Goal: Task Accomplishment & Management: Manage account settings

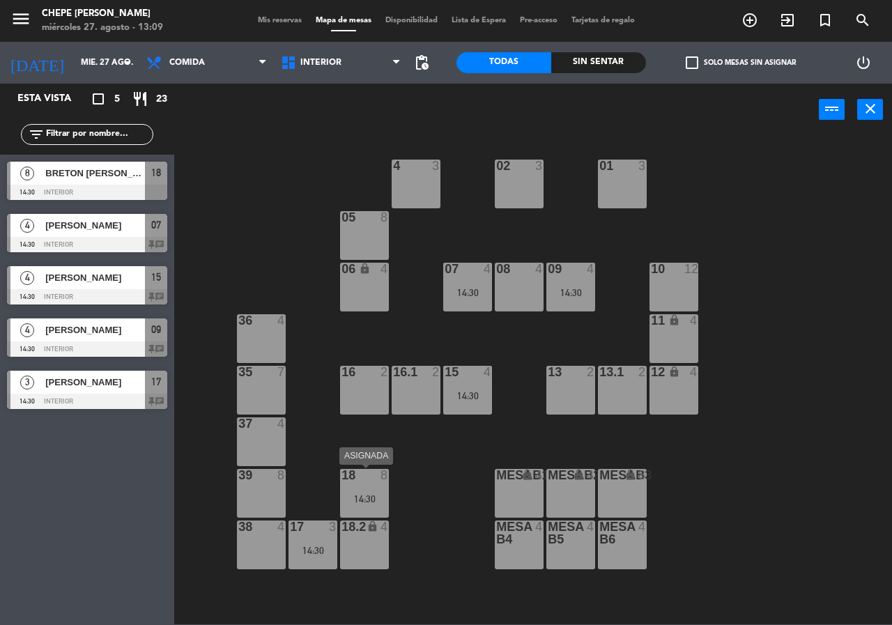
click at [362, 499] on div "14:30" at bounding box center [364, 499] width 49 height 10
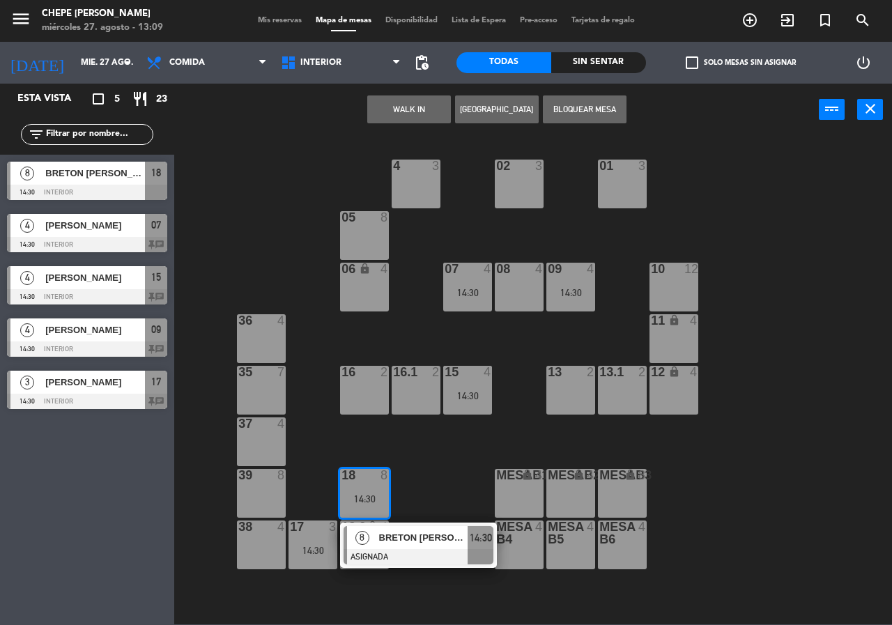
click at [404, 561] on div at bounding box center [419, 556] width 150 height 15
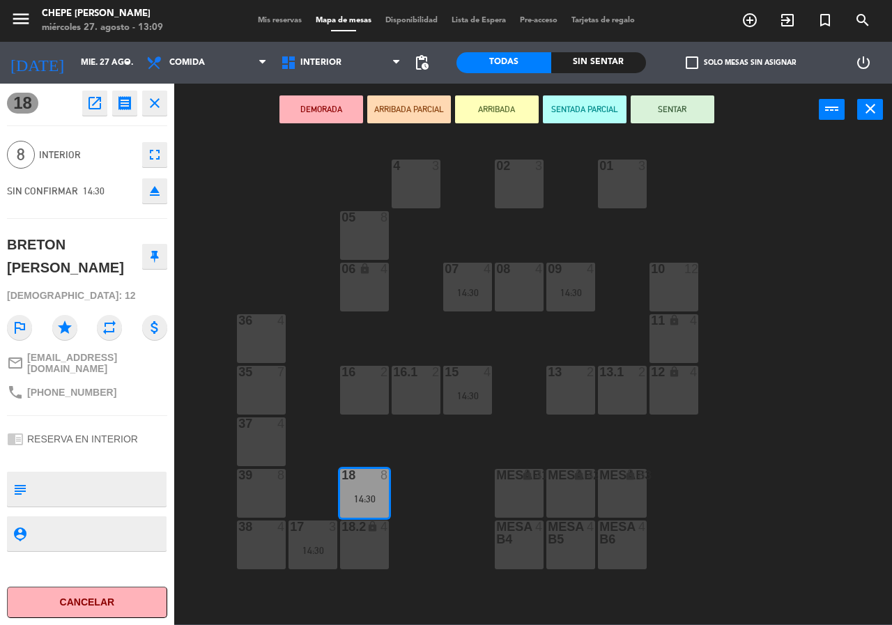
click at [404, 556] on div "02 3 4 3 01 3 05 8 06 lock 4 07 4 14:30 09 4 14:30 10 12 08 4 11 lock 4 36 4 16…" at bounding box center [537, 379] width 709 height 489
drag, startPoint x: 369, startPoint y: 489, endPoint x: 641, endPoint y: 374, distance: 295.9
click at [641, 374] on div "02 3 4 3 01 3 05 8 06 lock 4 07 4 14:30 09 4 14:30 10 12 08 4 11 lock 4 36 4 16…" at bounding box center [537, 379] width 709 height 489
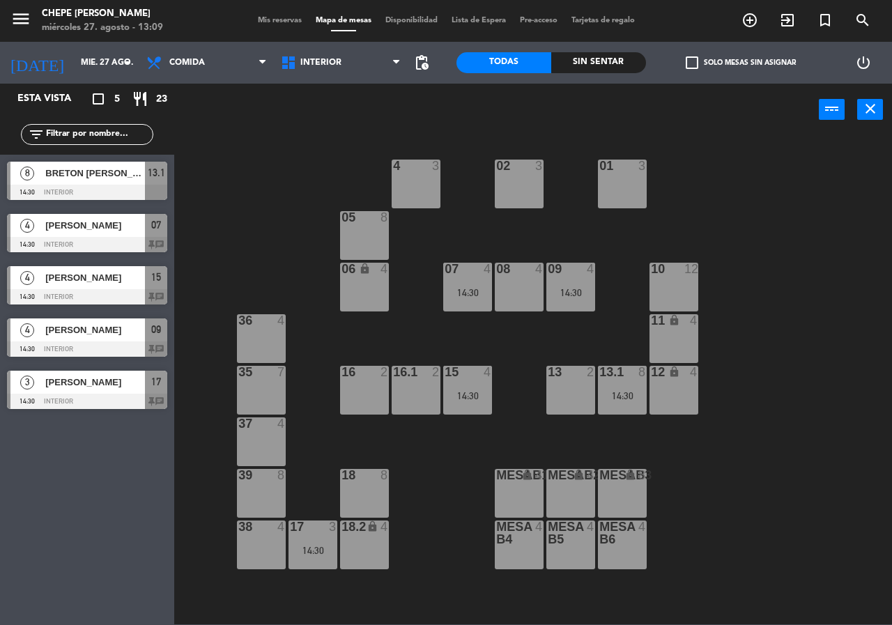
click at [634, 381] on div "13.1 8 14:30" at bounding box center [622, 390] width 49 height 49
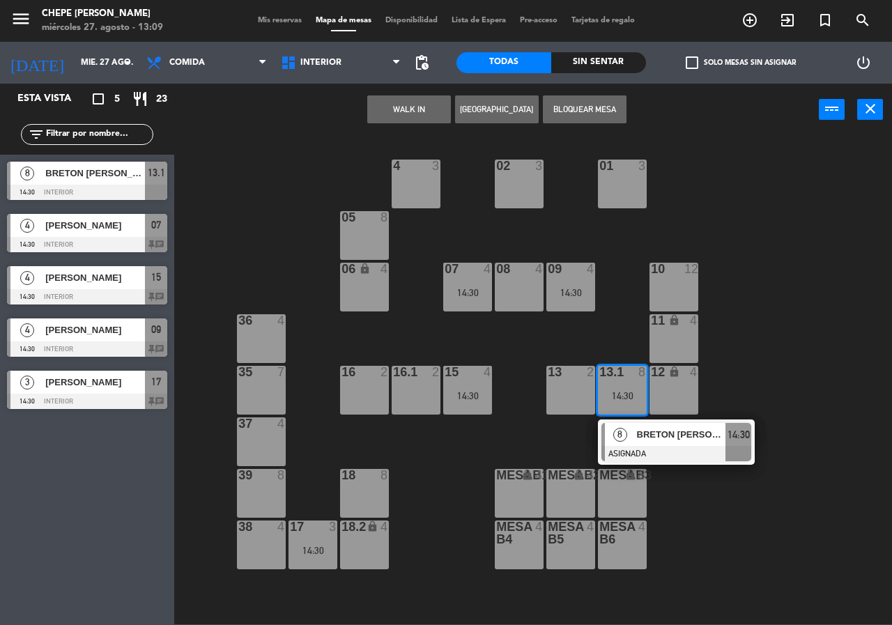
click at [653, 440] on span "BRETON [PERSON_NAME]" at bounding box center [681, 434] width 89 height 15
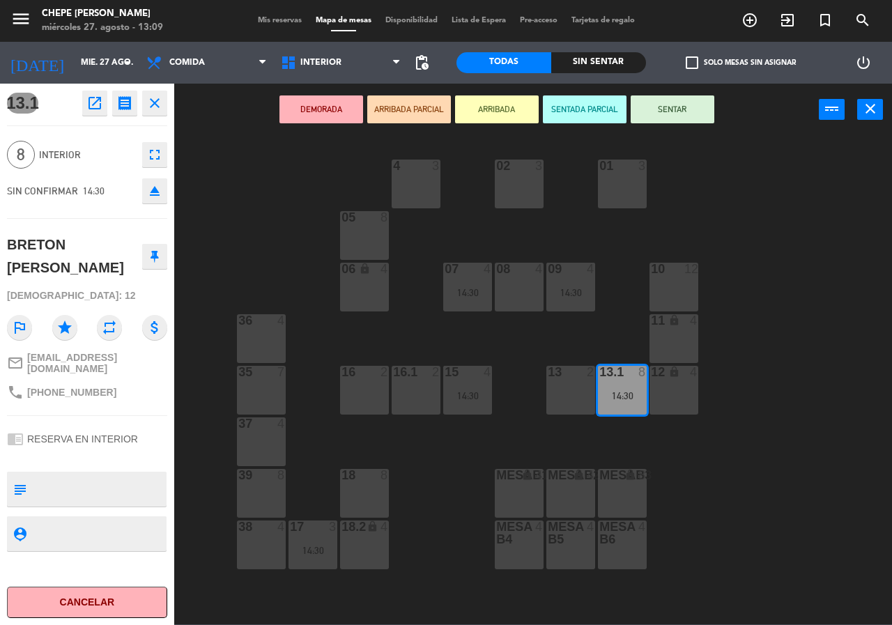
click at [562, 374] on div at bounding box center [571, 372] width 23 height 13
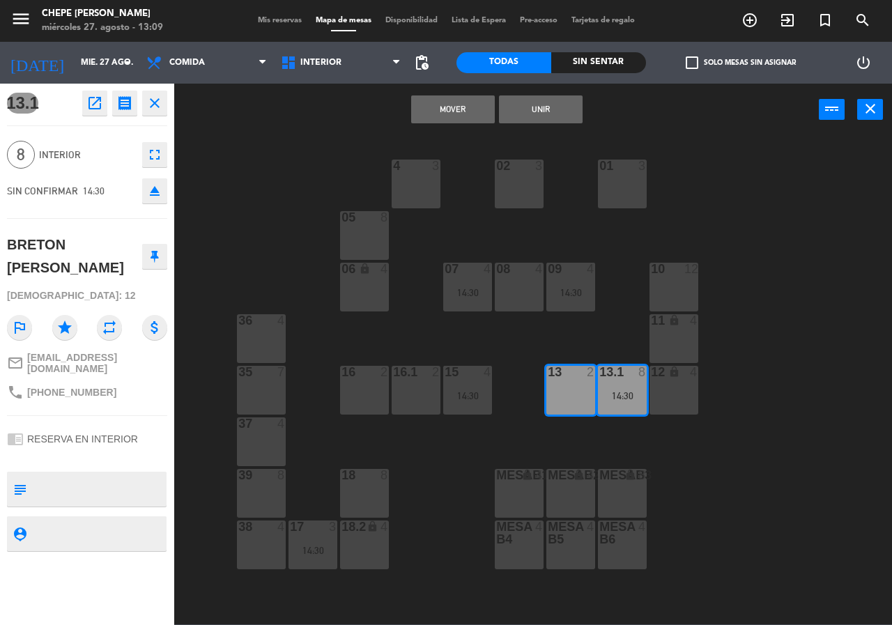
click at [542, 104] on button "Unir" at bounding box center [541, 110] width 84 height 28
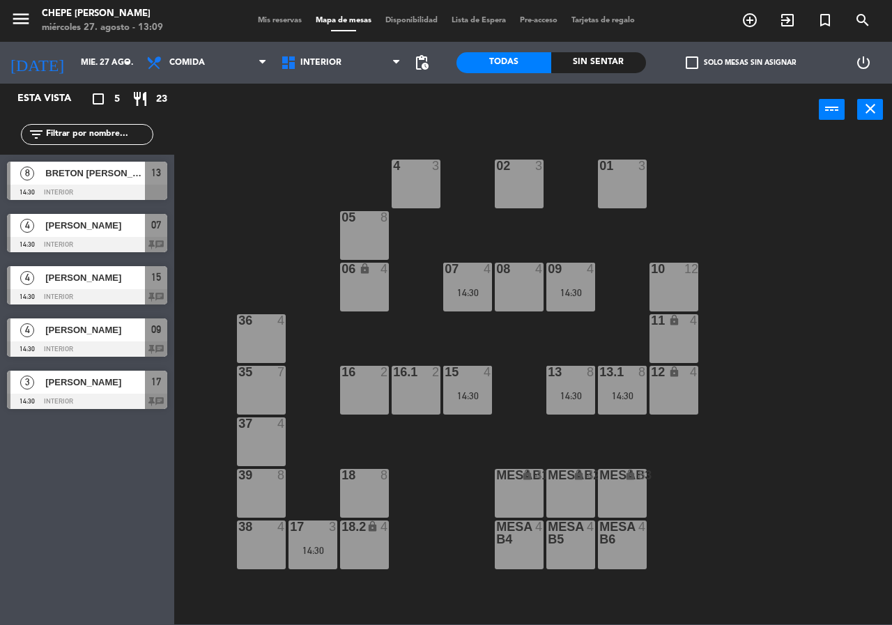
click at [469, 392] on div "14:30" at bounding box center [467, 396] width 49 height 10
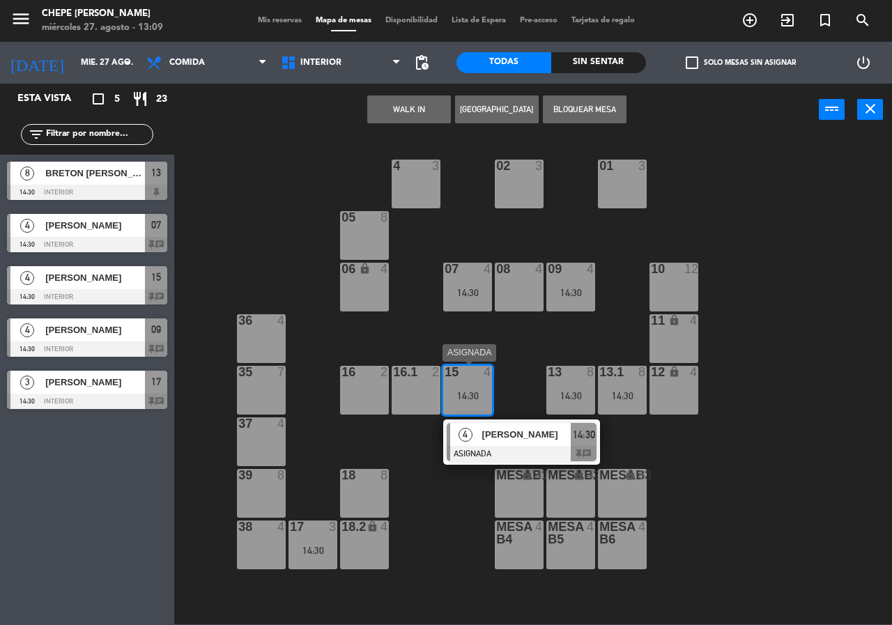
click at [505, 433] on span "[PERSON_NAME]" at bounding box center [526, 434] width 89 height 15
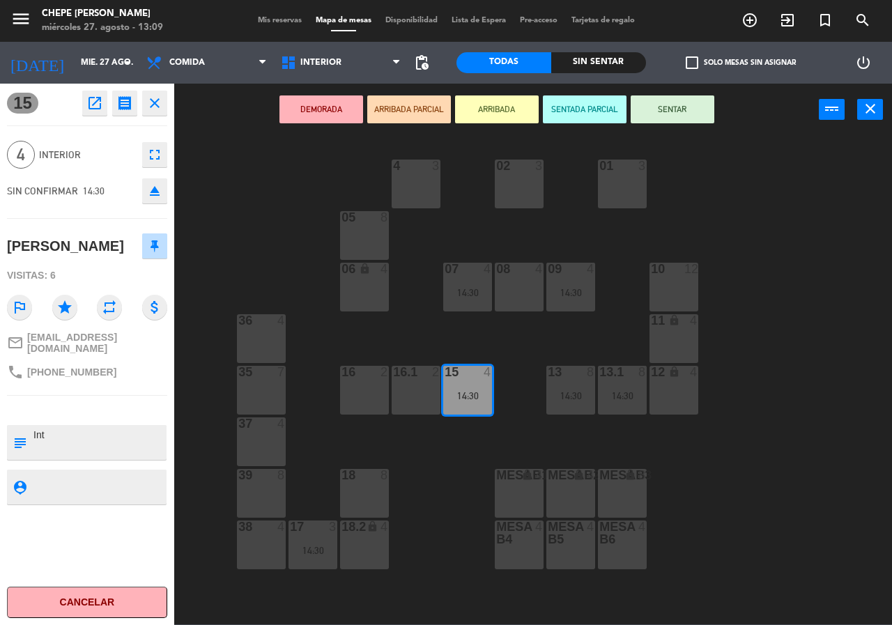
click at [515, 434] on div "02 3 4 3 01 3 05 8 06 lock 4 07 4 14:30 09 4 14:30 10 12 08 4 11 lock 4 36 4 16…" at bounding box center [537, 379] width 709 height 489
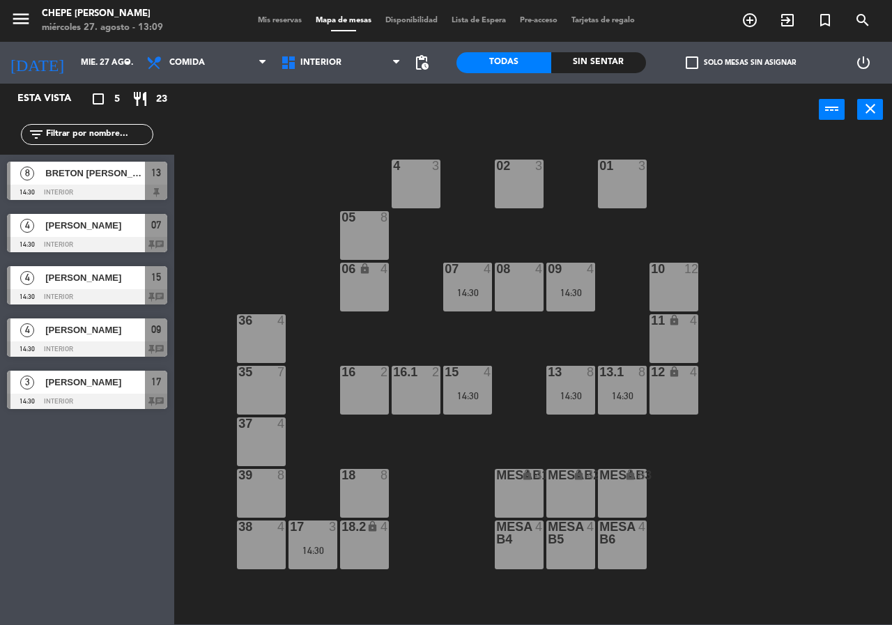
click at [323, 538] on div "17 3 14:30" at bounding box center [313, 545] width 49 height 49
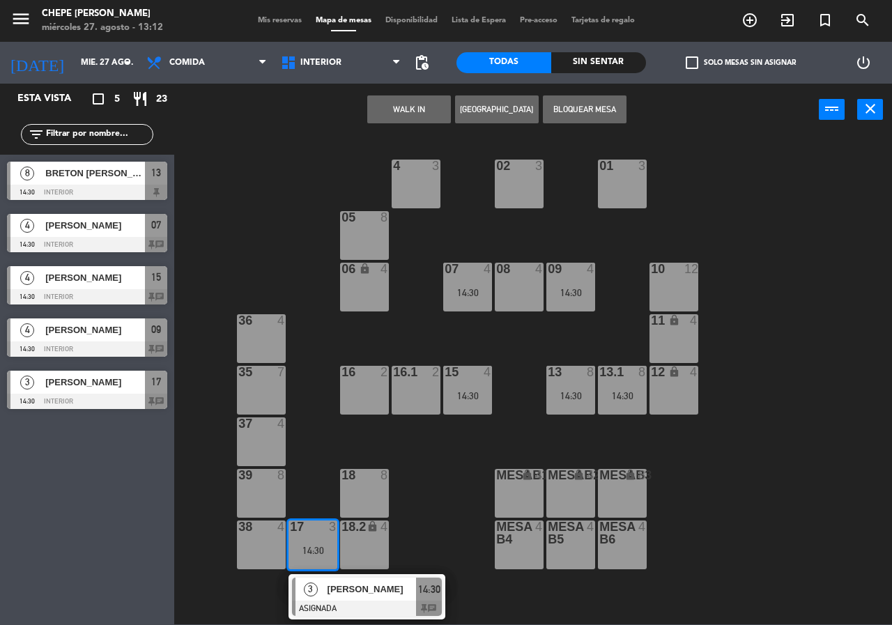
click at [466, 457] on div "02 3 4 3 01 3 05 8 06 lock 4 07 4 14:30 09 4 14:30 10 12 08 4 11 lock 4 36 4 16…" at bounding box center [537, 379] width 709 height 489
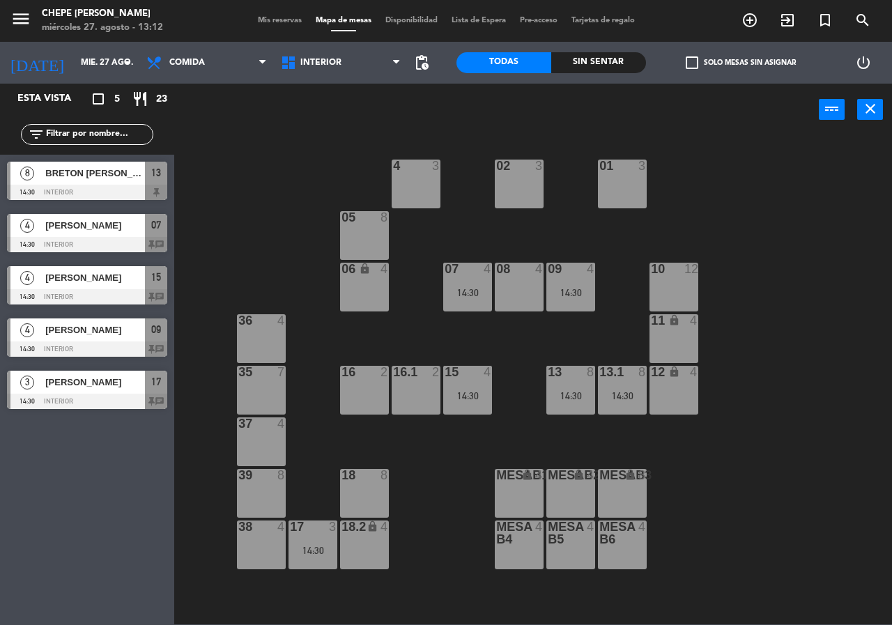
click at [473, 282] on div "07 4 14:30" at bounding box center [467, 287] width 49 height 49
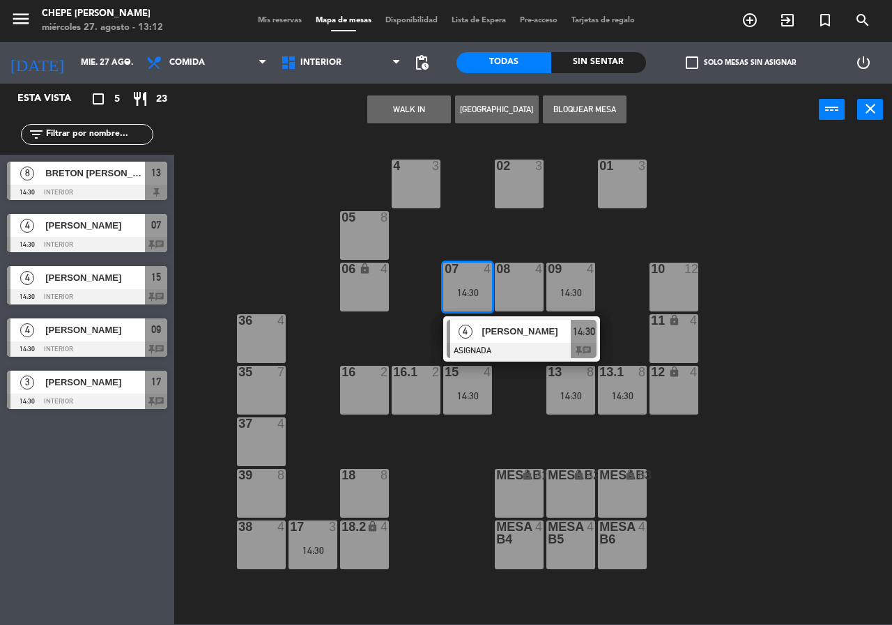
click at [517, 353] on div at bounding box center [522, 350] width 150 height 15
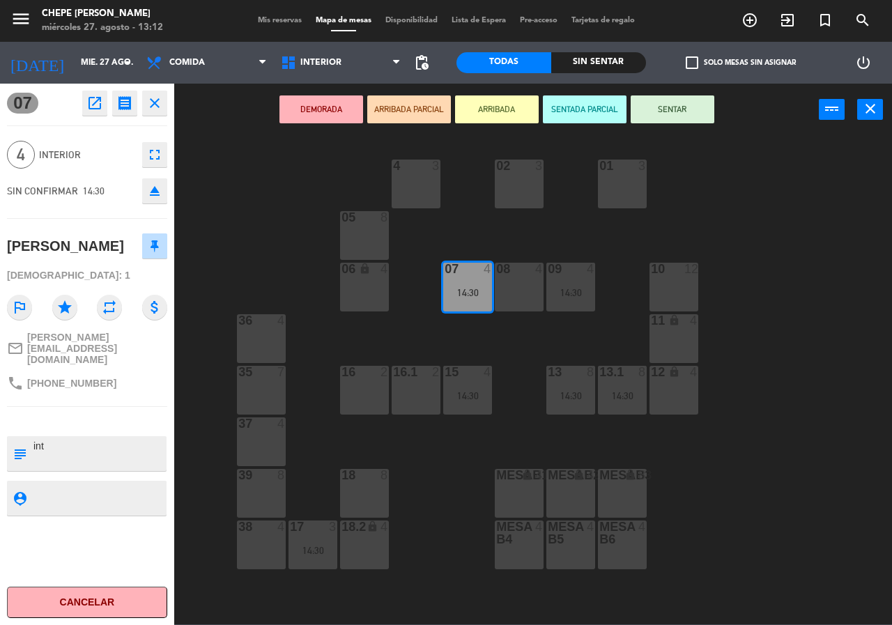
click at [517, 354] on div "02 3 4 3 01 3 05 8 06 lock 4 07 4 14:30 09 4 14:30 10 12 08 4 11 lock 4 36 4 16…" at bounding box center [537, 379] width 709 height 489
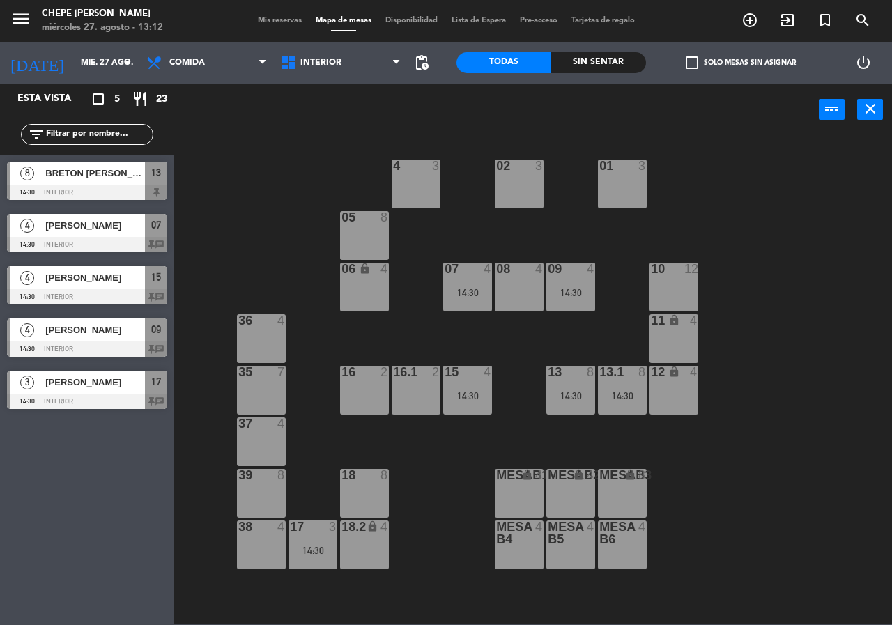
click at [470, 388] on div "15 4 14:30" at bounding box center [467, 390] width 49 height 49
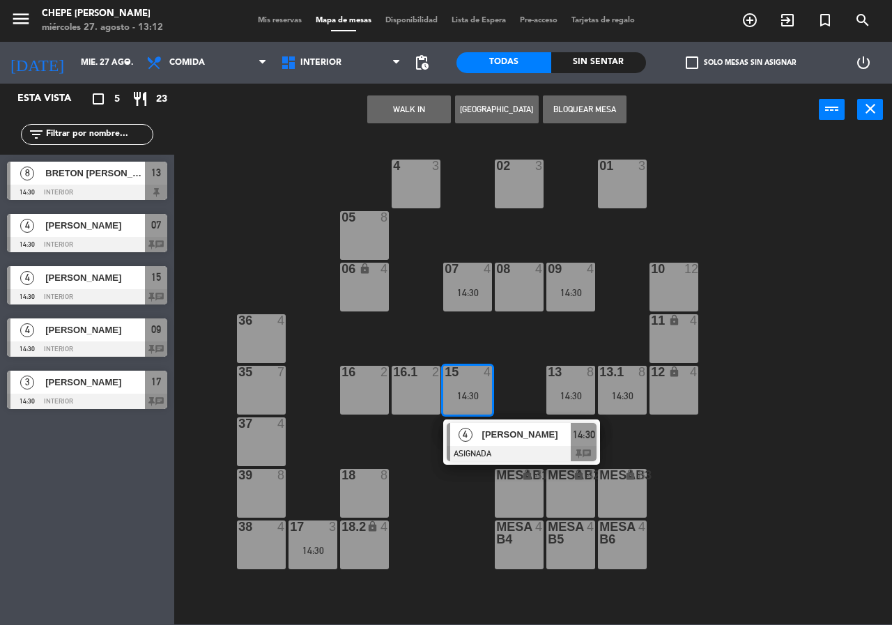
click at [511, 430] on span "[PERSON_NAME]" at bounding box center [526, 434] width 89 height 15
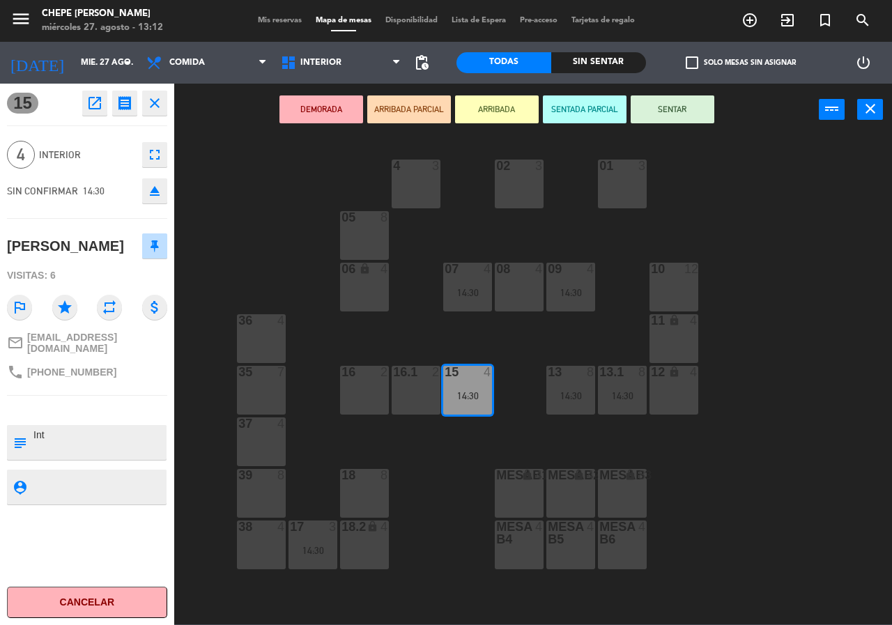
click at [511, 430] on div "02 3 4 3 01 3 05 8 06 lock 4 07 4 14:30 09 4 14:30 10 12 08 4 11 lock 4 36 4 16…" at bounding box center [537, 379] width 709 height 489
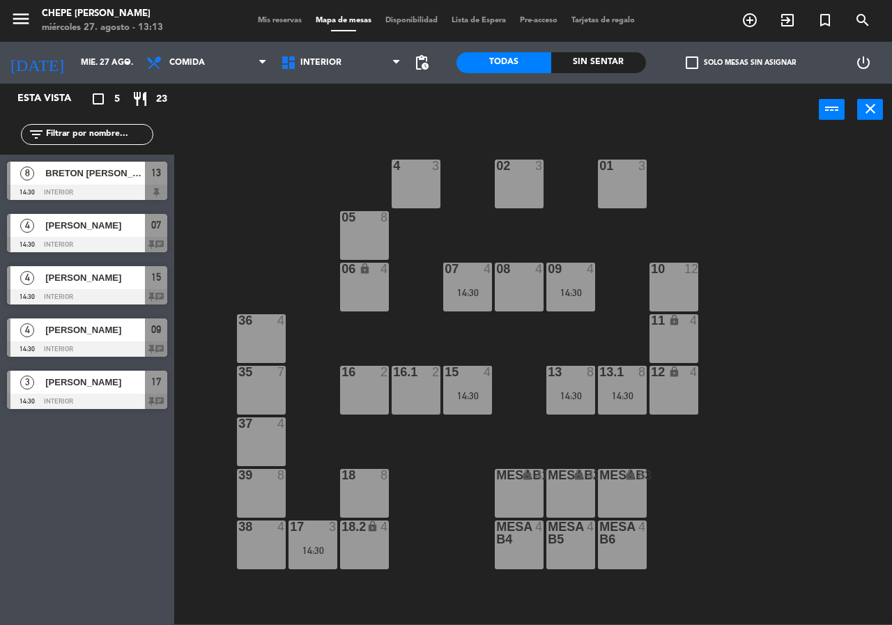
click at [316, 43] on div "Interior Terraza Interior Interior Terraza" at bounding box center [341, 63] width 135 height 42
click at [312, 56] on span "Interior" at bounding box center [341, 62] width 135 height 31
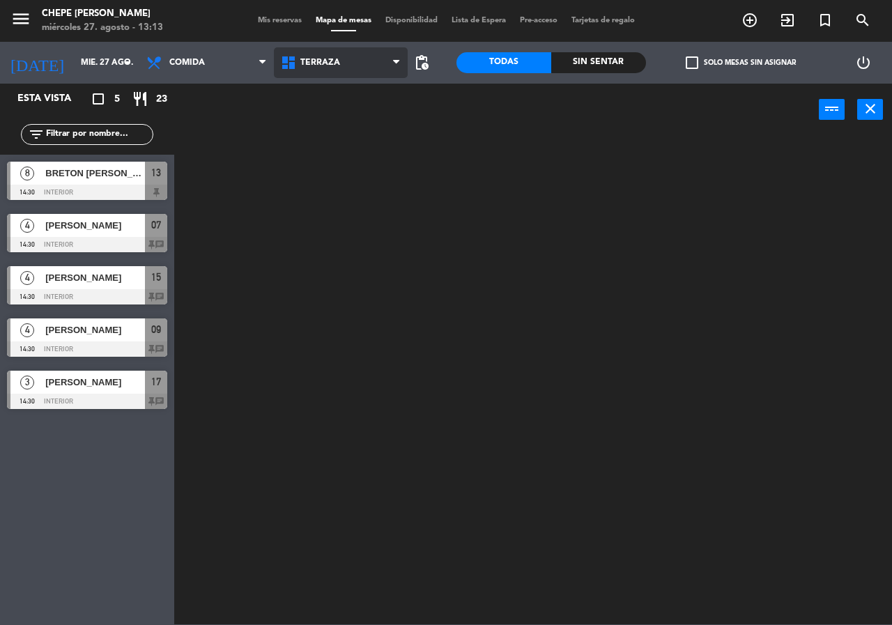
click at [351, 127] on ng-component "menu Chepe [PERSON_NAME] miércoles 27. agosto - 13:13 Mis reservas Mapa de mesa…" at bounding box center [446, 312] width 892 height 625
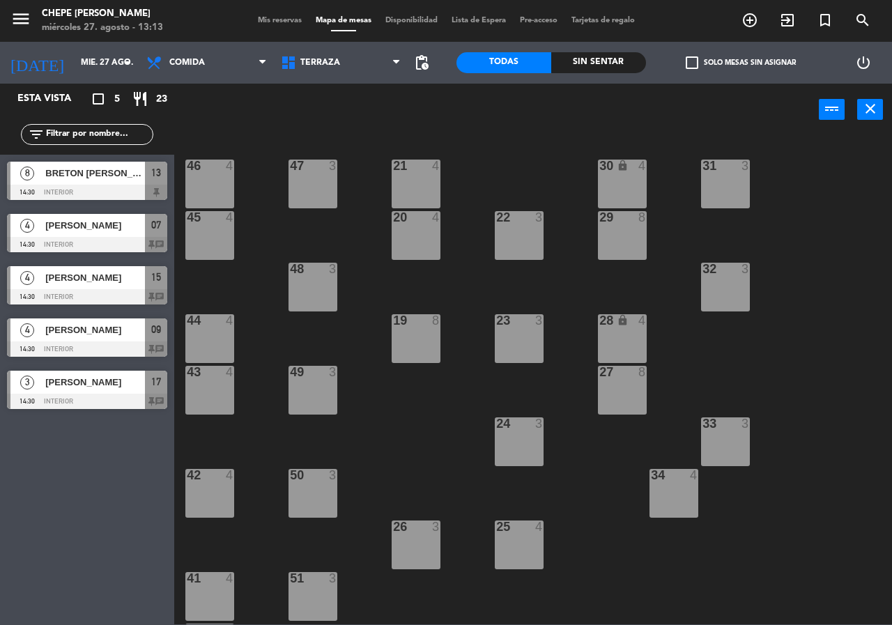
click at [211, 349] on div "44 4" at bounding box center [209, 338] width 49 height 49
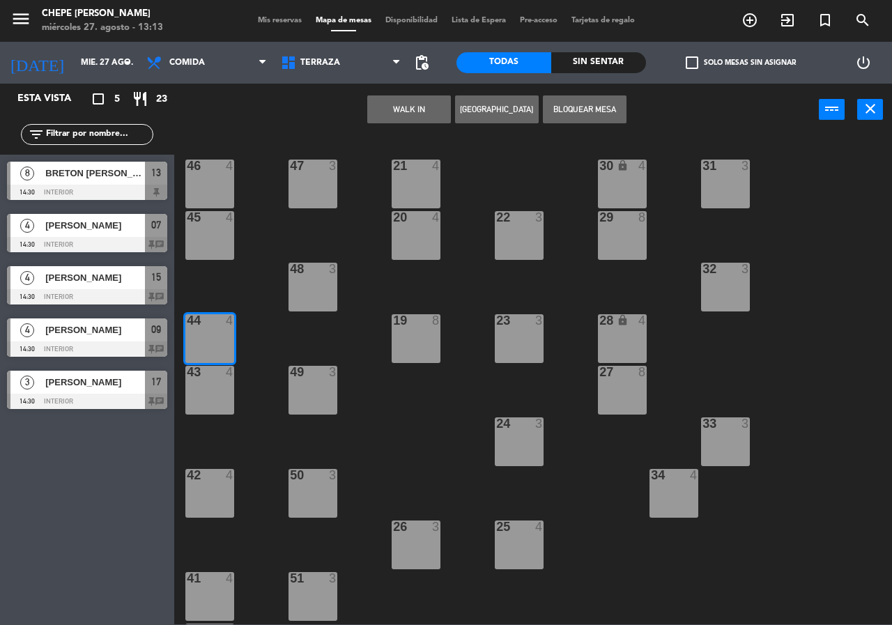
click at [208, 387] on div "43 4" at bounding box center [209, 390] width 49 height 49
click at [471, 112] on button "[GEOGRAPHIC_DATA]" at bounding box center [497, 110] width 84 height 28
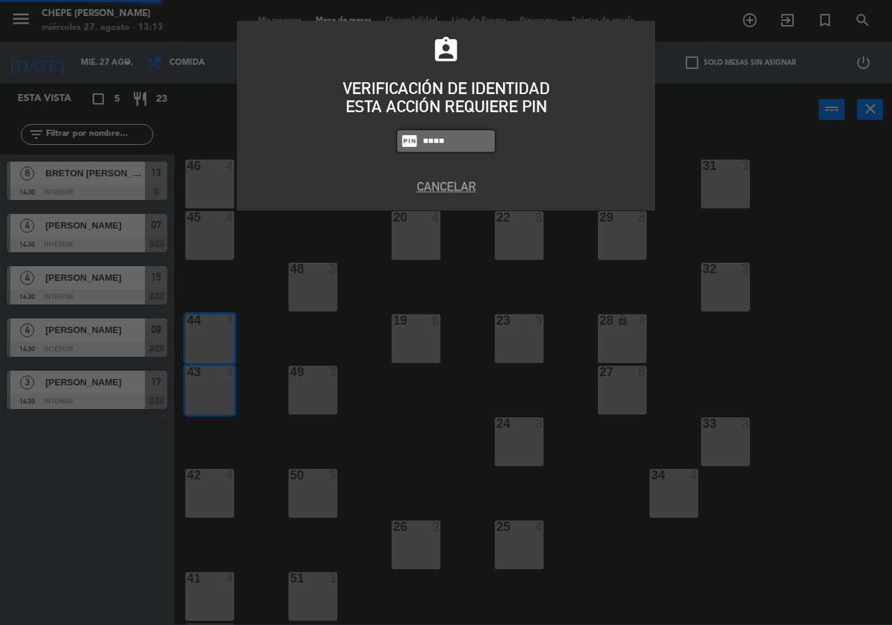
type input "0894"
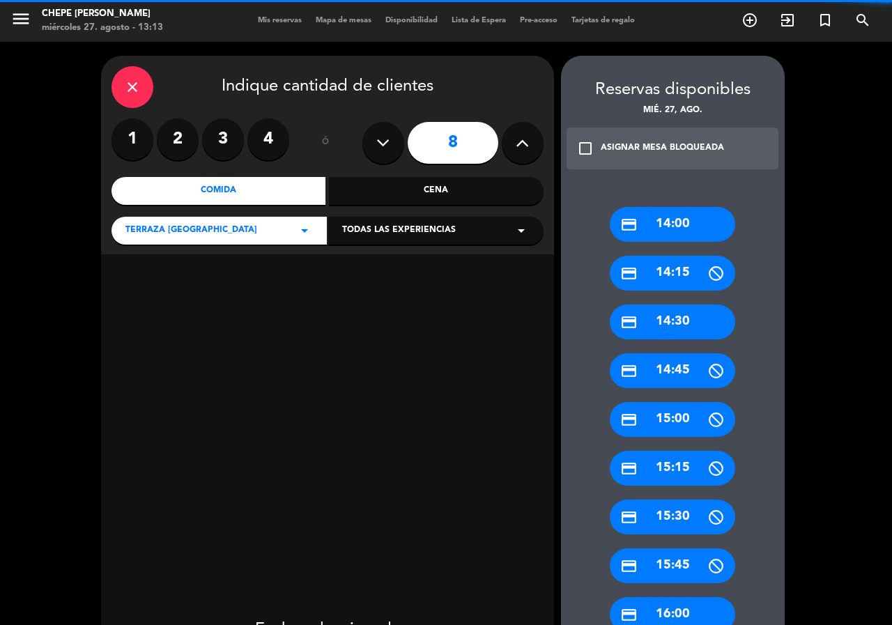
click at [473, 146] on input "8" at bounding box center [453, 143] width 91 height 42
click at [282, 192] on div "Comida" at bounding box center [219, 191] width 215 height 28
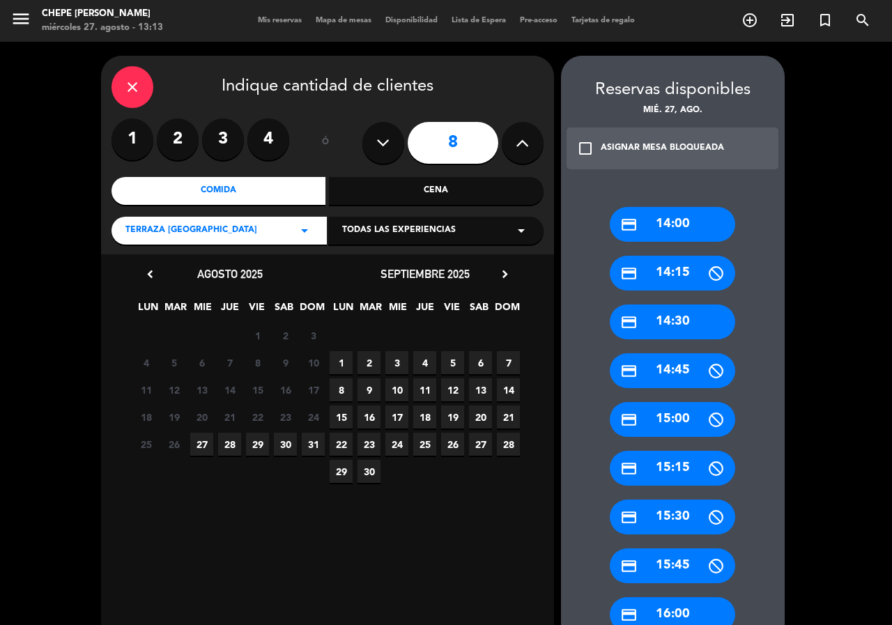
click at [201, 448] on span "27" at bounding box center [201, 444] width 23 height 23
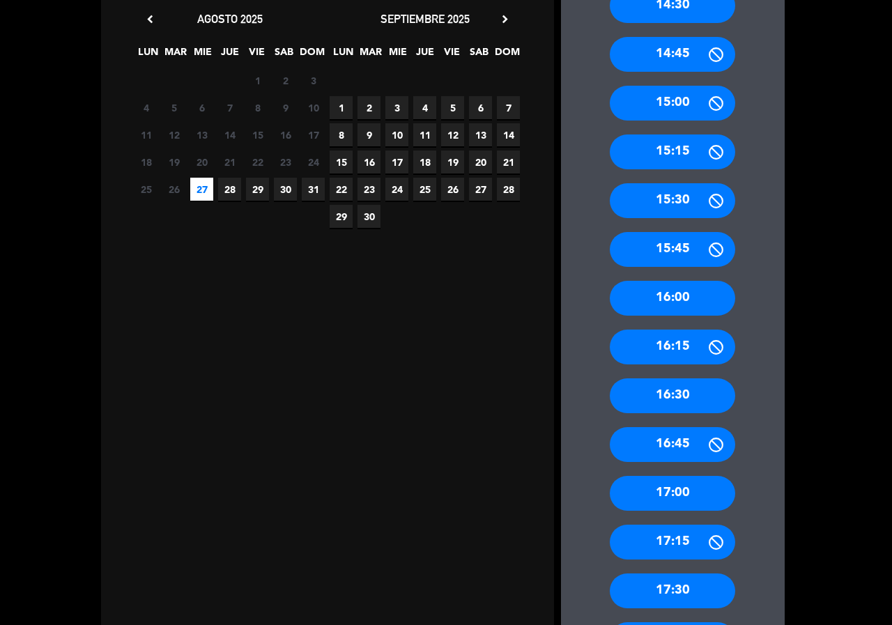
scroll to position [279, 0]
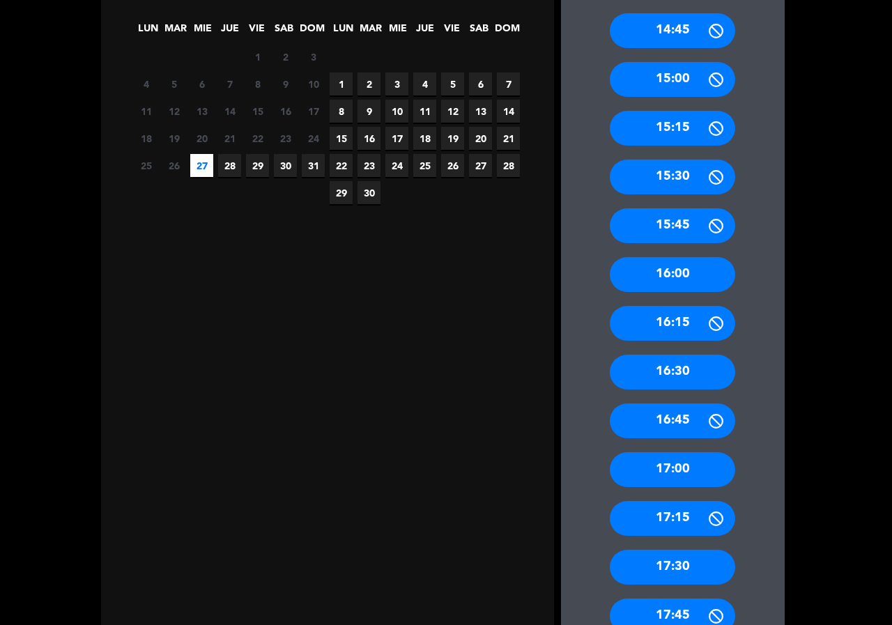
click at [681, 469] on div "17:00" at bounding box center [672, 469] width 125 height 35
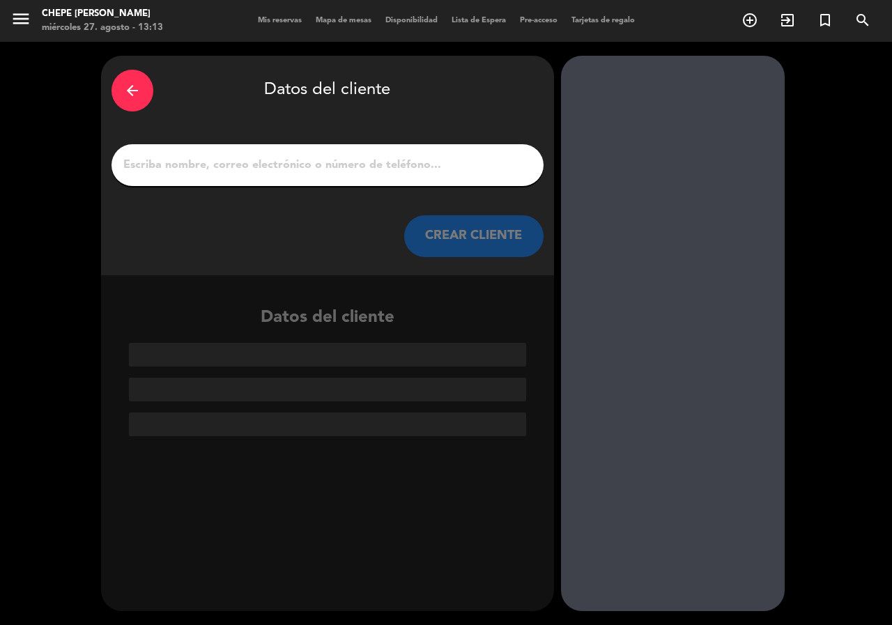
click at [240, 171] on input "1" at bounding box center [327, 165] width 411 height 20
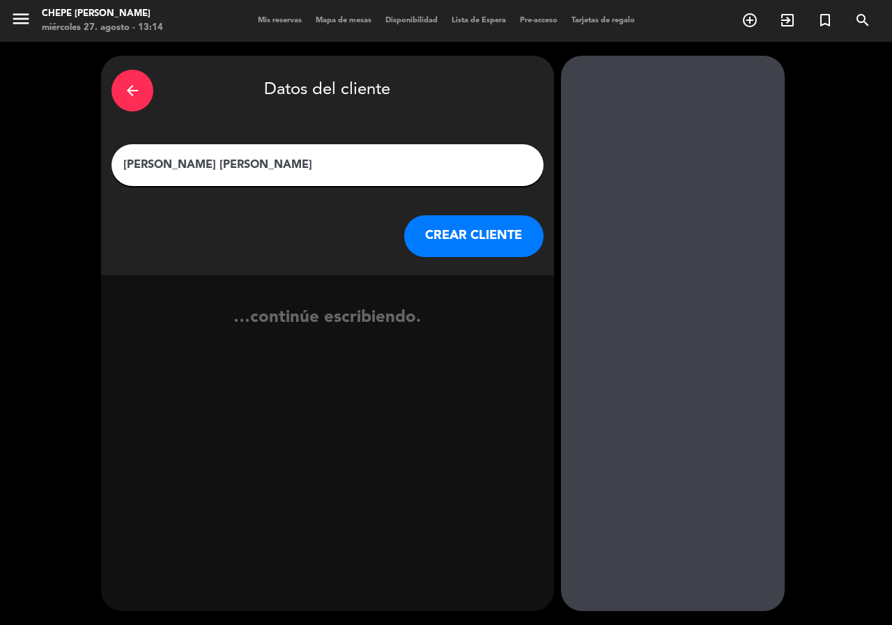
type input "[PERSON_NAME] [PERSON_NAME]"
click at [415, 234] on button "CREAR CLIENTE" at bounding box center [473, 236] width 139 height 42
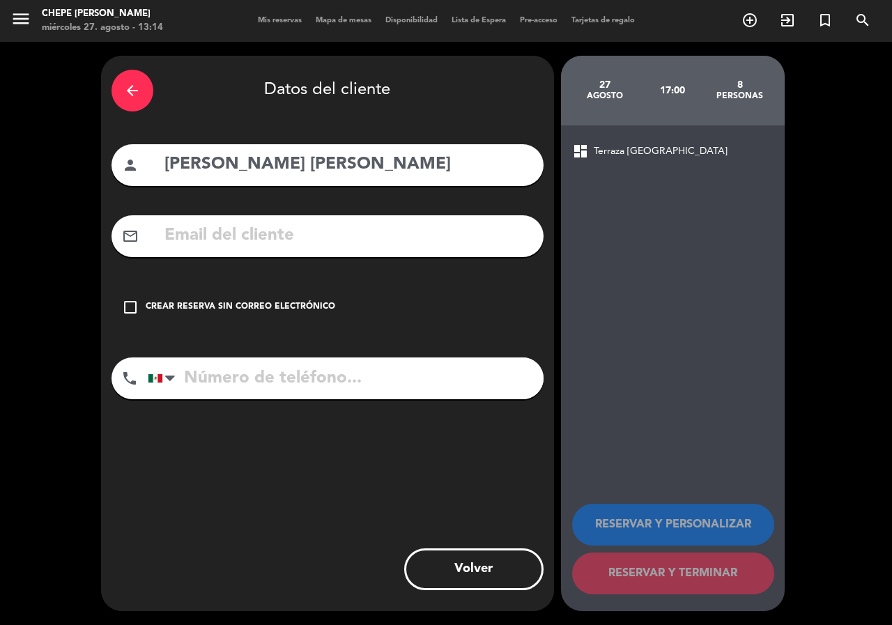
click at [349, 392] on input "tel" at bounding box center [346, 379] width 396 height 42
type input "3125955722"
click at [335, 306] on div "check_box_outline_blank Crear reserva sin correo electrónico" at bounding box center [328, 308] width 432 height 42
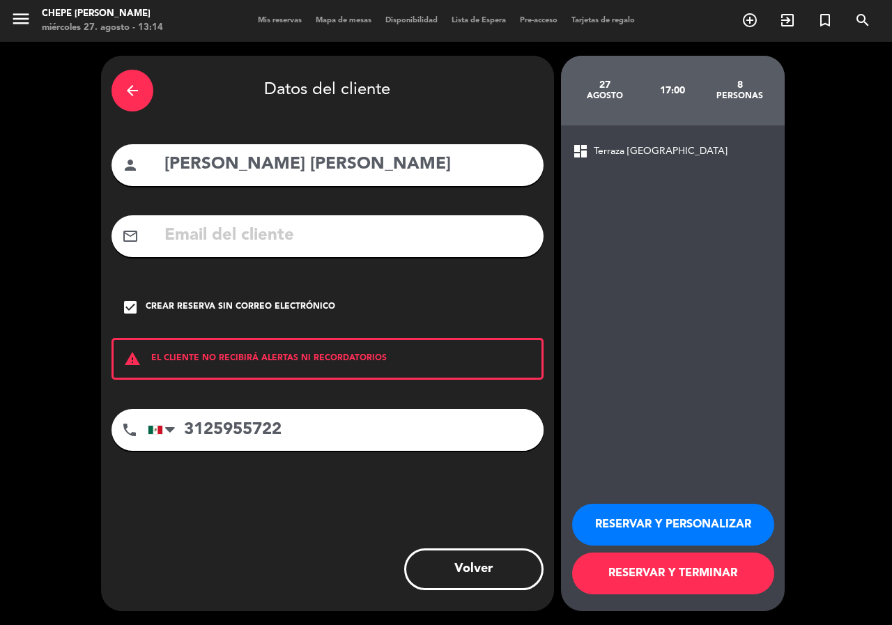
click at [618, 526] on button "RESERVAR Y PERSONALIZAR" at bounding box center [673, 525] width 202 height 42
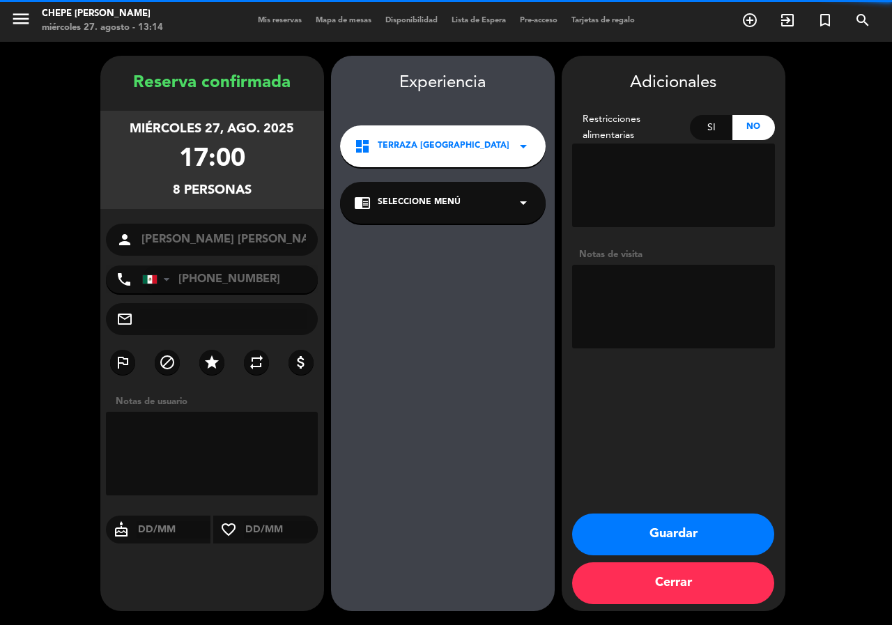
click at [685, 310] on textarea at bounding box center [673, 307] width 203 height 84
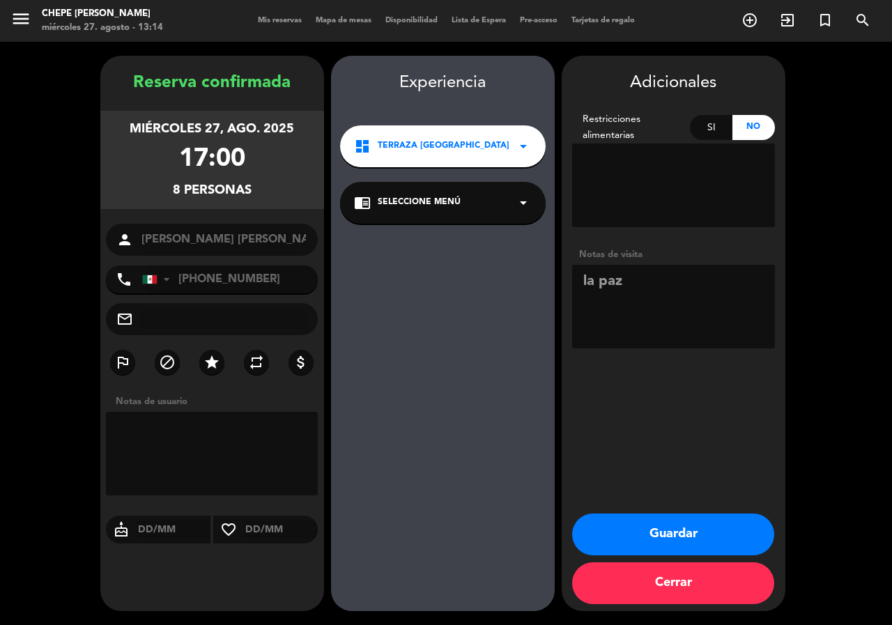
type textarea "la paz"
click at [686, 528] on button "Guardar" at bounding box center [673, 535] width 202 height 42
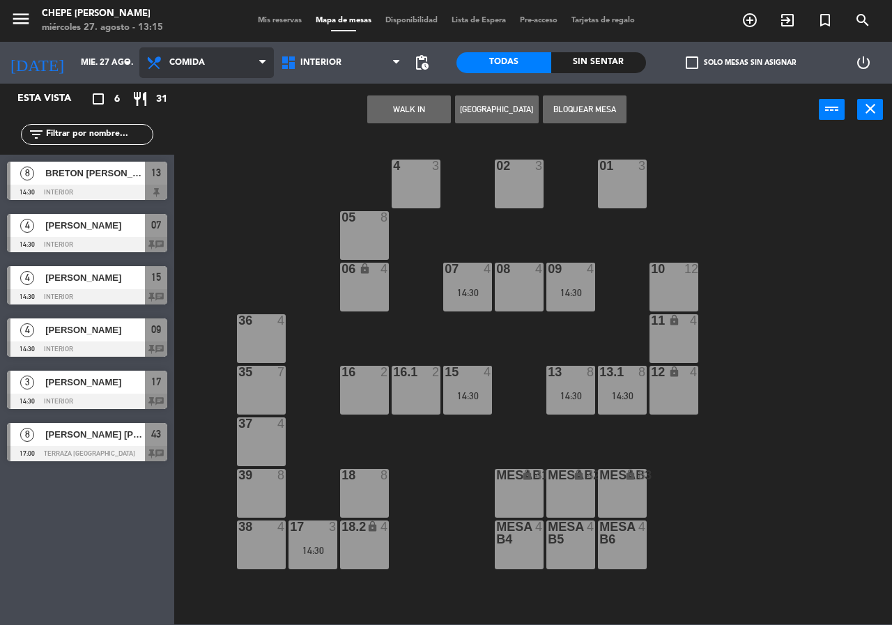
click at [229, 70] on span "Comida" at bounding box center [206, 62] width 135 height 31
click at [233, 128] on ng-component "menu Chepe [PERSON_NAME] miércoles 27. agosto - 13:15 Mis reservas Mapa de mesa…" at bounding box center [446, 312] width 892 height 625
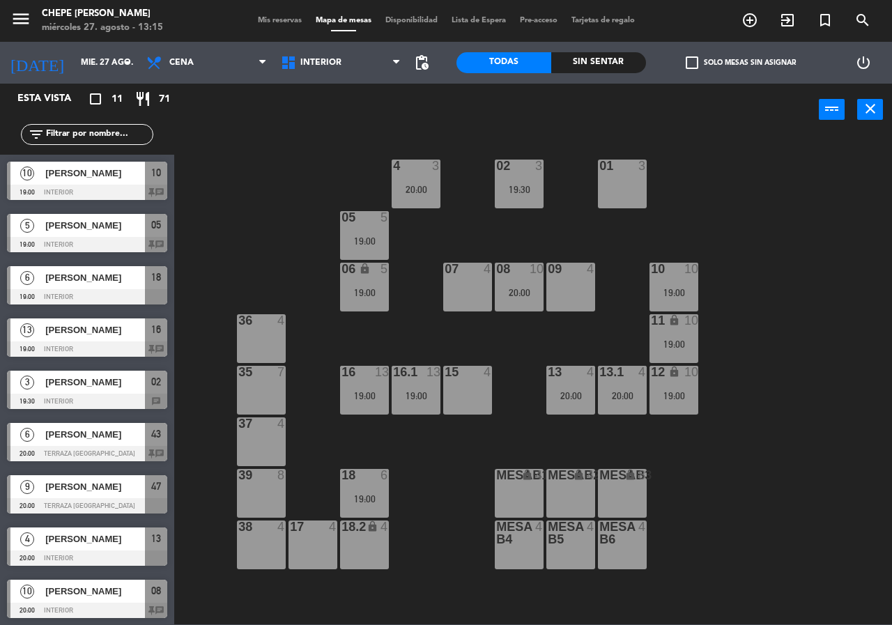
click at [68, 135] on input "text" at bounding box center [99, 134] width 108 height 15
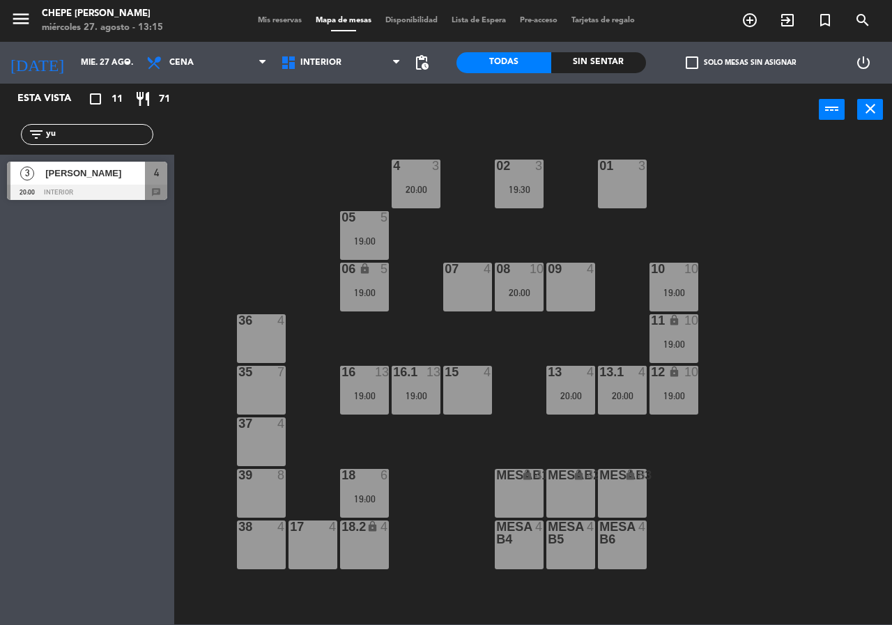
type input "yu"
click at [113, 180] on span "[PERSON_NAME]" at bounding box center [95, 173] width 100 height 15
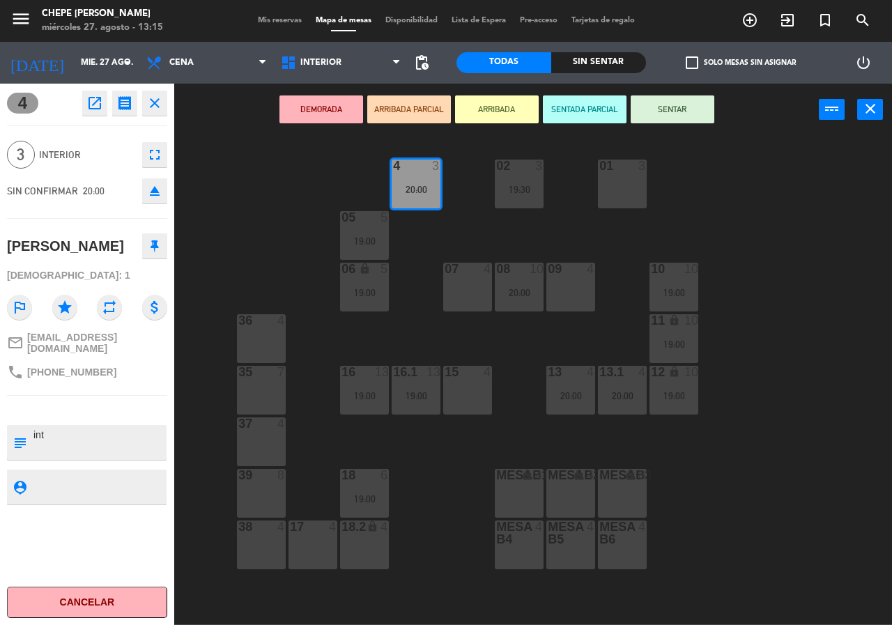
click at [96, 100] on icon "open_in_new" at bounding box center [94, 103] width 17 height 17
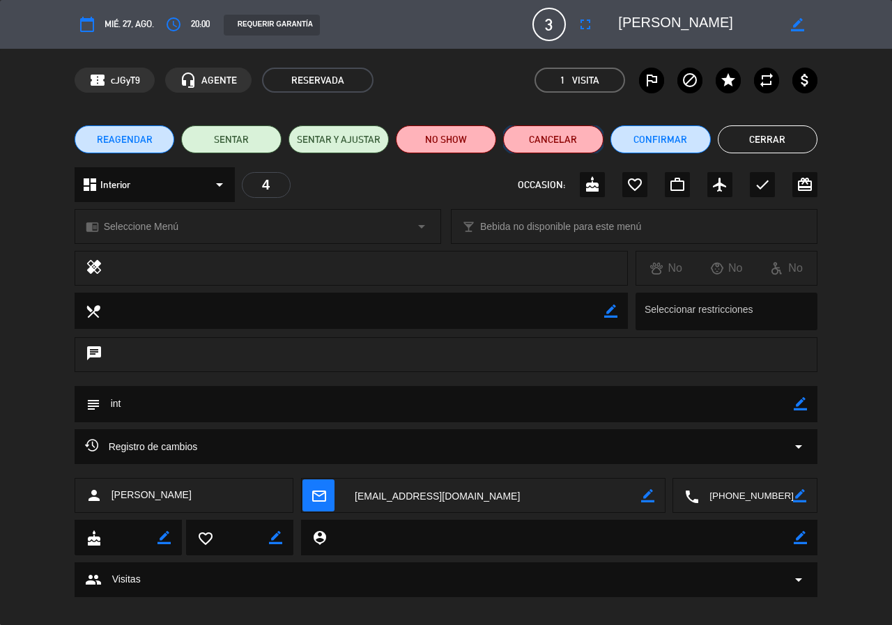
click at [584, 143] on button "Cancelar" at bounding box center [553, 139] width 100 height 28
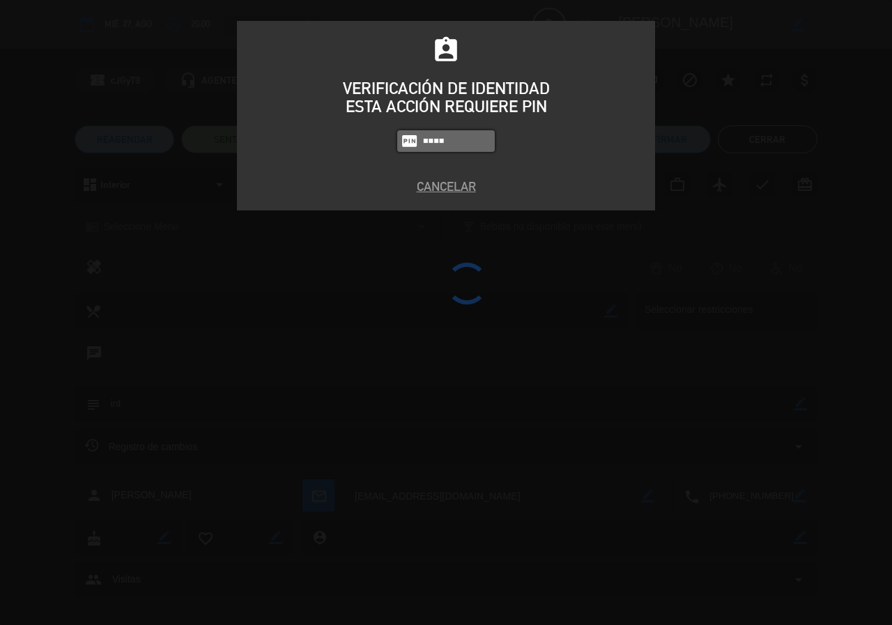
type input "0894"
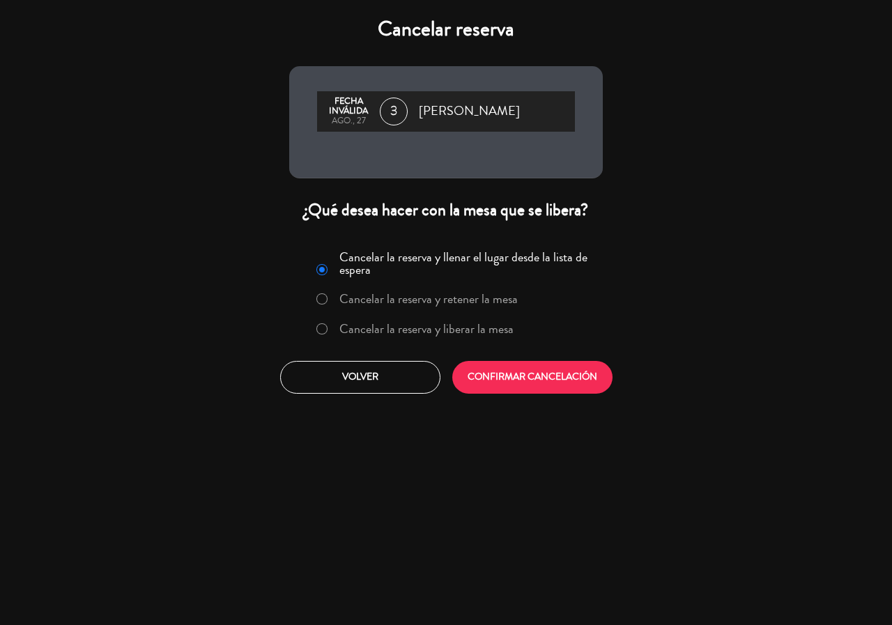
drag, startPoint x: 446, startPoint y: 329, endPoint x: 510, endPoint y: 350, distance: 66.8
click at [447, 329] on label "Cancelar la reserva y liberar la mesa" at bounding box center [427, 329] width 174 height 13
drag, startPoint x: 519, startPoint y: 353, endPoint x: 519, endPoint y: 369, distance: 16.0
click at [519, 358] on div "Cancelar la reserva y llenar el lugar desde la lista de espera Cancelar la rese…" at bounding box center [446, 320] width 335 height 169
click at [520, 369] on button "CONFIRMAR CANCELACIÓN" at bounding box center [532, 377] width 160 height 33
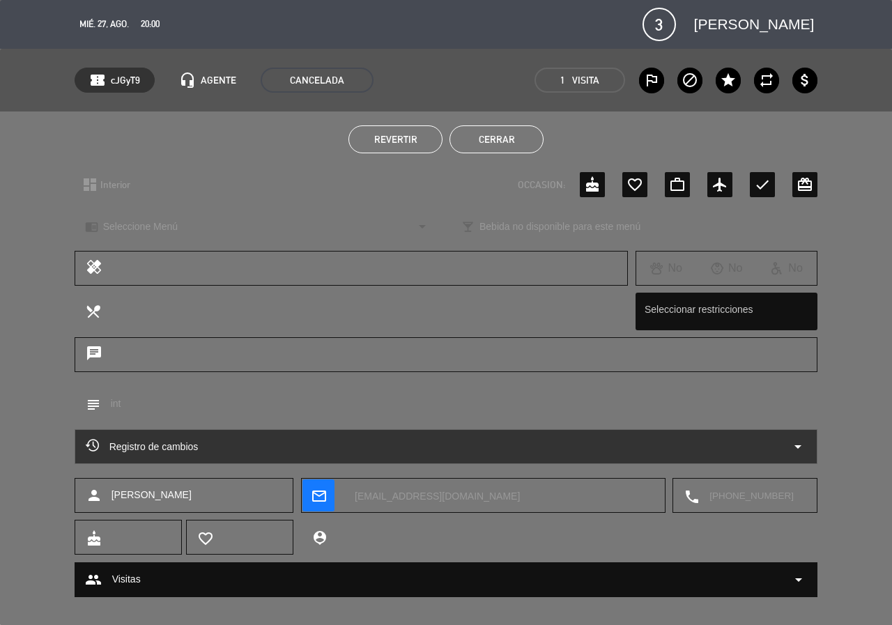
click at [511, 133] on button "Cerrar" at bounding box center [497, 139] width 94 height 28
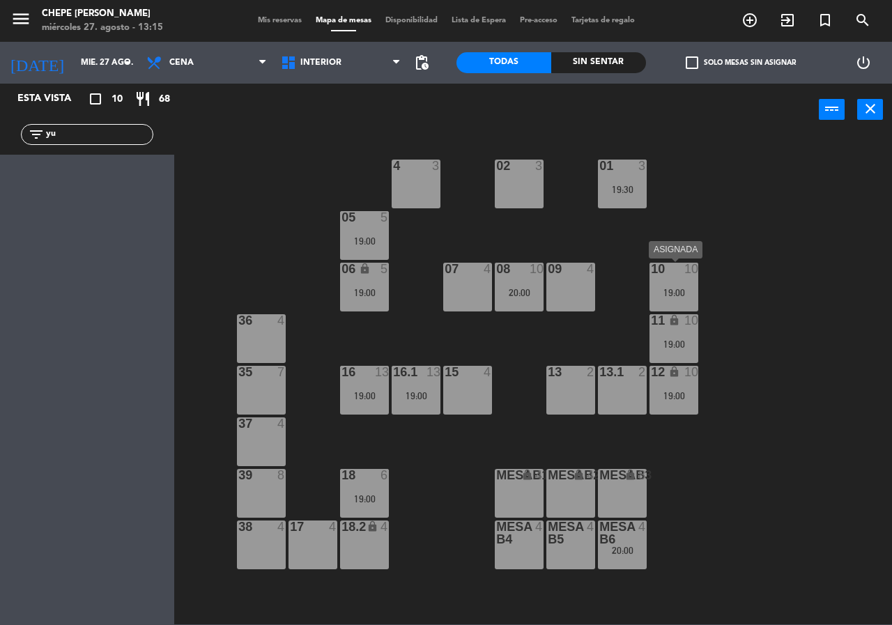
click at [675, 289] on div "19:00" at bounding box center [674, 293] width 49 height 10
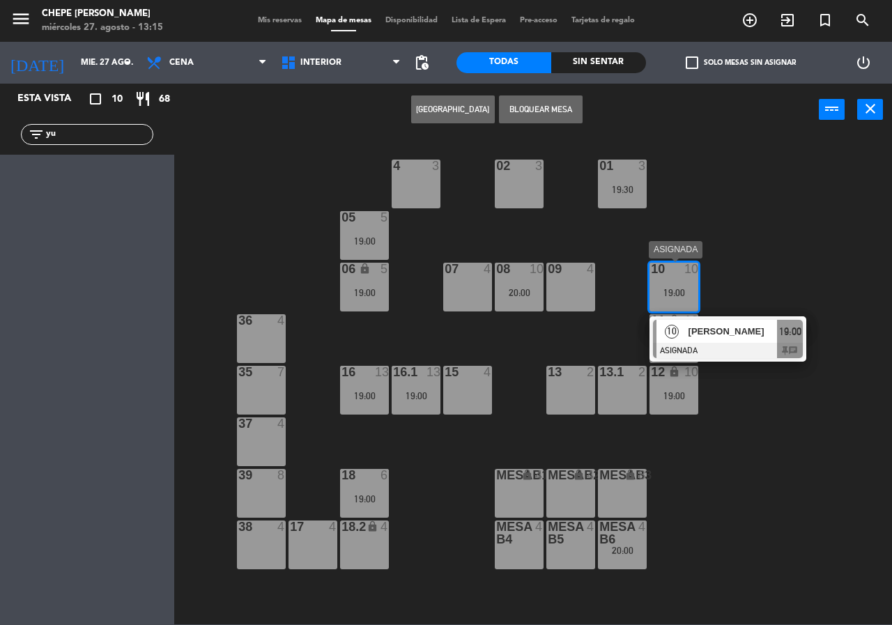
click at [738, 333] on span "[PERSON_NAME]" at bounding box center [733, 331] width 89 height 15
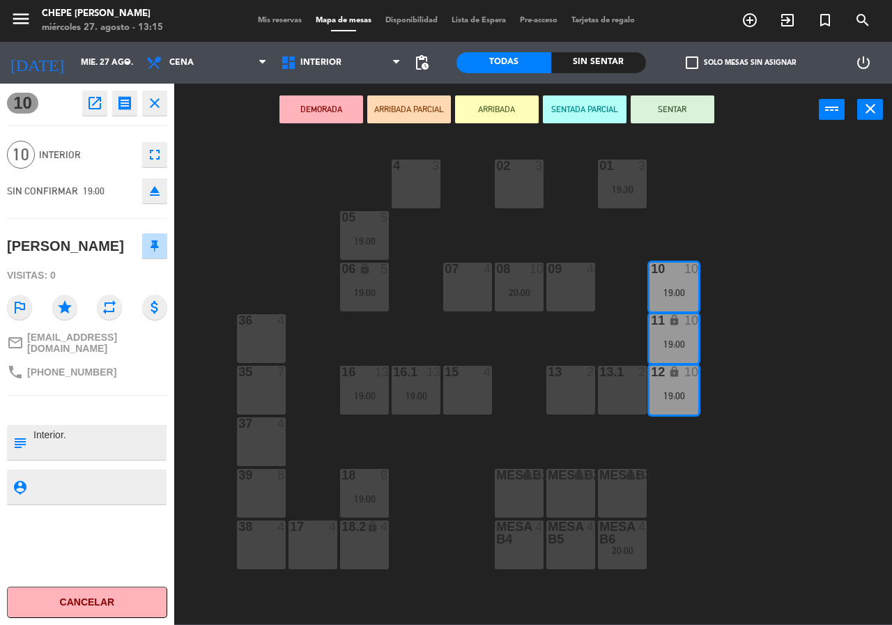
click at [736, 333] on div "02 3 4 3 01 3 19:30 05 5 19:00 06 lock 5 19:00 07 4 09 4 10 10 19:00 08 10 20:0…" at bounding box center [537, 379] width 709 height 489
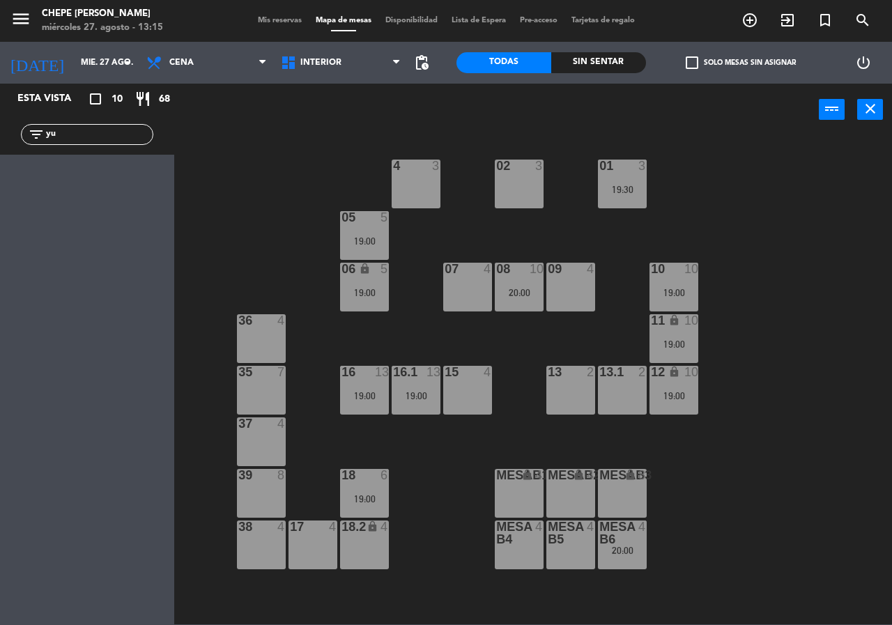
click at [528, 288] on div "20:00" at bounding box center [519, 293] width 49 height 10
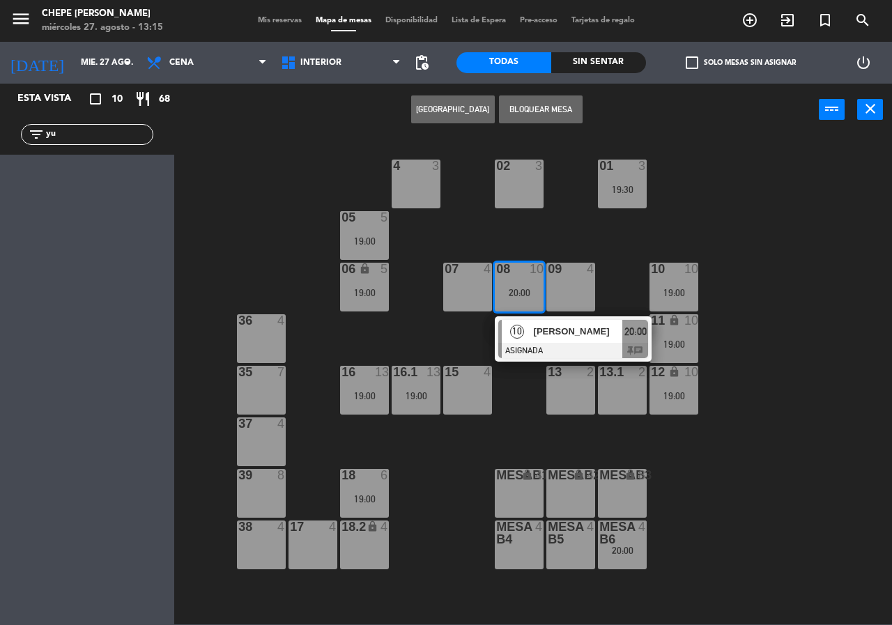
click at [561, 346] on div at bounding box center [573, 350] width 150 height 15
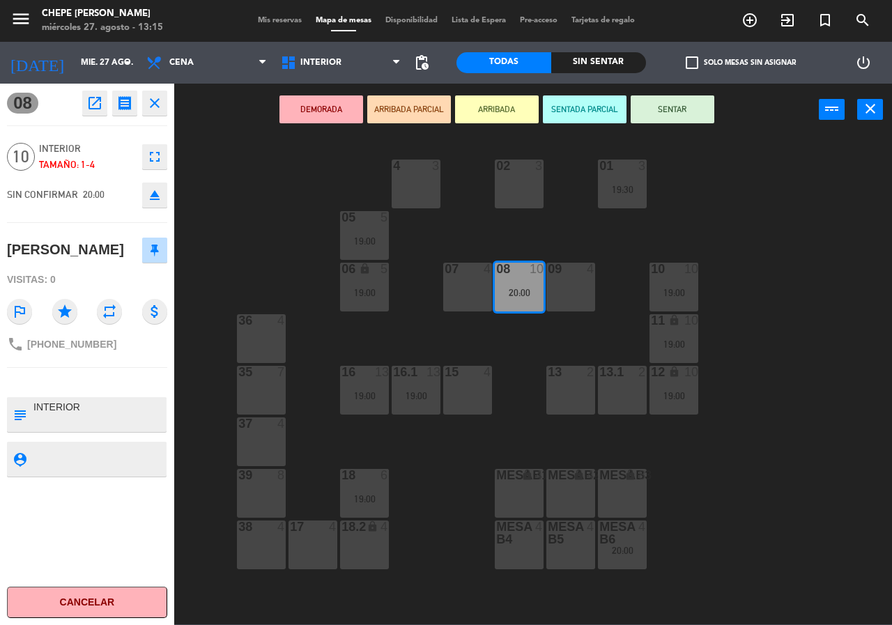
click at [558, 338] on div "02 3 4 3 01 3 19:30 05 5 19:00 06 lock 5 19:00 07 4 09 4 10 10 19:00 08 10 20:0…" at bounding box center [537, 379] width 709 height 489
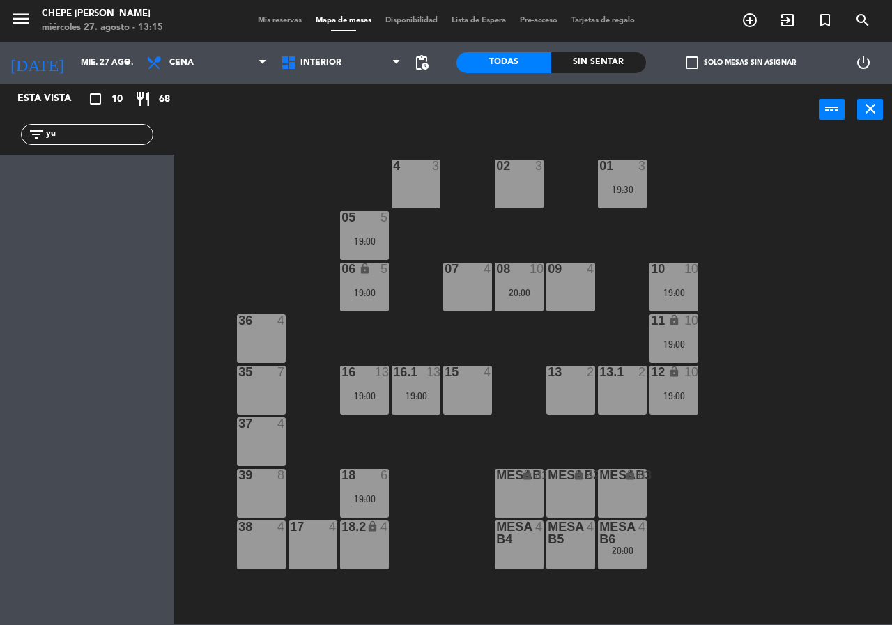
click at [478, 383] on div "15 4" at bounding box center [467, 390] width 49 height 49
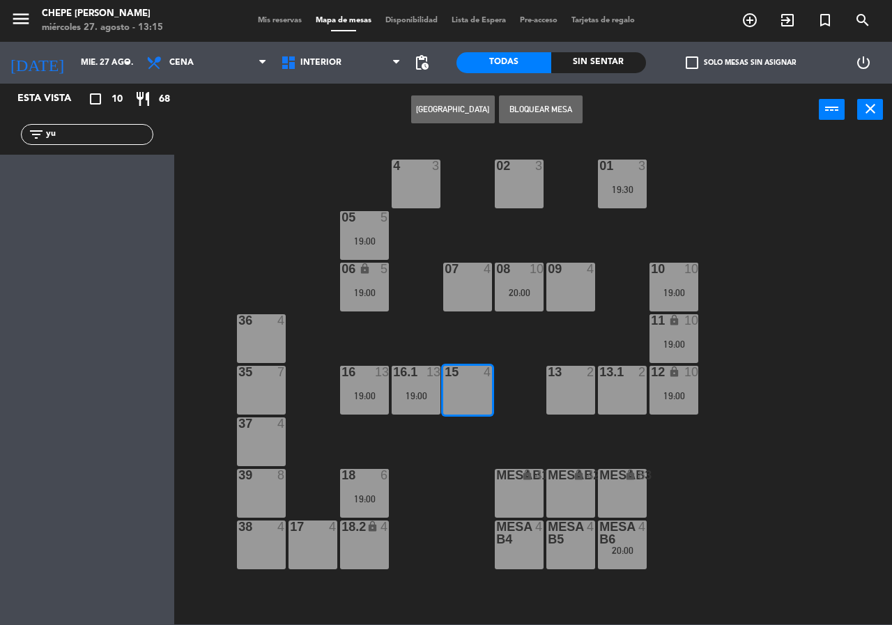
click at [516, 283] on div "08 10 20:00" at bounding box center [519, 287] width 49 height 49
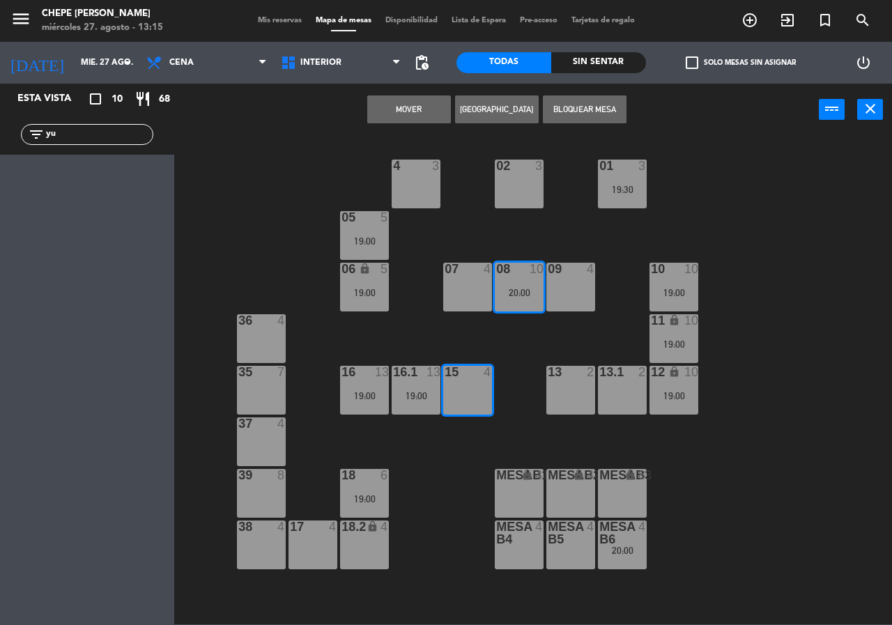
drag, startPoint x: 533, startPoint y: 347, endPoint x: 530, endPoint y: 303, distance: 44.8
click at [531, 336] on div "02 3 4 3 01 3 19:30 05 5 19:00 06 lock 5 19:00 07 4 09 4 10 10 19:00 08 10 20:0…" at bounding box center [537, 379] width 709 height 489
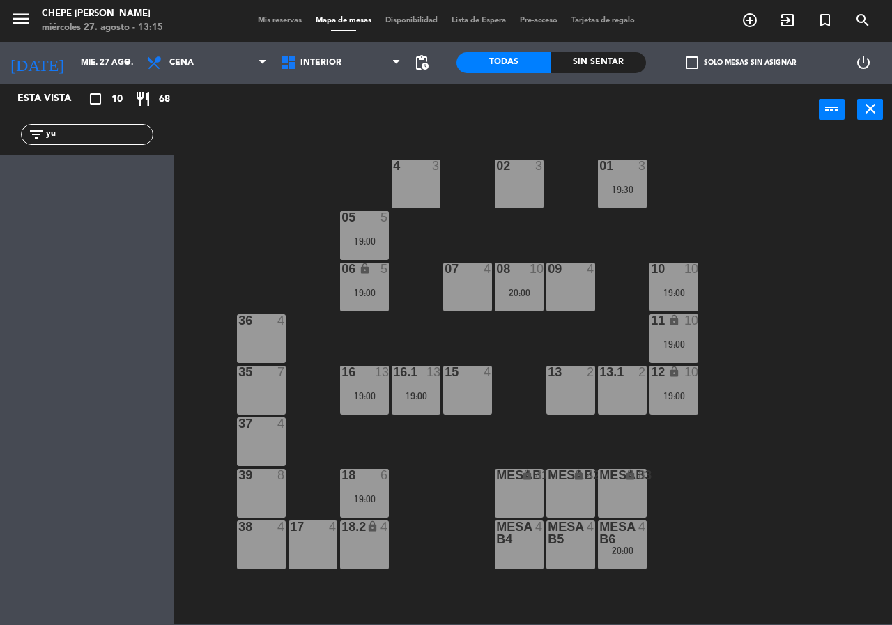
drag, startPoint x: 527, startPoint y: 288, endPoint x: 540, endPoint y: 292, distance: 13.2
click at [528, 288] on div "20:00" at bounding box center [519, 293] width 49 height 10
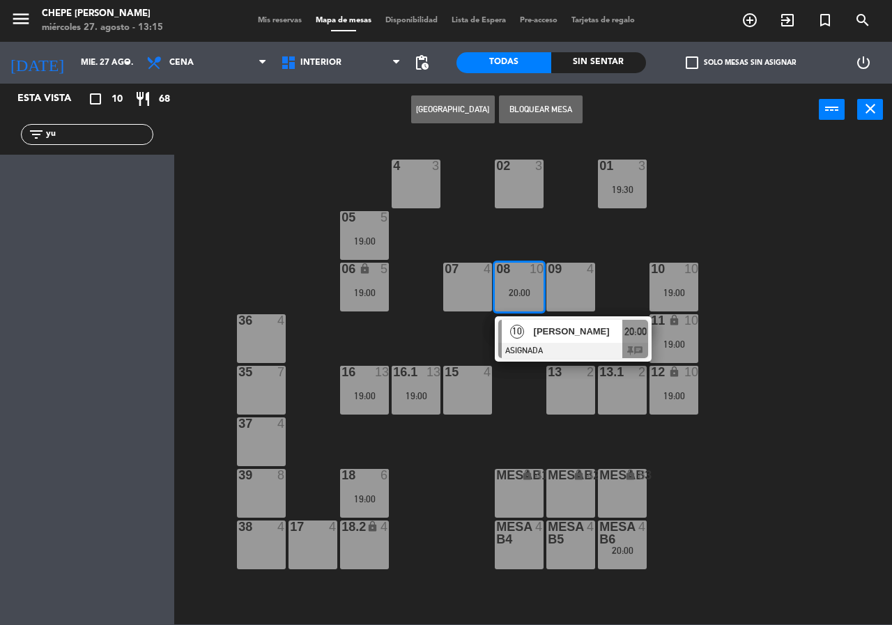
click at [563, 341] on div "[PERSON_NAME]" at bounding box center [578, 331] width 91 height 23
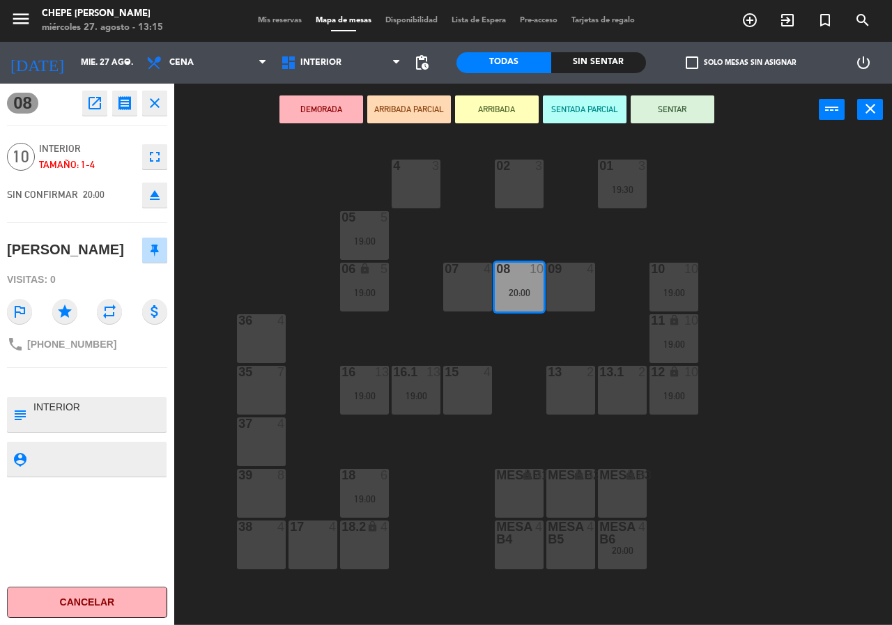
drag, startPoint x: 673, startPoint y: 295, endPoint x: 717, endPoint y: 325, distance: 53.2
click at [676, 295] on div "19:00" at bounding box center [674, 293] width 49 height 10
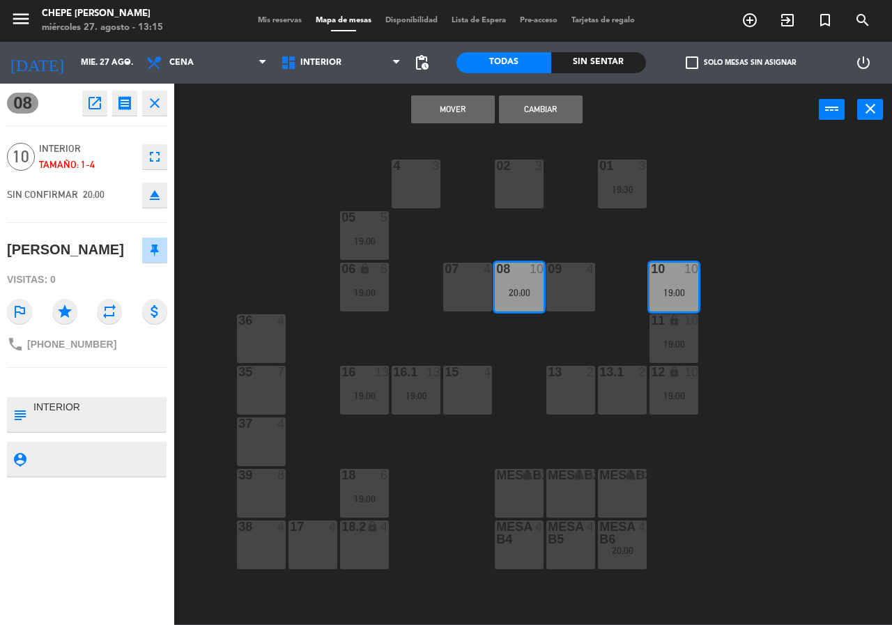
click at [733, 342] on div "02 3 4 3 01 3 19:30 05 5 19:00 06 lock 5 19:00 07 4 09 4 10 10 19:00 08 10 20:0…" at bounding box center [537, 379] width 709 height 489
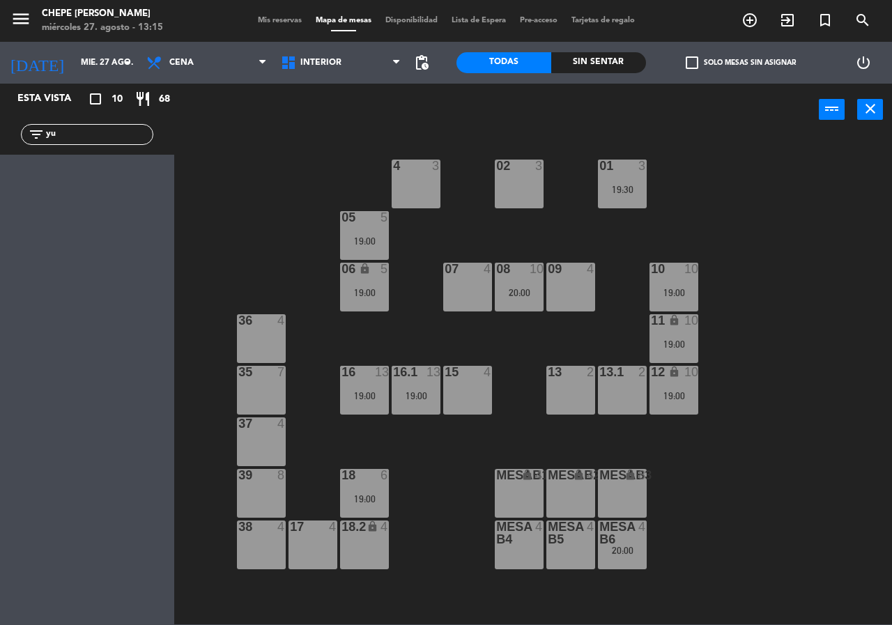
click at [683, 293] on div "19:00" at bounding box center [674, 293] width 49 height 10
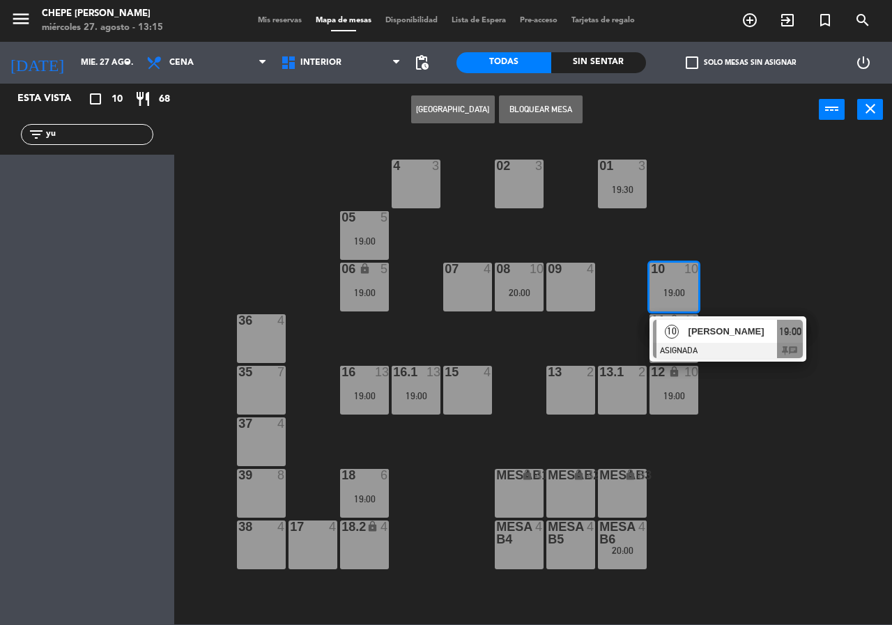
click at [735, 344] on div at bounding box center [728, 350] width 150 height 15
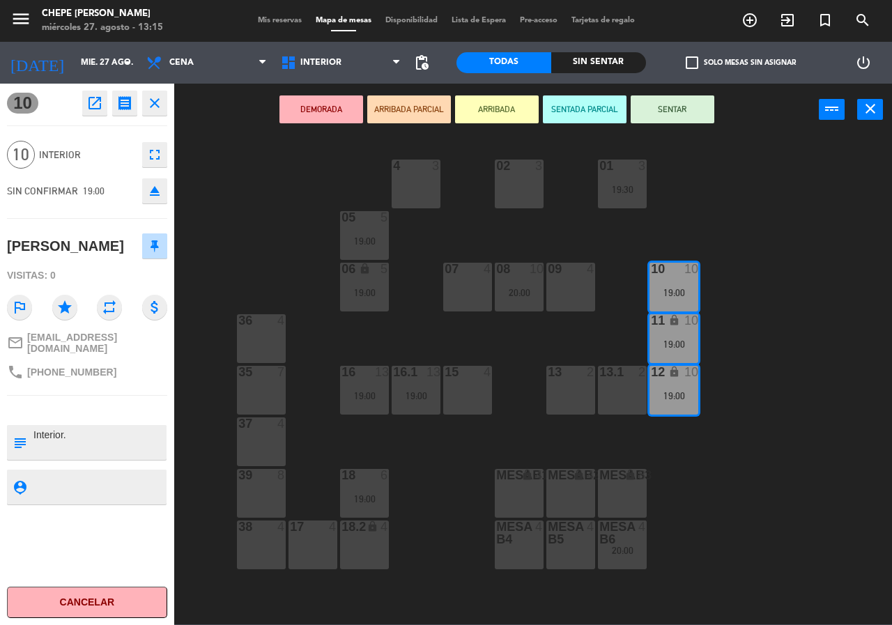
click at [744, 432] on div "02 3 4 3 01 3 19:30 05 5 19:00 06 lock 5 19:00 07 4 09 4 10 10 19:00 08 10 20:0…" at bounding box center [537, 379] width 709 height 489
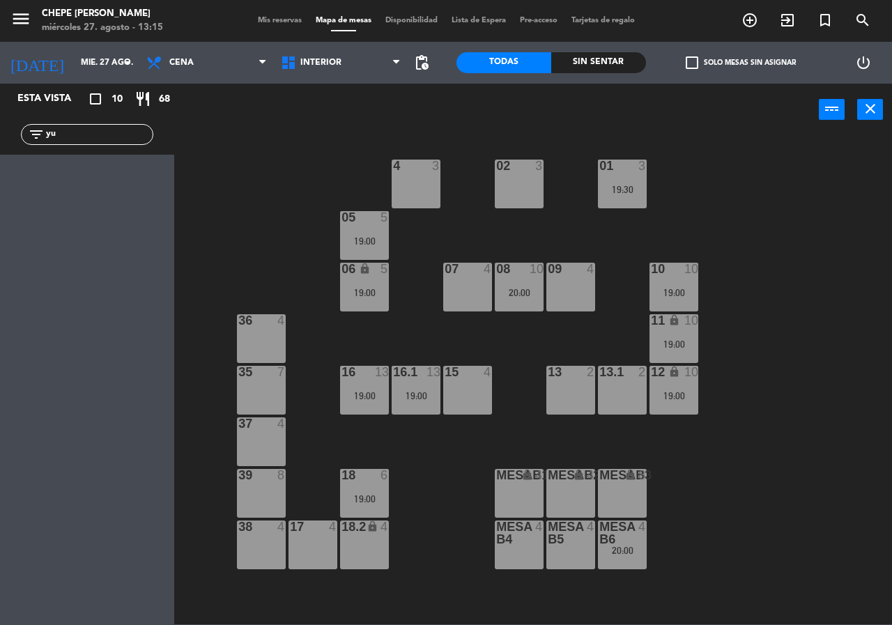
drag, startPoint x: 528, startPoint y: 289, endPoint x: 535, endPoint y: 291, distance: 7.1
click at [528, 289] on div "20:00" at bounding box center [519, 293] width 49 height 10
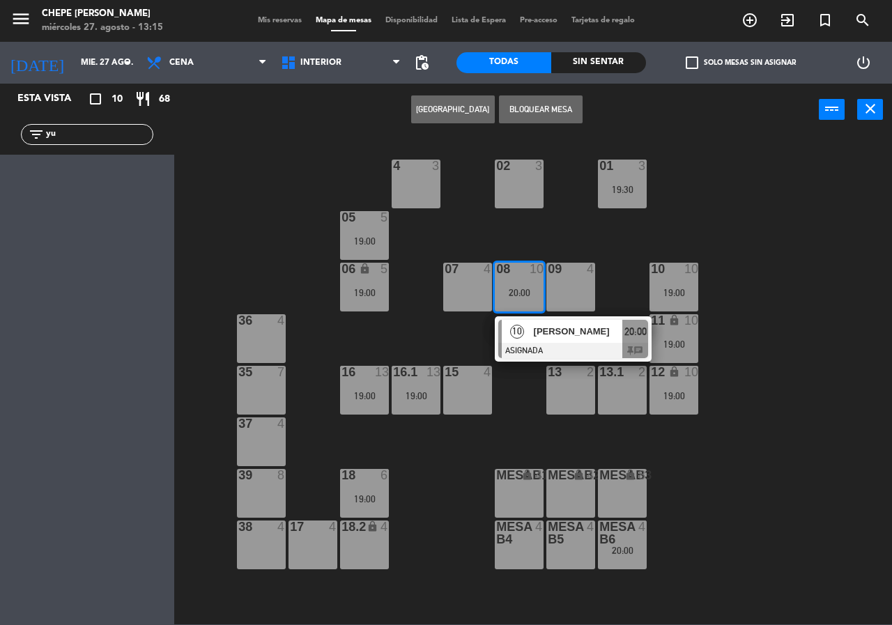
click at [558, 330] on span "[PERSON_NAME]" at bounding box center [578, 331] width 89 height 15
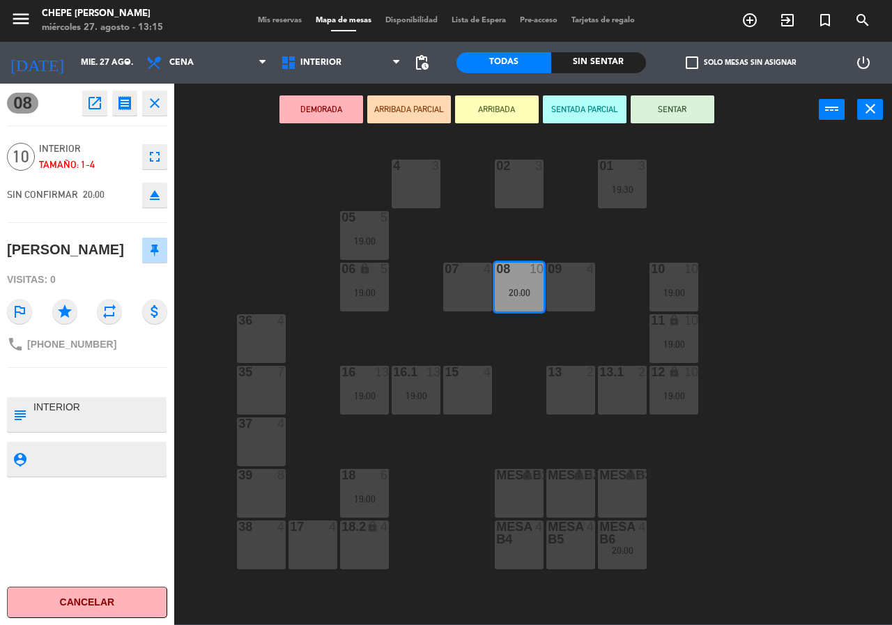
click at [596, 224] on div "02 3 4 3 01 3 19:30 05 5 19:00 06 lock 5 19:00 07 4 09 4 10 10 19:00 08 10 20:0…" at bounding box center [537, 379] width 709 height 489
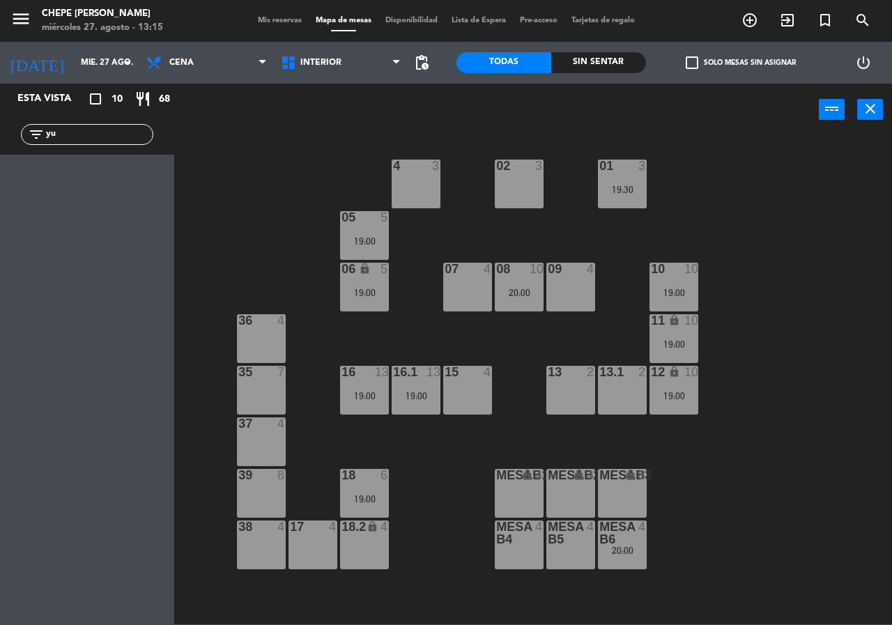
click at [414, 409] on div "16.1 13 19:00" at bounding box center [416, 390] width 49 height 49
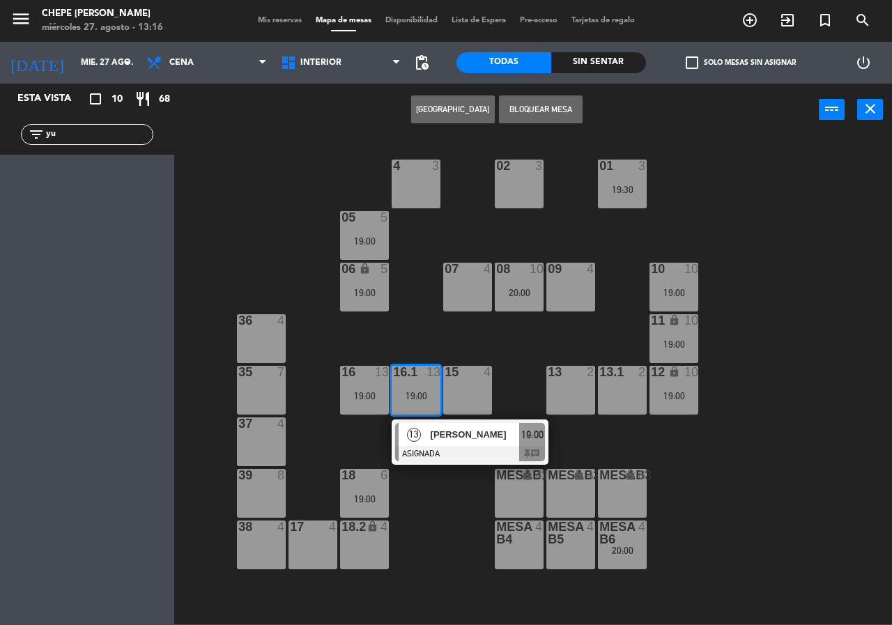
click at [446, 451] on div at bounding box center [470, 453] width 150 height 15
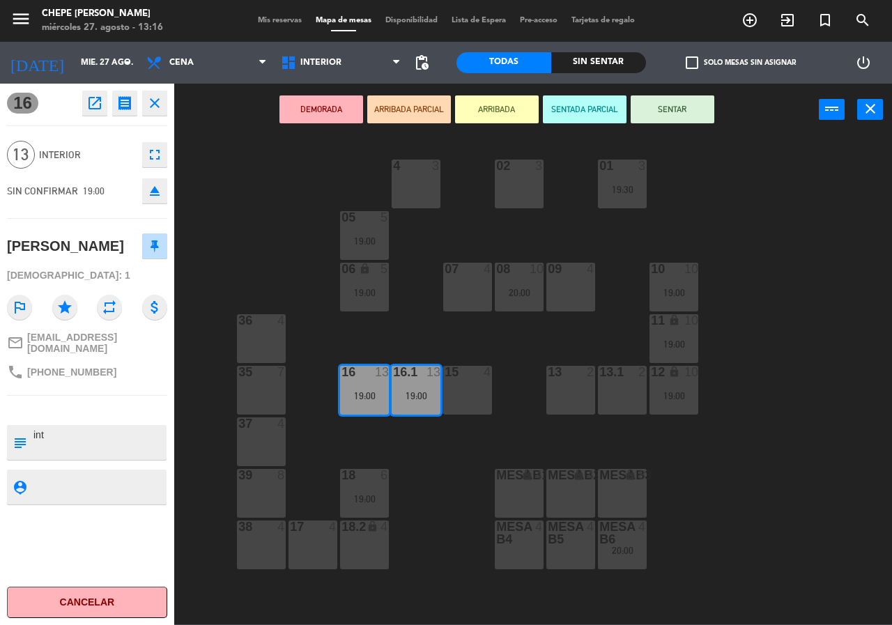
click at [245, 116] on div "DEMORADA ARRIBADA PARCIAL ARRIBADA SENTADA PARCIAL SENTAR power_input close" at bounding box center [496, 110] width 645 height 53
click at [236, 59] on span "Cena" at bounding box center [206, 62] width 135 height 31
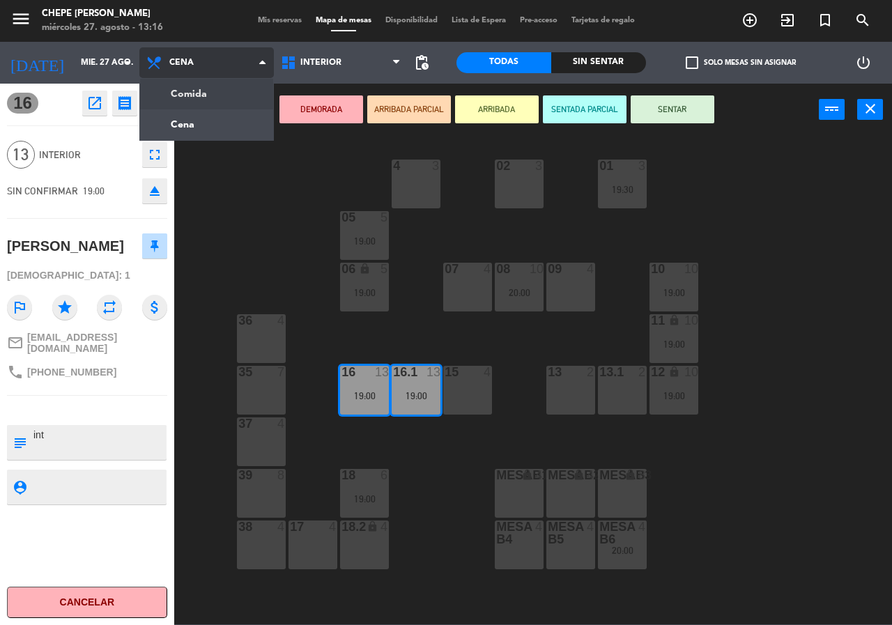
click at [234, 89] on ng-component "menu Chepe [PERSON_NAME] miércoles 27. agosto - 13:16 Mis reservas Mapa de mesa…" at bounding box center [446, 312] width 892 height 625
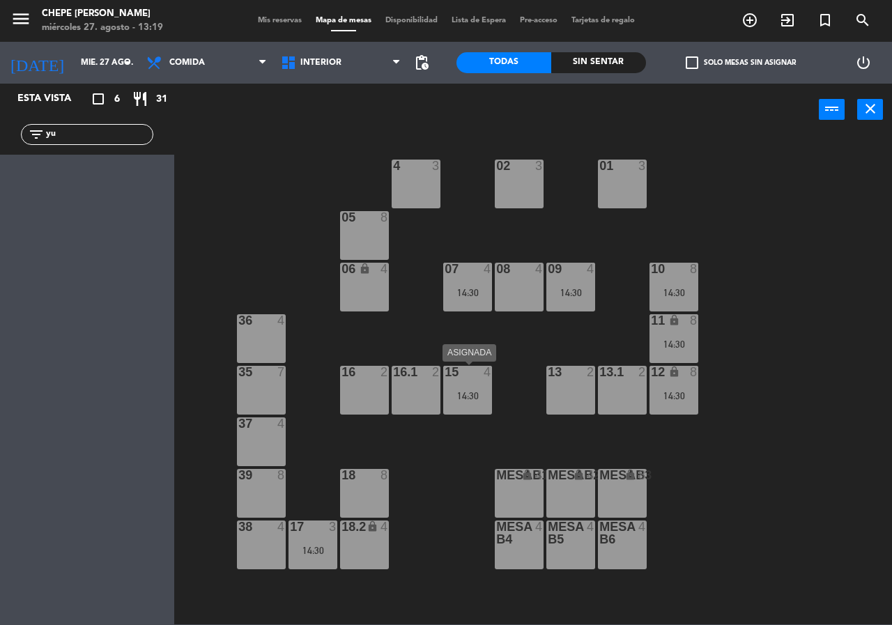
click at [464, 387] on div "15 4 14:30" at bounding box center [467, 390] width 49 height 49
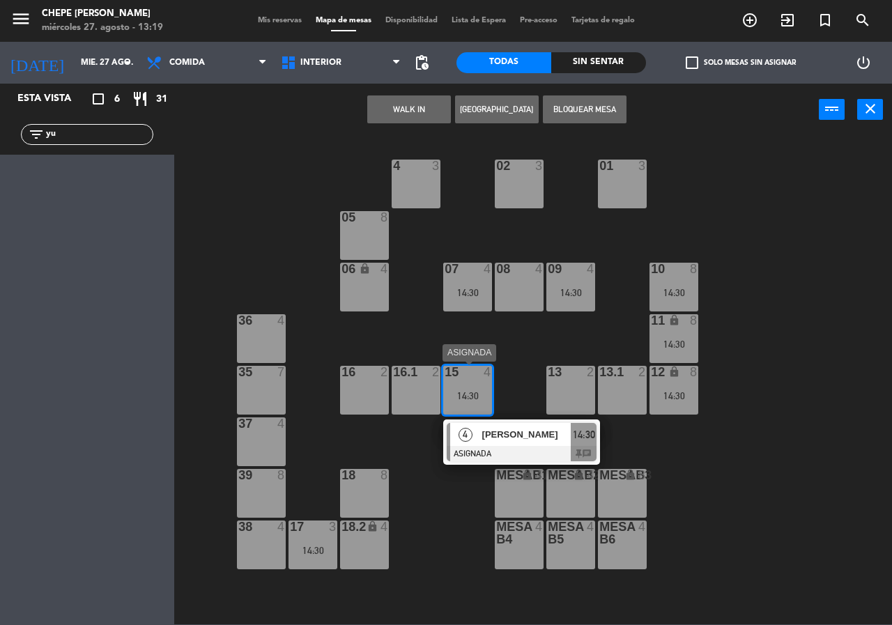
click at [524, 441] on span "[PERSON_NAME]" at bounding box center [526, 434] width 89 height 15
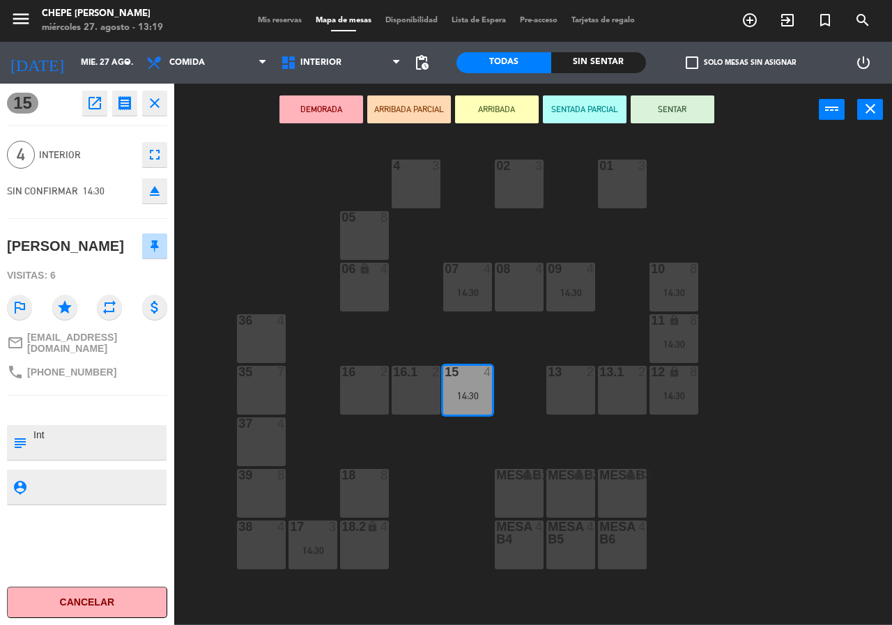
click at [435, 439] on div "02 3 4 3 01 3 05 8 06 lock 4 07 4 14:30 09 4 14:30 10 8 14:30 08 4 11 lock 8 14…" at bounding box center [537, 379] width 709 height 489
drag, startPoint x: 468, startPoint y: 395, endPoint x: 367, endPoint y: 391, distance: 101.1
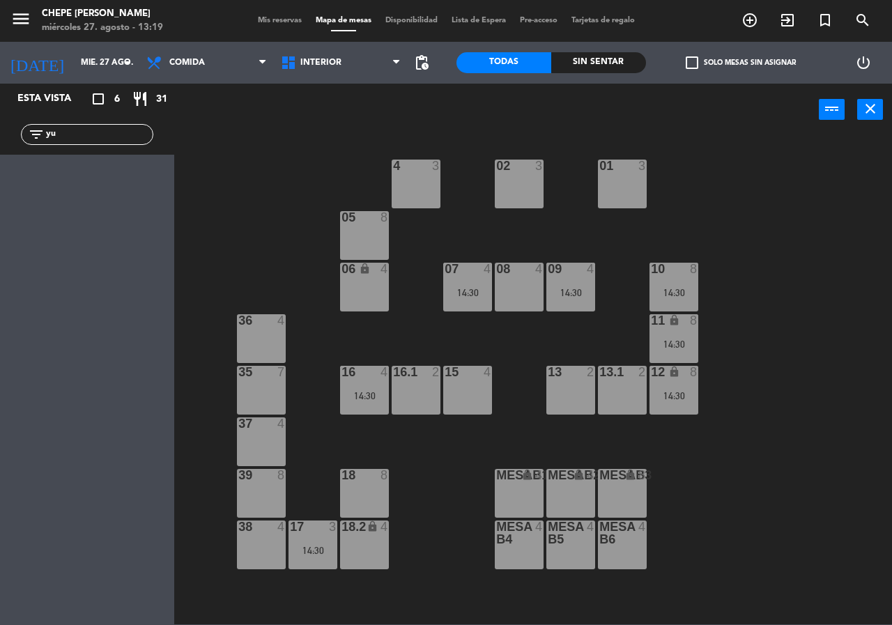
click at [524, 384] on div "02 3 4 3 01 3 05 8 06 lock 4 07 4 14:30 09 4 14:30 10 8 14:30 08 4 11 lock 8 14…" at bounding box center [537, 379] width 709 height 489
click at [485, 384] on div "15 4" at bounding box center [467, 390] width 49 height 49
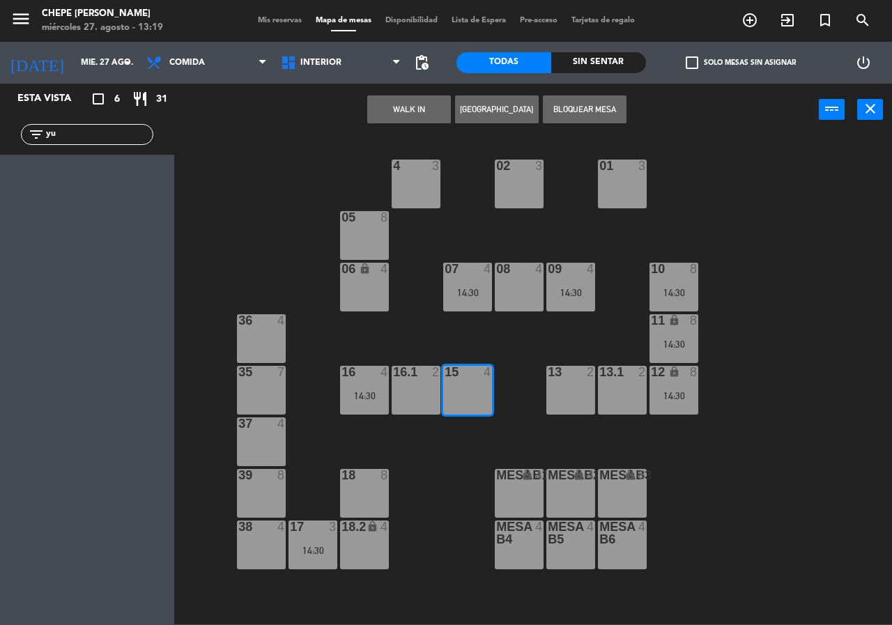
click at [399, 102] on button "WALK IN" at bounding box center [409, 110] width 84 height 28
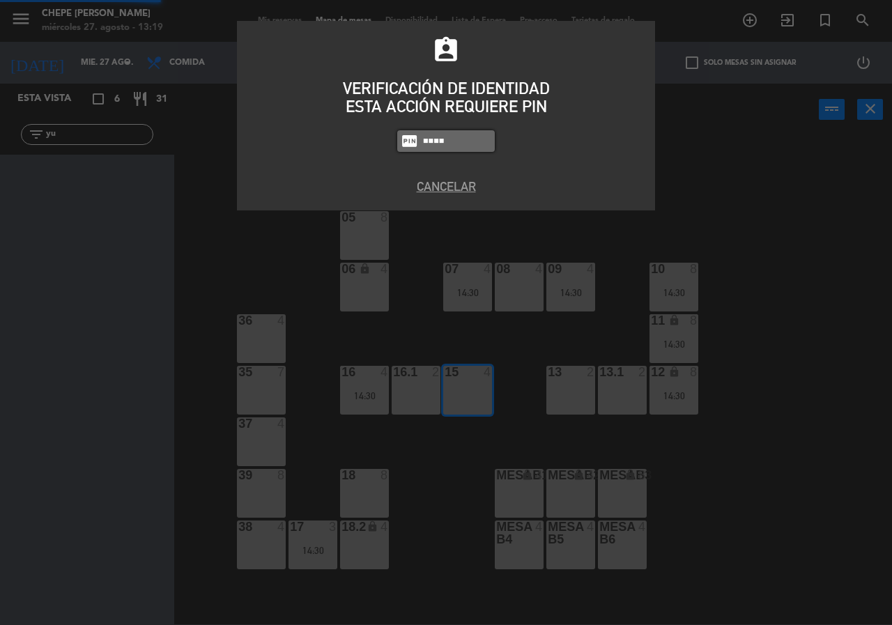
type input "0894"
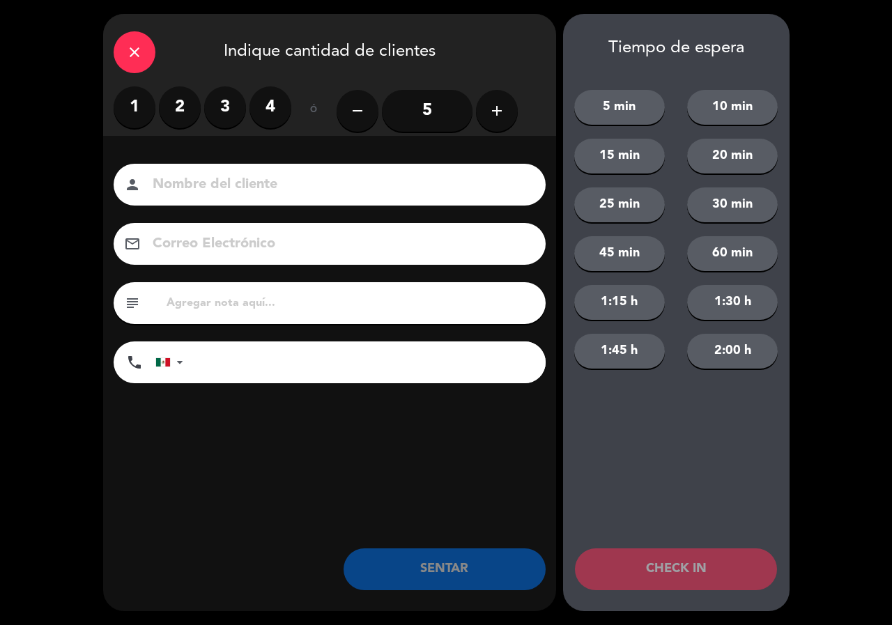
click at [141, 47] on icon "close" at bounding box center [134, 52] width 17 height 17
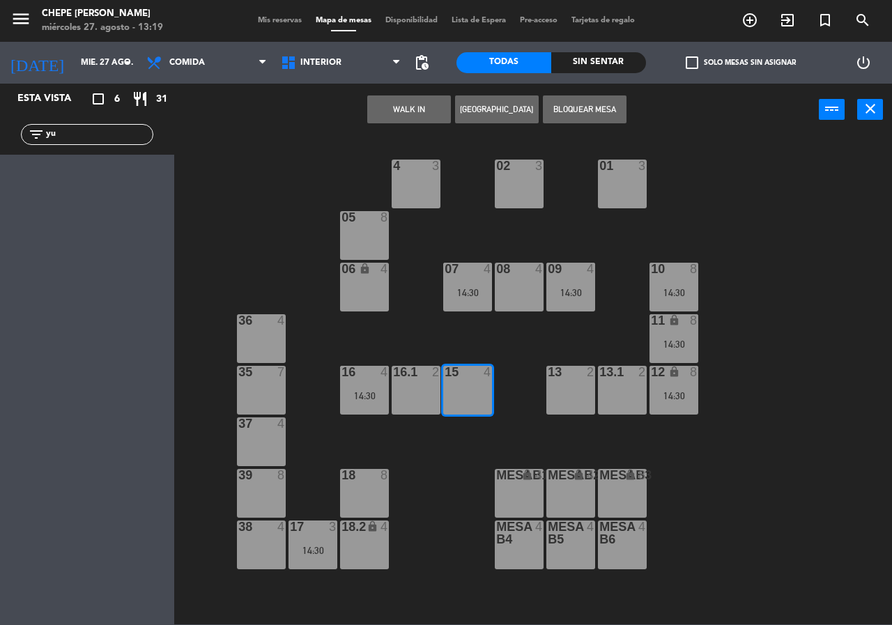
click at [499, 355] on div "02 3 4 3 01 3 05 8 06 lock 4 07 4 14:30 09 4 14:30 10 8 14:30 08 4 11 lock 8 14…" at bounding box center [537, 379] width 709 height 489
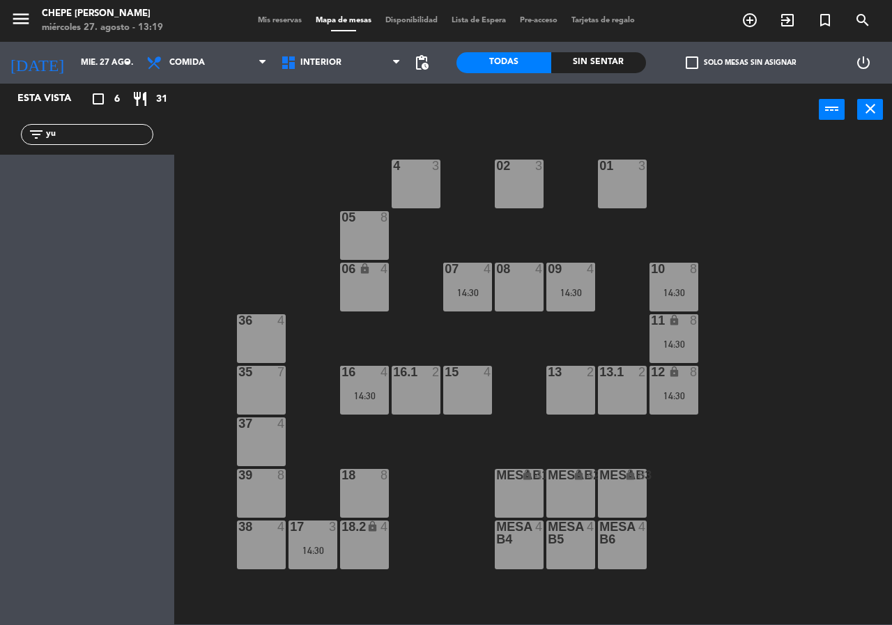
click at [475, 377] on div at bounding box center [468, 372] width 23 height 13
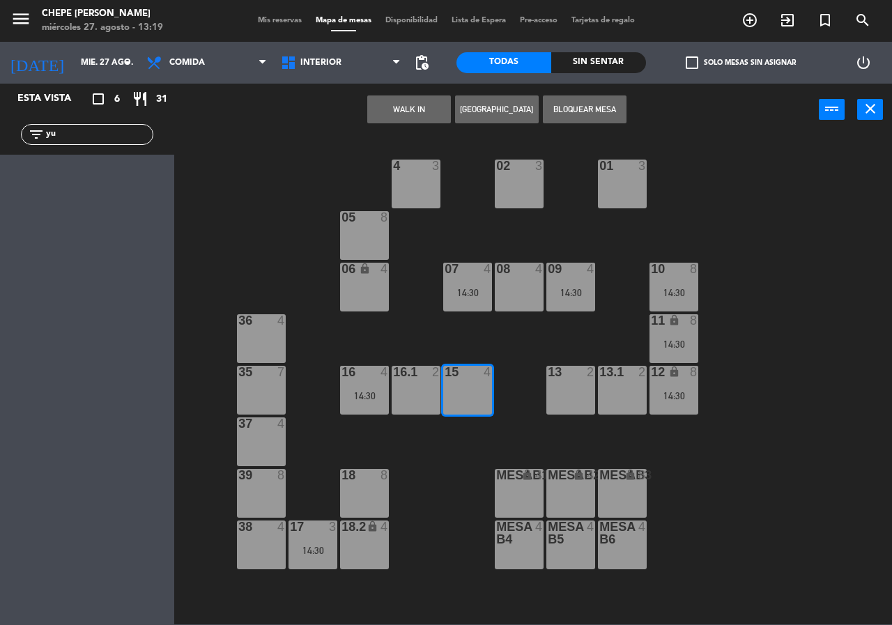
click at [488, 107] on button "[GEOGRAPHIC_DATA]" at bounding box center [497, 110] width 84 height 28
type input "0894"
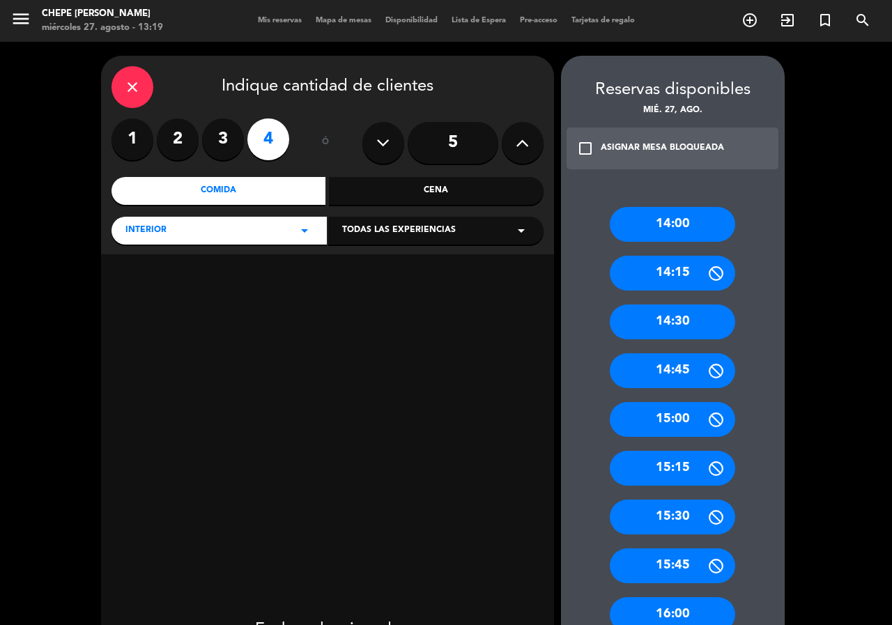
click at [268, 135] on label "4" at bounding box center [268, 140] width 42 height 42
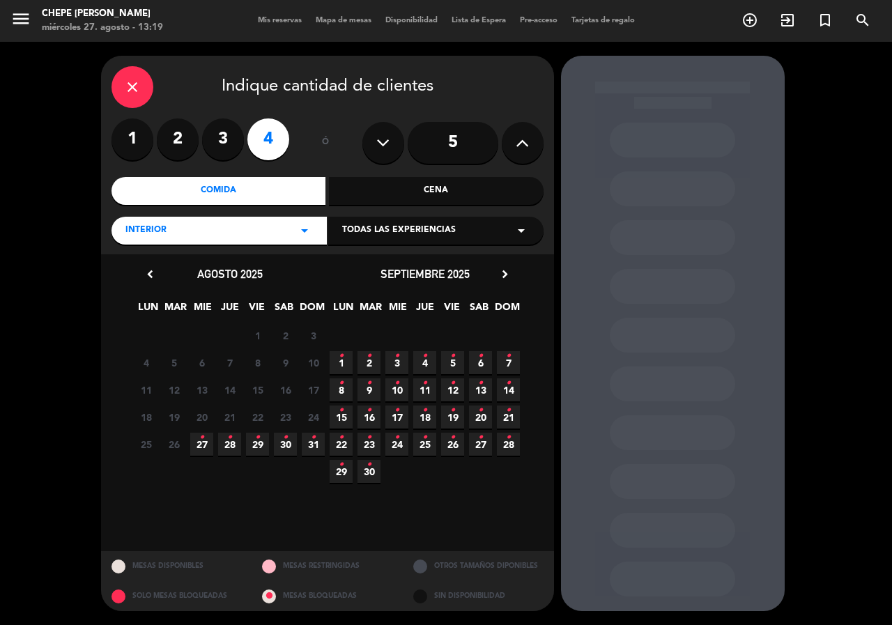
click at [268, 155] on label "4" at bounding box center [268, 140] width 42 height 42
click at [199, 447] on icon "•" at bounding box center [201, 438] width 5 height 22
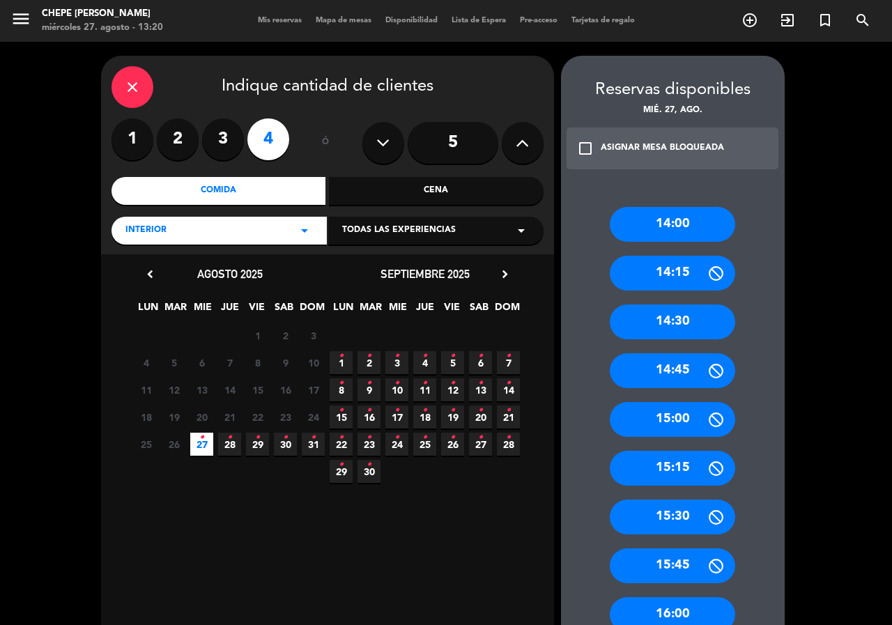
click at [671, 217] on div "14:00" at bounding box center [672, 224] width 125 height 35
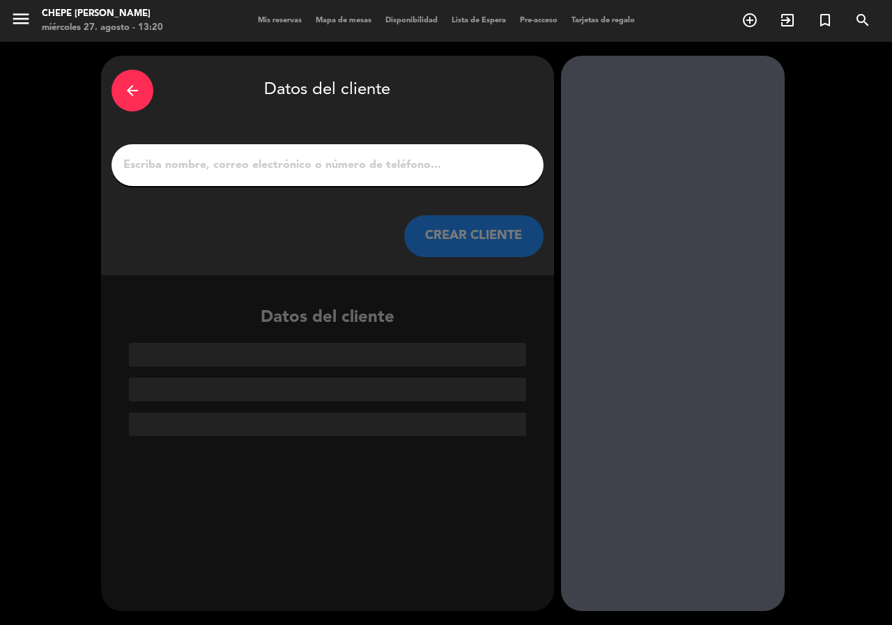
click at [291, 166] on input "1" at bounding box center [327, 165] width 411 height 20
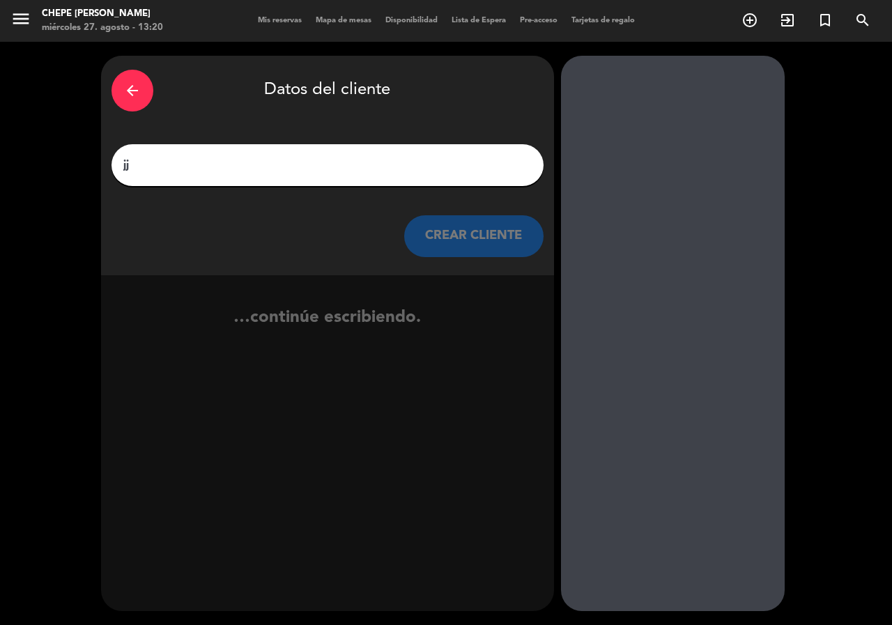
type input "j"
type input "J"
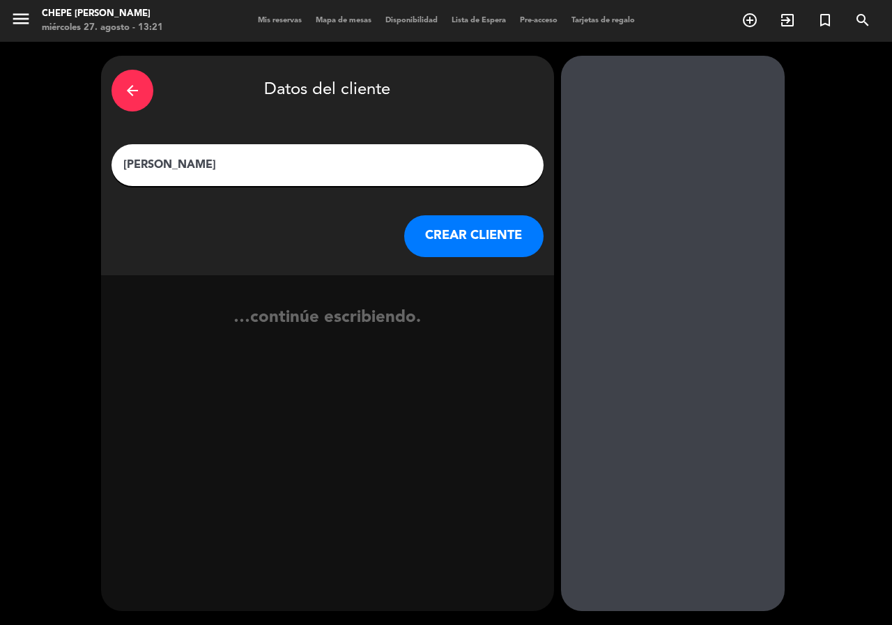
type input "[PERSON_NAME]"
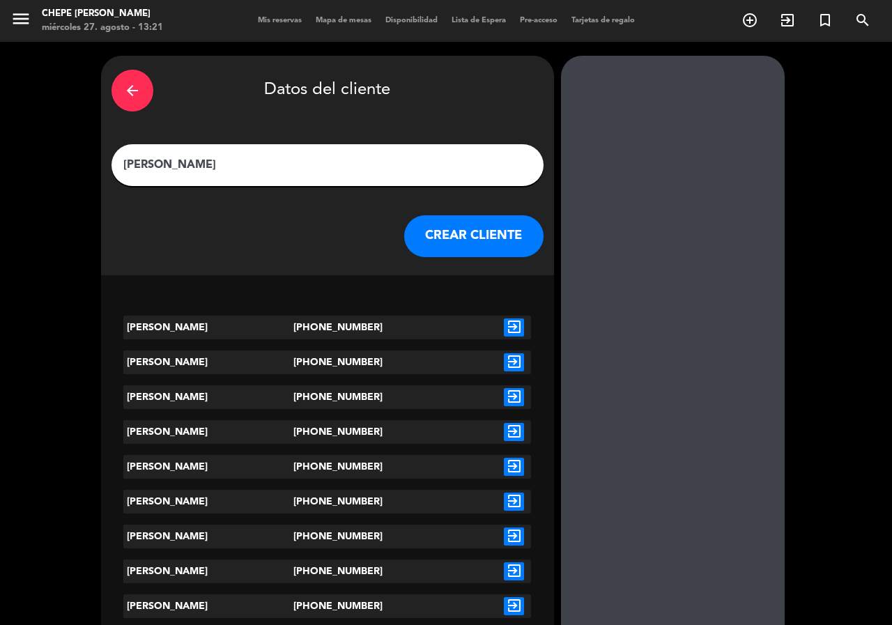
click at [510, 327] on icon "exit_to_app" at bounding box center [514, 328] width 20 height 18
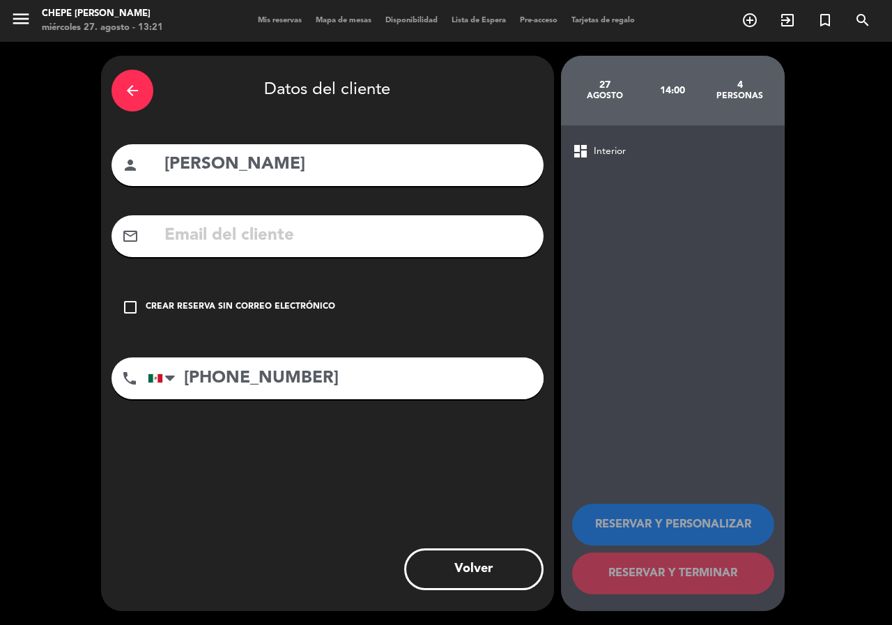
click at [247, 300] on div "Crear reserva sin correo electrónico" at bounding box center [241, 307] width 190 height 14
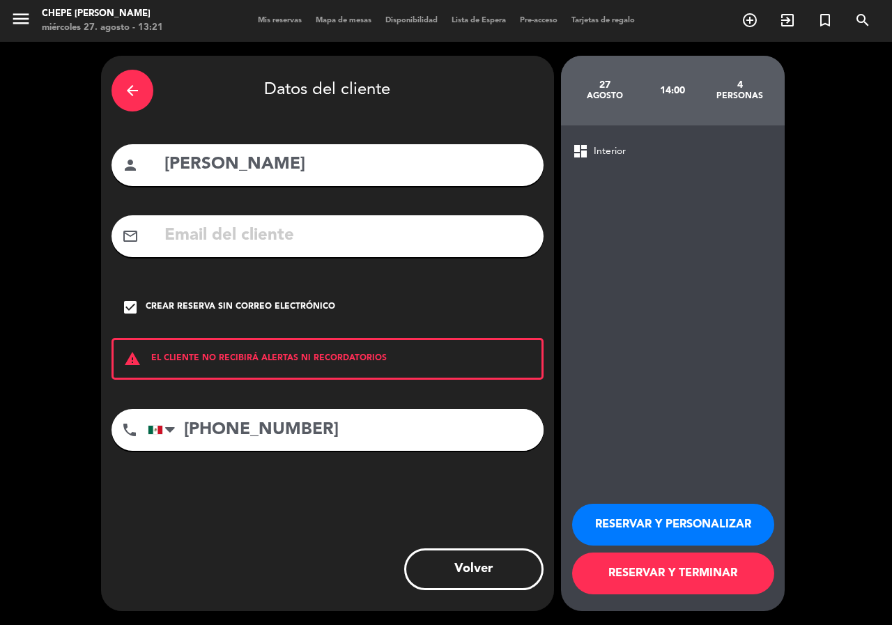
click at [703, 512] on button "RESERVAR Y PERSONALIZAR" at bounding box center [673, 525] width 202 height 42
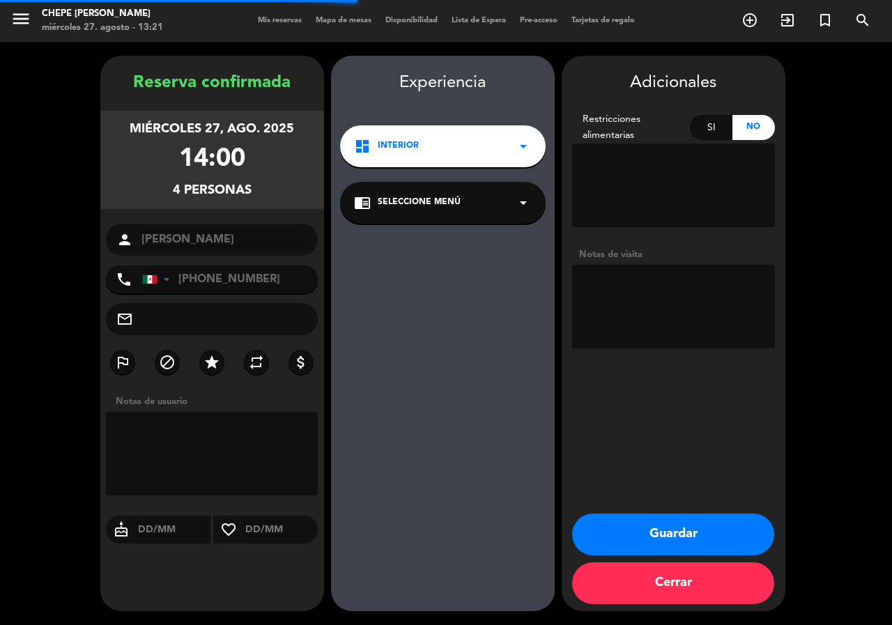
click at [672, 317] on textarea at bounding box center [673, 307] width 203 height 84
type textarea "INTERIOR, MESA 15"
click at [691, 528] on button "Guardar" at bounding box center [673, 535] width 202 height 42
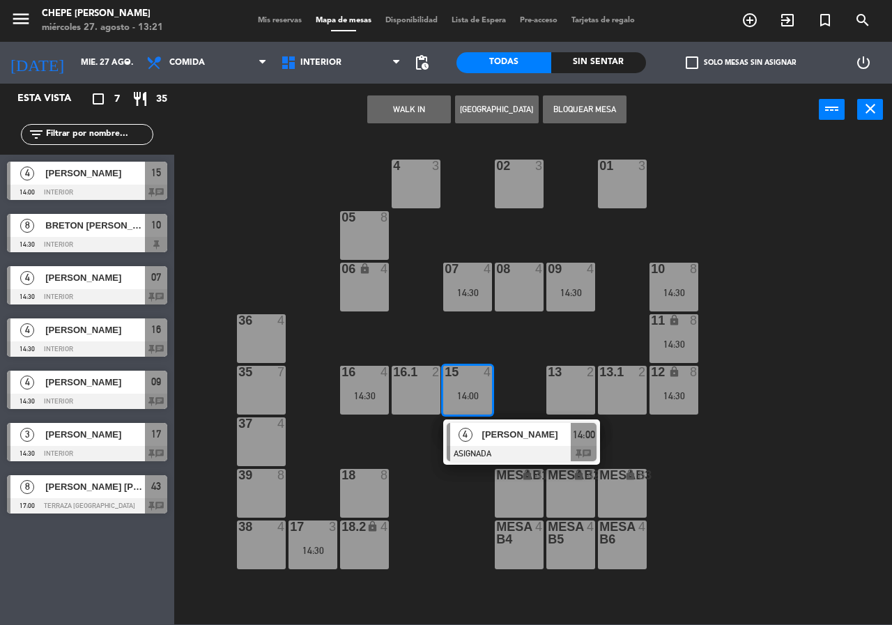
click at [559, 334] on div "02 3 4 3 01 3 05 8 06 lock 4 07 4 14:30 09 4 14:30 10 8 14:30 08 4 11 lock 8 14…" at bounding box center [537, 379] width 709 height 489
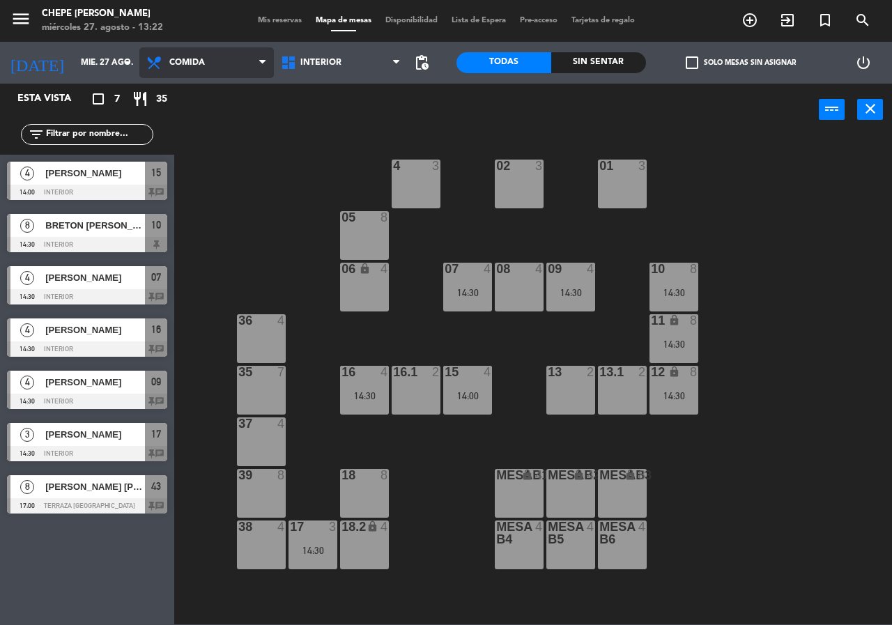
drag, startPoint x: 176, startPoint y: 62, endPoint x: 196, endPoint y: 102, distance: 44.6
click at [178, 65] on span "Comida" at bounding box center [187, 63] width 36 height 10
click at [198, 123] on ng-component "menu Chepe [PERSON_NAME] miércoles 27. agosto - 13:22 Mis reservas Mapa de mesa…" at bounding box center [446, 312] width 892 height 625
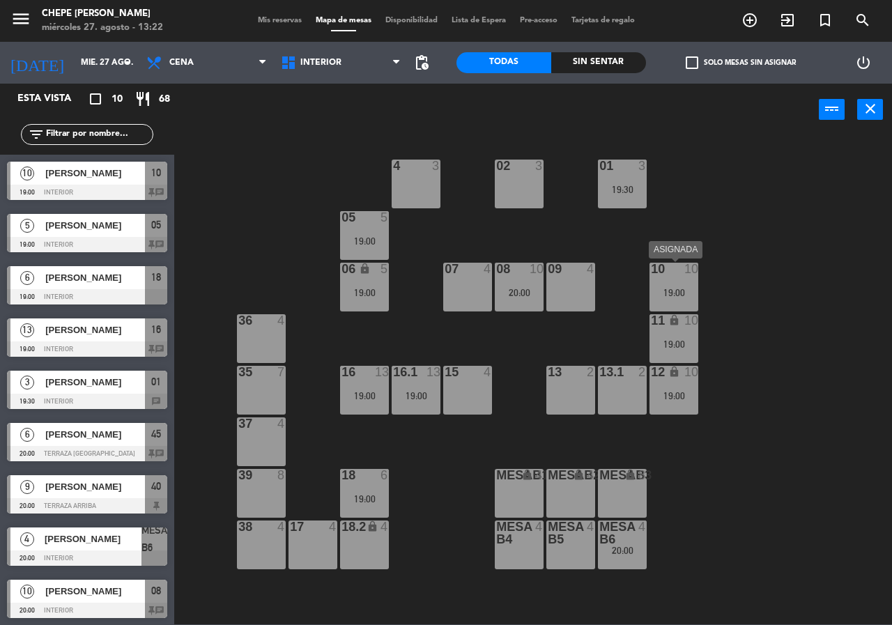
click at [676, 282] on div "10 10 19:00" at bounding box center [674, 287] width 49 height 49
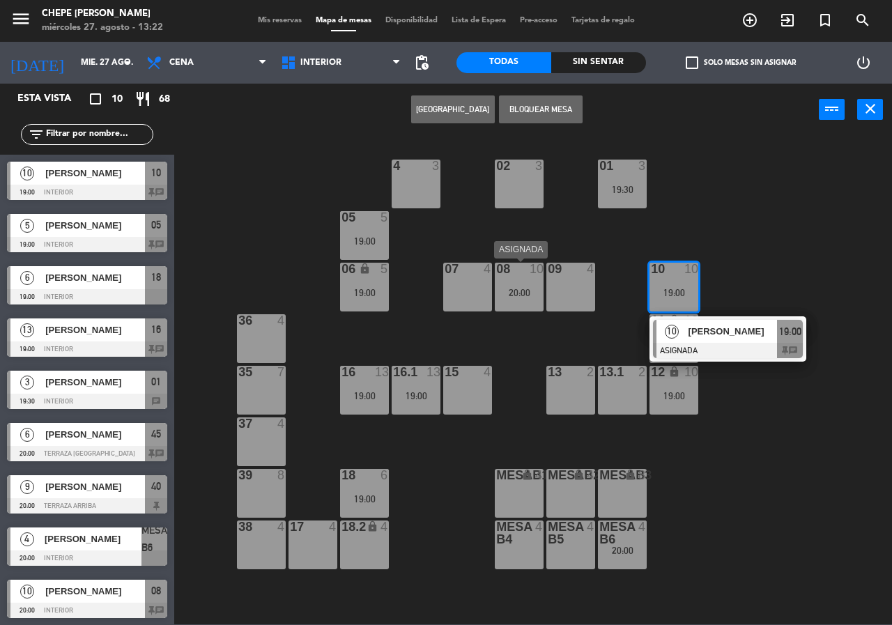
click at [523, 280] on div "08 10 20:00" at bounding box center [519, 287] width 49 height 49
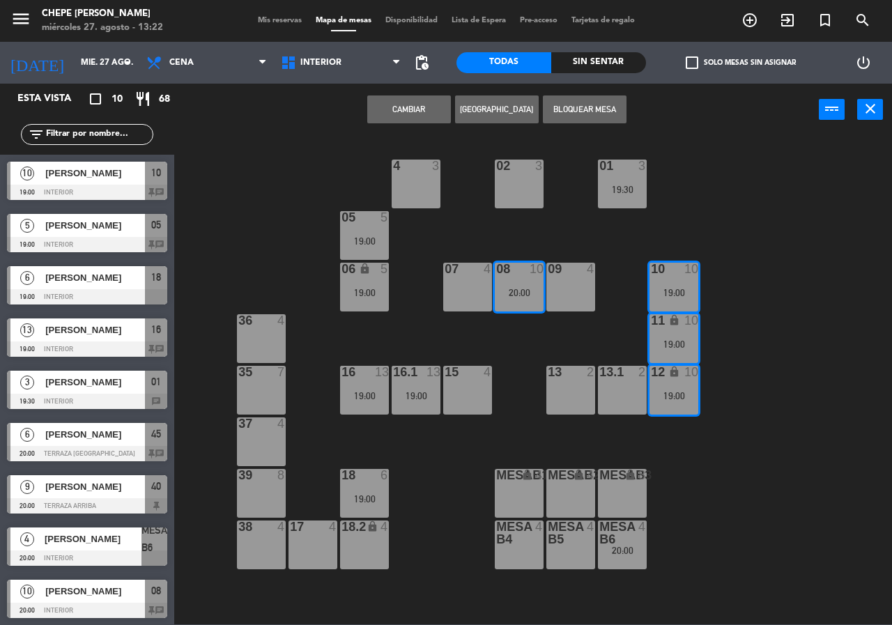
click at [413, 105] on button "Cambiar" at bounding box center [409, 110] width 84 height 28
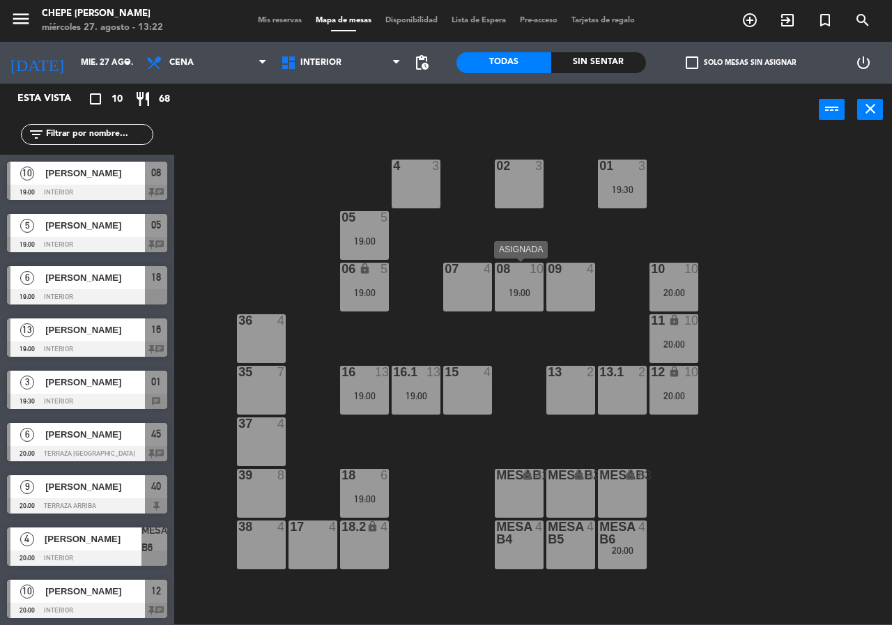
click at [522, 288] on div "19:00" at bounding box center [519, 293] width 49 height 10
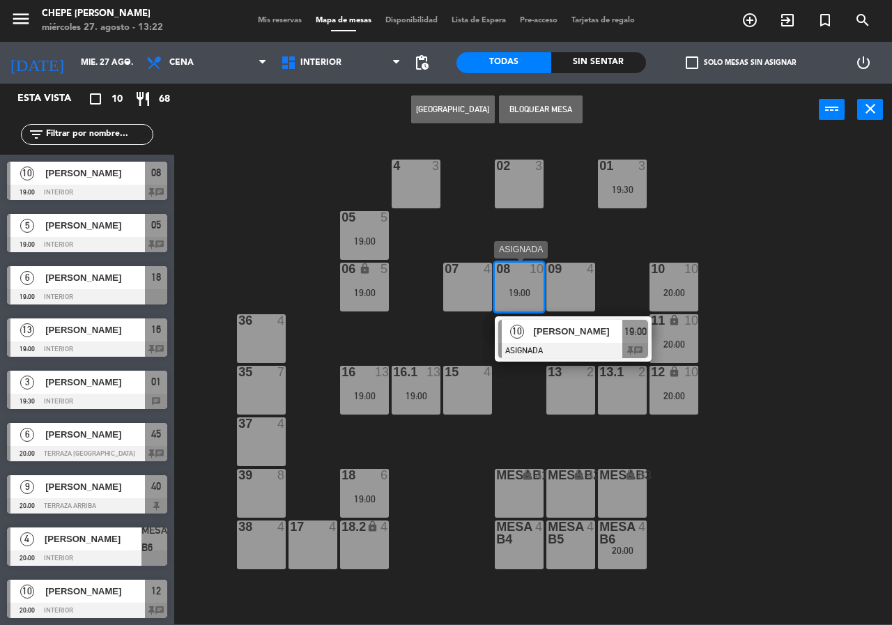
click at [586, 331] on div "10 [PERSON_NAME] ASIGNADA 19:00 chat" at bounding box center [574, 339] width 178 height 45
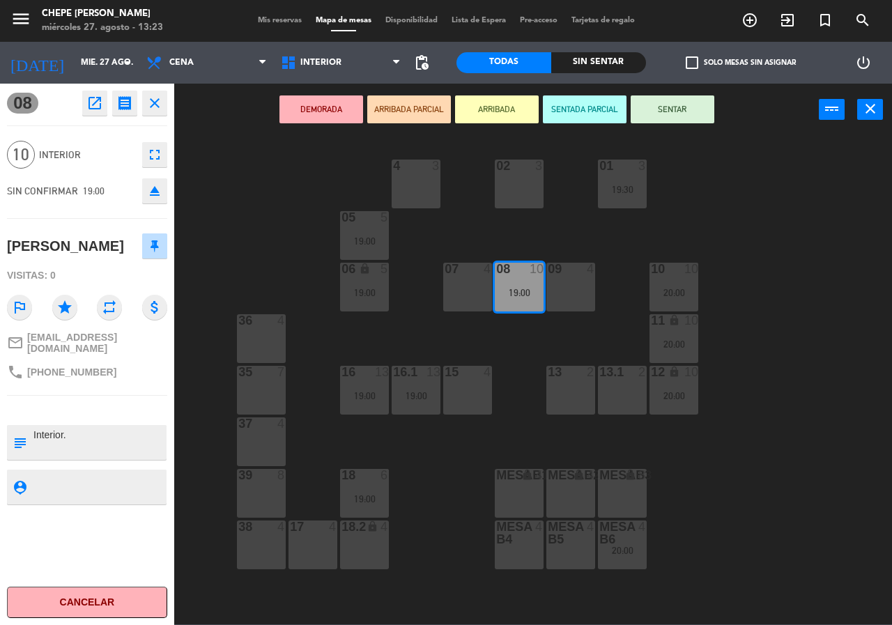
drag, startPoint x: 606, startPoint y: 367, endPoint x: 595, endPoint y: 363, distance: 11.9
click at [600, 366] on div "13.1" at bounding box center [600, 372] width 1 height 13
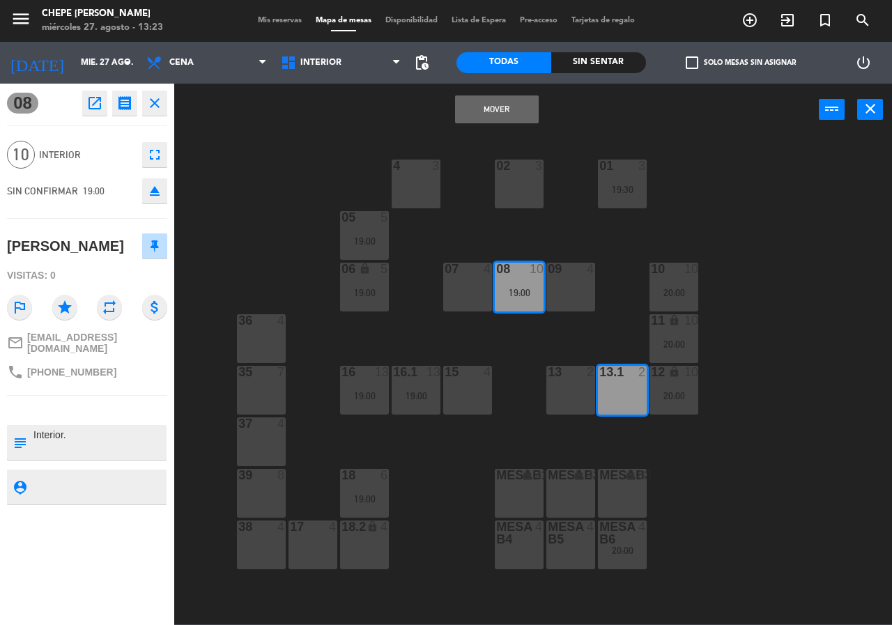
click at [589, 343] on div "02 3 4 3 01 3 19:30 05 5 19:00 06 lock 5 19:00 07 4 09 4 10 10 20:00 08 10 19:0…" at bounding box center [537, 379] width 709 height 489
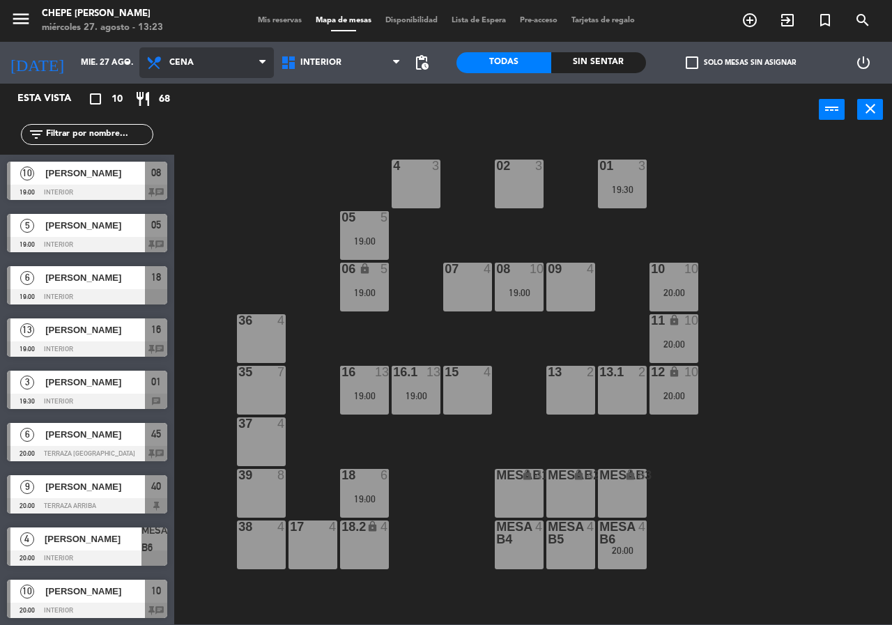
click at [208, 70] on span "Cena" at bounding box center [206, 62] width 135 height 31
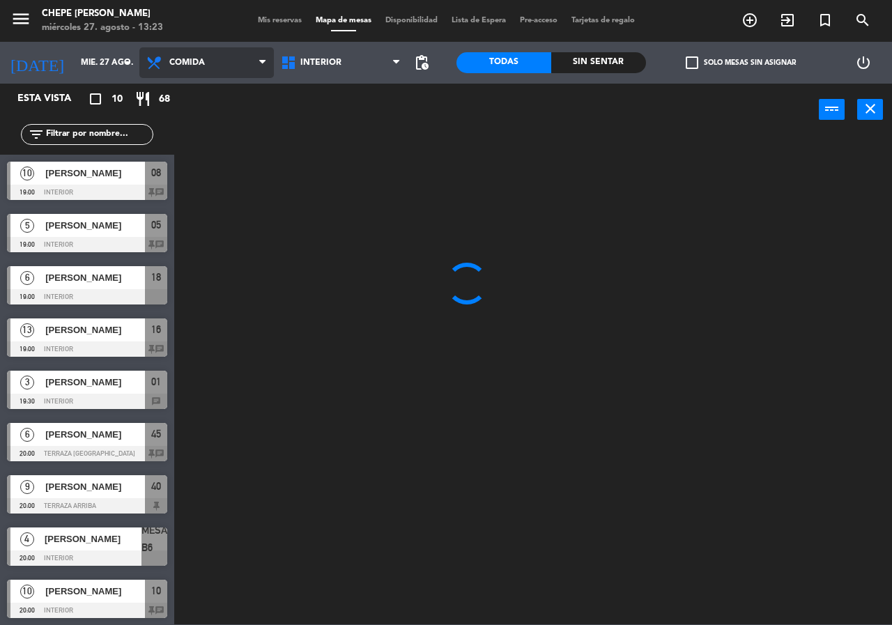
click at [215, 88] on ng-component "menu Chepe [PERSON_NAME] miércoles 27. agosto - 13:23 Mis reservas Mapa de mesa…" at bounding box center [446, 312] width 892 height 625
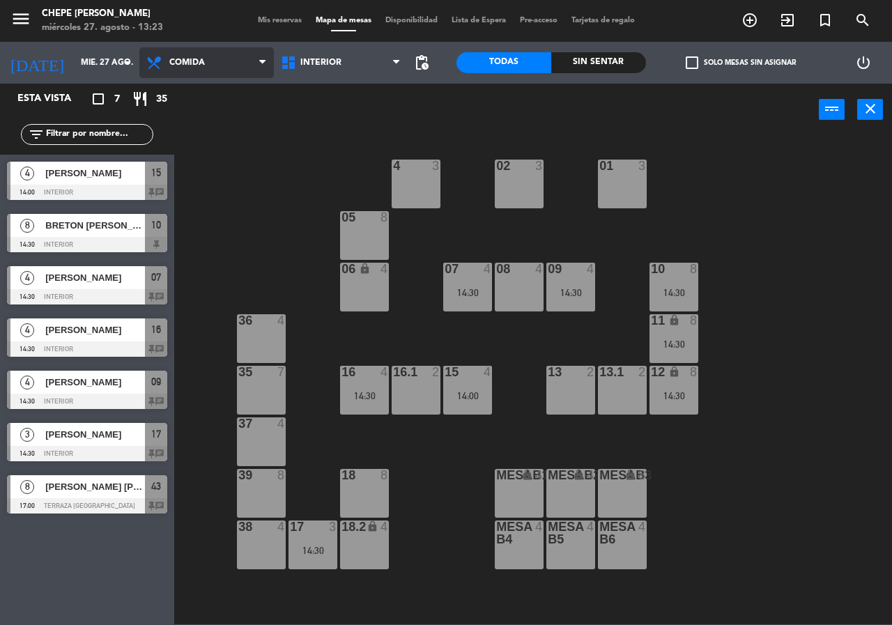
click at [227, 62] on span "Comida" at bounding box center [206, 62] width 135 height 31
click at [217, 122] on ng-component "menu Chepe [PERSON_NAME] miércoles 27. agosto - 13:23 Mis reservas Mapa de mesa…" at bounding box center [446, 312] width 892 height 625
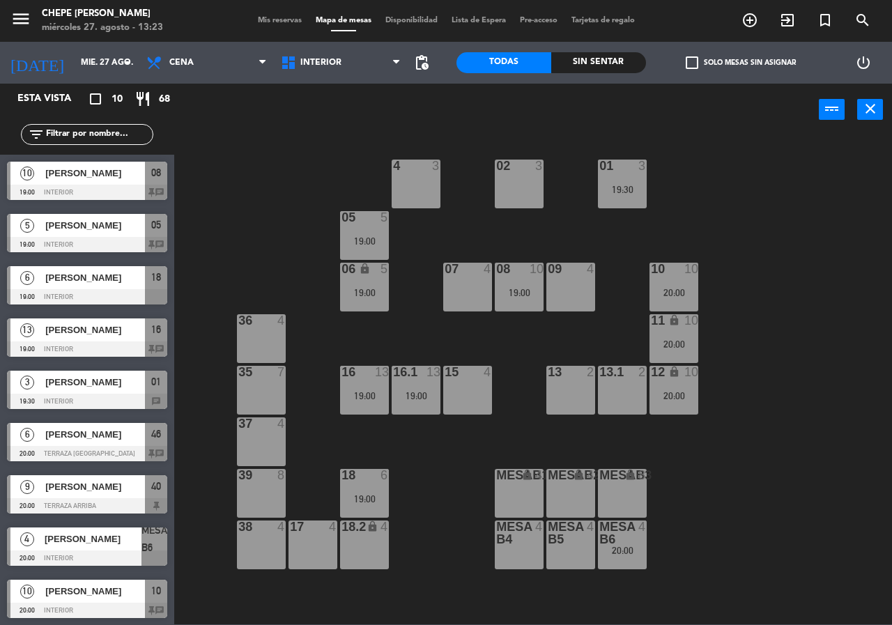
click at [601, 61] on div "Sin sentar" at bounding box center [598, 62] width 95 height 21
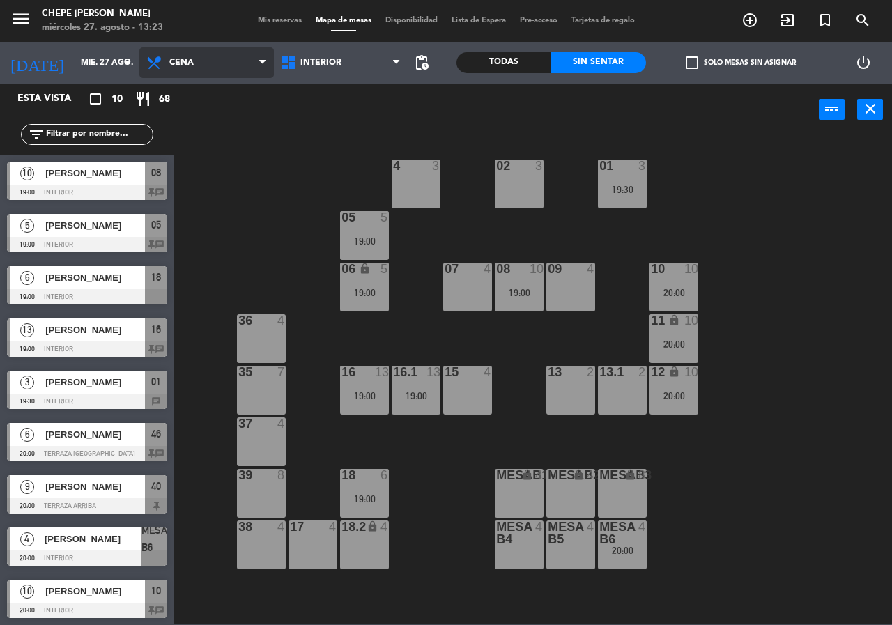
click at [241, 70] on span "Cena" at bounding box center [206, 62] width 135 height 31
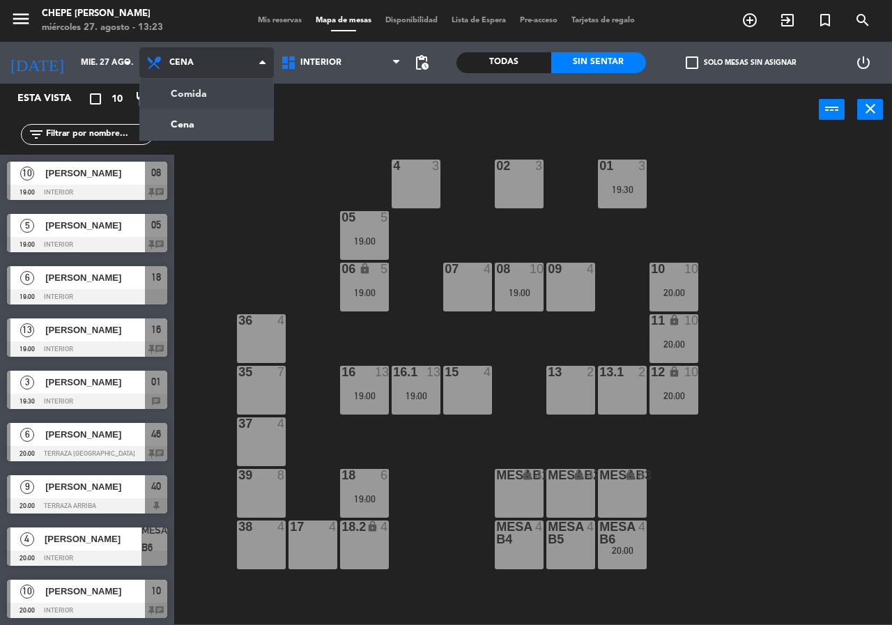
click at [218, 91] on ng-component "menu Chepe [PERSON_NAME] miércoles 27. agosto - 13:23 Mis reservas Mapa de mesa…" at bounding box center [446, 312] width 892 height 625
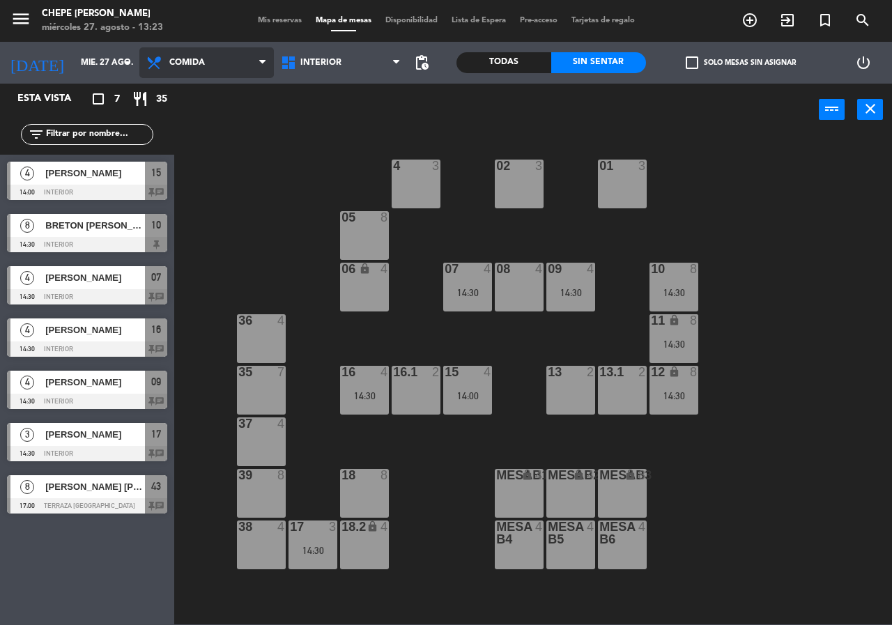
click at [185, 70] on span "Comida" at bounding box center [206, 62] width 135 height 31
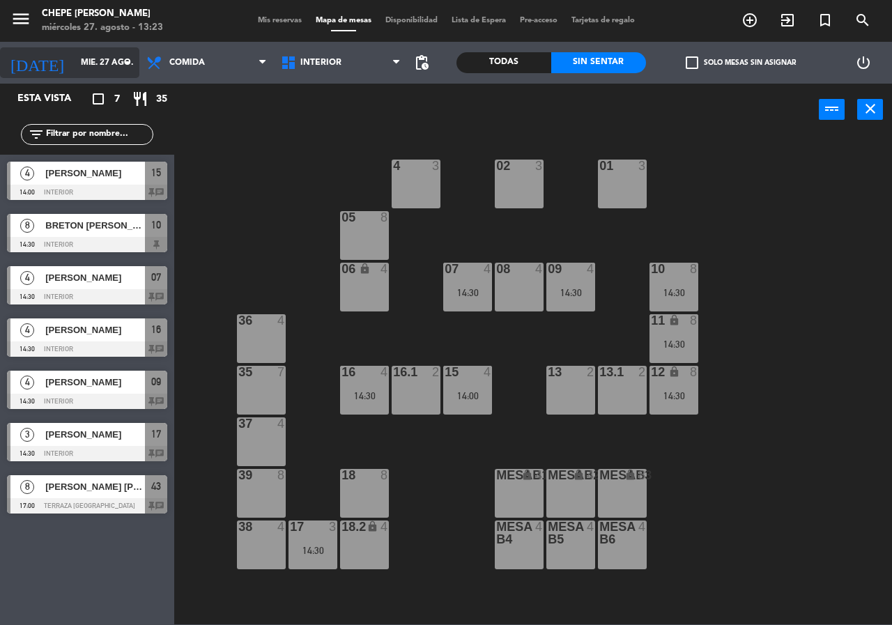
click at [98, 66] on input "mié. 27 ago." at bounding box center [129, 63] width 111 height 24
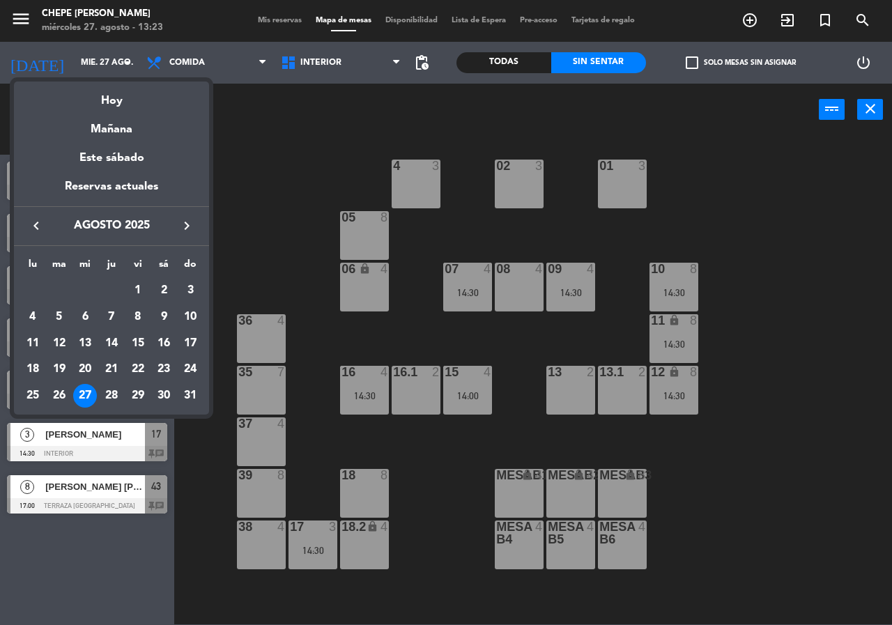
click at [220, 133] on div at bounding box center [446, 312] width 892 height 625
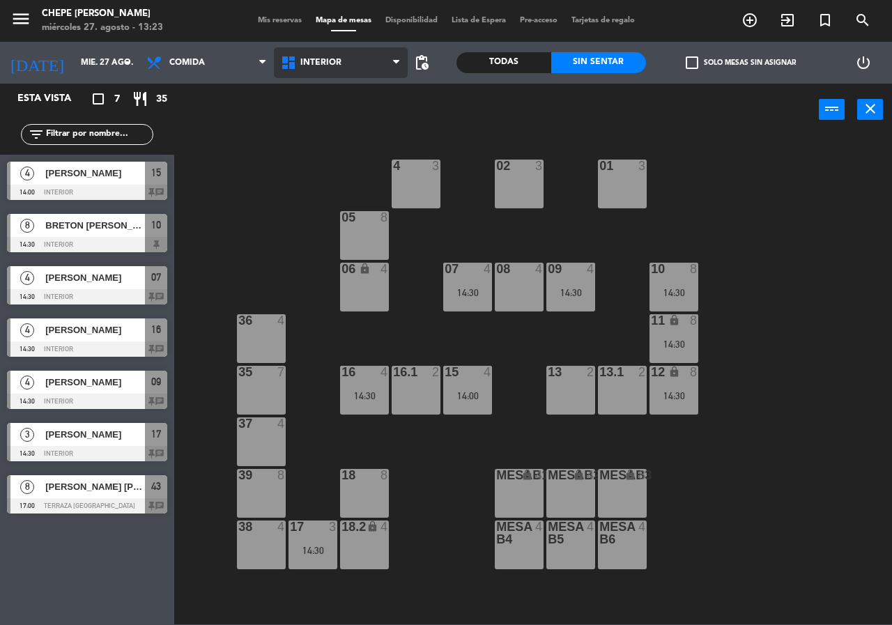
click at [314, 71] on span "Interior" at bounding box center [341, 62] width 135 height 31
click at [321, 119] on ng-component "menu Chepe [PERSON_NAME] miércoles 27. agosto - 13:23 Mis reservas Mapa de mesa…" at bounding box center [446, 312] width 892 height 625
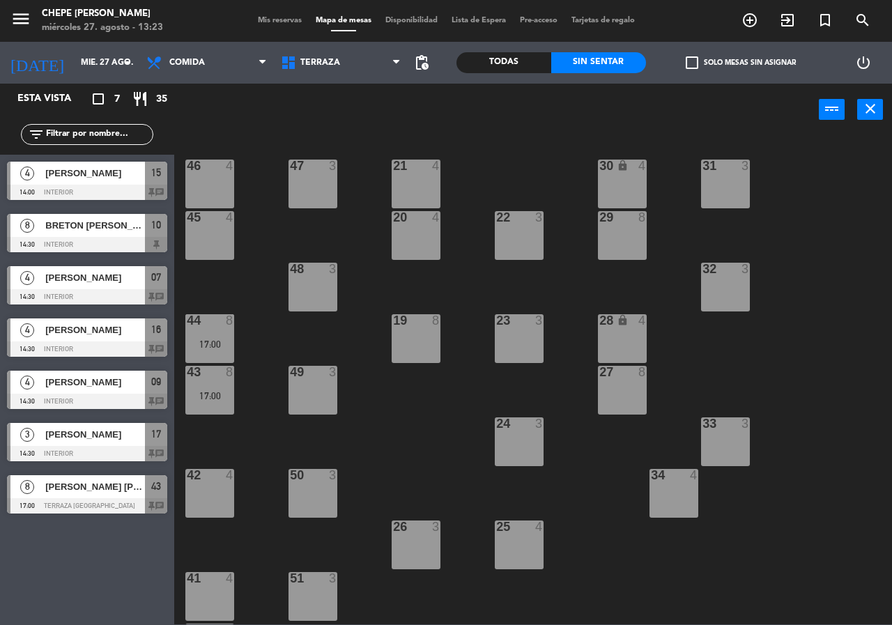
drag, startPoint x: 404, startPoint y: 344, endPoint x: 422, endPoint y: 317, distance: 32.3
click at [406, 343] on div "19 8" at bounding box center [416, 338] width 49 height 49
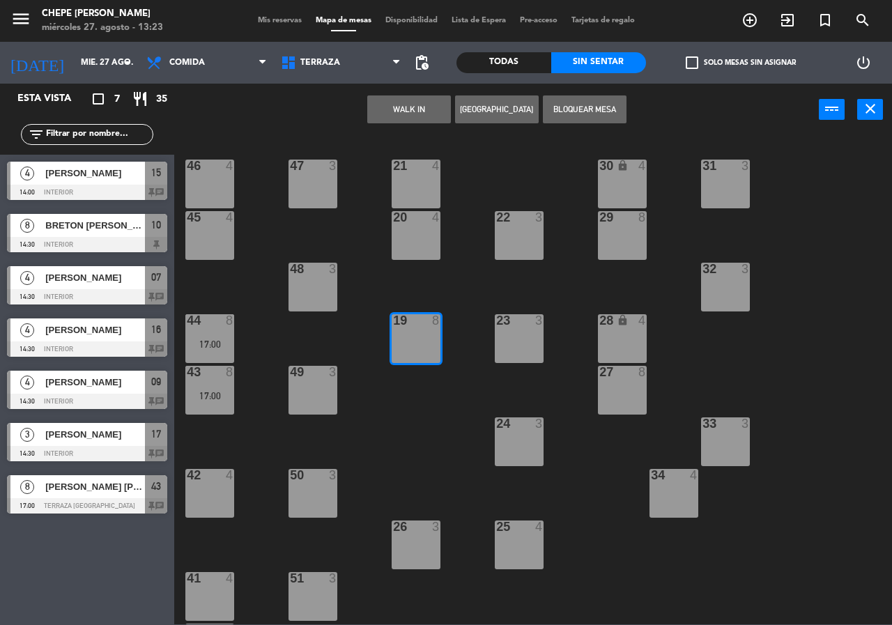
click at [513, 112] on button "[GEOGRAPHIC_DATA]" at bounding box center [497, 110] width 84 height 28
type input "0894"
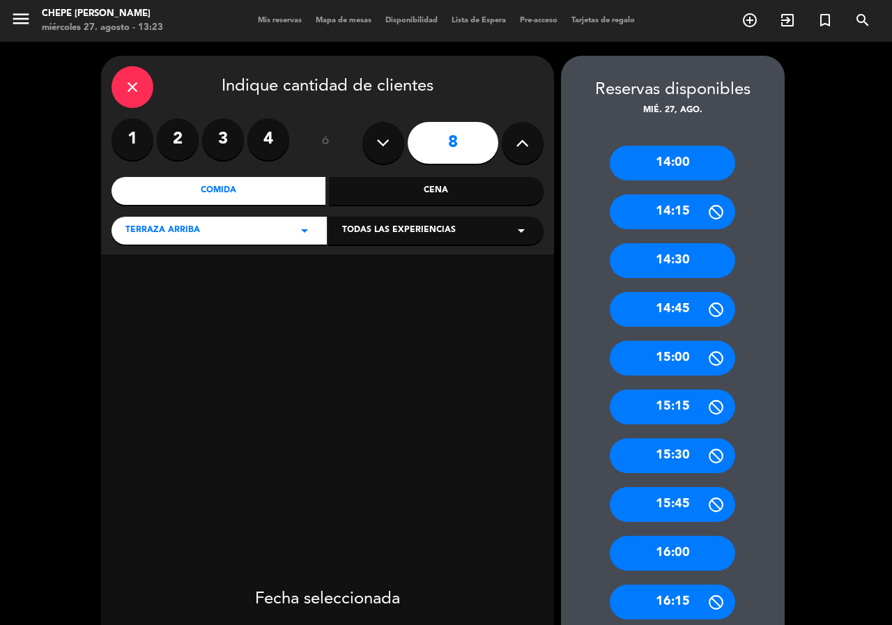
click at [219, 142] on label "3" at bounding box center [223, 140] width 42 height 42
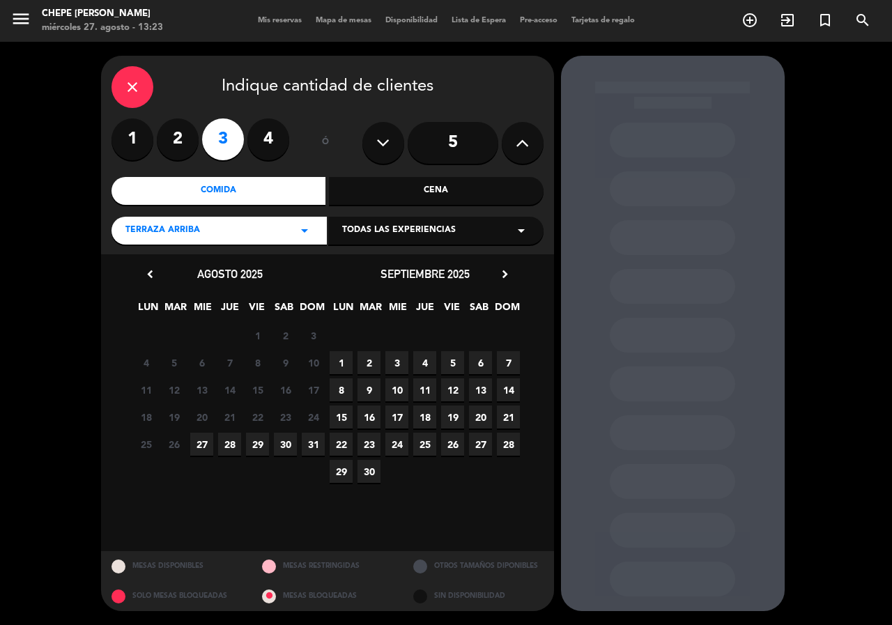
click at [207, 445] on span "27" at bounding box center [201, 444] width 23 height 23
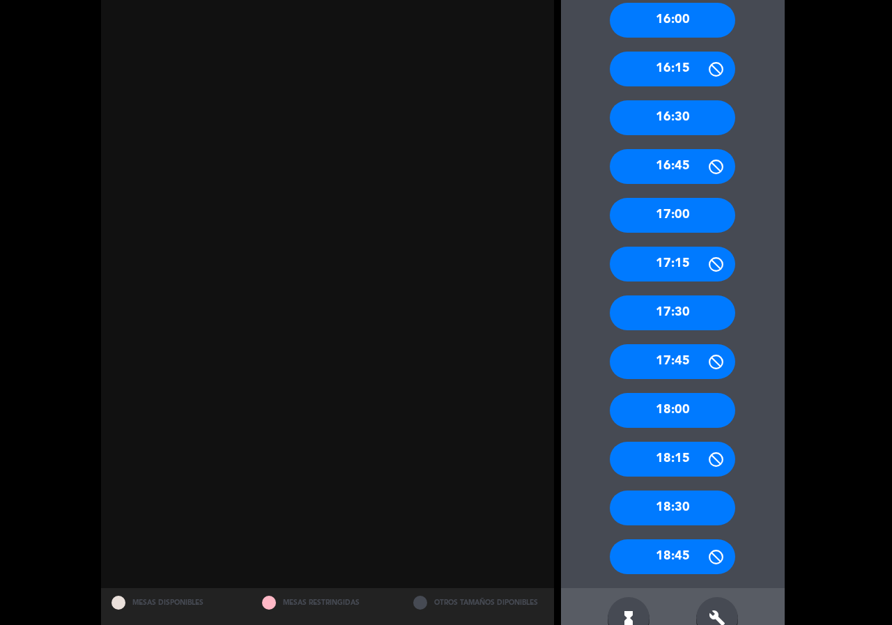
scroll to position [570, 0]
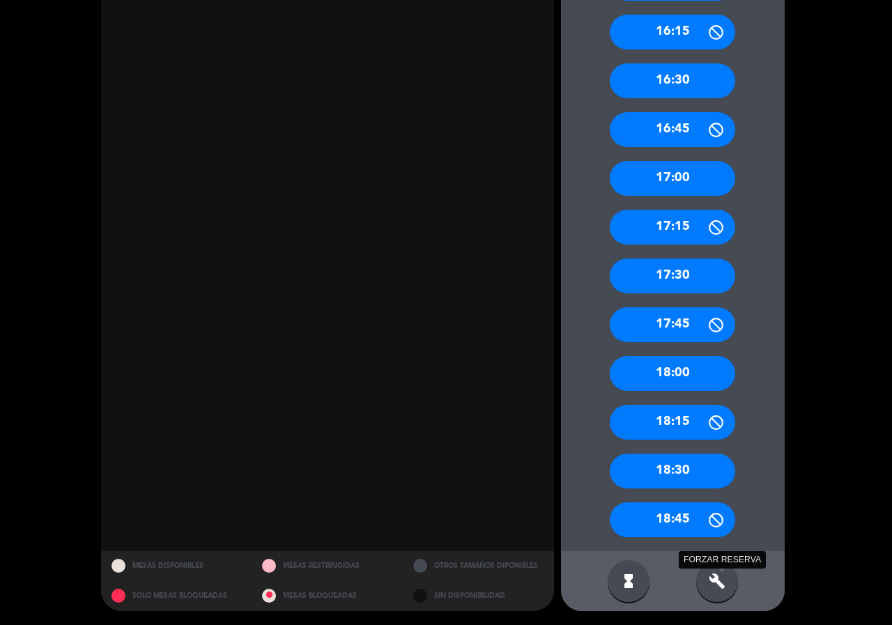
click at [710, 573] on icon "build" at bounding box center [717, 581] width 17 height 17
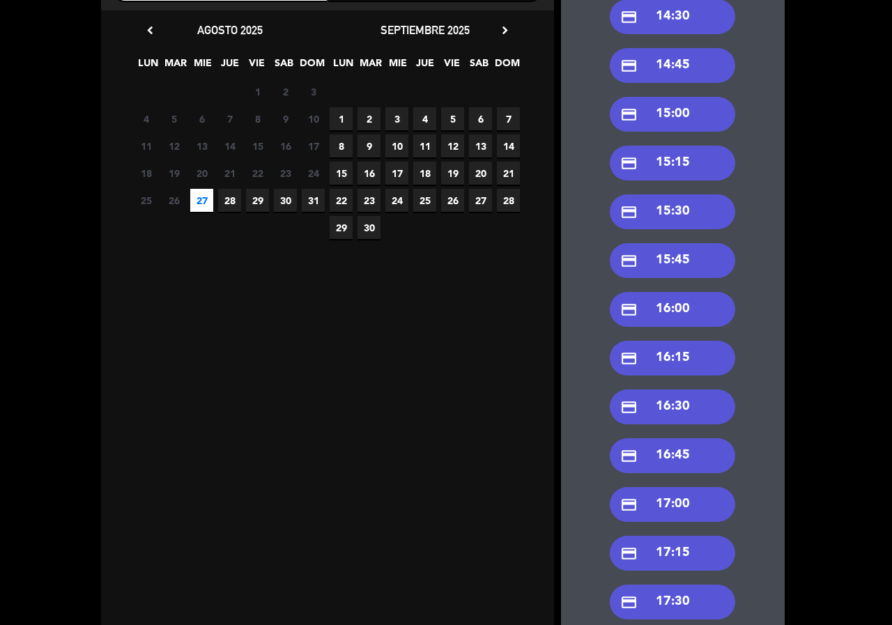
scroll to position [222, 0]
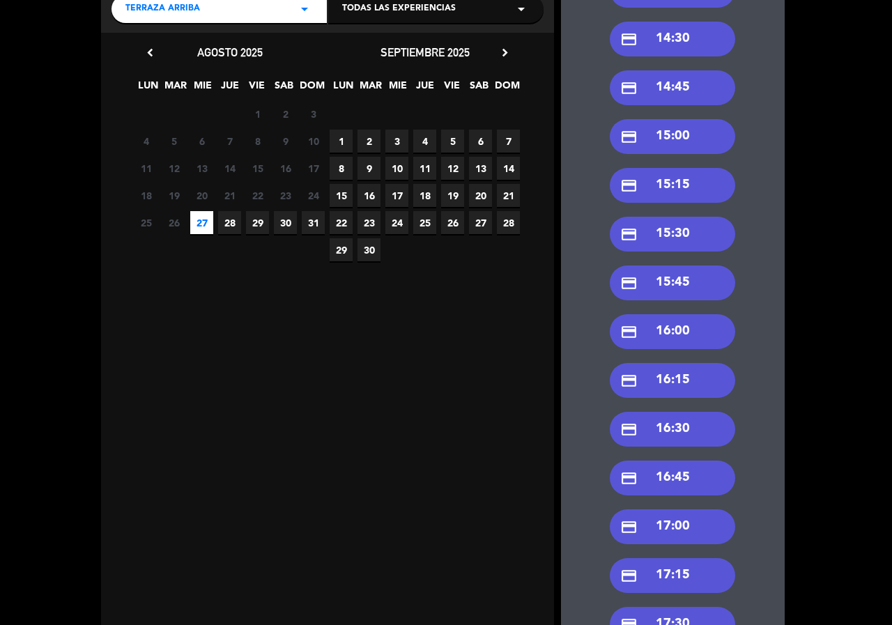
click at [676, 239] on div "credit_card 15:30" at bounding box center [672, 234] width 125 height 35
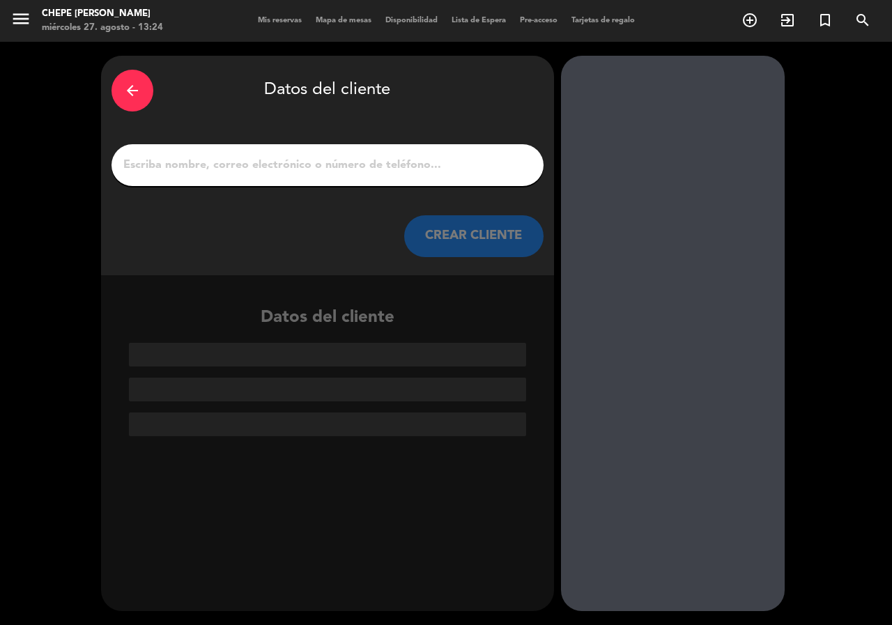
click at [387, 150] on div at bounding box center [328, 165] width 432 height 42
click at [387, 155] on input "1" at bounding box center [327, 165] width 411 height 20
type input "a"
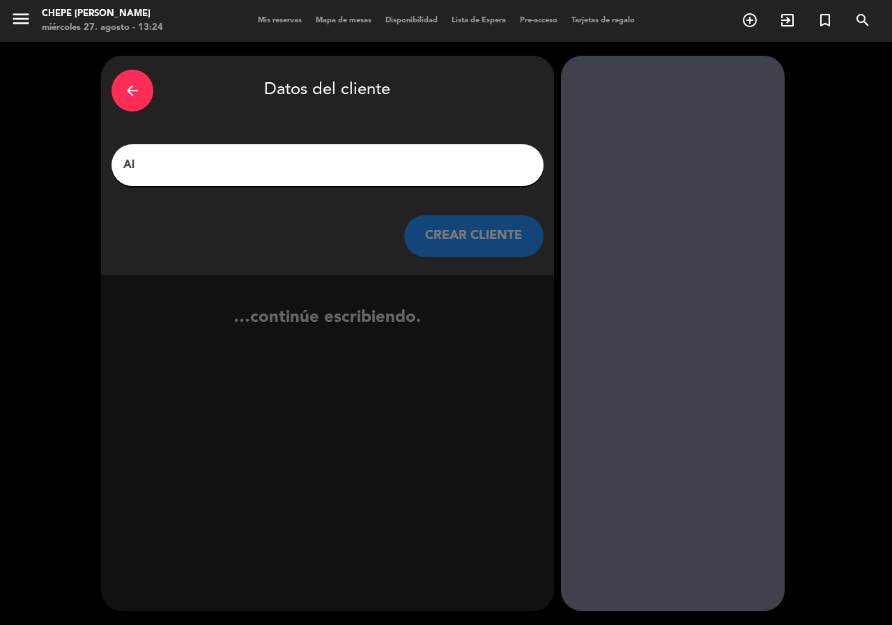
type input "A"
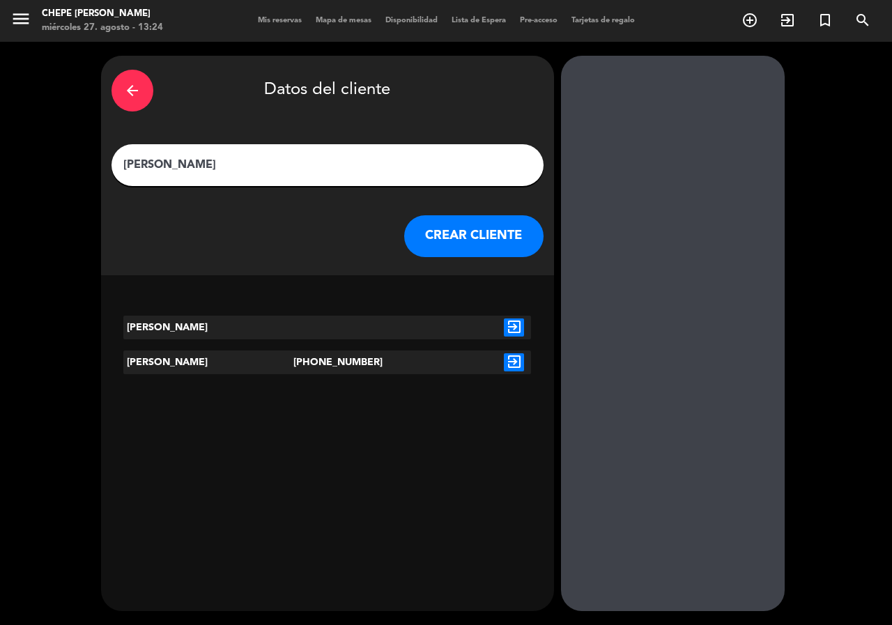
type input "[PERSON_NAME]"
click at [514, 360] on icon "exit_to_app" at bounding box center [514, 362] width 20 height 18
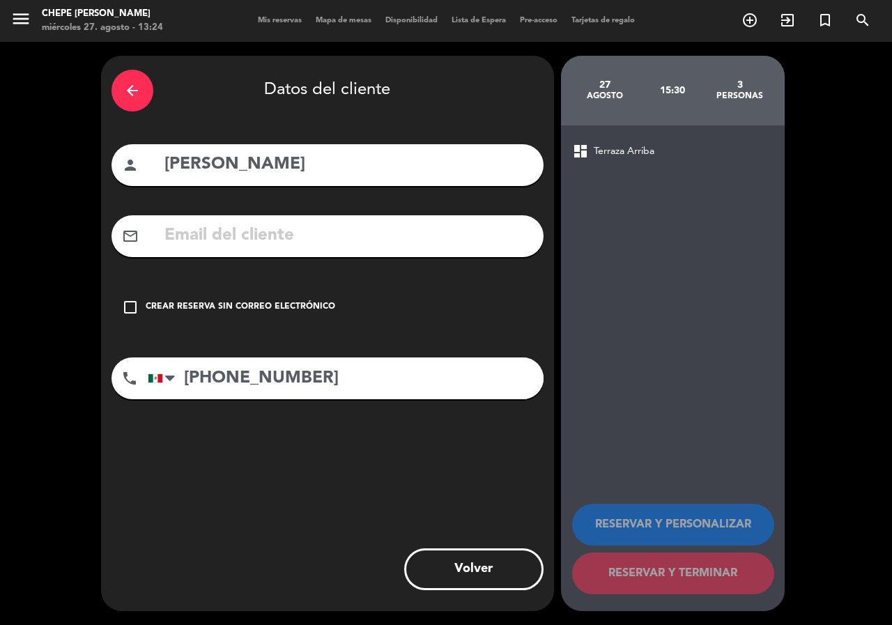
click at [293, 300] on div "check_box_outline_blank Crear reserva sin correo electrónico" at bounding box center [328, 308] width 432 height 42
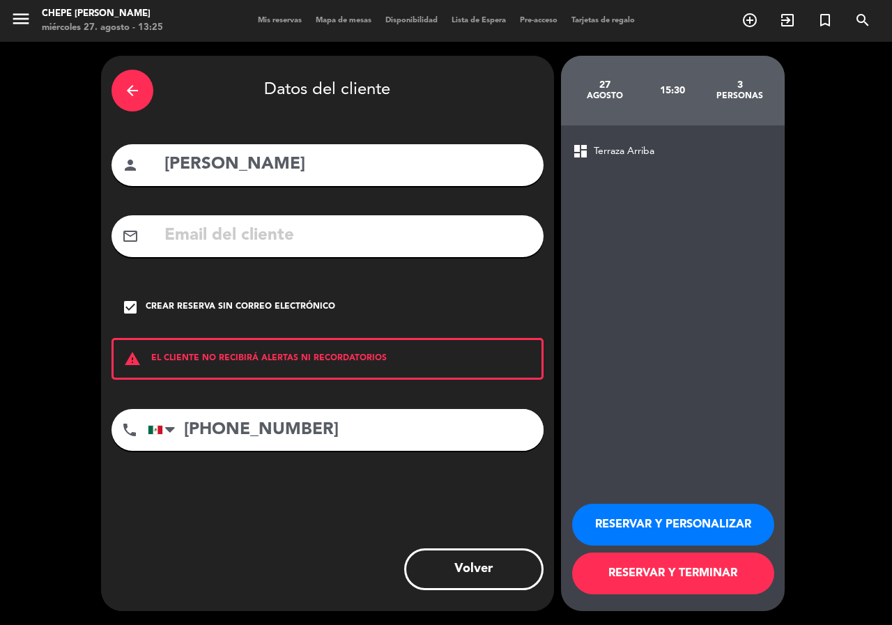
click at [662, 519] on button "RESERVAR Y PERSONALIZAR" at bounding box center [673, 525] width 202 height 42
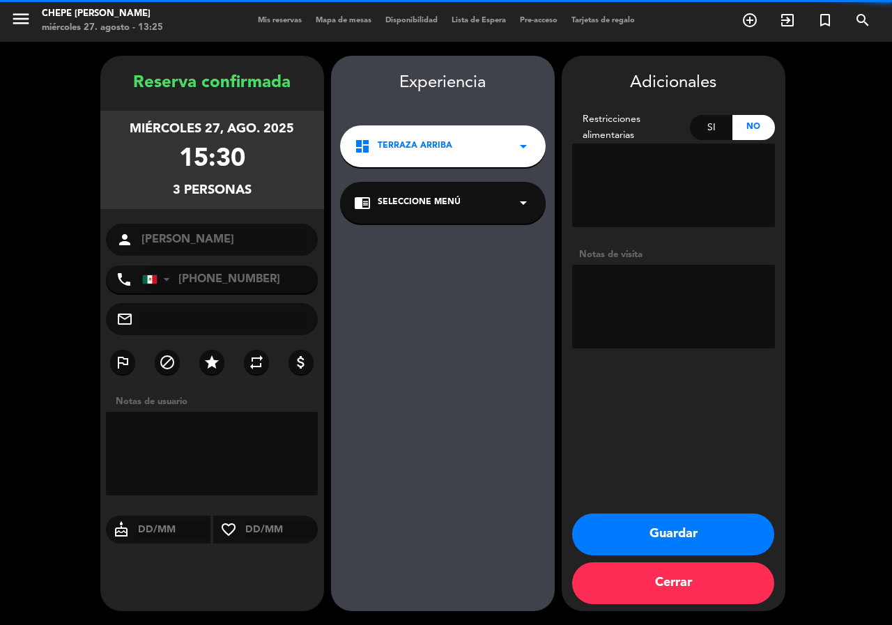
click at [623, 343] on textarea at bounding box center [673, 307] width 203 height 84
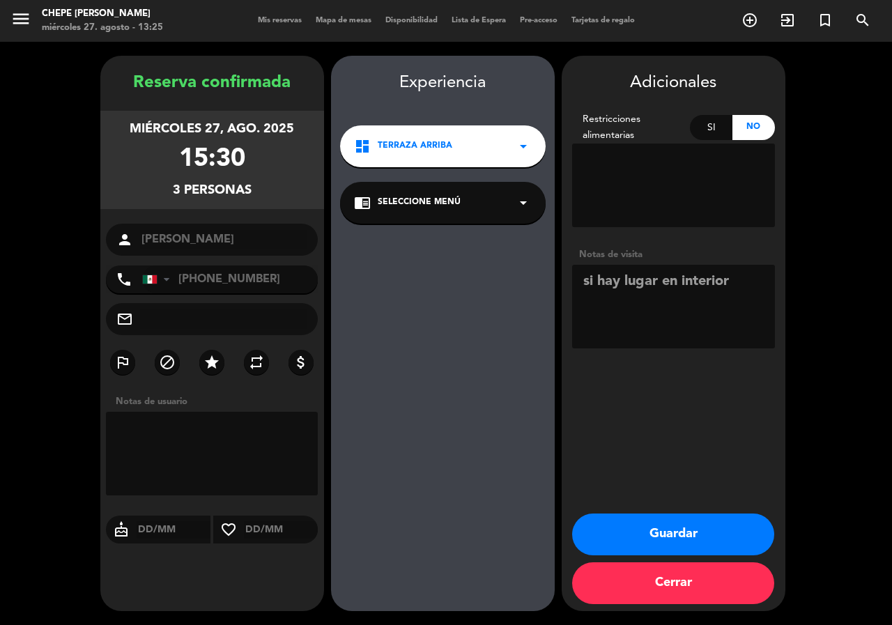
type textarea "si hay lugar en interior"
click at [668, 535] on button "Guardar" at bounding box center [673, 535] width 202 height 42
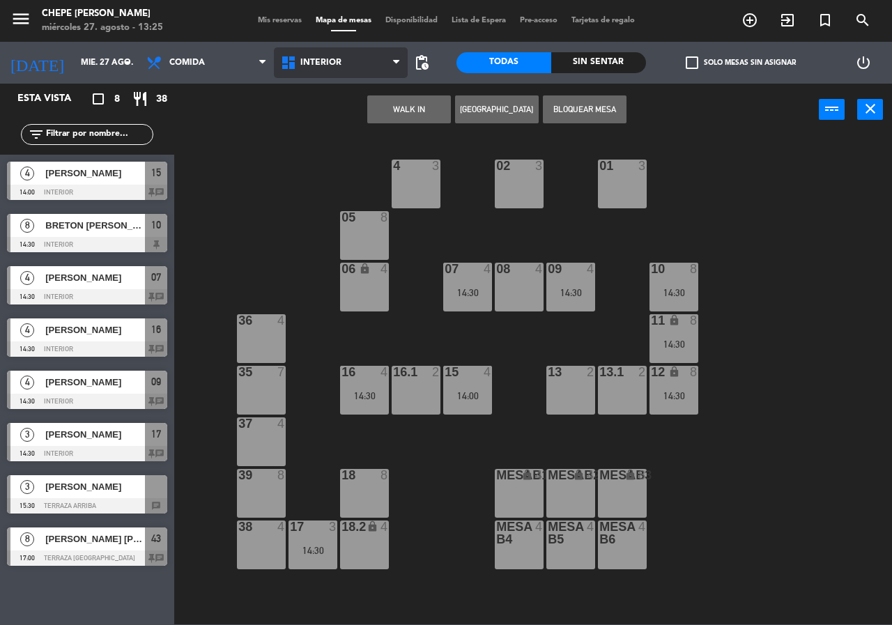
click at [333, 77] on span "Interior" at bounding box center [341, 62] width 135 height 31
click at [338, 125] on ng-component "menu Chepe [PERSON_NAME] miércoles 27. agosto - 13:25 Mis reservas Mapa de mesa…" at bounding box center [446, 312] width 892 height 625
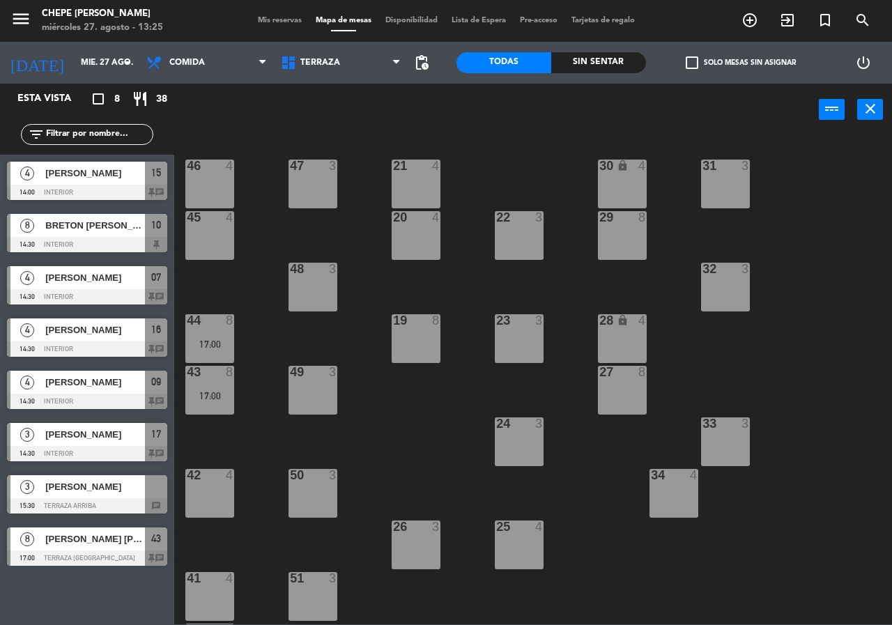
scroll to position [100, 0]
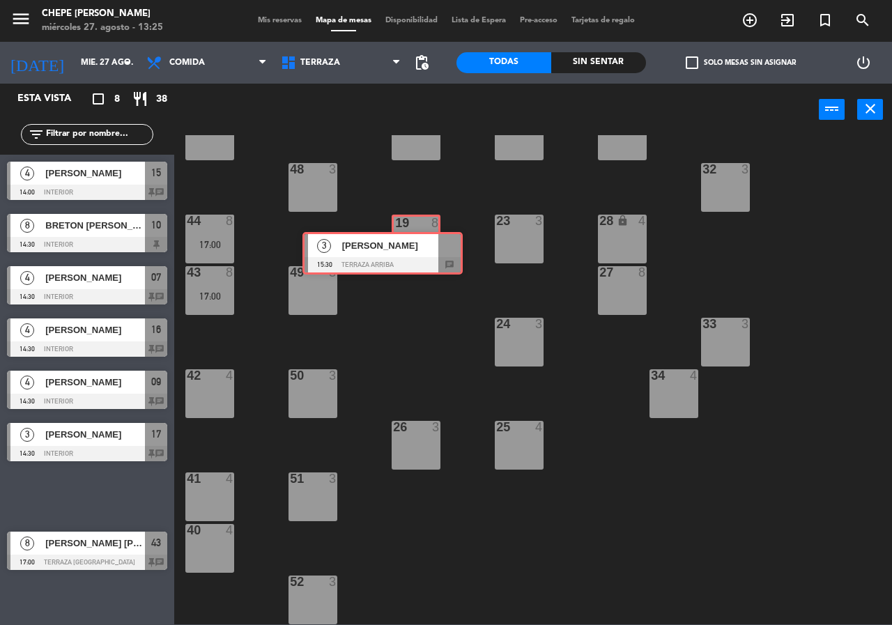
drag, startPoint x: 111, startPoint y: 487, endPoint x: 404, endPoint y: 326, distance: 334.2
click at [404, 247] on div "Esta vista crop_square 8 restaurant 38 filter_list 4 [PERSON_NAME] 14:00 Interi…" at bounding box center [446, 354] width 892 height 541
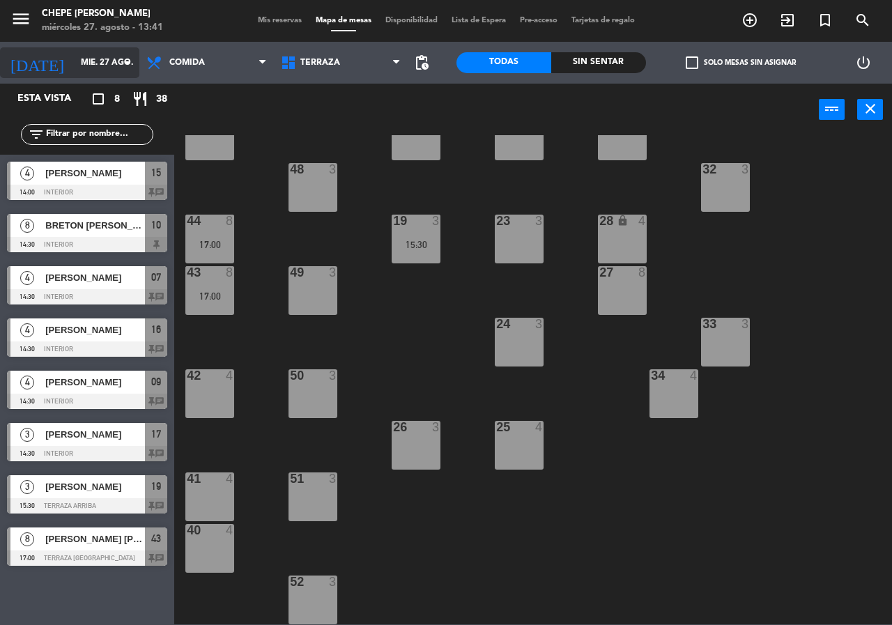
click at [101, 70] on input "mié. 27 ago." at bounding box center [129, 63] width 111 height 24
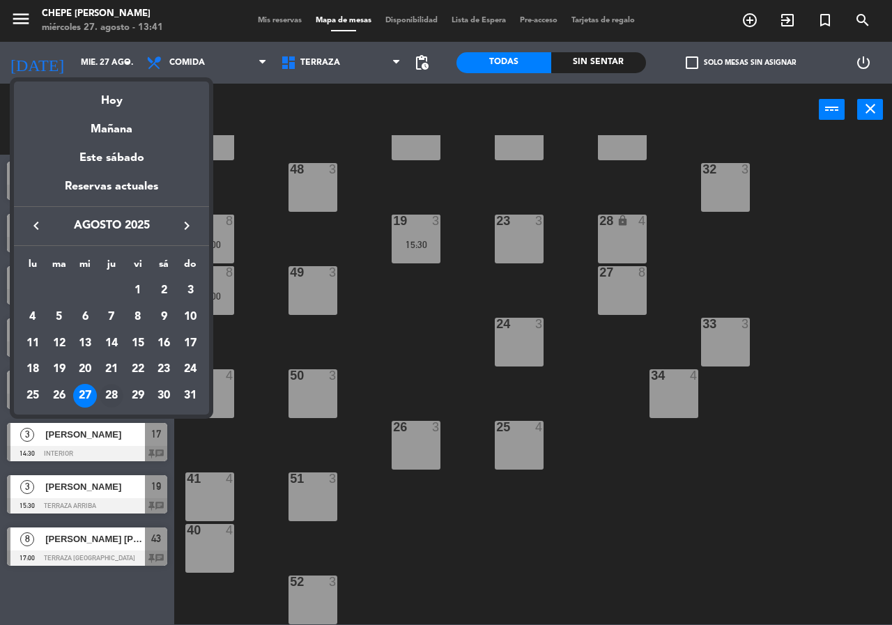
click at [113, 394] on div "28" at bounding box center [112, 396] width 24 height 24
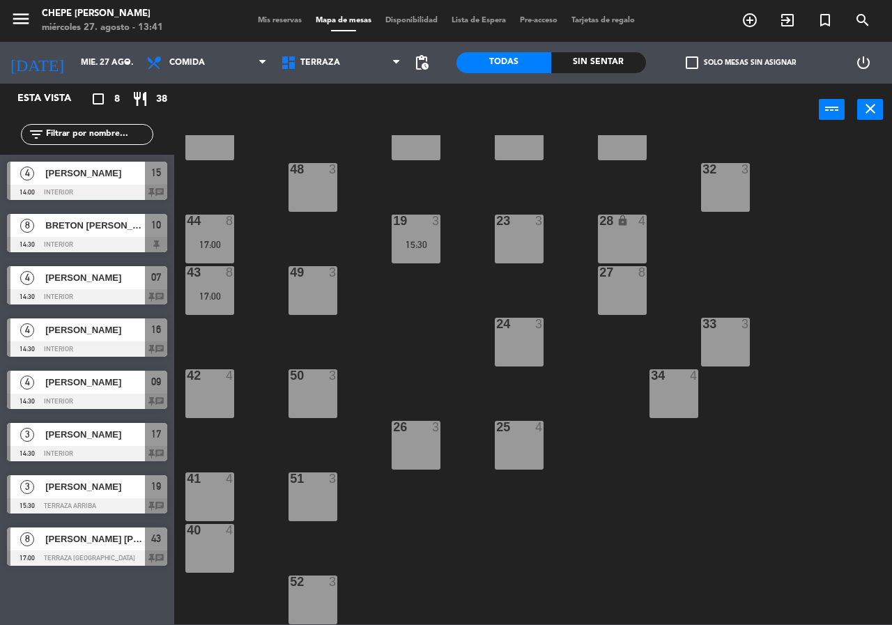
type input "jue. 28 ago."
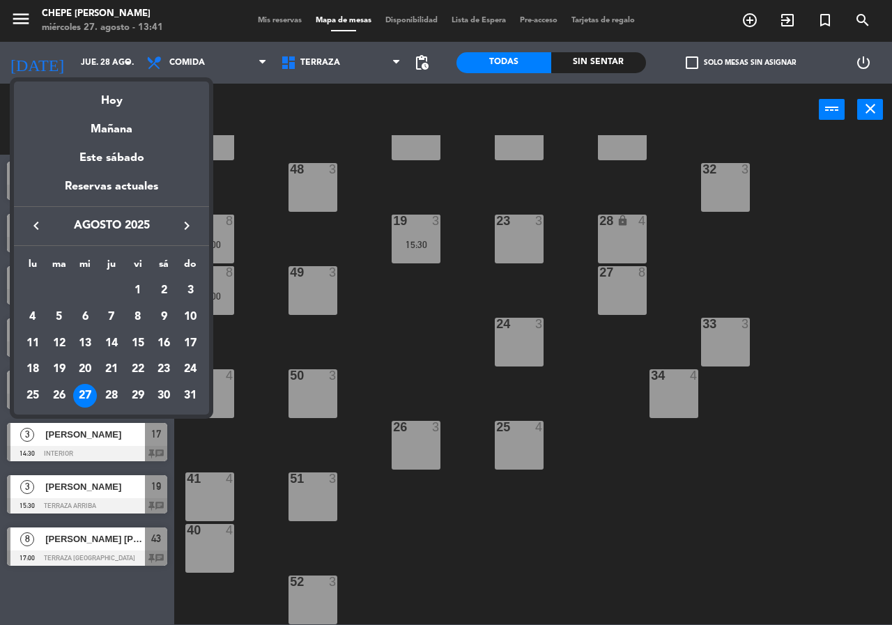
scroll to position [0, 0]
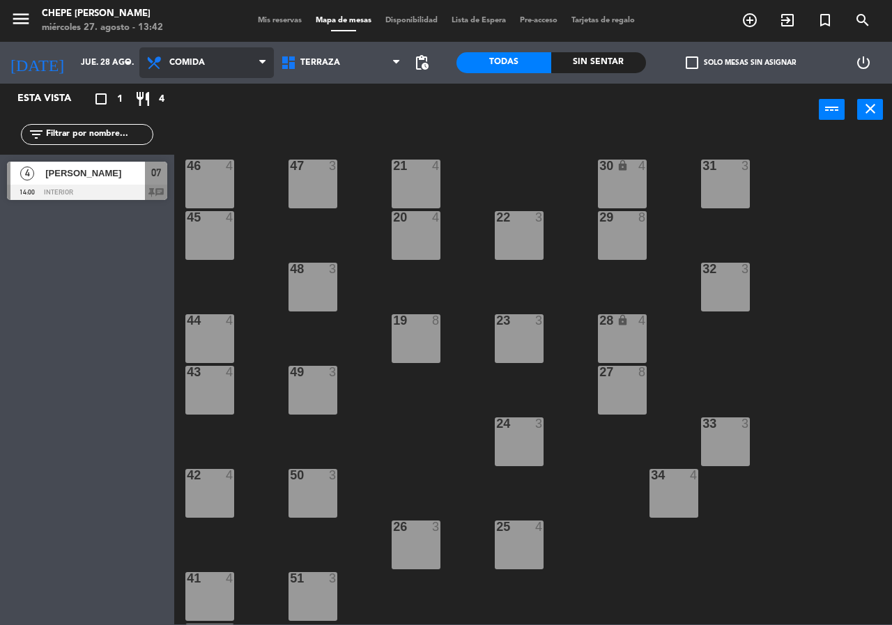
click at [224, 70] on span "Comida" at bounding box center [206, 62] width 135 height 31
click at [312, 108] on div "power_input close" at bounding box center [496, 110] width 645 height 53
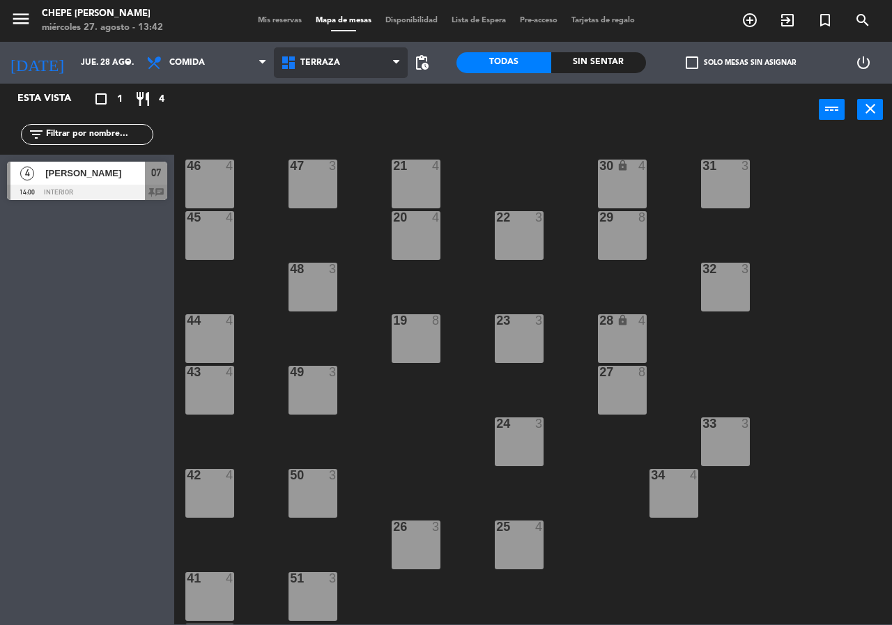
click at [379, 64] on span "Terraza" at bounding box center [341, 62] width 135 height 31
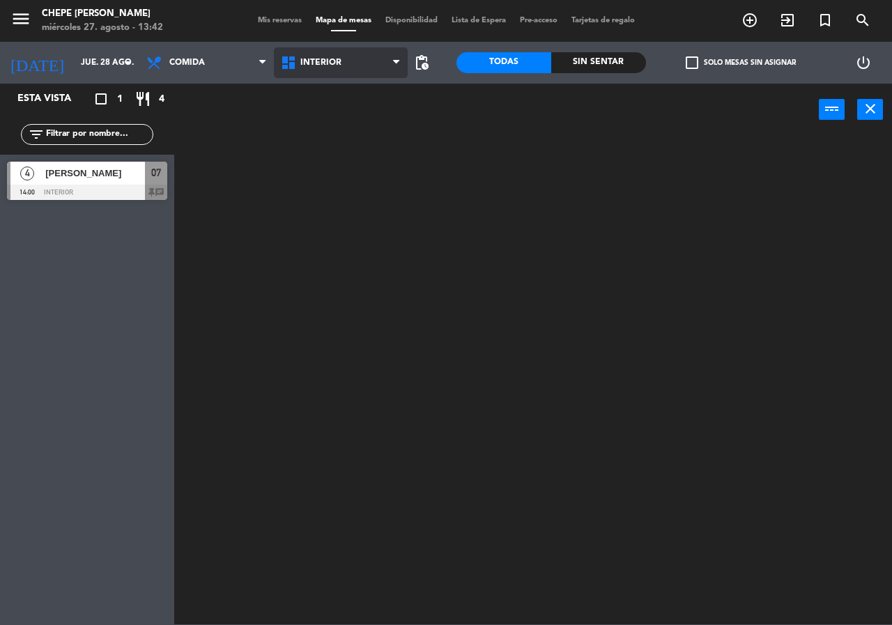
click at [359, 92] on ng-component "menu Chepe [PERSON_NAME] miércoles 27. agosto - 13:42 Mis reservas Mapa de mesa…" at bounding box center [446, 312] width 892 height 625
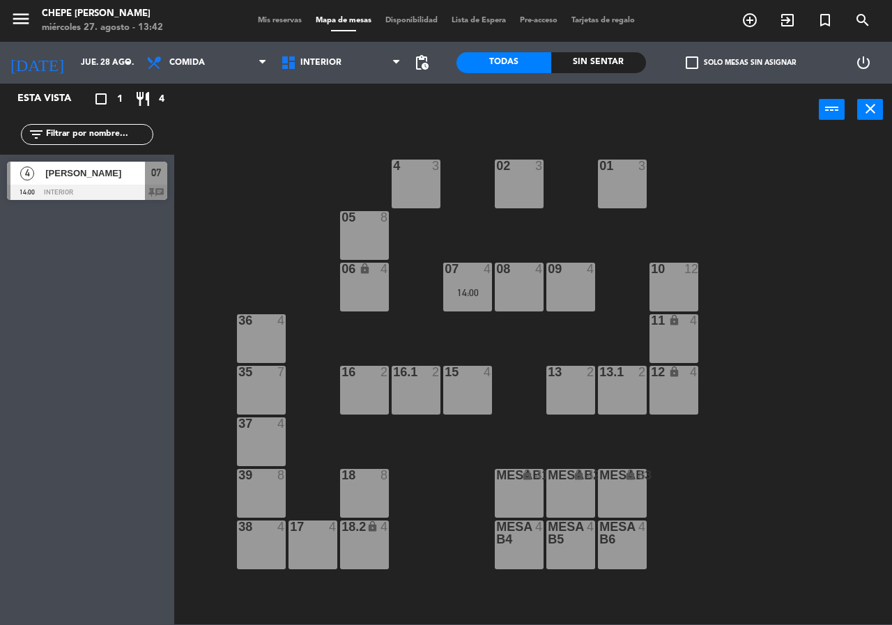
click at [566, 291] on div "09 4" at bounding box center [571, 287] width 49 height 49
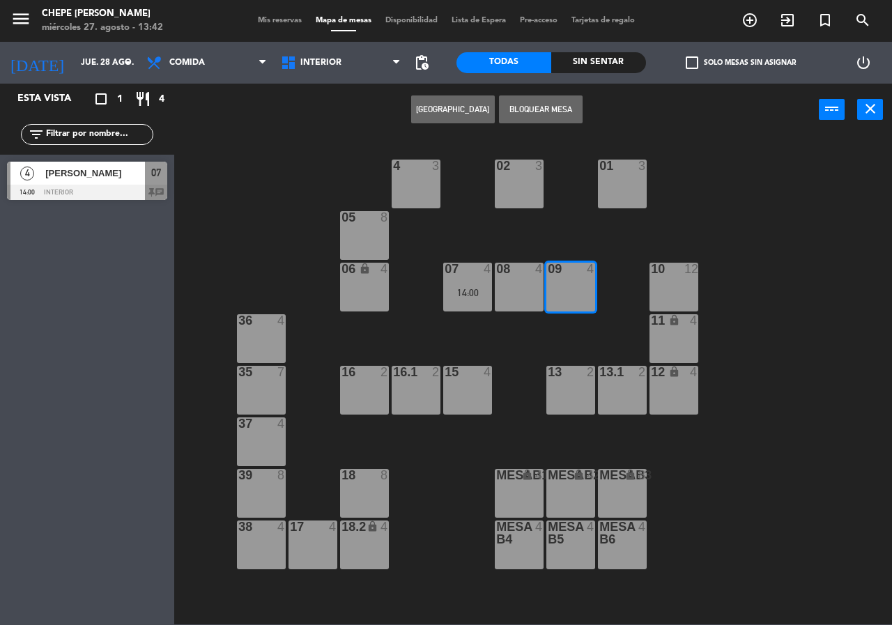
click at [468, 107] on button "[GEOGRAPHIC_DATA]" at bounding box center [453, 110] width 84 height 28
type input "0894"
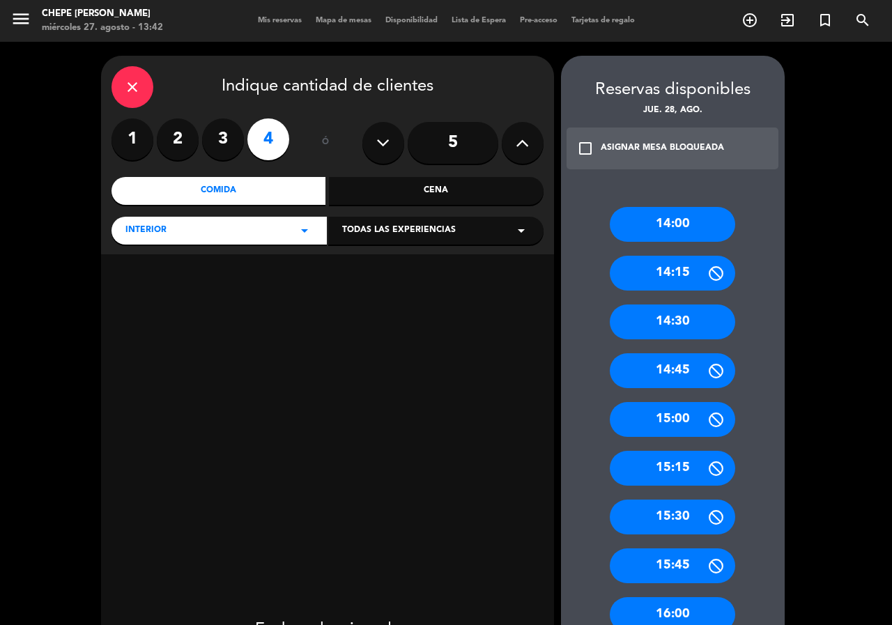
click at [262, 141] on label "4" at bounding box center [268, 140] width 42 height 42
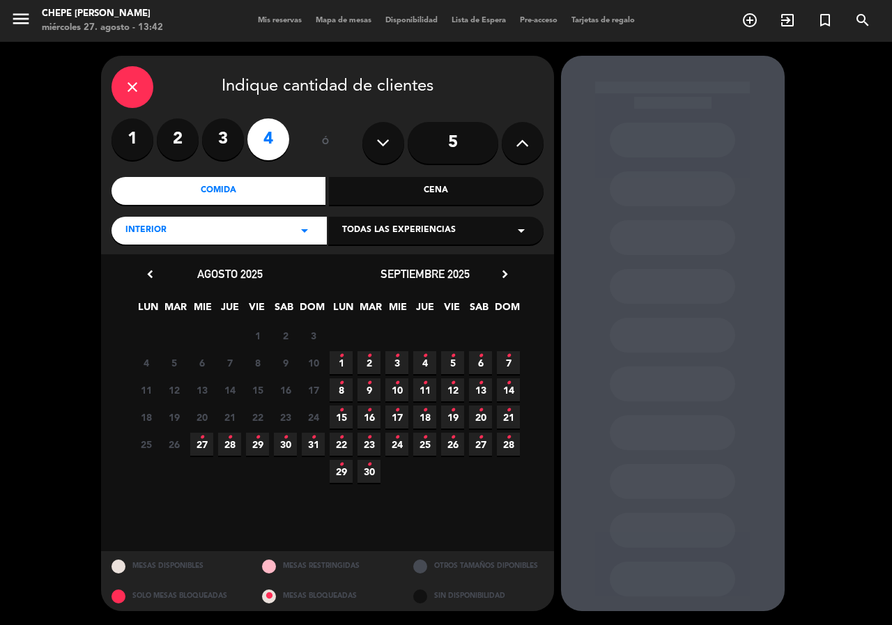
click at [204, 447] on icon "•" at bounding box center [201, 438] width 5 height 22
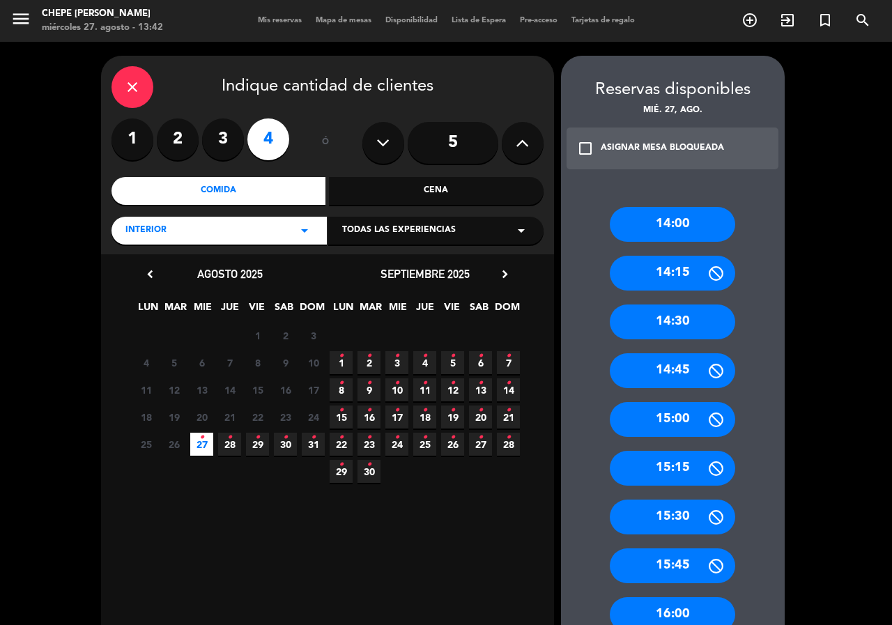
click at [715, 313] on div "14:30" at bounding box center [672, 322] width 125 height 35
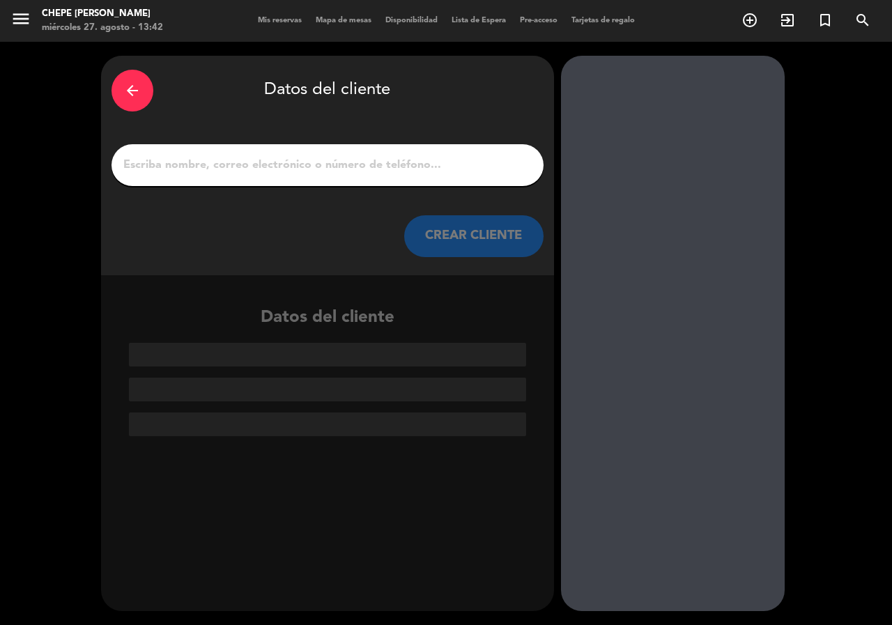
click at [375, 172] on input "1" at bounding box center [327, 165] width 411 height 20
type input "m"
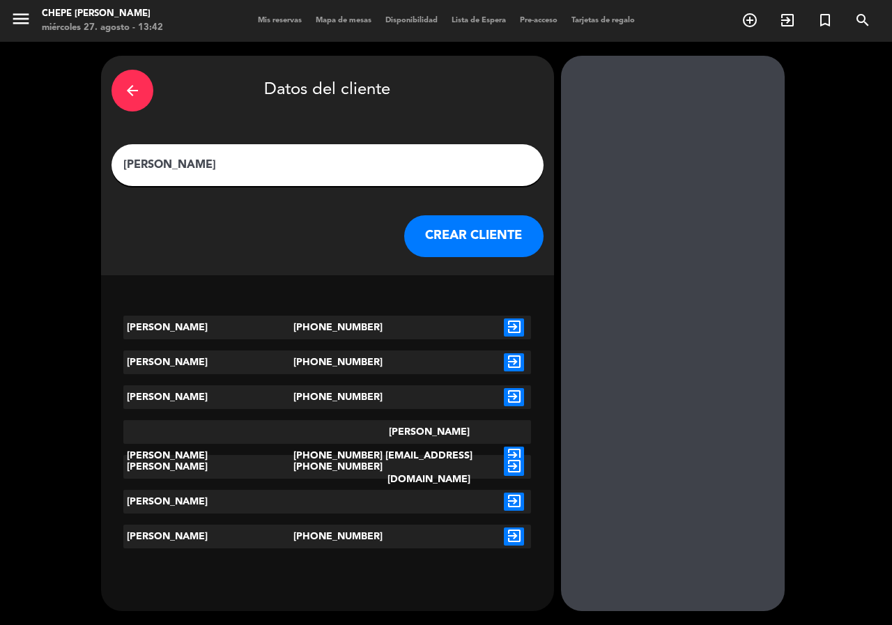
type input "[PERSON_NAME]"
click at [514, 447] on icon "exit_to_app" at bounding box center [514, 456] width 20 height 18
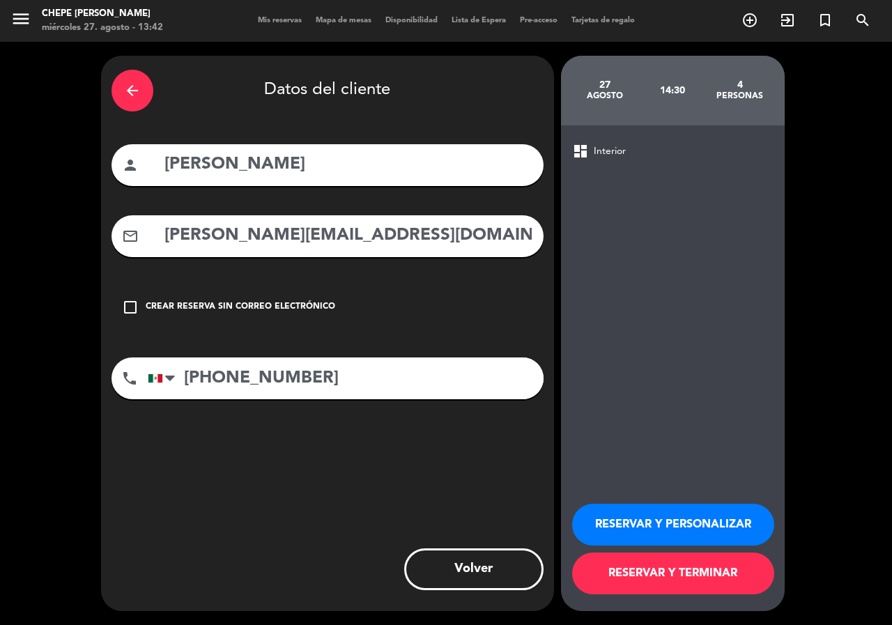
click at [623, 518] on button "RESERVAR Y PERSONALIZAR" at bounding box center [673, 525] width 202 height 42
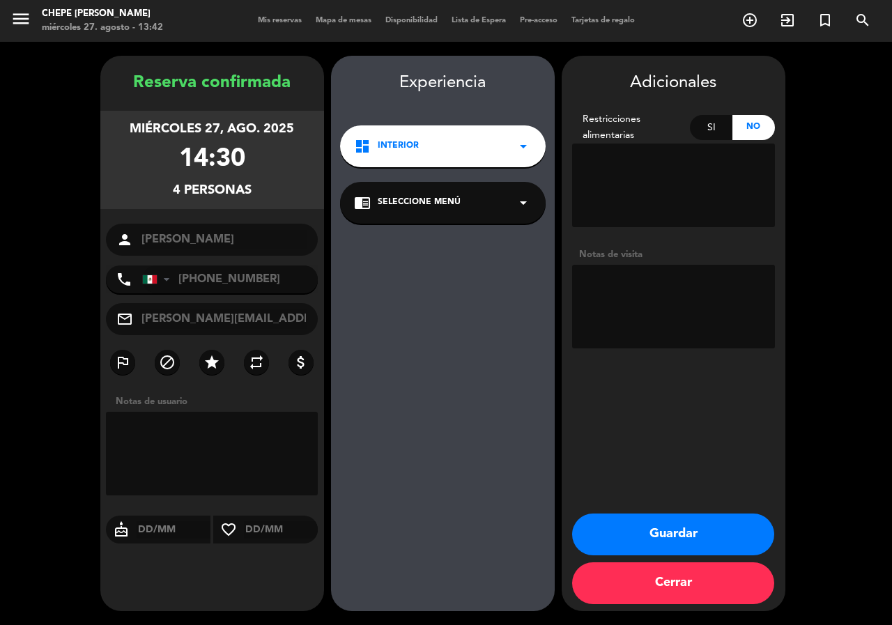
click at [693, 584] on button "Cerrar" at bounding box center [673, 584] width 202 height 42
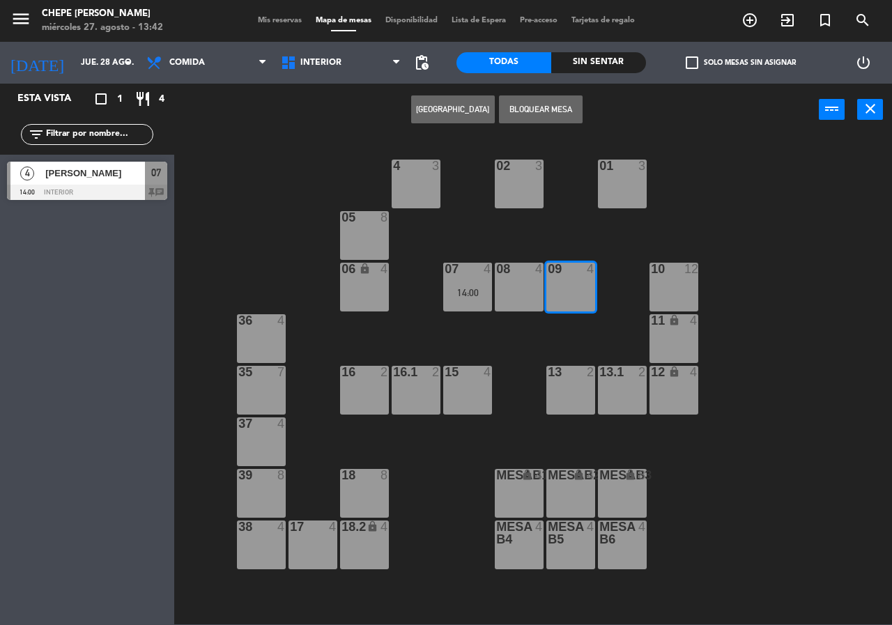
drag, startPoint x: 460, startPoint y: 343, endPoint x: 442, endPoint y: 318, distance: 31.0
click at [459, 342] on div "02 3 4 3 01 3 05 8 06 lock 4 07 4 14:00 09 4 10 12 08 4 11 lock 4 36 4 16 2 15 …" at bounding box center [537, 379] width 709 height 489
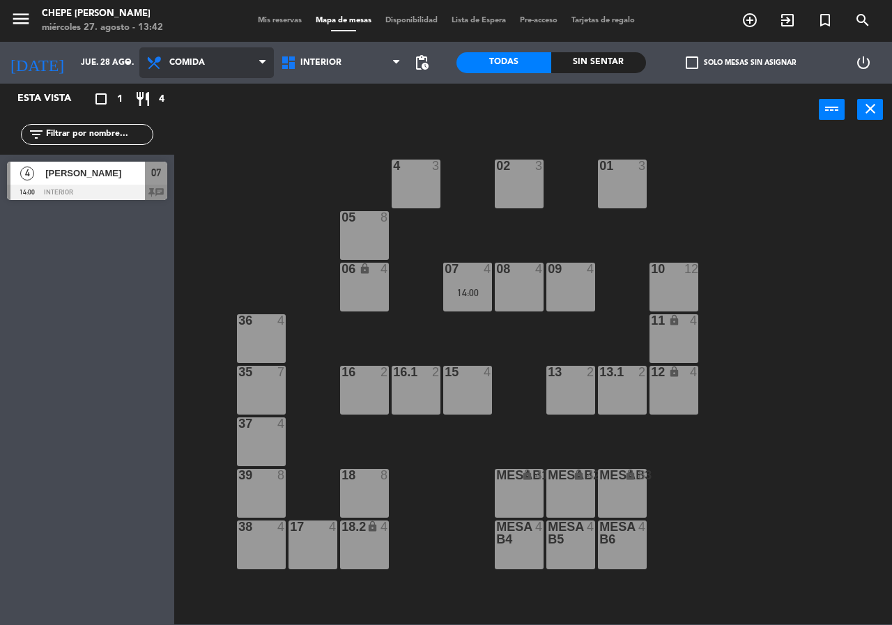
click at [199, 52] on span "Comida" at bounding box center [206, 62] width 135 height 31
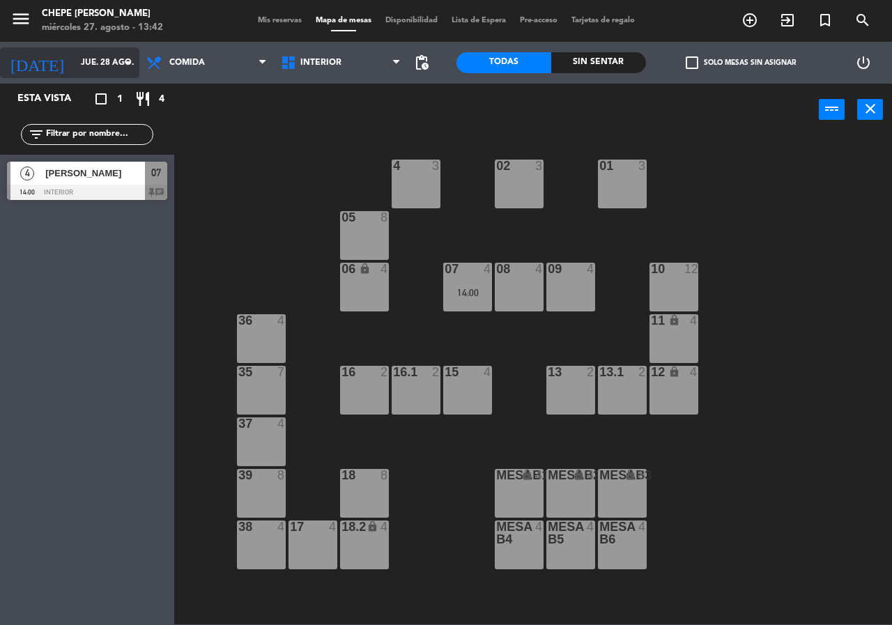
click at [104, 54] on input "jue. 28 ago." at bounding box center [129, 63] width 111 height 24
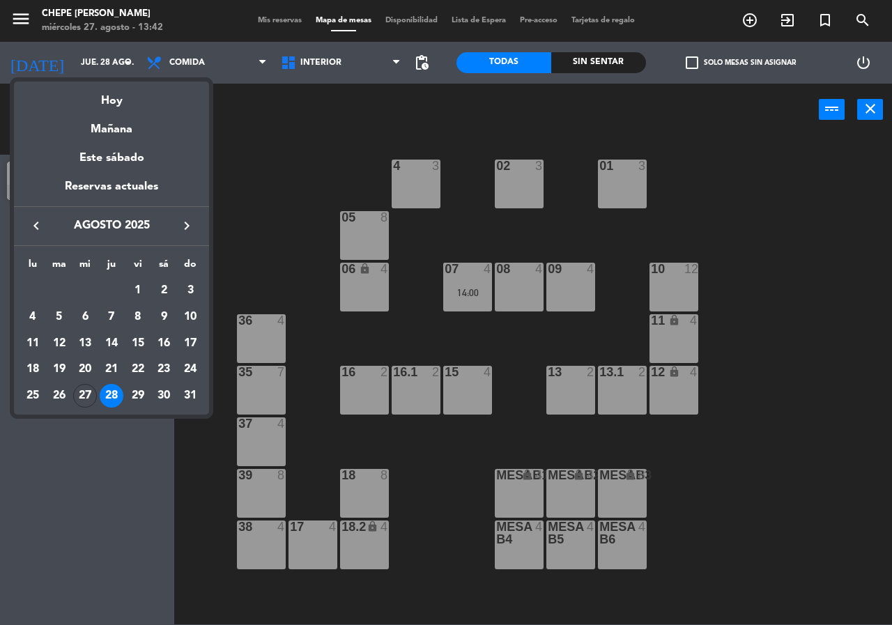
drag, startPoint x: 291, startPoint y: 114, endPoint x: 533, endPoint y: 218, distance: 262.9
click at [296, 116] on div at bounding box center [446, 312] width 892 height 625
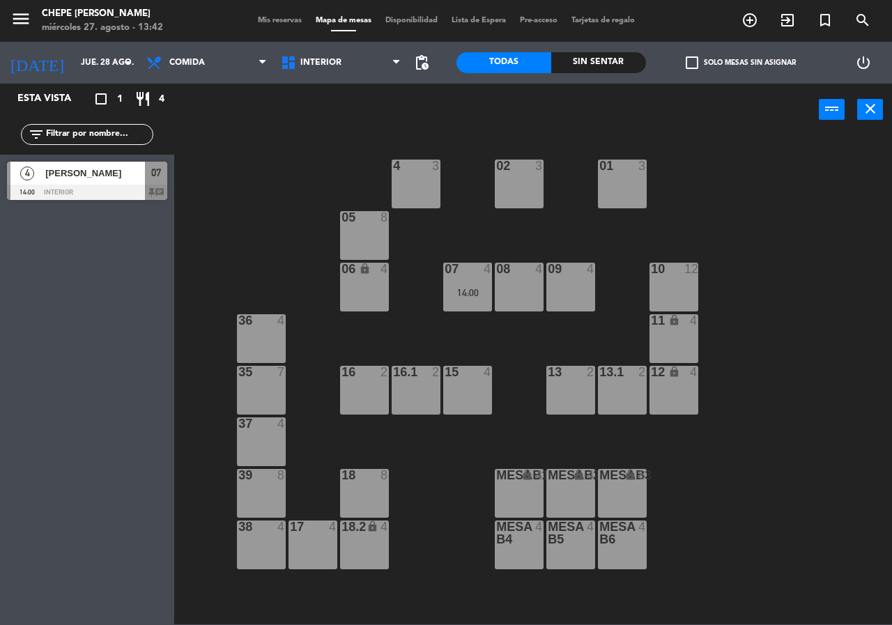
click at [579, 290] on div "09 4" at bounding box center [571, 287] width 49 height 49
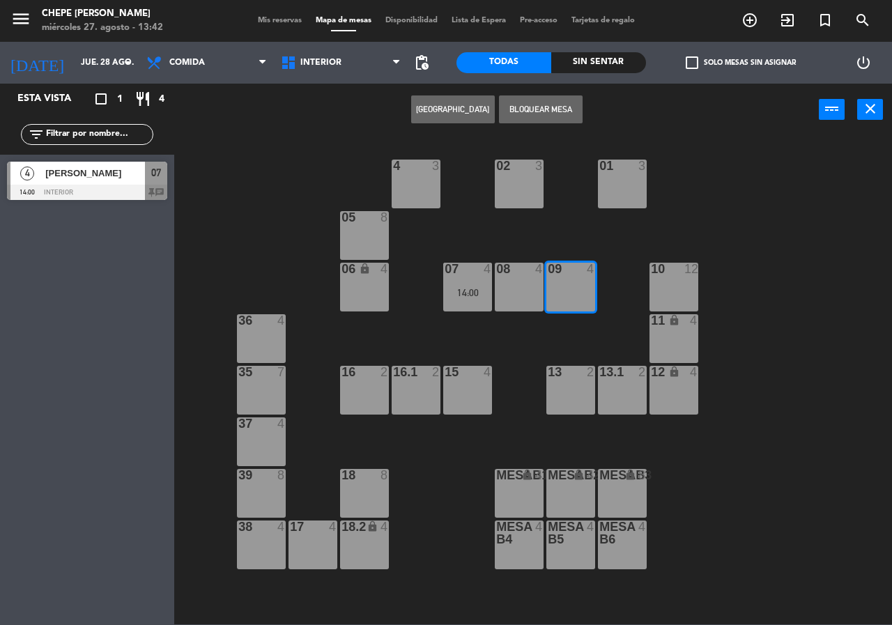
click at [472, 114] on button "[GEOGRAPHIC_DATA]" at bounding box center [453, 110] width 84 height 28
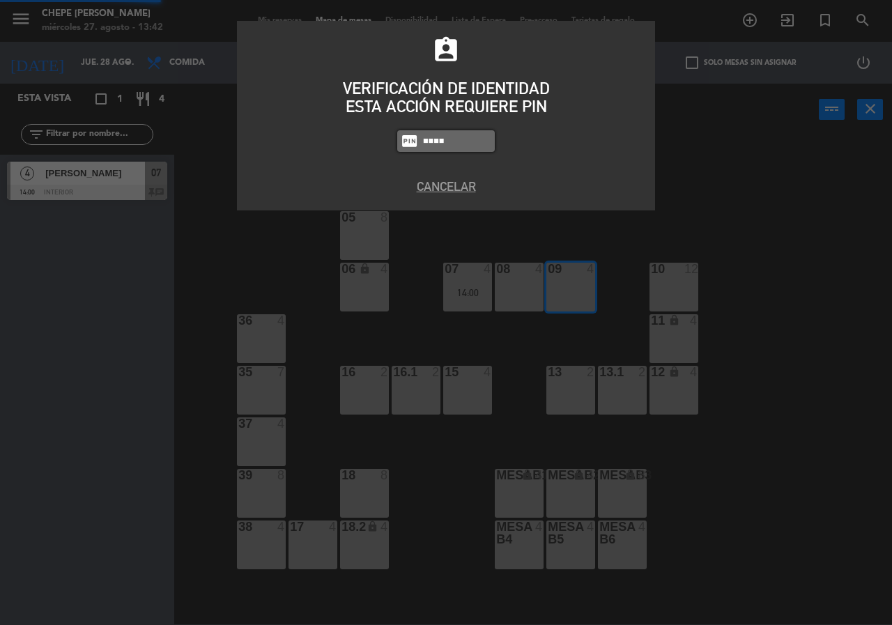
type input "0894"
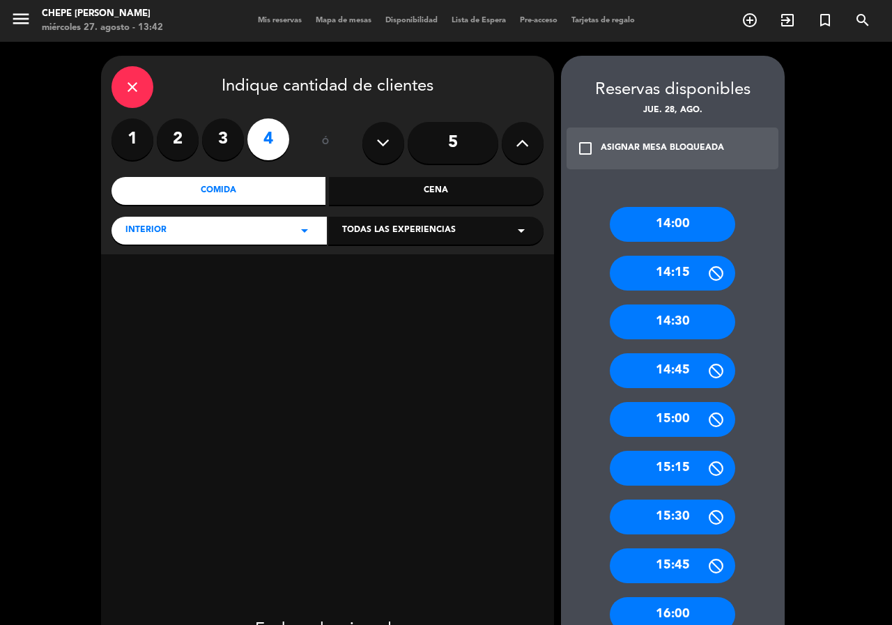
click at [105, 75] on div "close Indique cantidad de clientes 1 2 3 4 ó 5 Comida Cena Interior arrow_drop_…" at bounding box center [327, 155] width 453 height 199
click at [130, 84] on icon "close" at bounding box center [132, 87] width 17 height 17
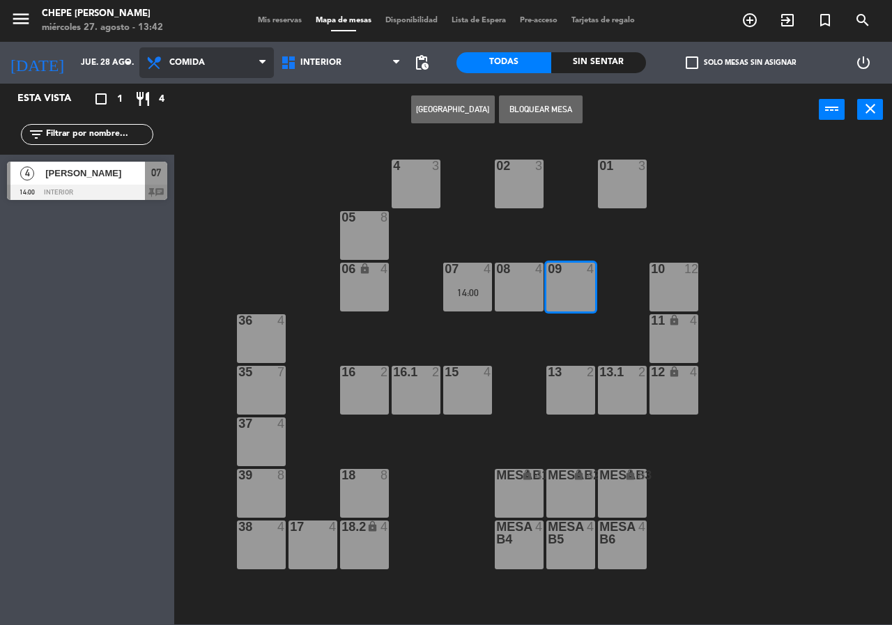
click at [241, 74] on span "Comida" at bounding box center [206, 62] width 135 height 31
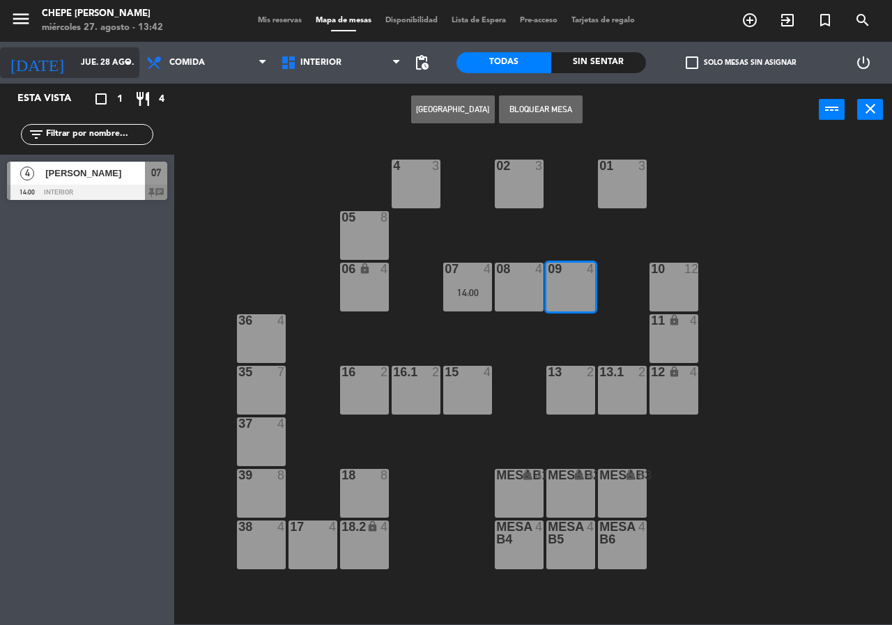
click at [107, 65] on input "jue. 28 ago." at bounding box center [129, 63] width 111 height 24
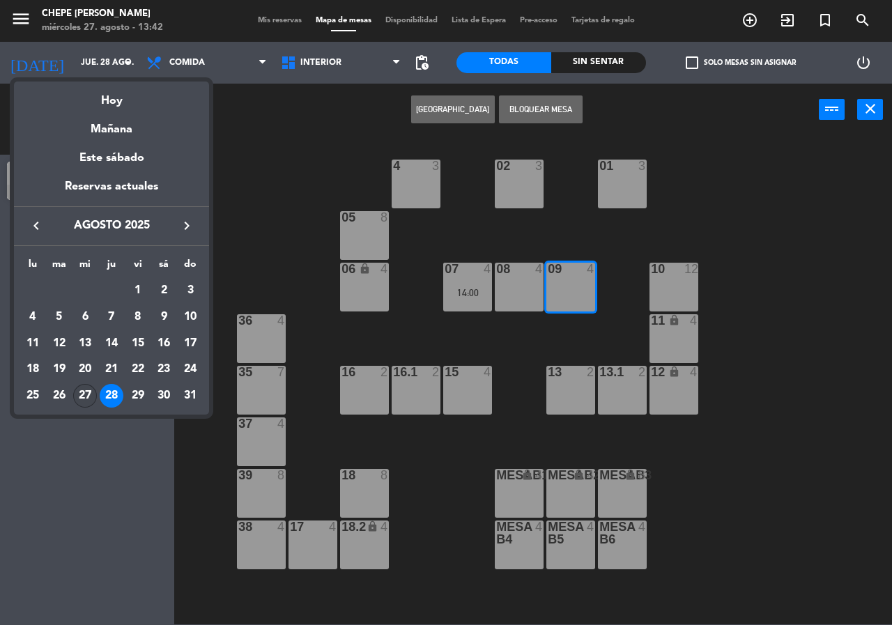
click at [84, 390] on div "27" at bounding box center [85, 396] width 24 height 24
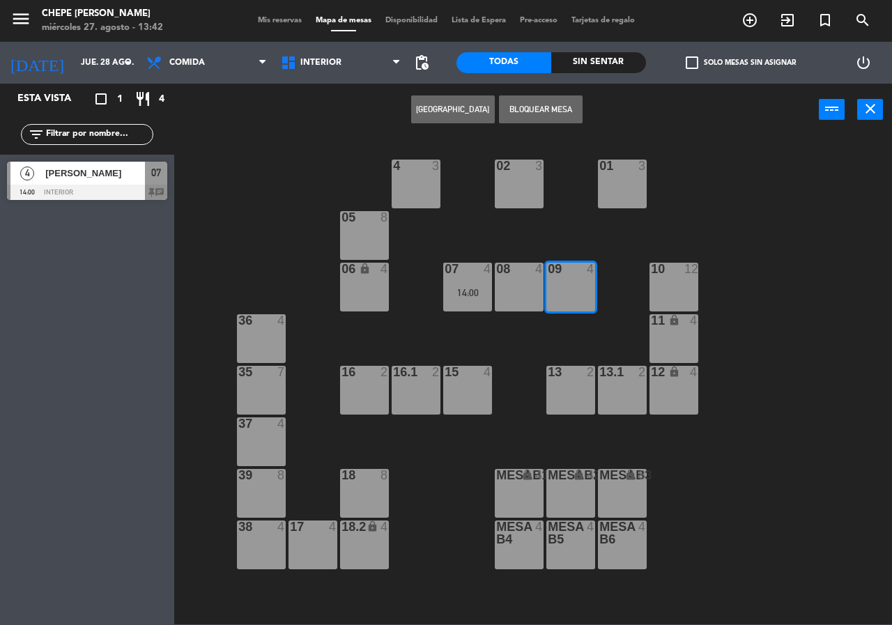
type input "mié. 27 ago."
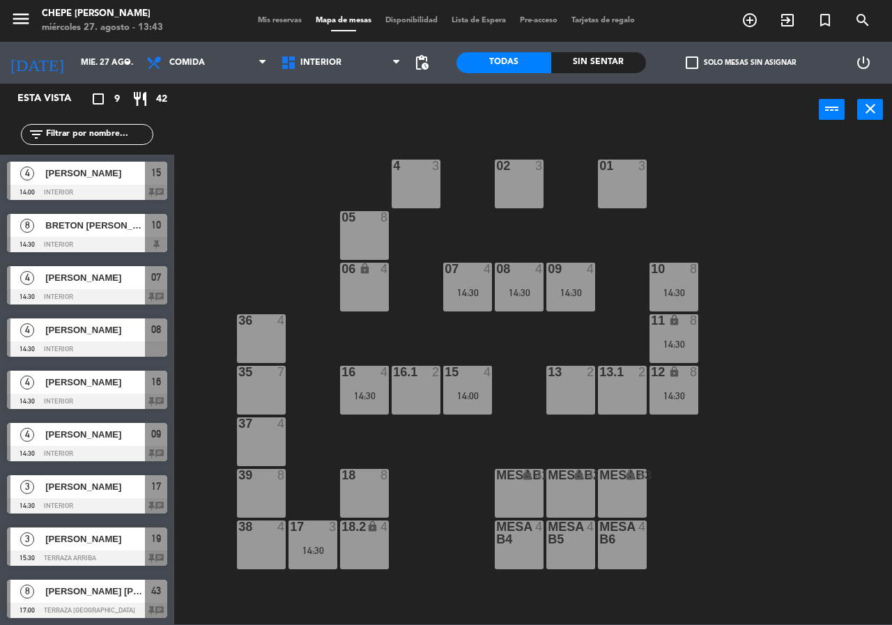
click at [69, 339] on div "[PERSON_NAME]" at bounding box center [94, 330] width 101 height 23
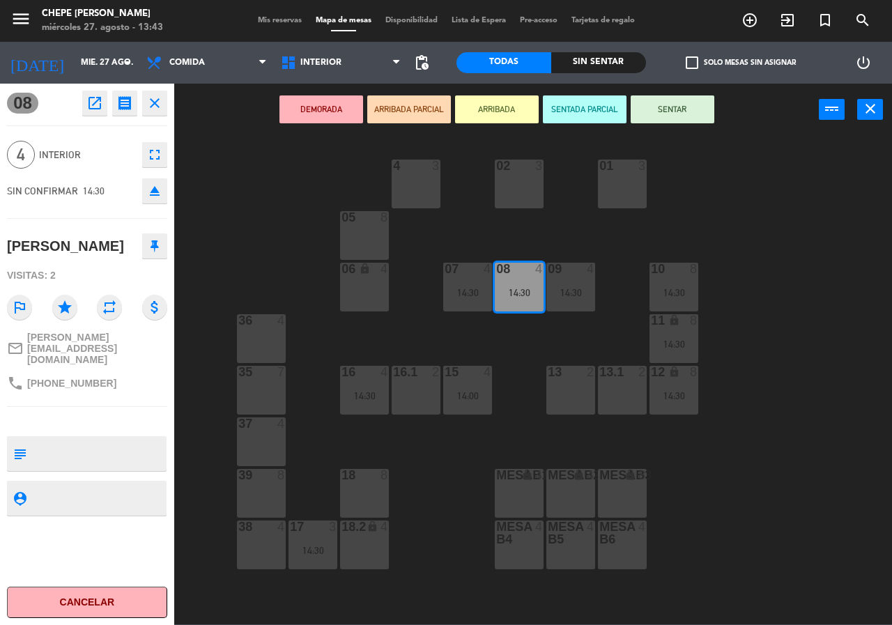
click at [89, 100] on icon "open_in_new" at bounding box center [94, 103] width 17 height 17
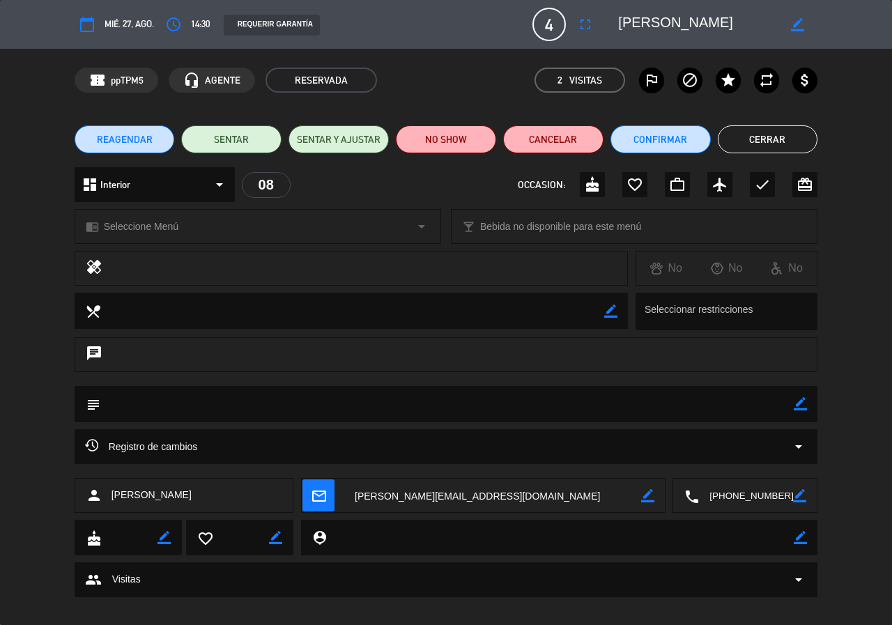
click at [159, 135] on button "REAGENDAR" at bounding box center [125, 139] width 100 height 28
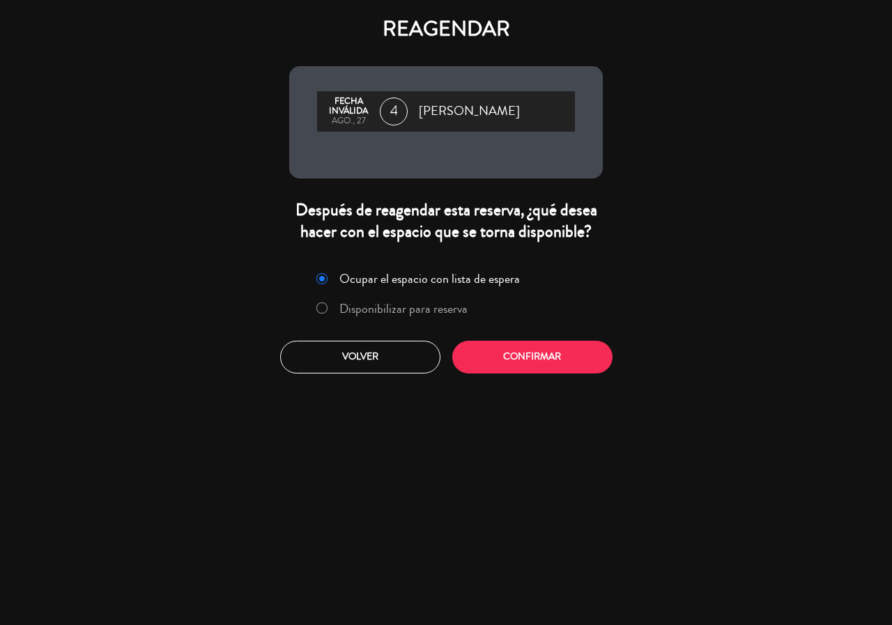
click at [382, 315] on label "Disponibilizar para reserva" at bounding box center [404, 309] width 128 height 13
click at [496, 363] on button "Confirmar" at bounding box center [532, 357] width 160 height 33
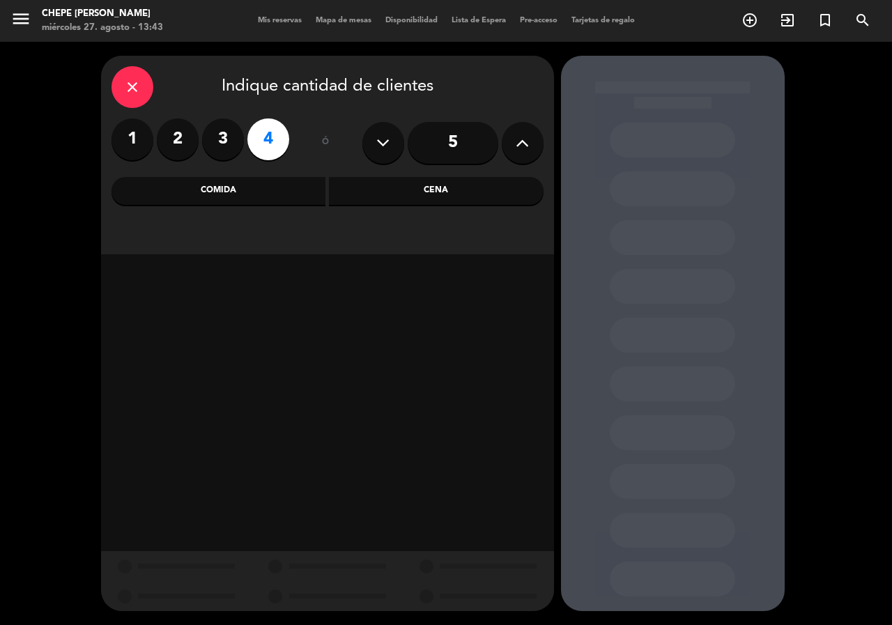
click at [277, 140] on label "4" at bounding box center [268, 140] width 42 height 42
click at [286, 195] on div "Comida" at bounding box center [219, 191] width 215 height 28
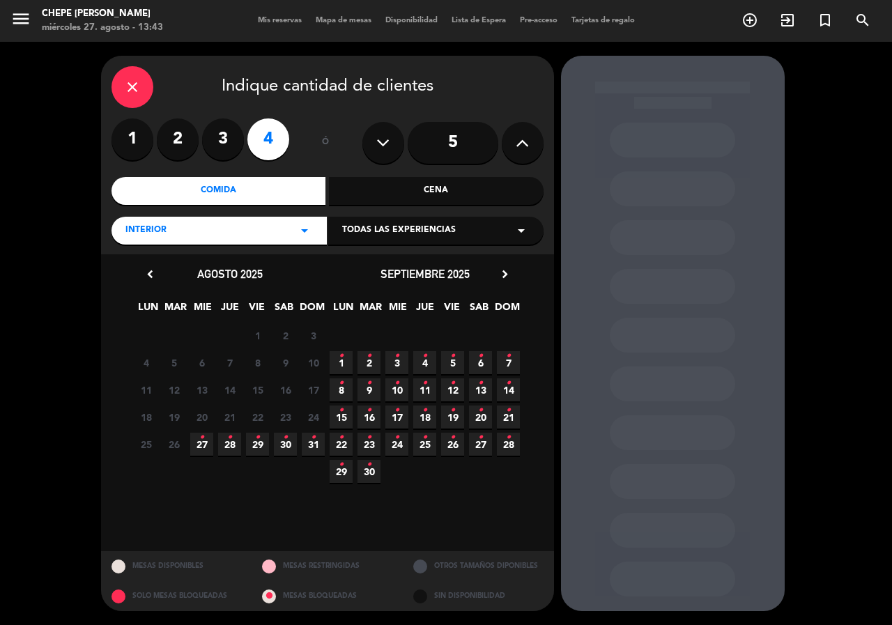
click at [224, 438] on span "28 •" at bounding box center [229, 444] width 23 height 23
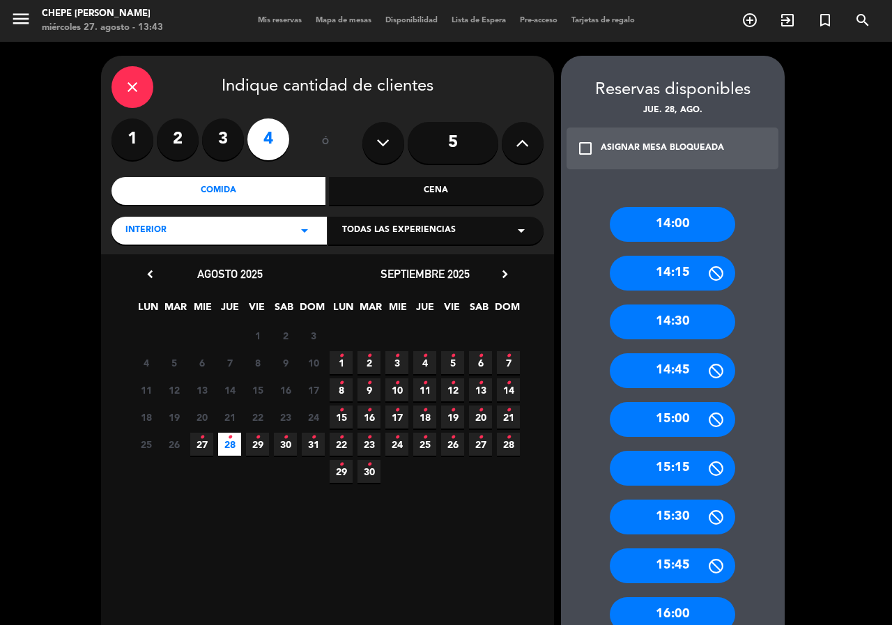
click at [706, 318] on div "14:30" at bounding box center [672, 322] width 125 height 35
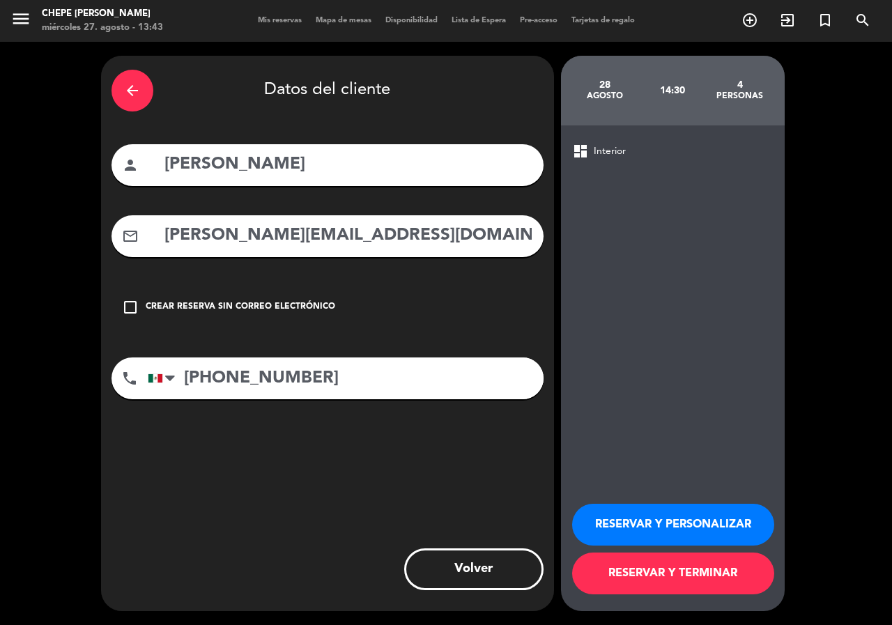
click at [660, 519] on button "RESERVAR Y PERSONALIZAR" at bounding box center [673, 525] width 202 height 42
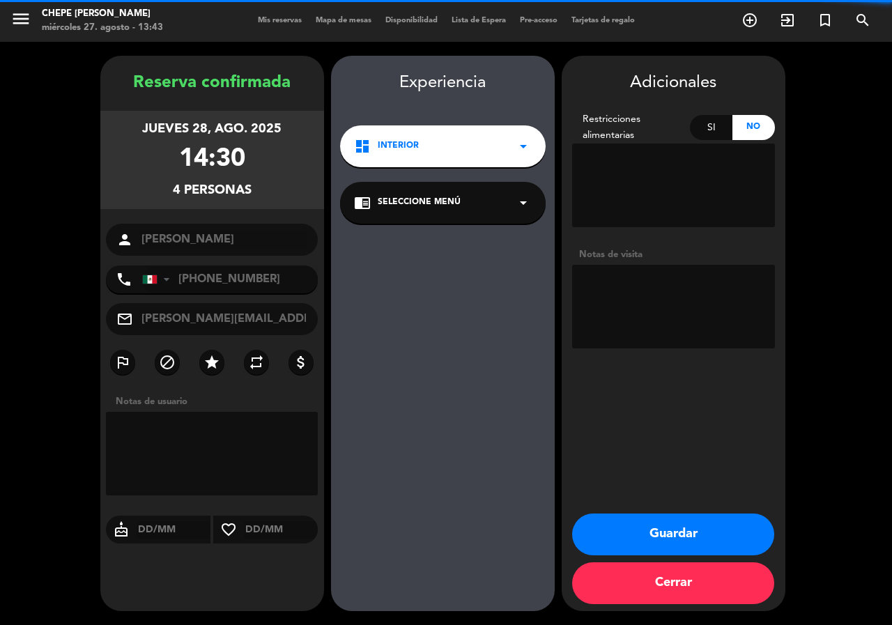
click at [696, 308] on textarea at bounding box center [673, 307] width 203 height 84
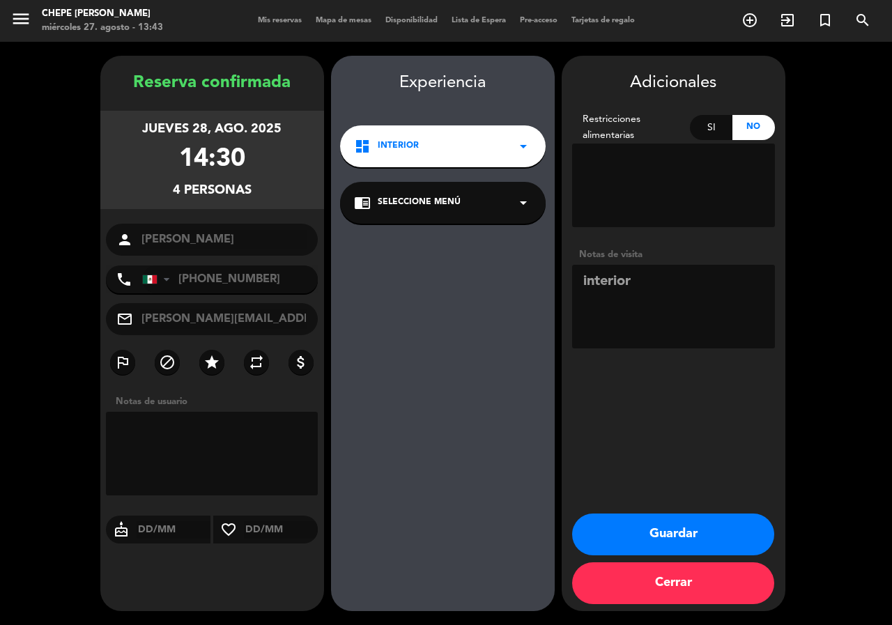
type textarea "interior"
click at [696, 528] on button "Guardar" at bounding box center [673, 535] width 202 height 42
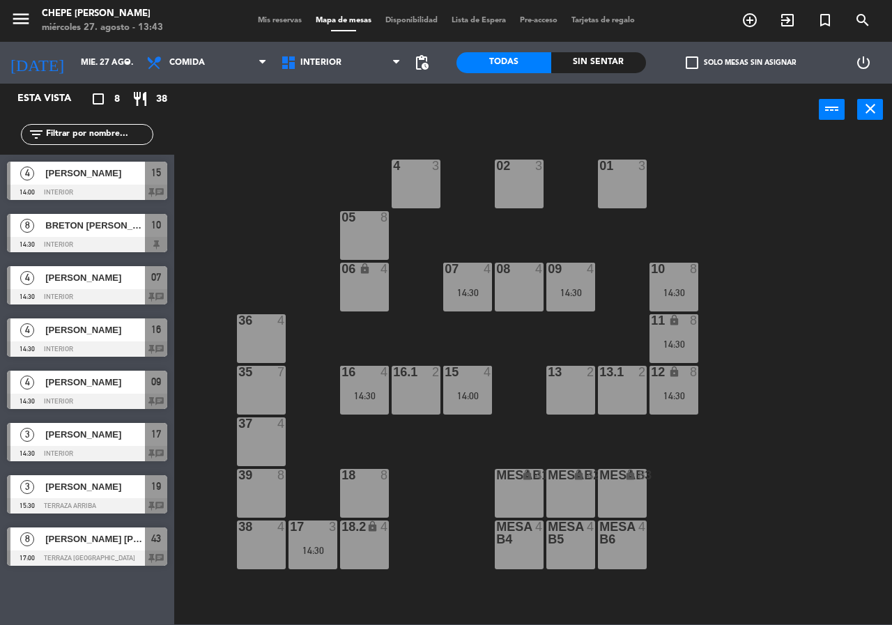
click at [779, 466] on div "02 3 4 3 01 3 05 8 06 lock 4 07 4 14:30 09 4 14:30 10 8 14:30 08 4 11 lock 8 14…" at bounding box center [537, 379] width 709 height 489
click at [90, 66] on input "mié. 27 ago." at bounding box center [129, 63] width 111 height 24
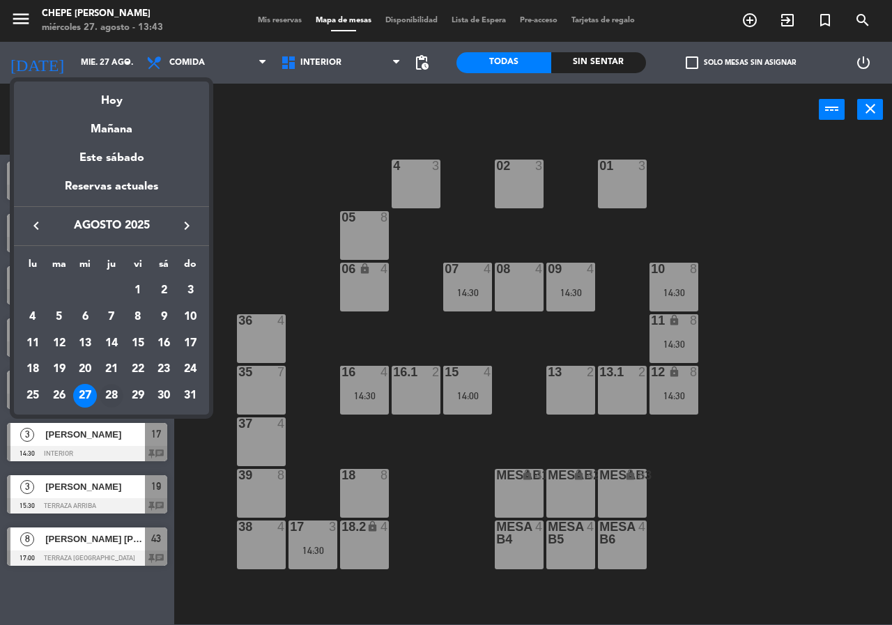
click at [114, 391] on div "28" at bounding box center [112, 396] width 24 height 24
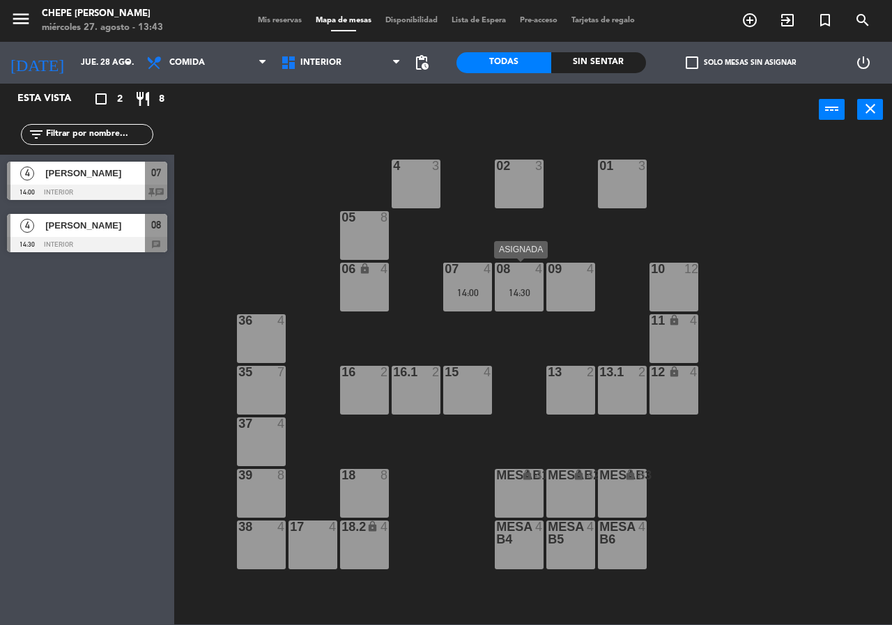
click at [508, 288] on div "14:30" at bounding box center [519, 293] width 49 height 10
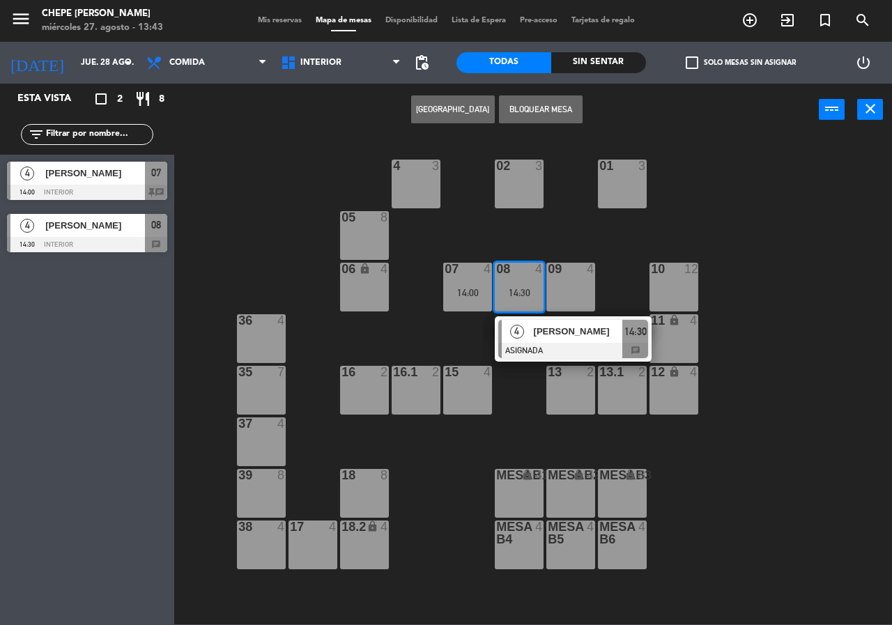
click at [531, 330] on div "4" at bounding box center [517, 331] width 30 height 23
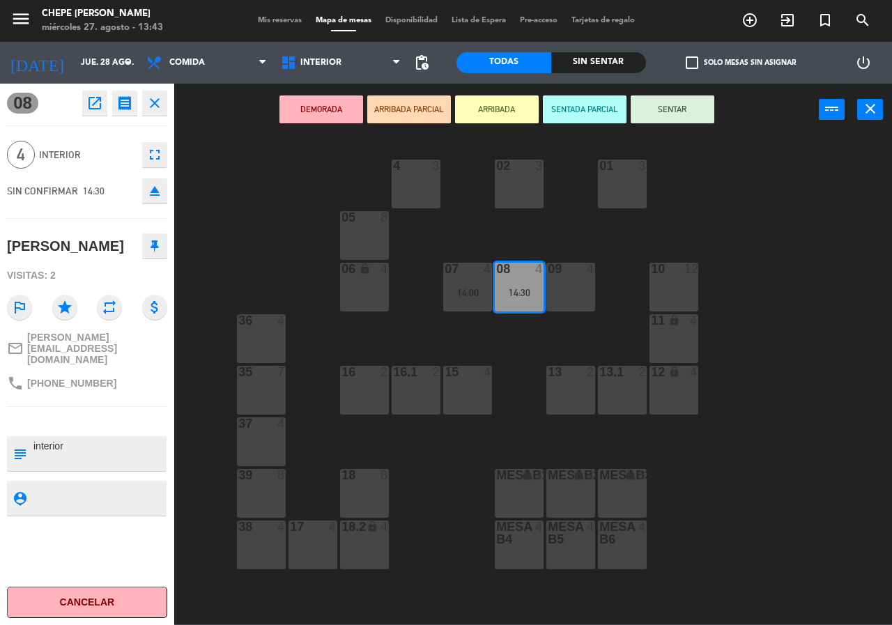
click at [522, 346] on div "02 3 4 3 01 3 05 8 06 lock 4 07 4 14:00 09 4 10 12 08 4 14:30 11 lock 4 36 4 16…" at bounding box center [537, 379] width 709 height 489
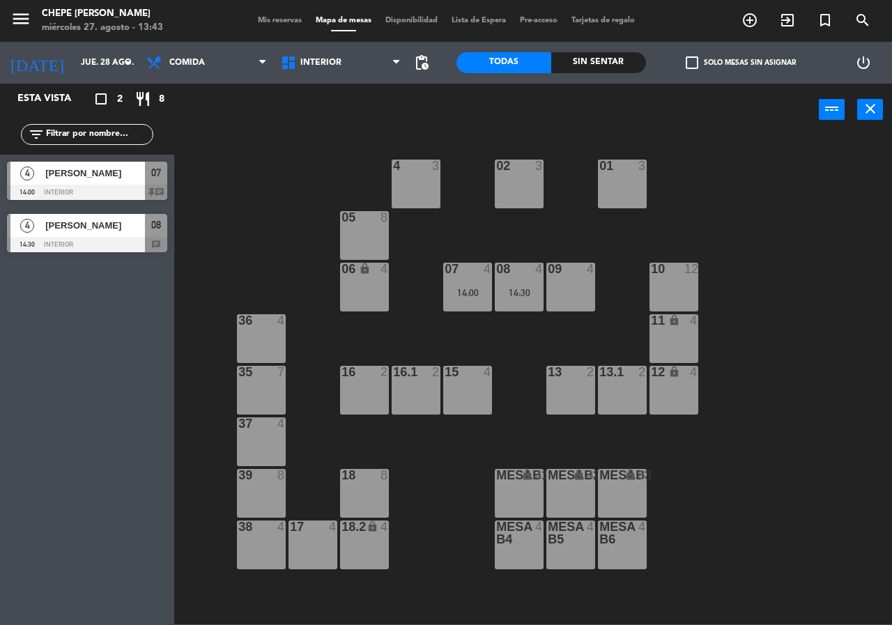
click at [513, 287] on div "14:30" at bounding box center [519, 292] width 49 height 10
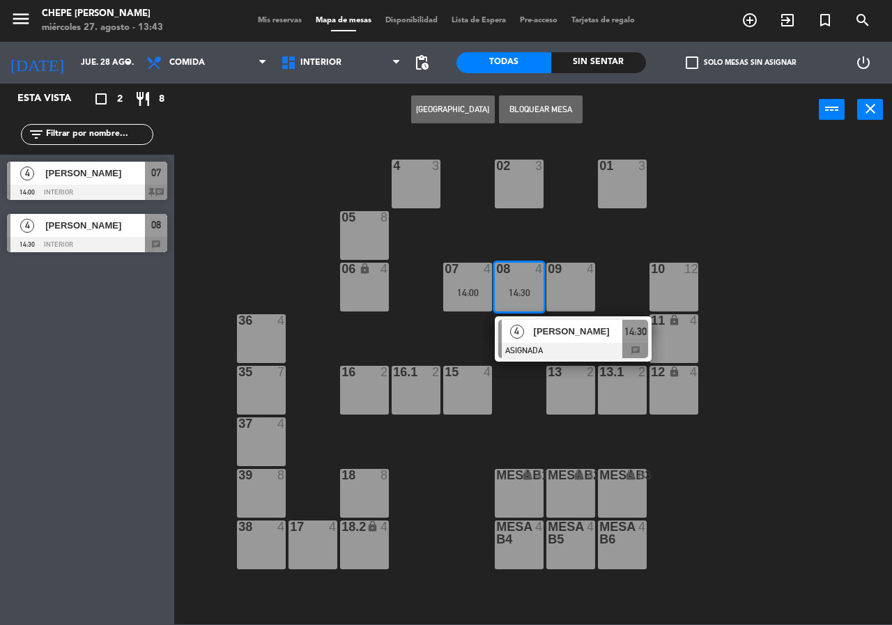
click at [540, 326] on span "[PERSON_NAME]" at bounding box center [578, 331] width 89 height 15
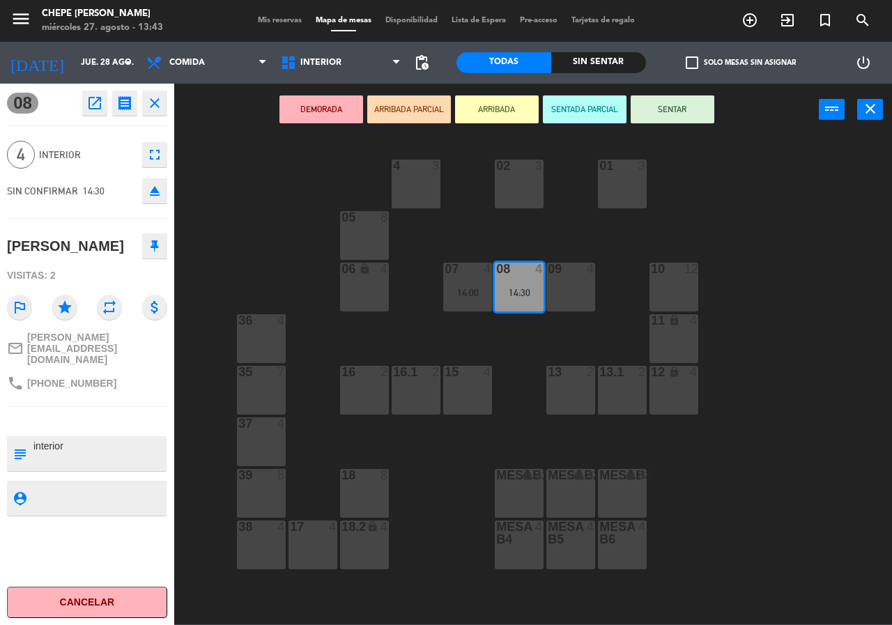
click at [584, 282] on div "09 4" at bounding box center [571, 287] width 49 height 49
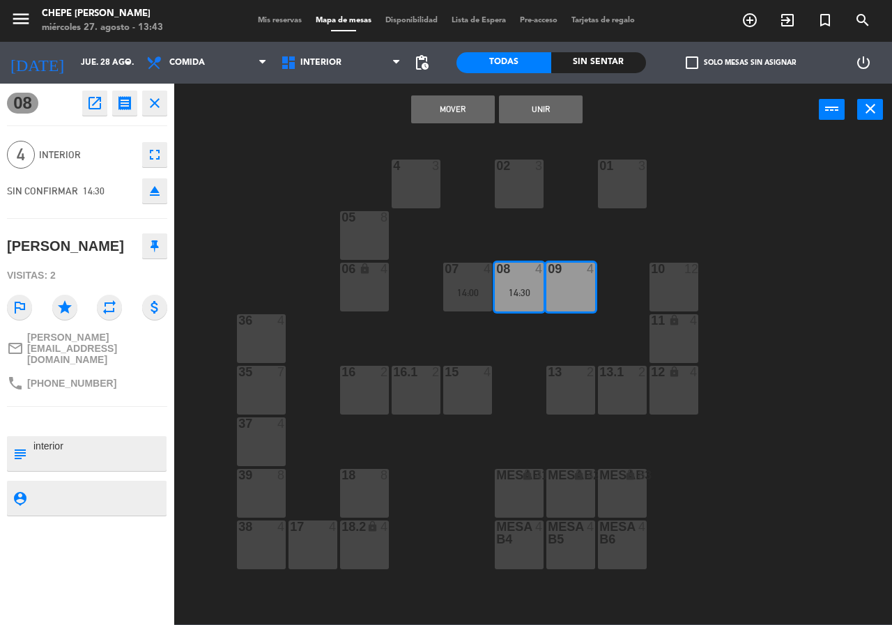
click at [434, 110] on button "Mover" at bounding box center [453, 110] width 84 height 28
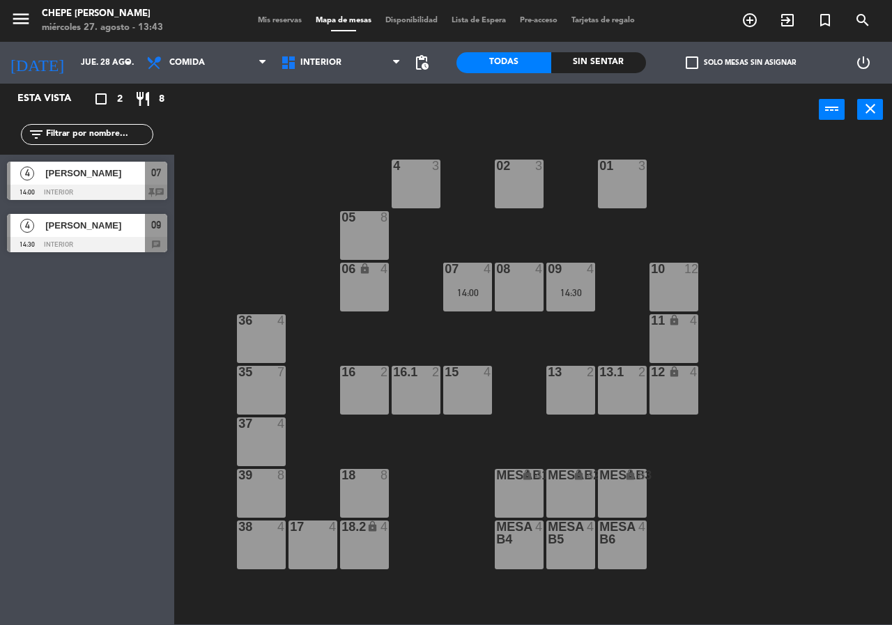
click at [729, 214] on div "02 3 4 3 01 3 05 8 06 lock 4 07 4 14:00 09 4 14:30 10 12 08 4 11 lock 4 36 4 16…" at bounding box center [537, 379] width 709 height 489
click at [82, 63] on input "jue. 28 ago." at bounding box center [129, 63] width 111 height 24
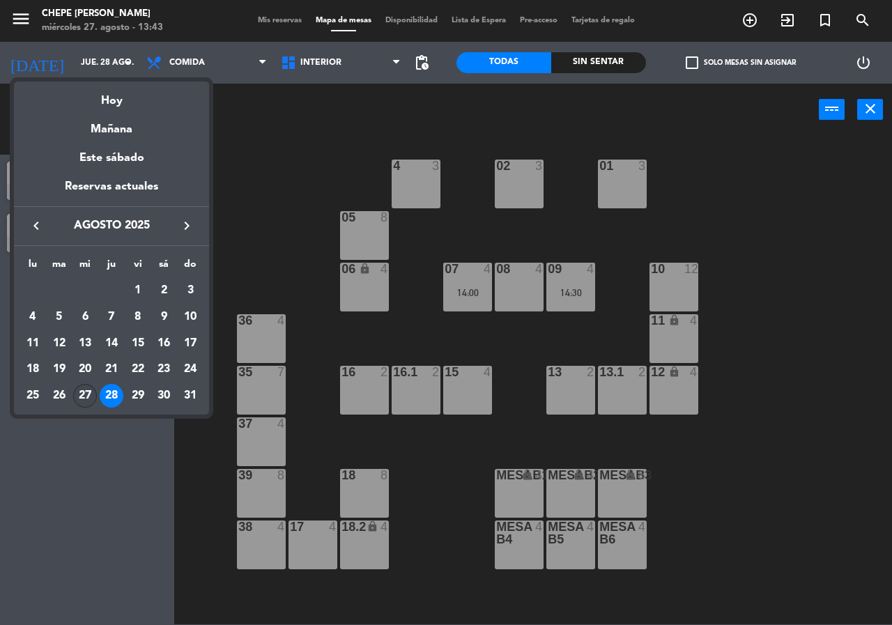
click at [92, 388] on div "27" at bounding box center [85, 396] width 24 height 24
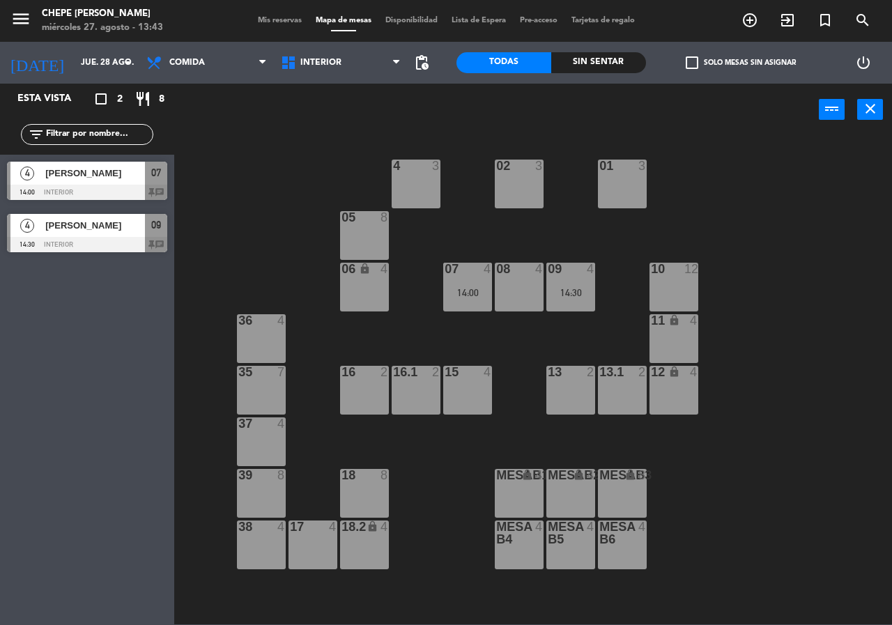
type input "mié. 27 ago."
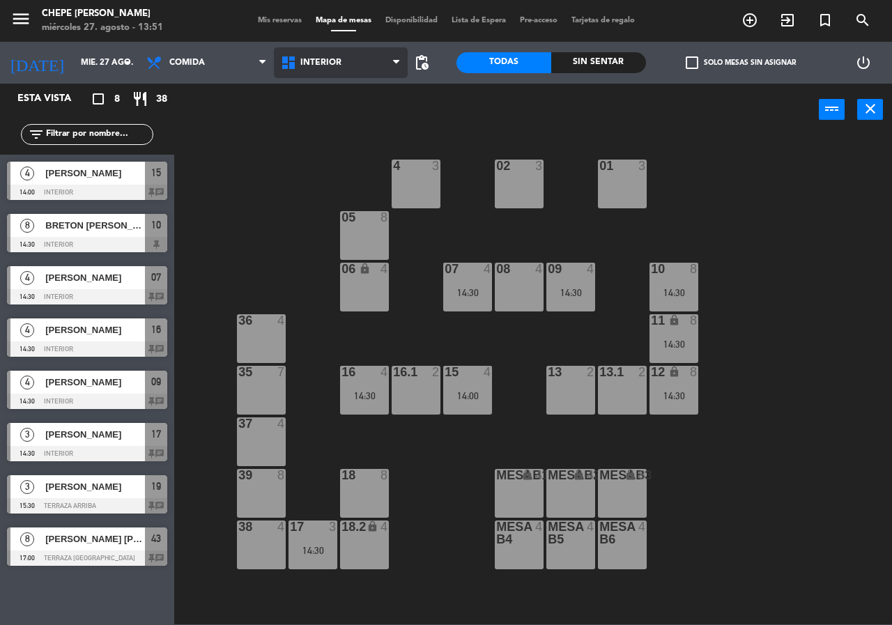
click at [317, 57] on span "Interior" at bounding box center [341, 62] width 135 height 31
click at [322, 130] on ng-component "menu Chepe [PERSON_NAME] miércoles 27. agosto - 13:51 Mis reservas Mapa de mesa…" at bounding box center [446, 312] width 892 height 625
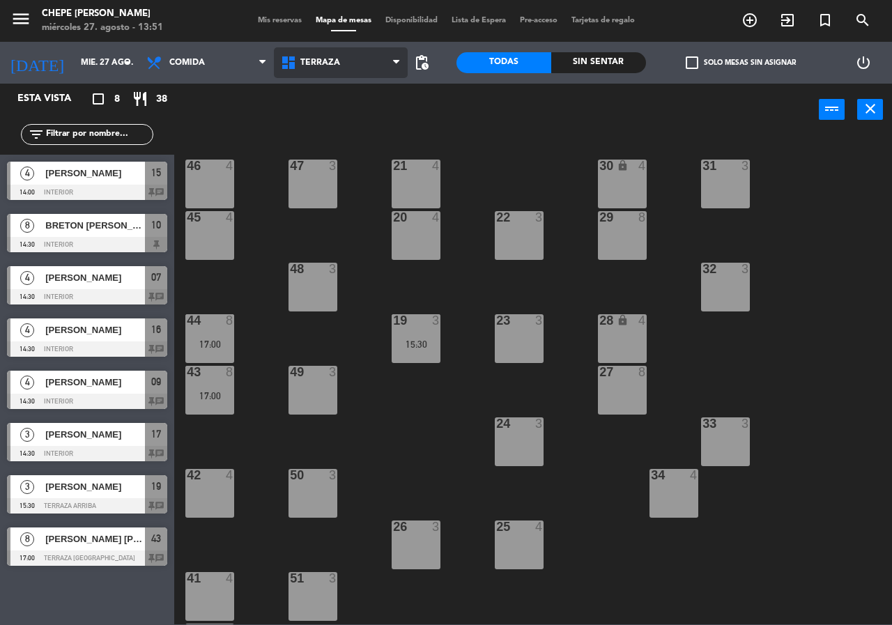
click at [343, 63] on span "Terraza" at bounding box center [341, 62] width 135 height 31
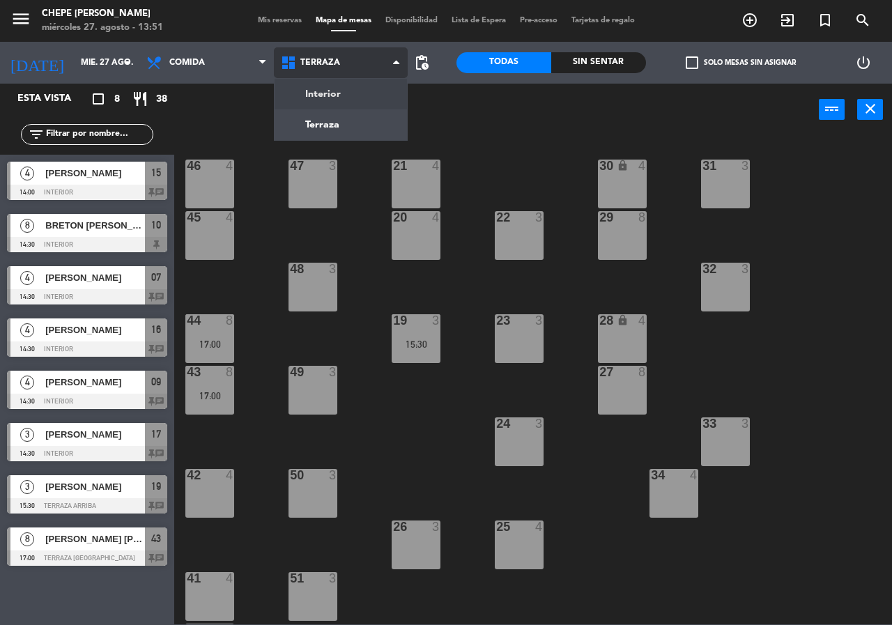
click at [333, 91] on ng-component "menu Chepe [PERSON_NAME] miércoles 27. agosto - 13:51 Mis reservas Mapa de mesa…" at bounding box center [446, 312] width 892 height 625
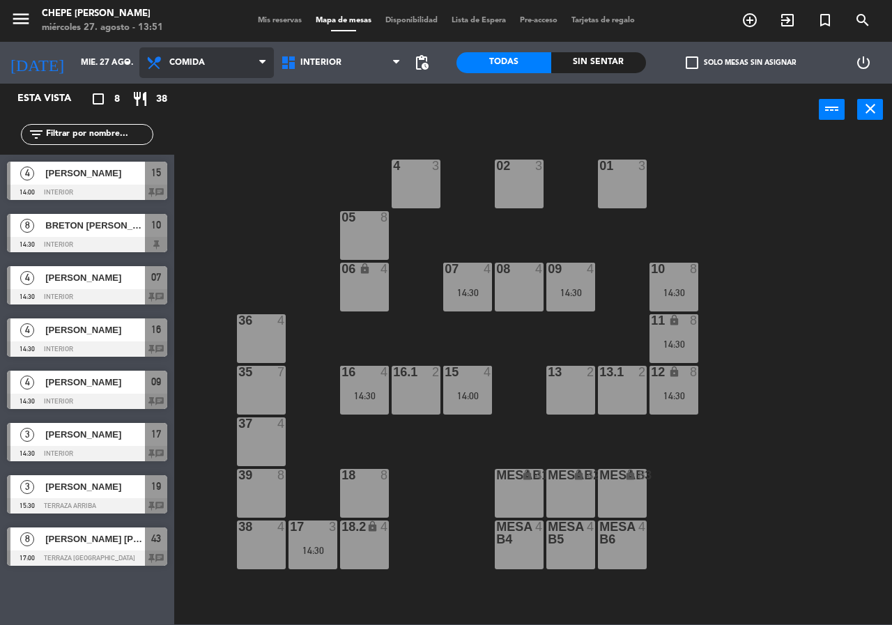
drag, startPoint x: 205, startPoint y: 53, endPoint x: 215, endPoint y: 114, distance: 62.2
click at [205, 55] on span "Comida" at bounding box center [206, 62] width 135 height 31
click at [217, 120] on ng-component "menu Chepe [PERSON_NAME] miércoles 27. agosto - 13:51 Mis reservas Mapa de mesa…" at bounding box center [446, 312] width 892 height 625
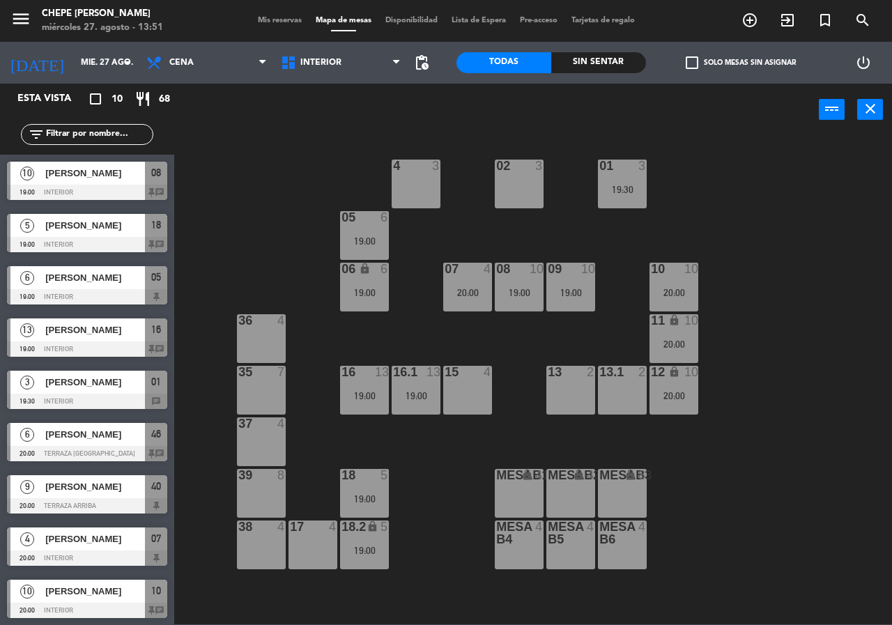
click at [470, 390] on div "15 4" at bounding box center [467, 390] width 49 height 49
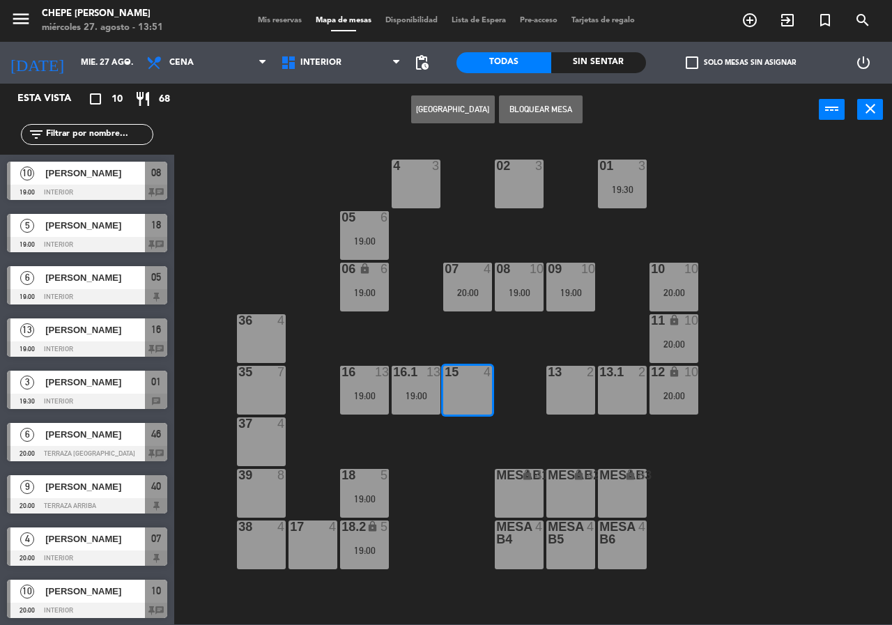
click at [471, 109] on button "[GEOGRAPHIC_DATA]" at bounding box center [453, 110] width 84 height 28
type input "0894"
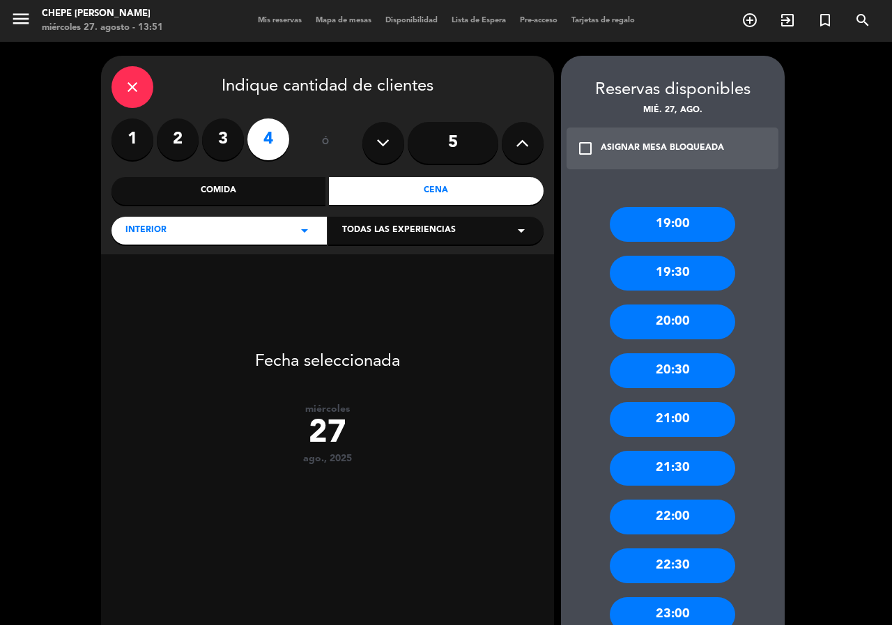
click at [277, 132] on label "4" at bounding box center [268, 140] width 42 height 42
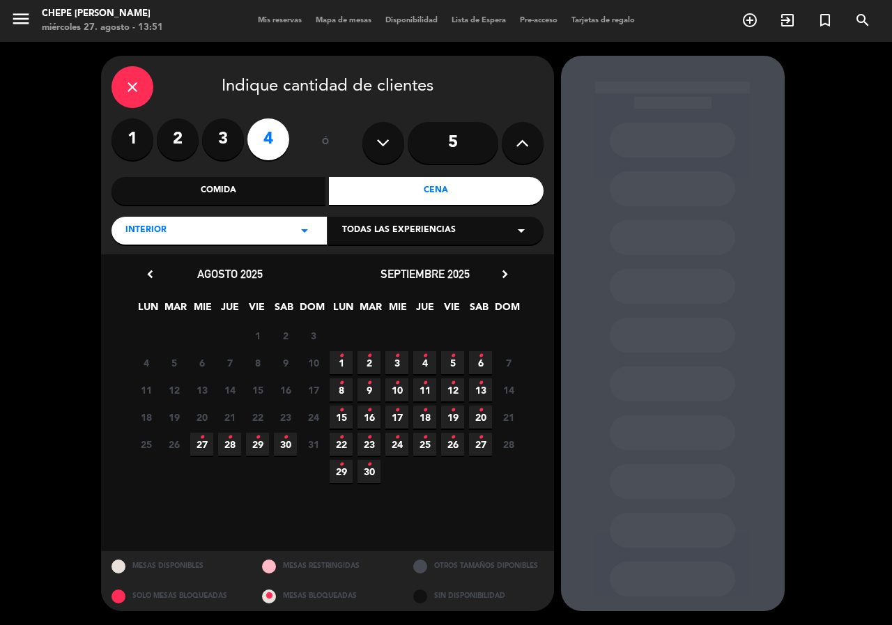
click at [204, 443] on span "27 •" at bounding box center [201, 444] width 23 height 23
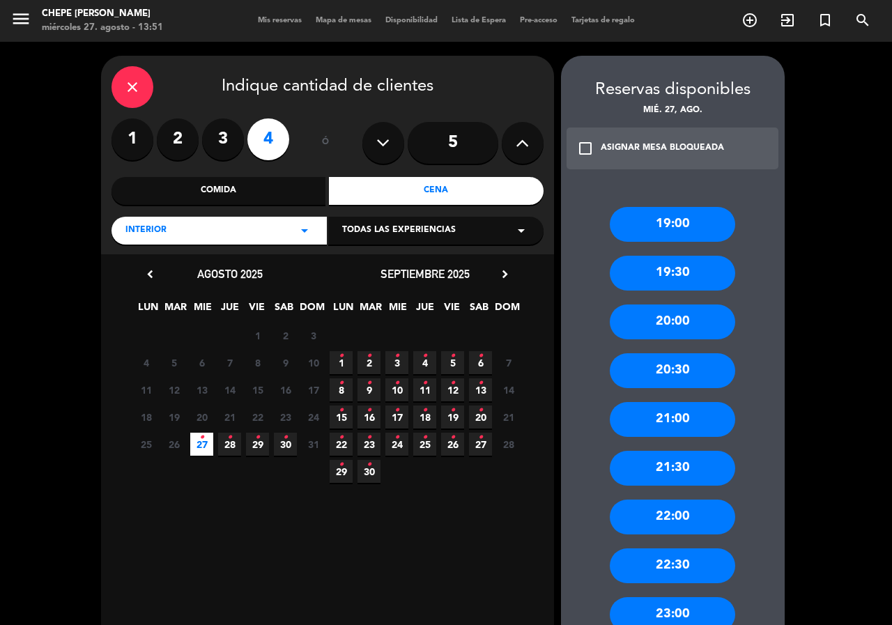
click at [700, 323] on div "20:00" at bounding box center [672, 322] width 125 height 35
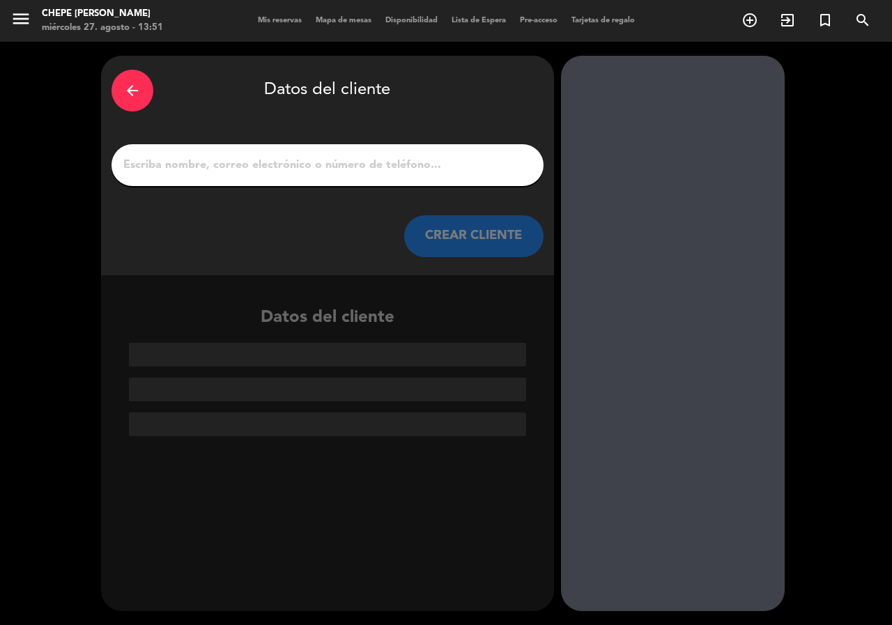
click at [402, 163] on input "1" at bounding box center [327, 165] width 411 height 20
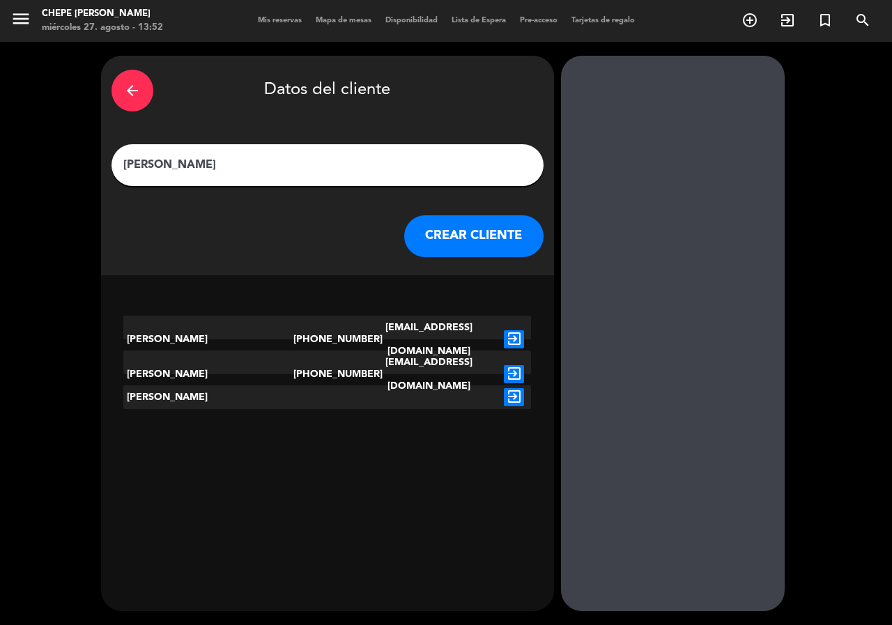
type input "[PERSON_NAME]"
click at [517, 330] on icon "exit_to_app" at bounding box center [514, 339] width 20 height 18
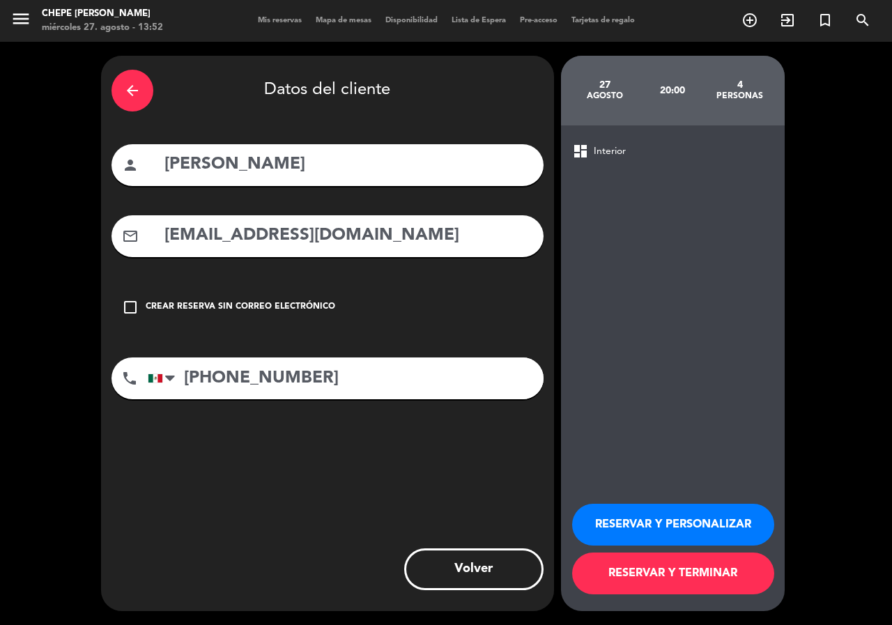
click at [613, 513] on button "RESERVAR Y PERSONALIZAR" at bounding box center [673, 525] width 202 height 42
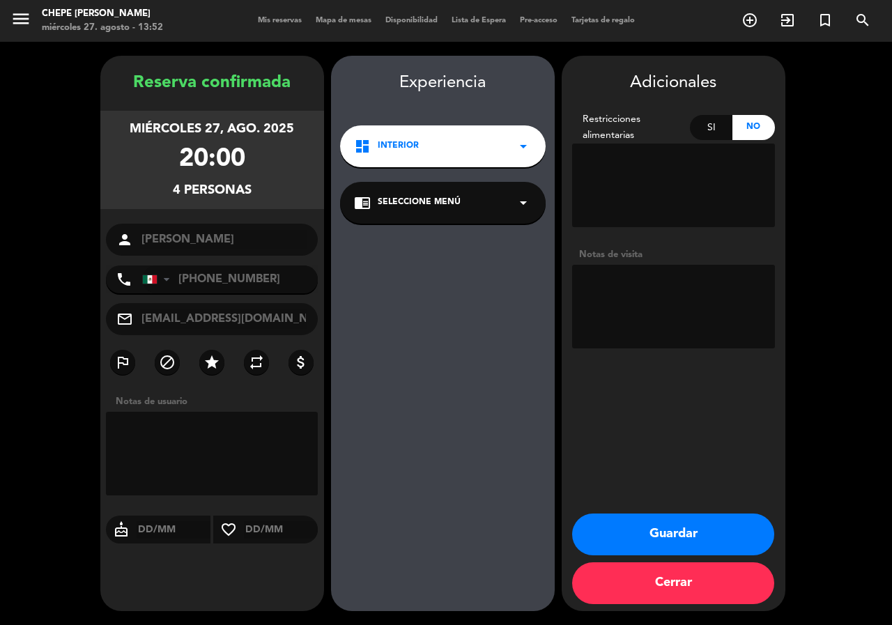
click at [650, 303] on textarea at bounding box center [673, 307] width 203 height 84
type textarea "interior"
click at [686, 532] on button "Guardar" at bounding box center [673, 535] width 202 height 42
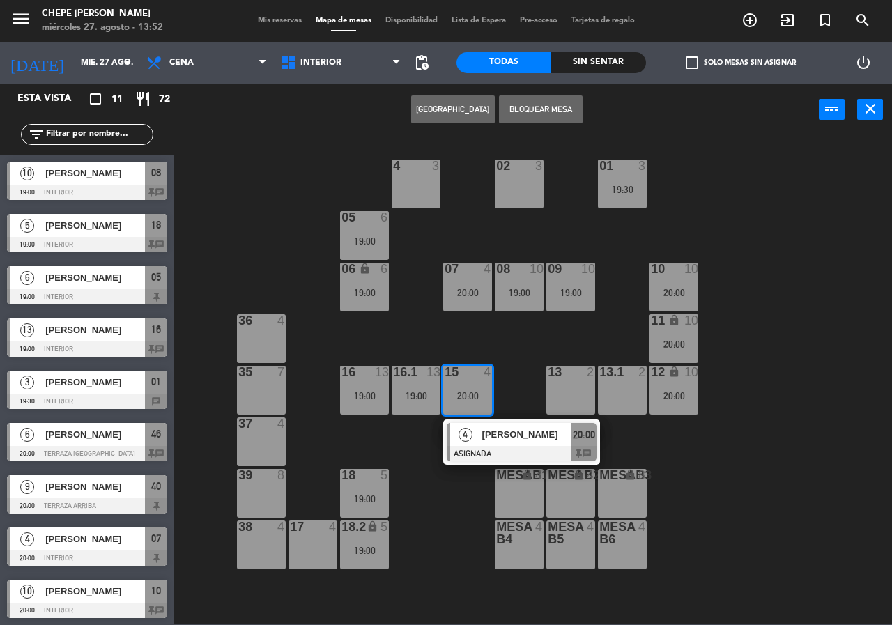
click at [544, 370] on div "13" at bounding box center [547, 372] width 23 height 13
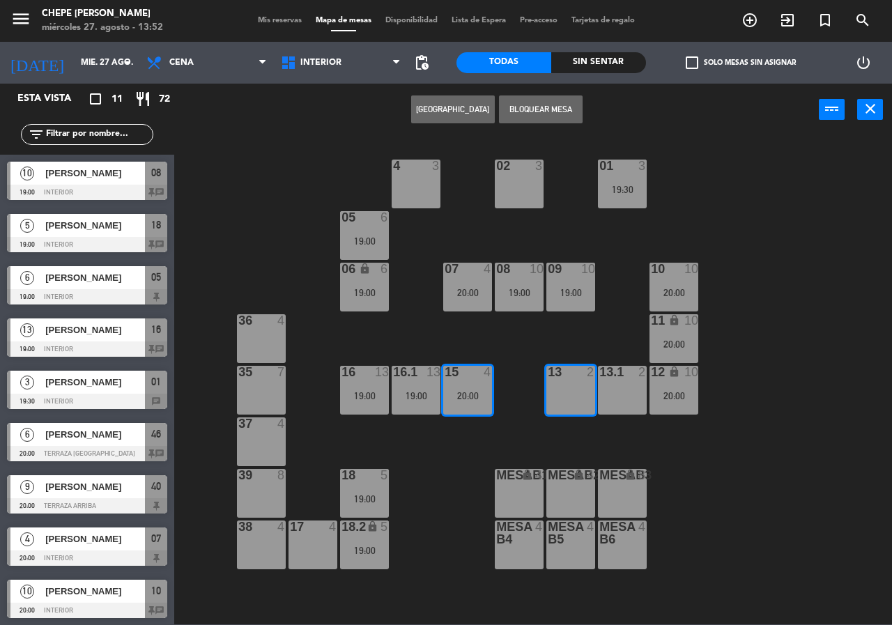
click at [526, 351] on div "02 3 4 3 01 3 19:30 05 6 19:00 06 lock 6 19:00 07 4 20:00 09 10 19:00 10 10 20:…" at bounding box center [537, 379] width 709 height 489
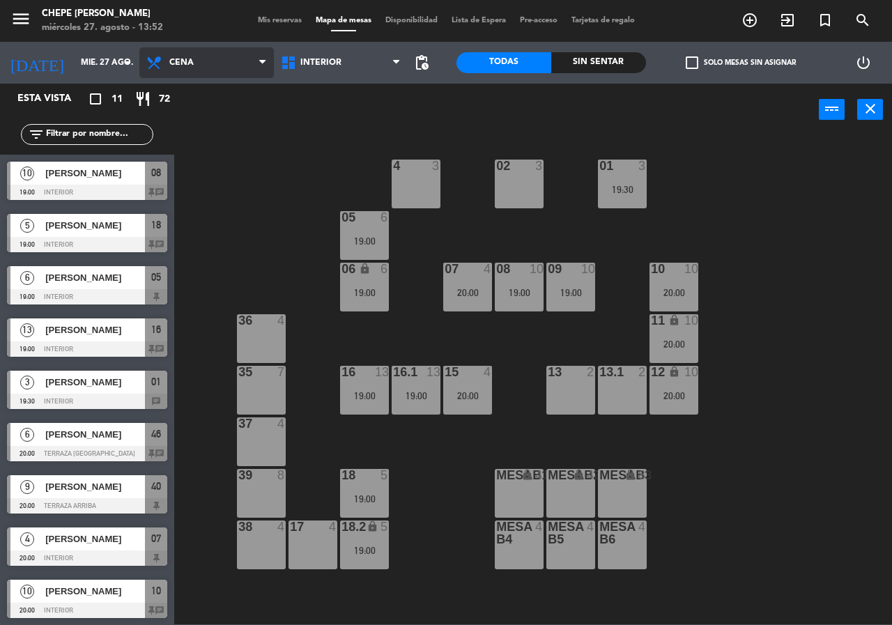
click at [181, 70] on span "Cena" at bounding box center [206, 62] width 135 height 31
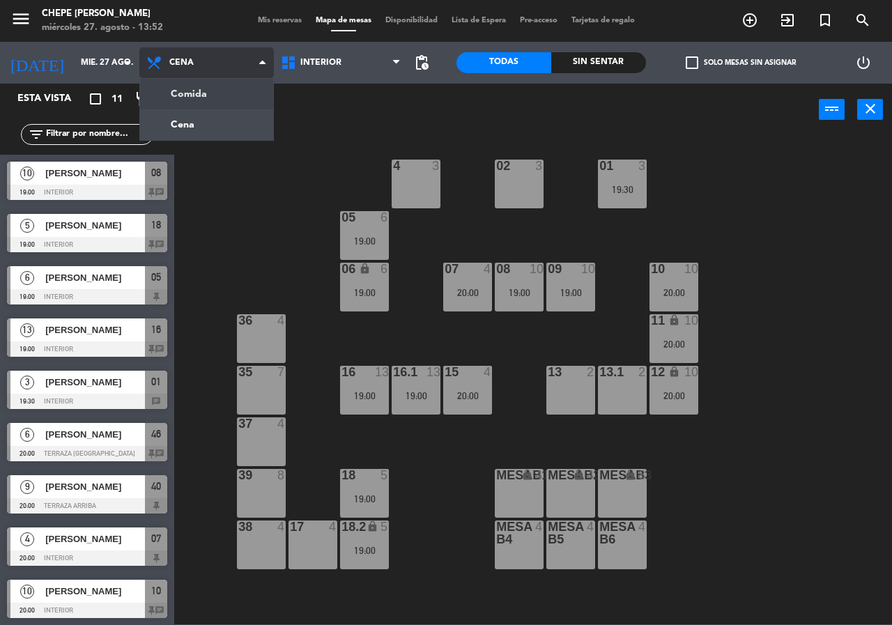
click at [194, 99] on ng-component "menu Chepe [PERSON_NAME] miércoles 27. agosto - 13:52 Mis reservas Mapa de mesa…" at bounding box center [446, 312] width 892 height 625
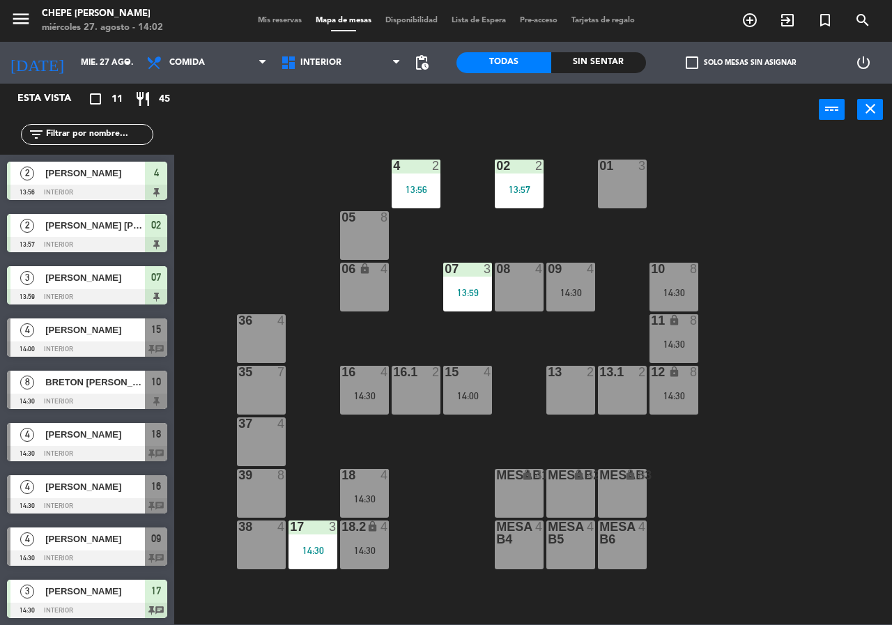
click at [603, 54] on div "Sin sentar" at bounding box center [598, 62] width 95 height 21
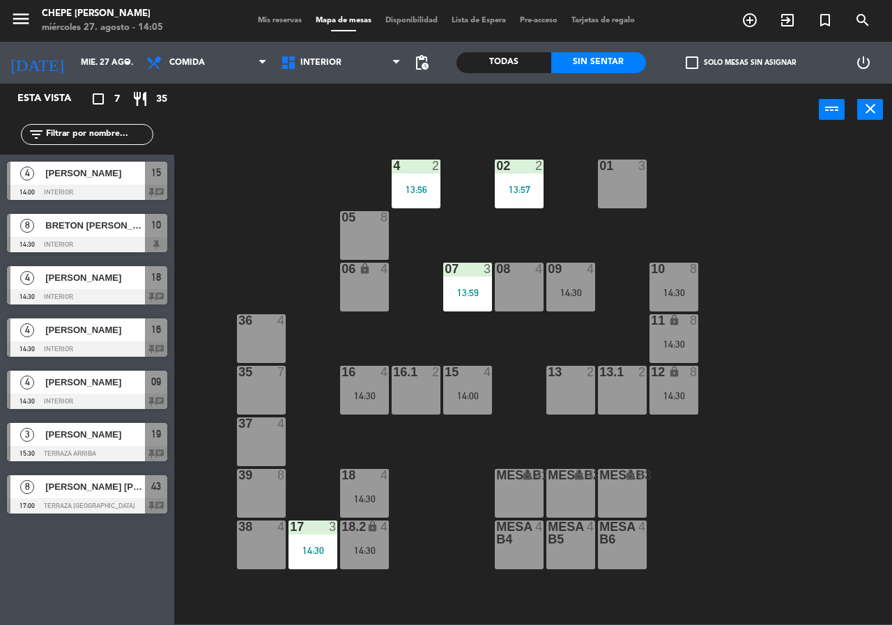
click at [625, 179] on div "01 3" at bounding box center [622, 184] width 49 height 49
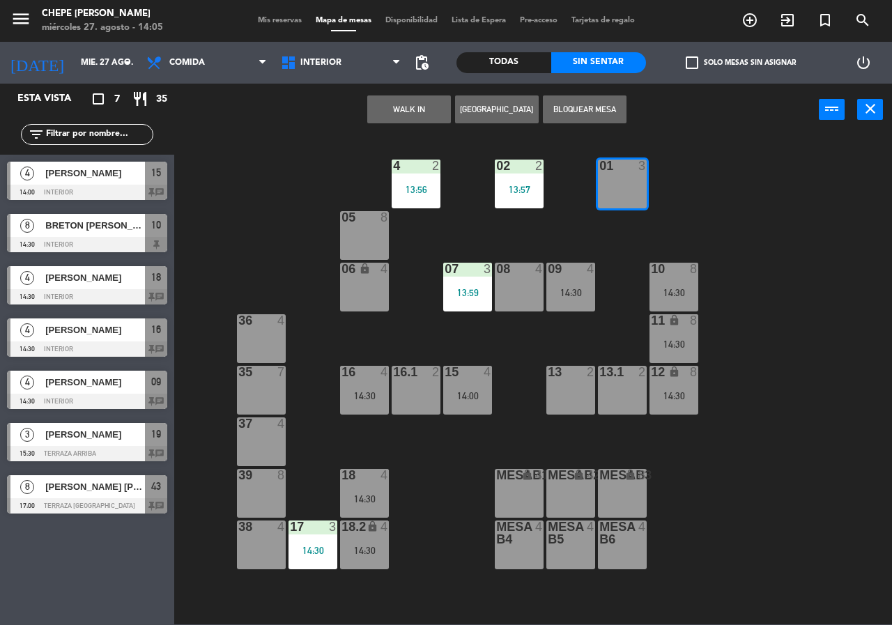
click at [883, 173] on div "02 2 13:57 4 2 13:56 01 3 05 8 06 lock 4 07 3 13:59 09 4 14:30 10 8 14:30 08 4 …" at bounding box center [537, 379] width 709 height 489
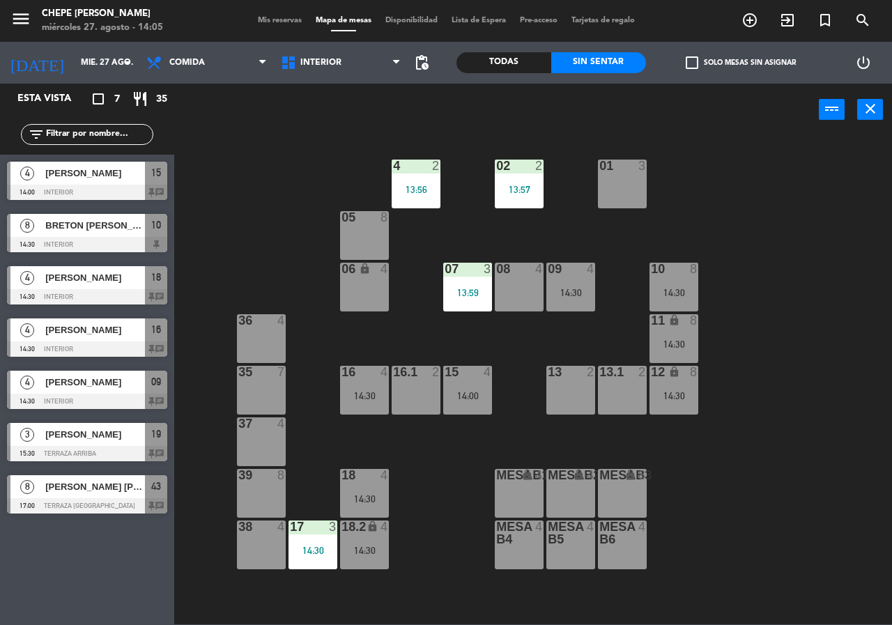
click at [618, 195] on div "01 3" at bounding box center [622, 184] width 49 height 49
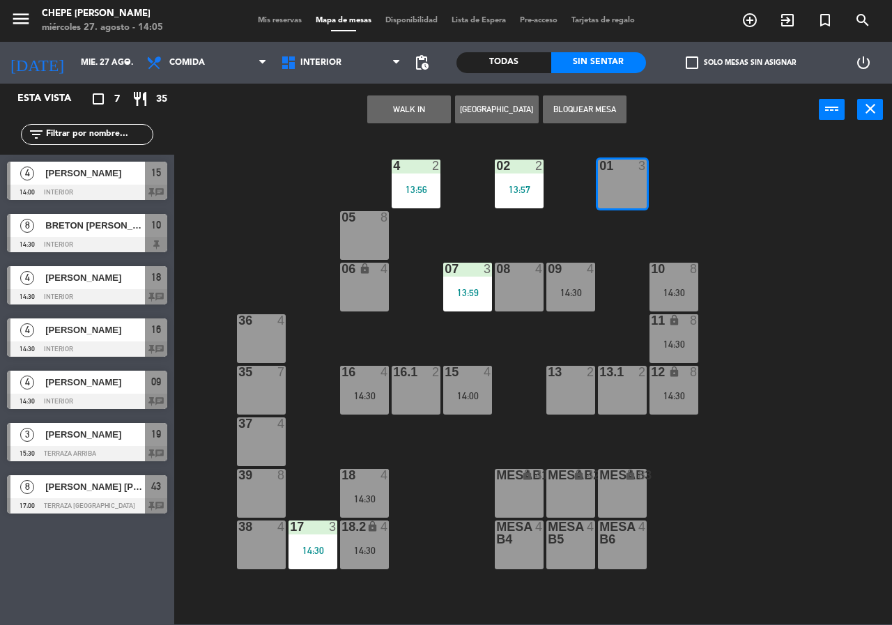
click at [493, 108] on button "[GEOGRAPHIC_DATA]" at bounding box center [497, 110] width 84 height 28
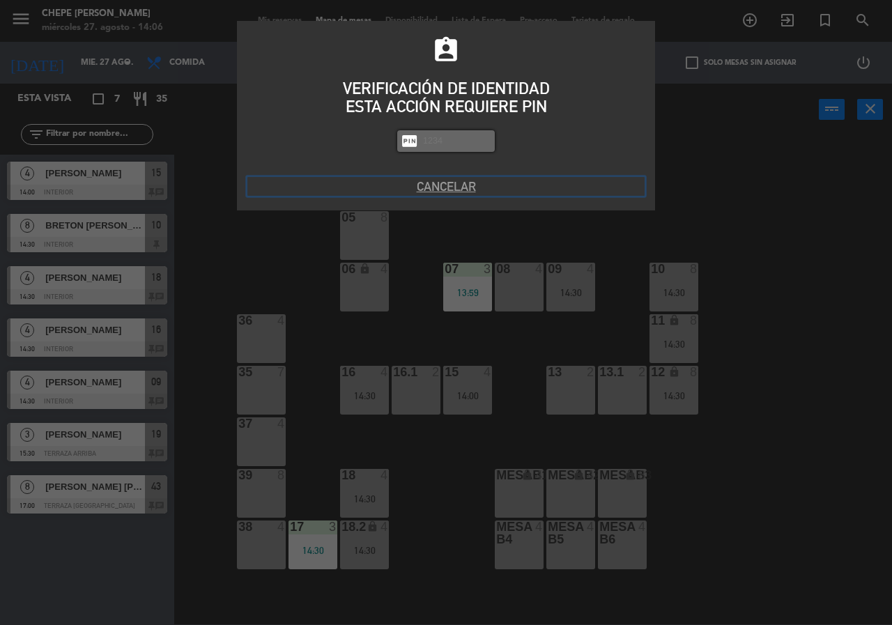
click at [432, 180] on button "Cancelar" at bounding box center [445, 186] width 397 height 19
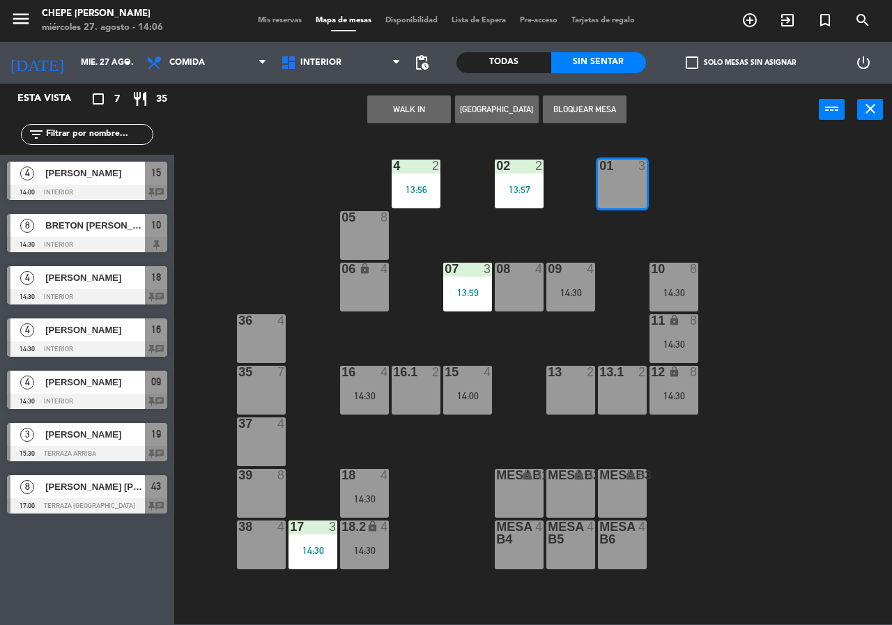
click at [507, 181] on div "02 2 13:57" at bounding box center [519, 184] width 49 height 49
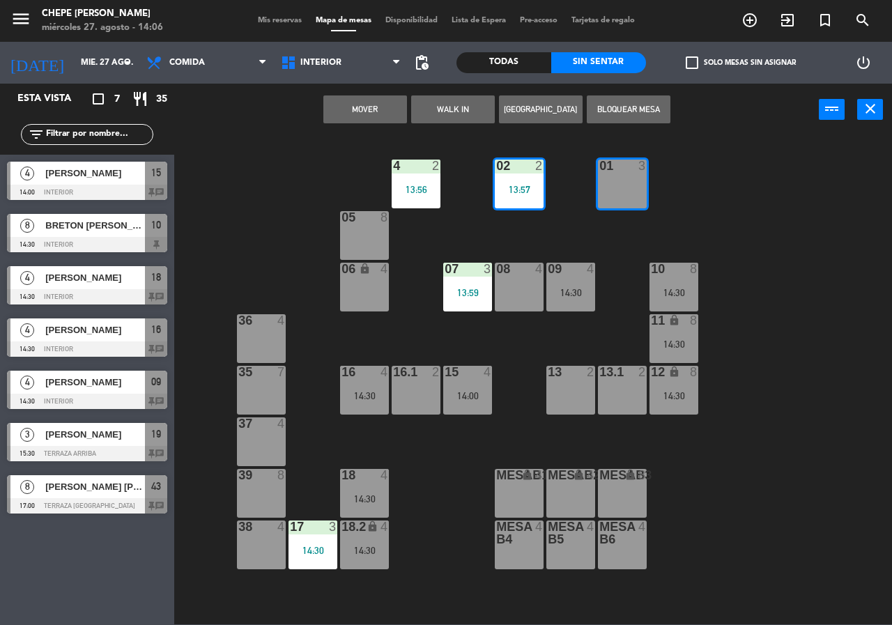
click at [731, 184] on div "02 2 13:57 4 2 13:56 01 3 05 8 06 lock 4 07 3 13:59 09 4 14:30 10 8 14:30 08 4 …" at bounding box center [537, 379] width 709 height 489
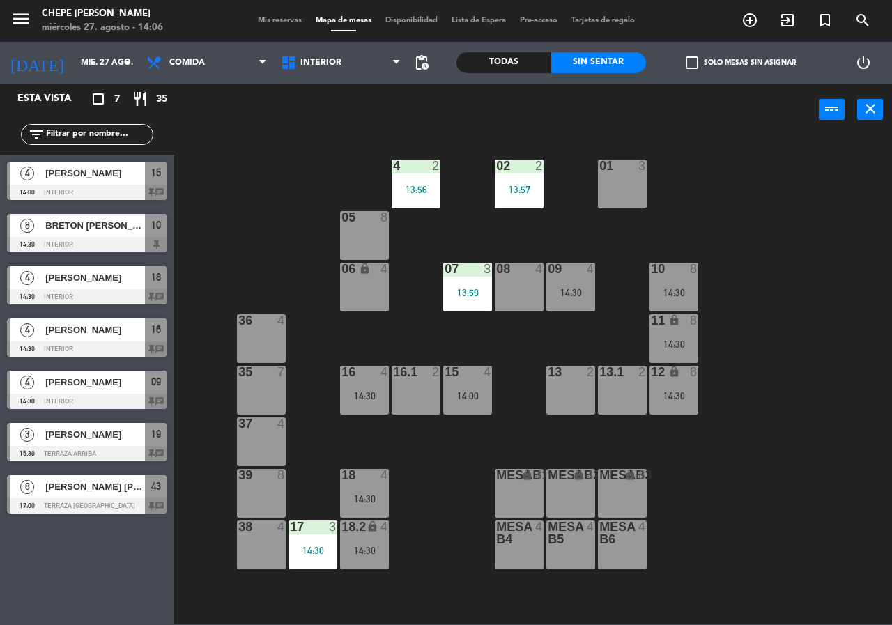
click at [503, 174] on div "02 2 13:57" at bounding box center [519, 184] width 49 height 49
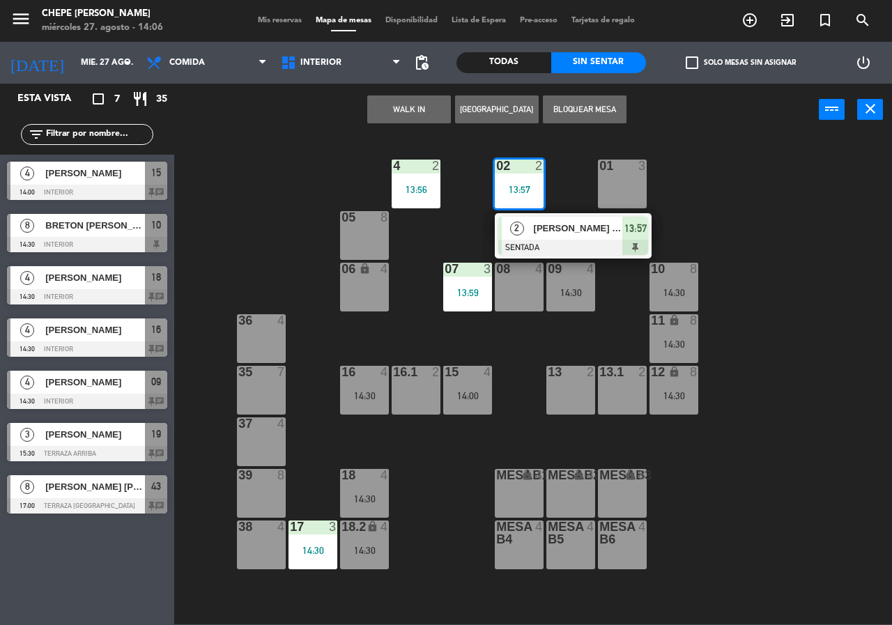
click at [498, 107] on button "[GEOGRAPHIC_DATA]" at bounding box center [497, 110] width 84 height 28
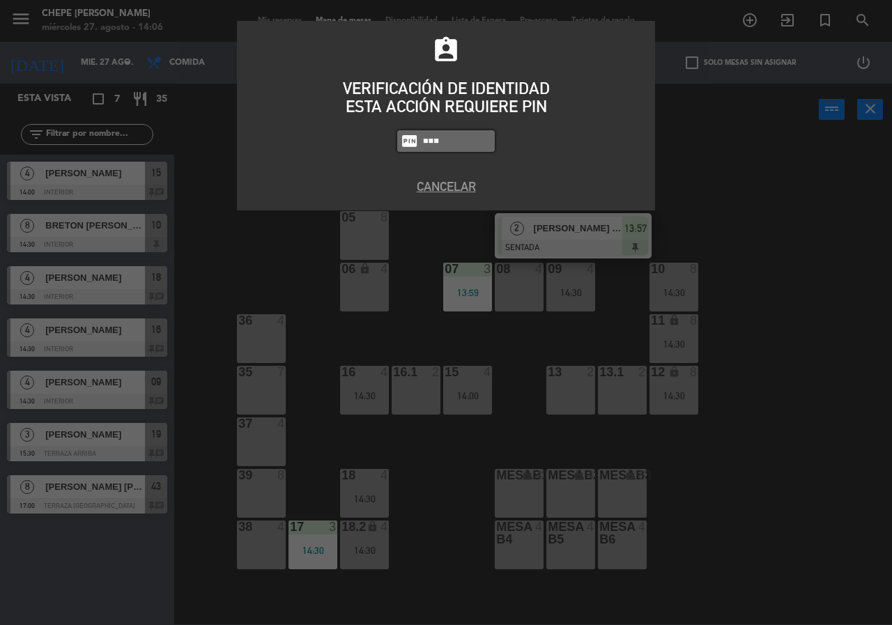
type input "4836"
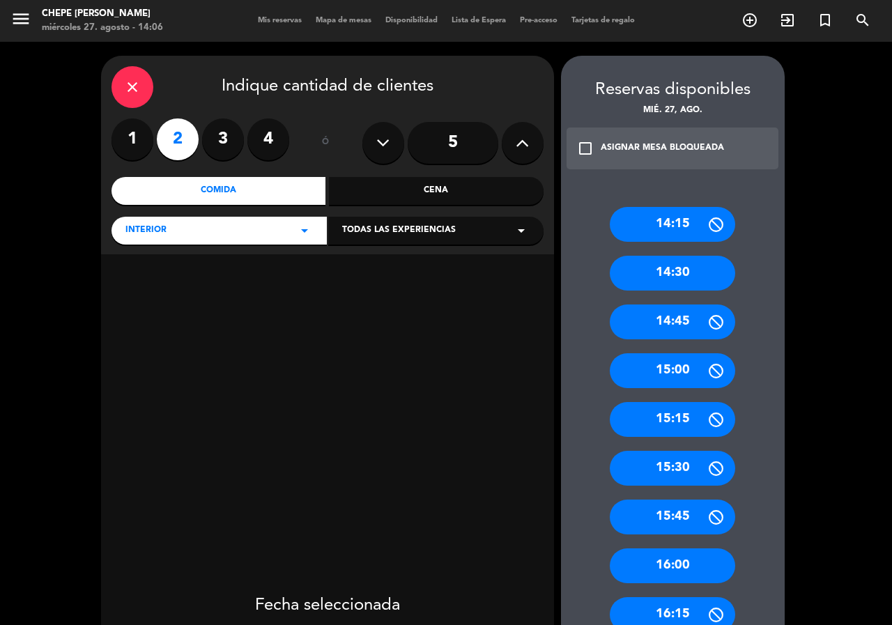
click at [137, 145] on label "1" at bounding box center [133, 140] width 42 height 42
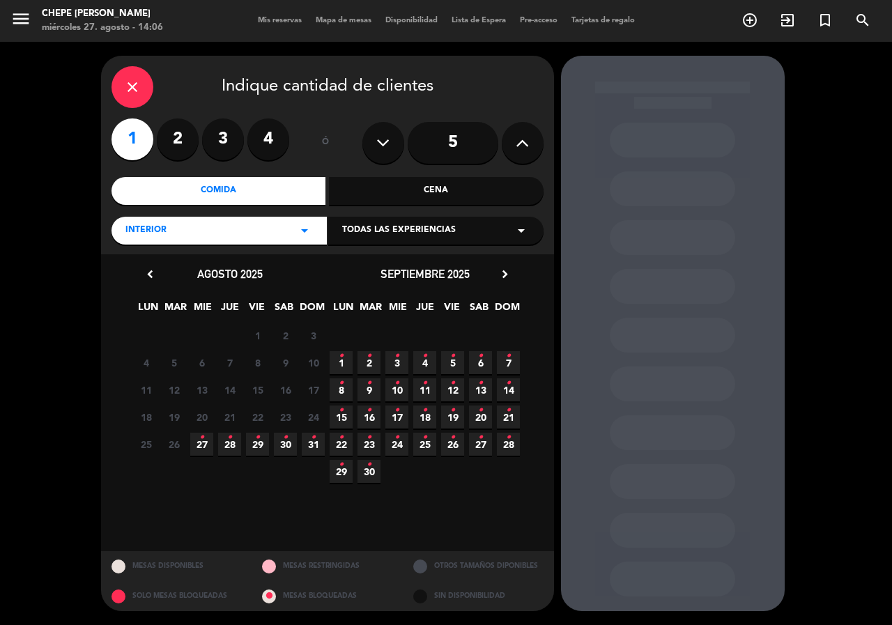
click at [198, 445] on span "27 •" at bounding box center [201, 444] width 23 height 23
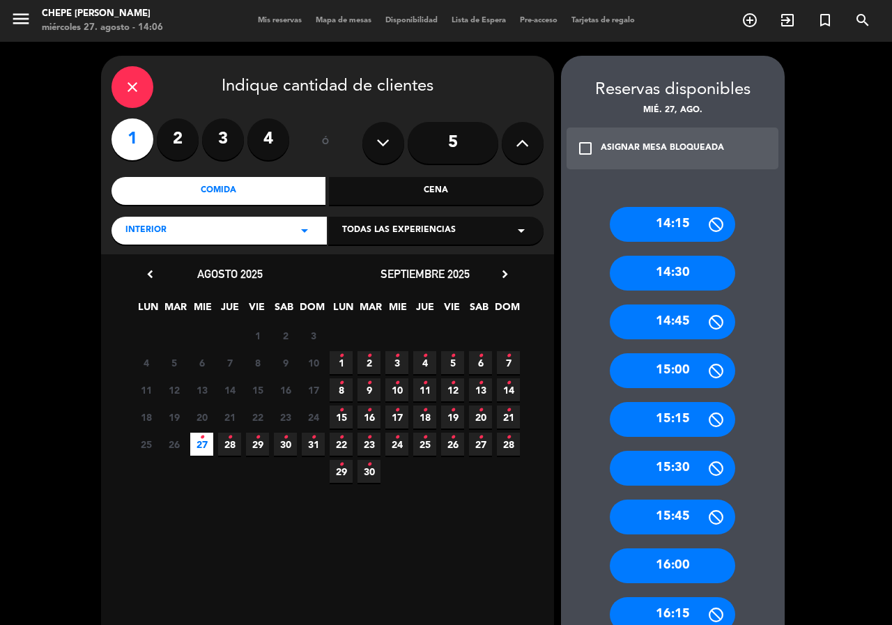
click at [678, 568] on div "16:00" at bounding box center [672, 566] width 125 height 35
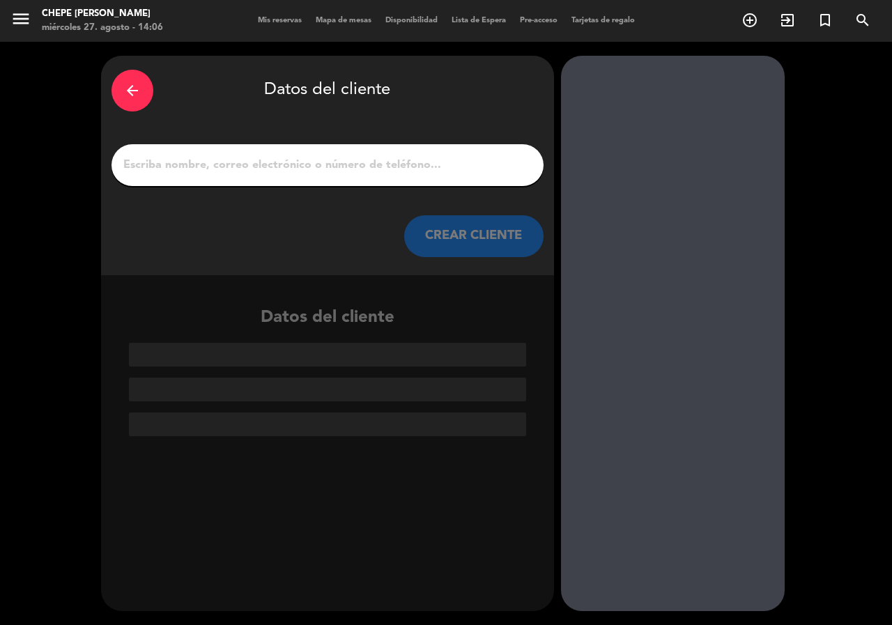
click at [300, 162] on input "1" at bounding box center [327, 165] width 411 height 20
type input "d"
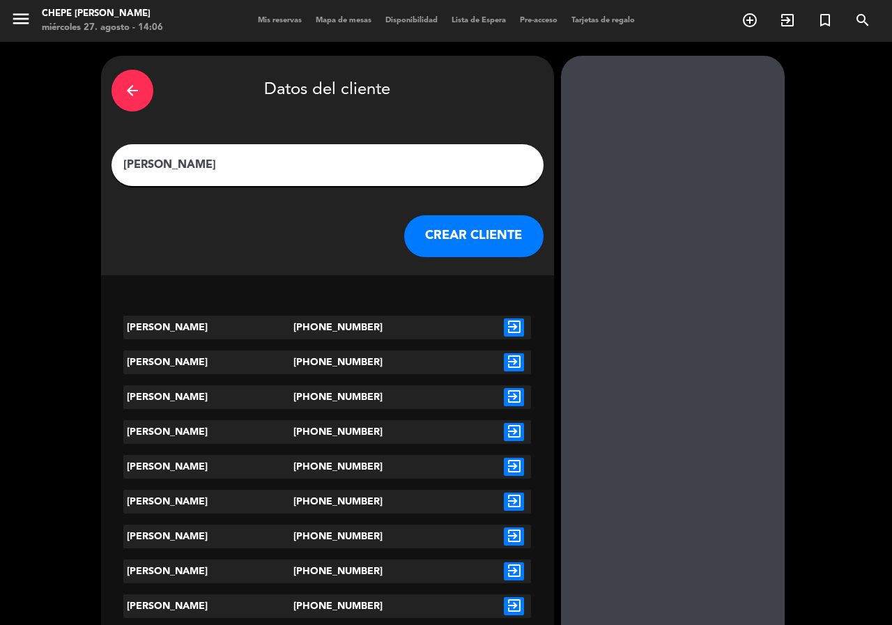
type input "[PERSON_NAME]"
click at [509, 320] on icon "exit_to_app" at bounding box center [514, 328] width 20 height 18
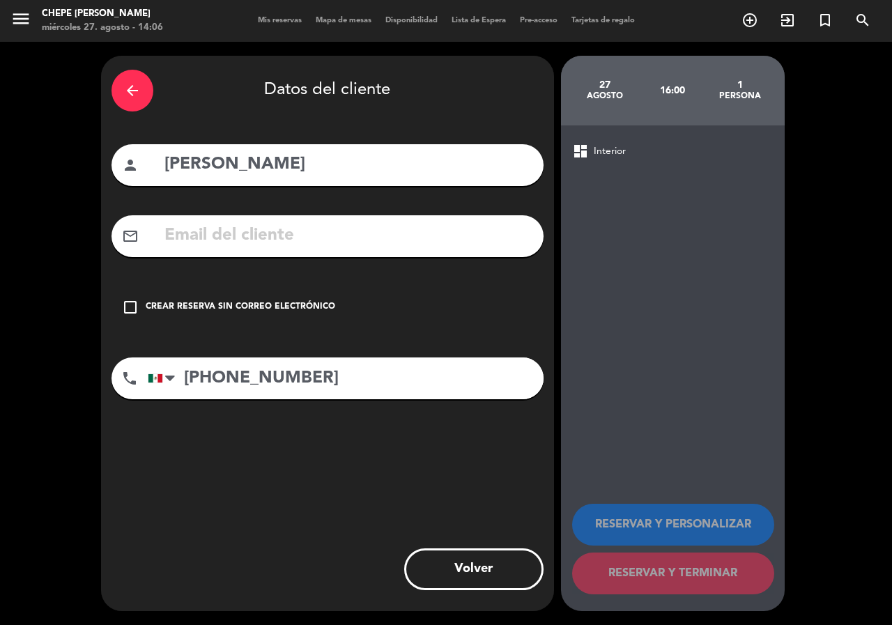
click at [136, 303] on icon "check_box_outline_blank" at bounding box center [130, 307] width 17 height 17
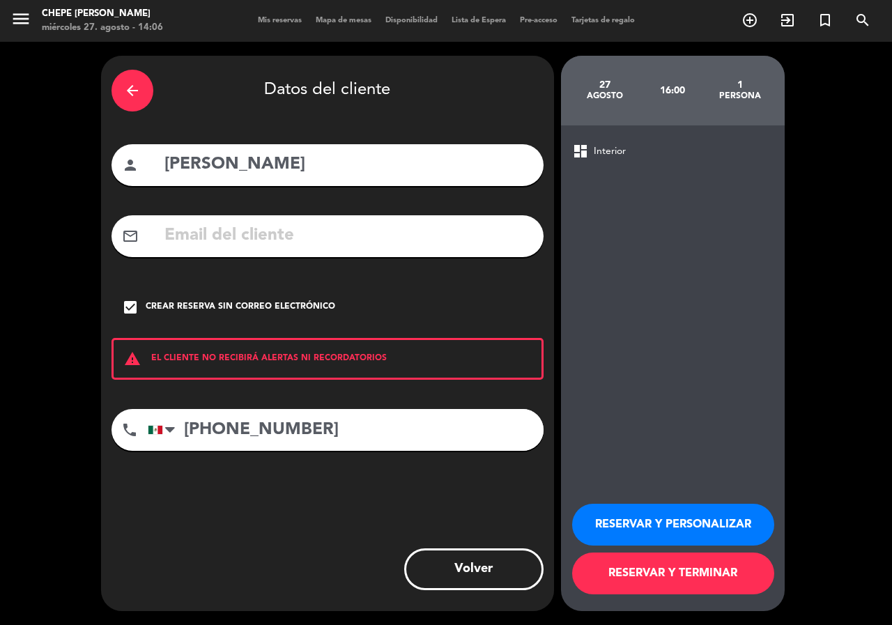
click at [657, 525] on button "RESERVAR Y PERSONALIZAR" at bounding box center [673, 525] width 202 height 42
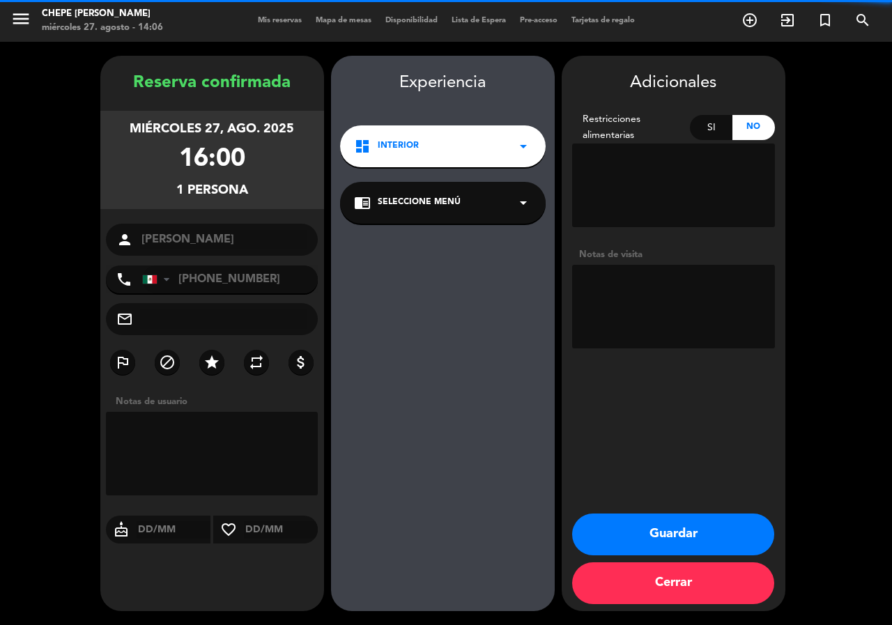
click at [637, 306] on textarea at bounding box center [673, 307] width 203 height 84
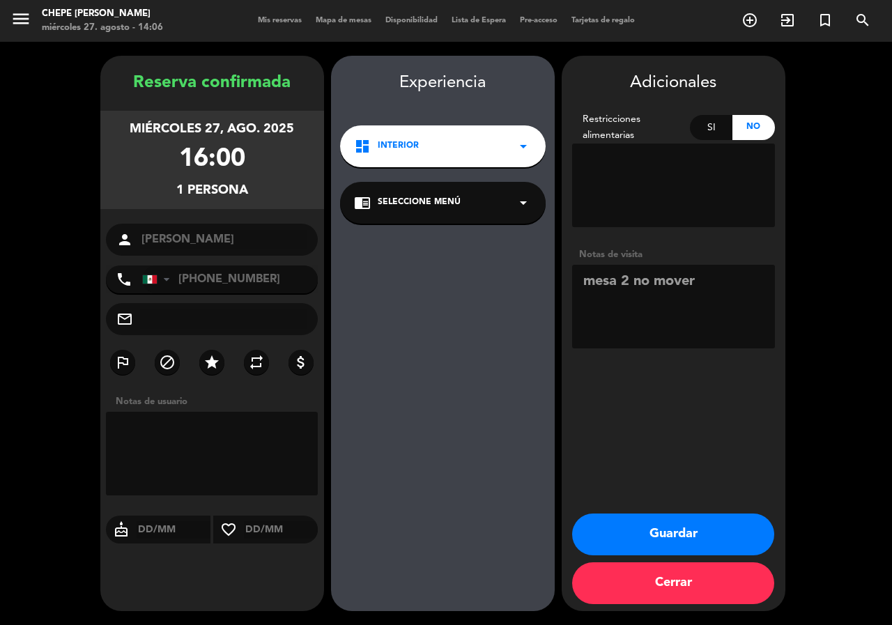
type textarea "mesa 2 no mover"
click at [671, 540] on button "Guardar" at bounding box center [673, 535] width 202 height 42
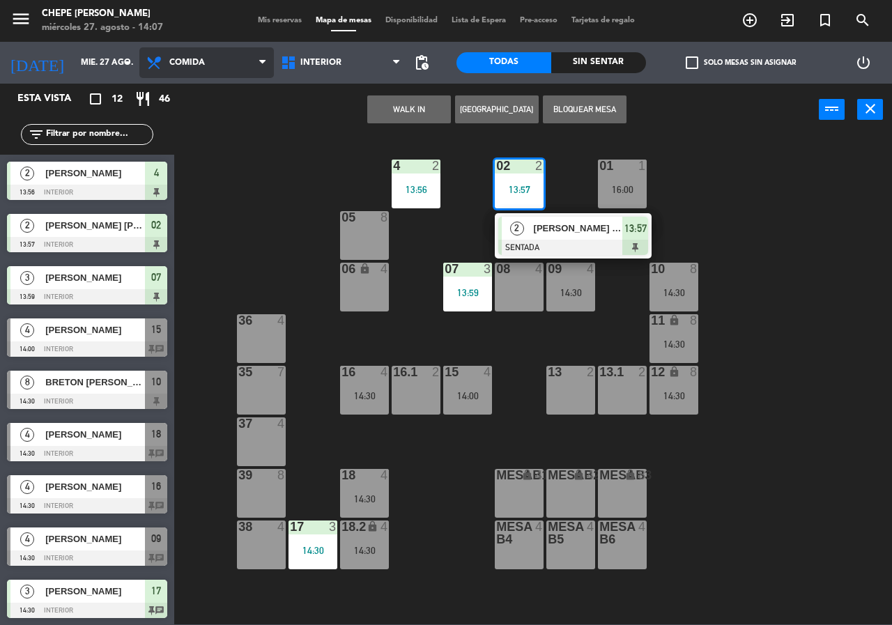
click at [195, 61] on span "Comida" at bounding box center [187, 63] width 36 height 10
click at [203, 126] on ng-component "menu Chepe [PERSON_NAME] miércoles 27. agosto - 14:07 Mis reservas Mapa de mesa…" at bounding box center [446, 312] width 892 height 625
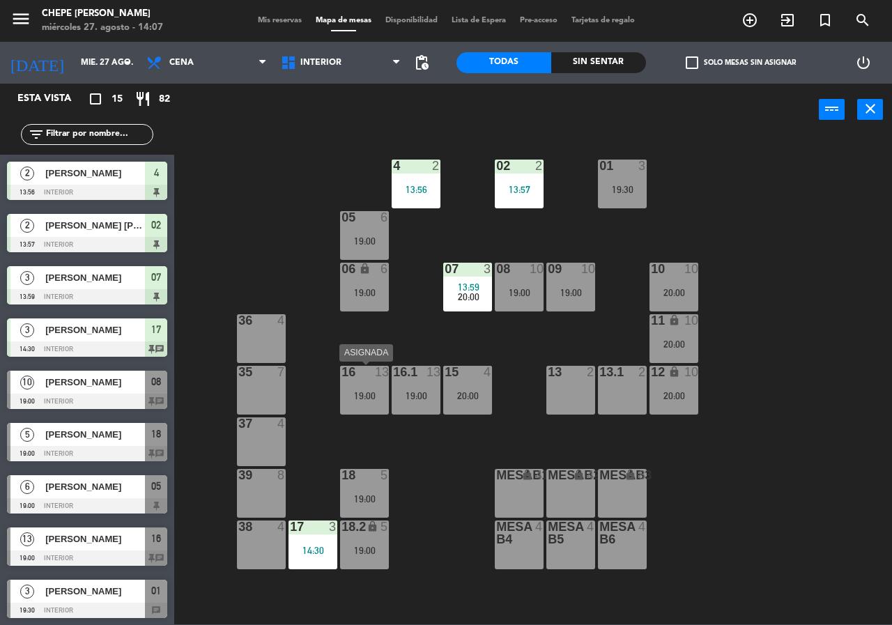
drag, startPoint x: 364, startPoint y: 391, endPoint x: 372, endPoint y: 392, distance: 8.4
click at [364, 391] on div "19:00" at bounding box center [364, 396] width 49 height 10
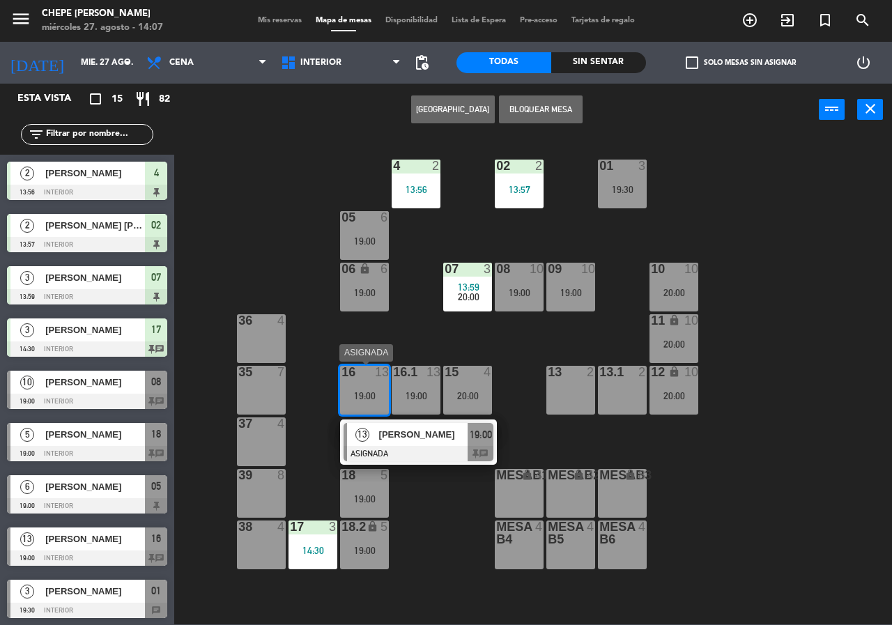
click at [448, 443] on div "[PERSON_NAME]" at bounding box center [423, 434] width 91 height 23
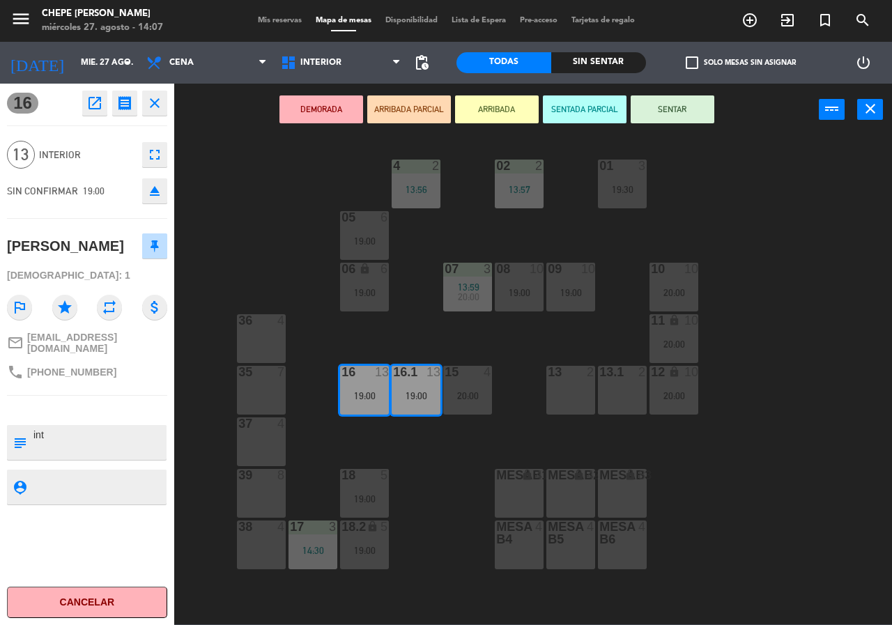
click at [151, 157] on icon "fullscreen" at bounding box center [154, 154] width 17 height 17
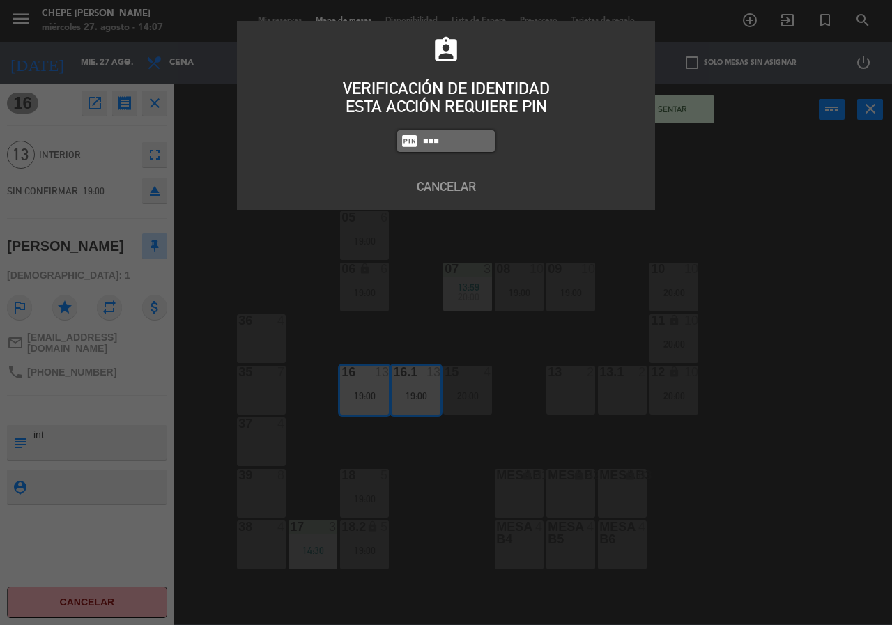
type input "4836"
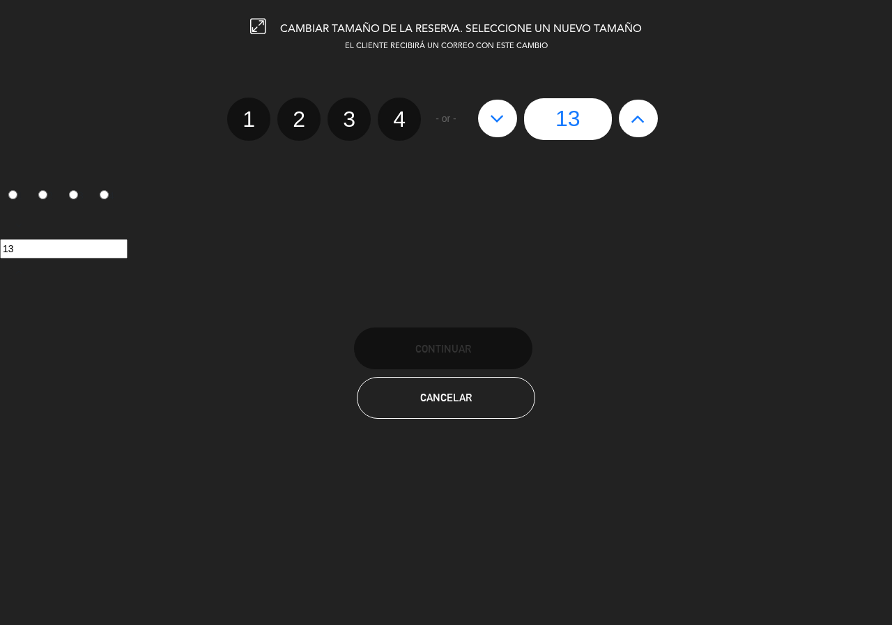
click at [623, 130] on button at bounding box center [638, 119] width 39 height 38
type input "14"
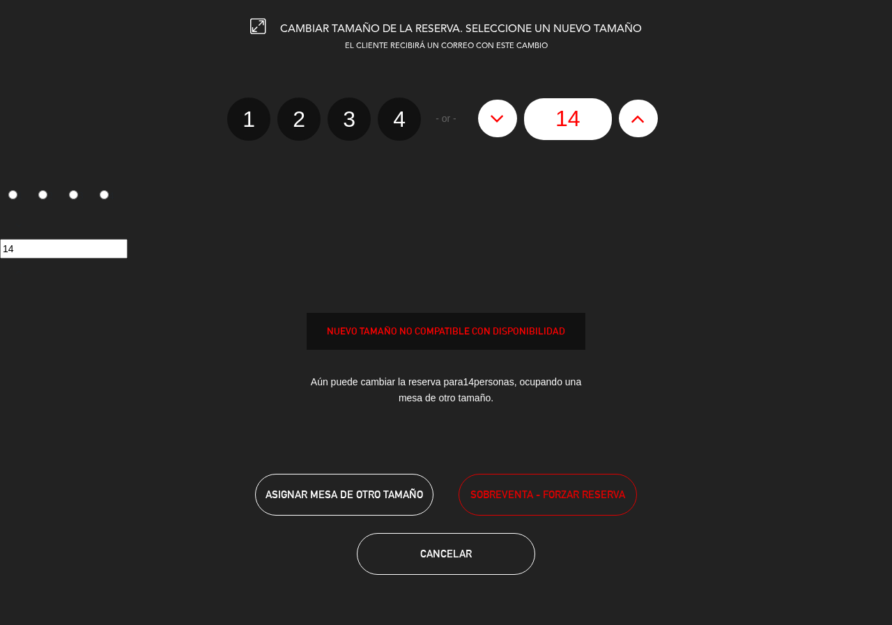
click at [623, 130] on button at bounding box center [638, 119] width 39 height 38
type input "15"
click at [624, 131] on button at bounding box center [638, 119] width 39 height 38
type input "16"
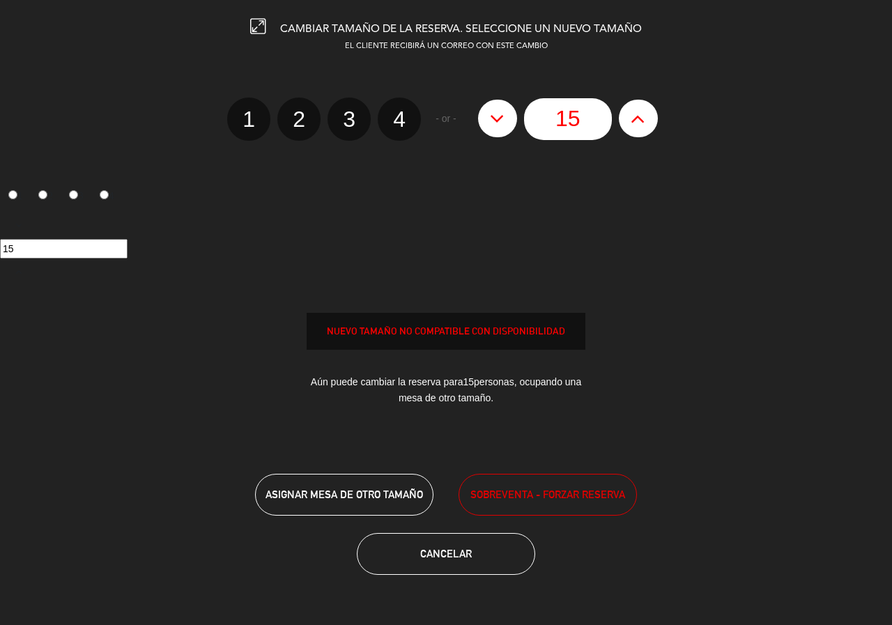
type input "16"
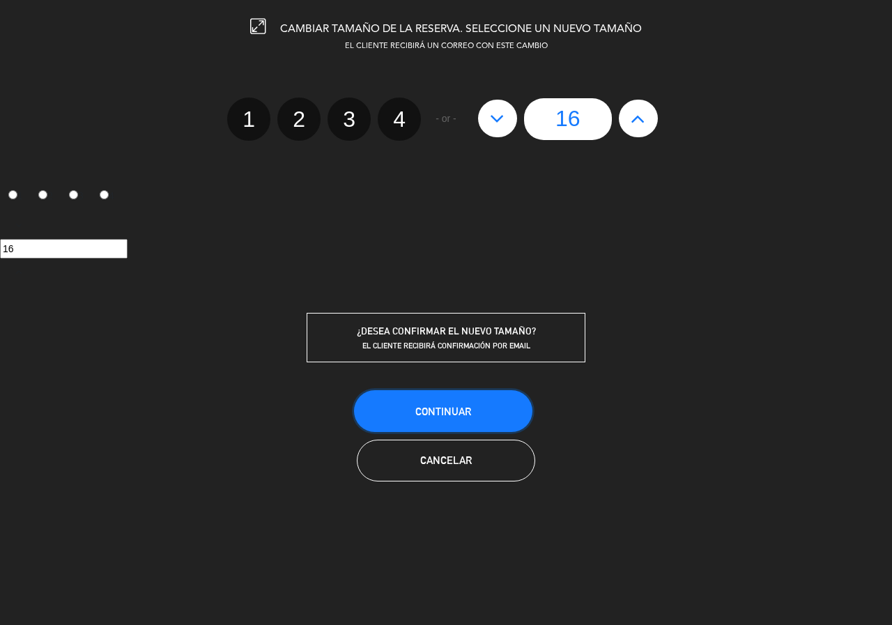
click at [474, 395] on button "Continuar" at bounding box center [443, 411] width 178 height 42
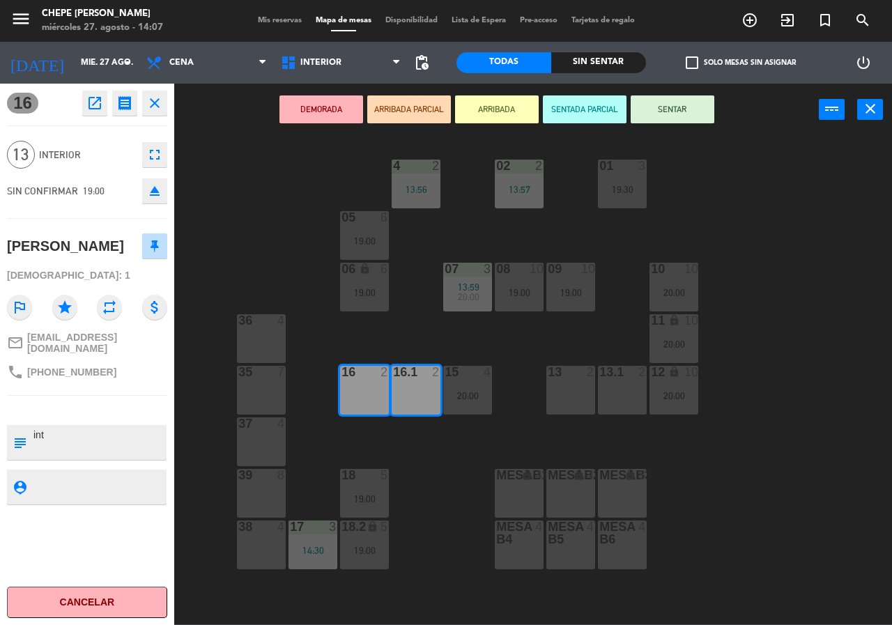
click at [245, 243] on div "02 2 13:57 4 2 13:56 01 3 19:30 05 6 19:00 06 lock 6 19:00 07 3 13:59 20:00 09 …" at bounding box center [537, 379] width 709 height 489
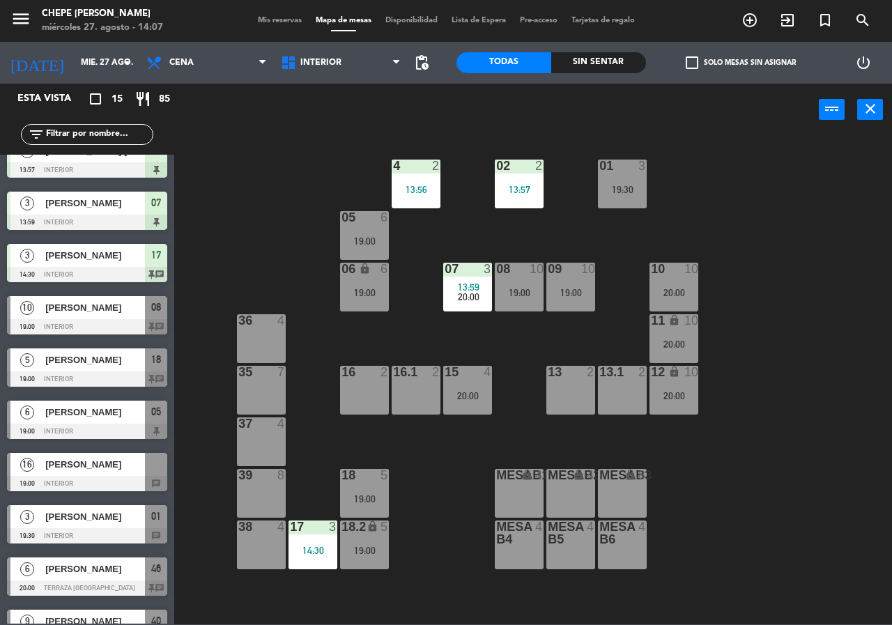
scroll to position [209, 0]
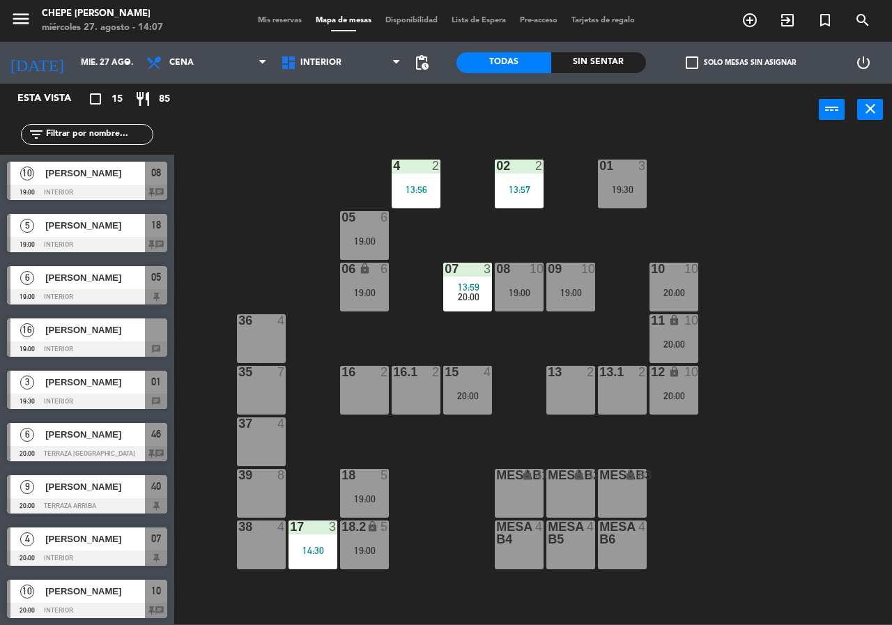
click at [105, 335] on span "[PERSON_NAME]" at bounding box center [95, 330] width 100 height 15
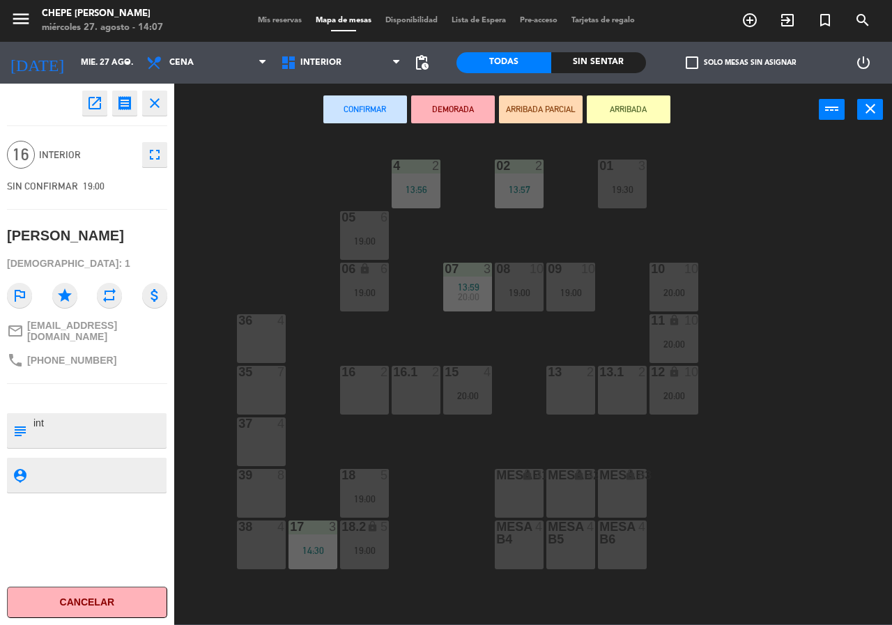
click at [373, 388] on div "16 2" at bounding box center [364, 390] width 49 height 49
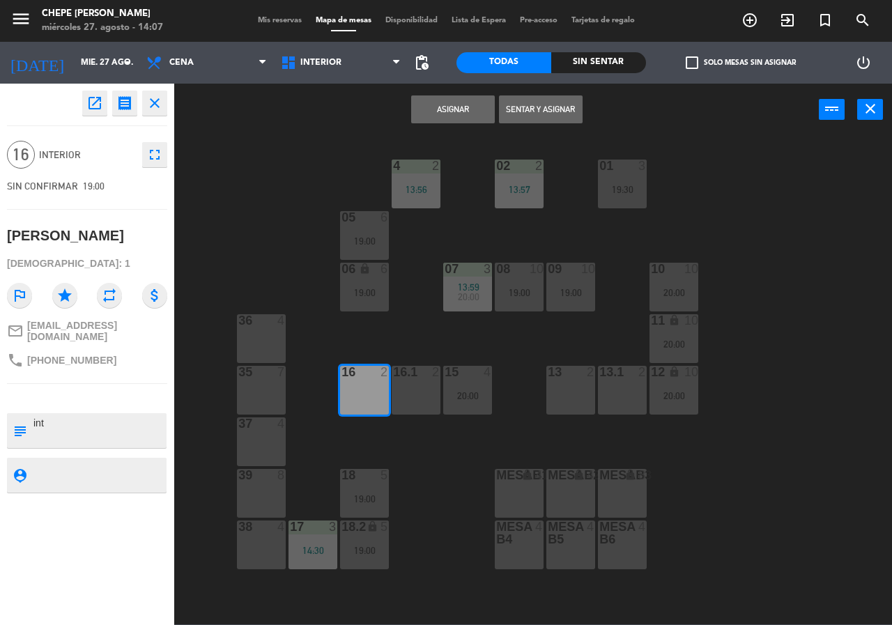
click at [466, 114] on button "Asignar" at bounding box center [453, 110] width 84 height 28
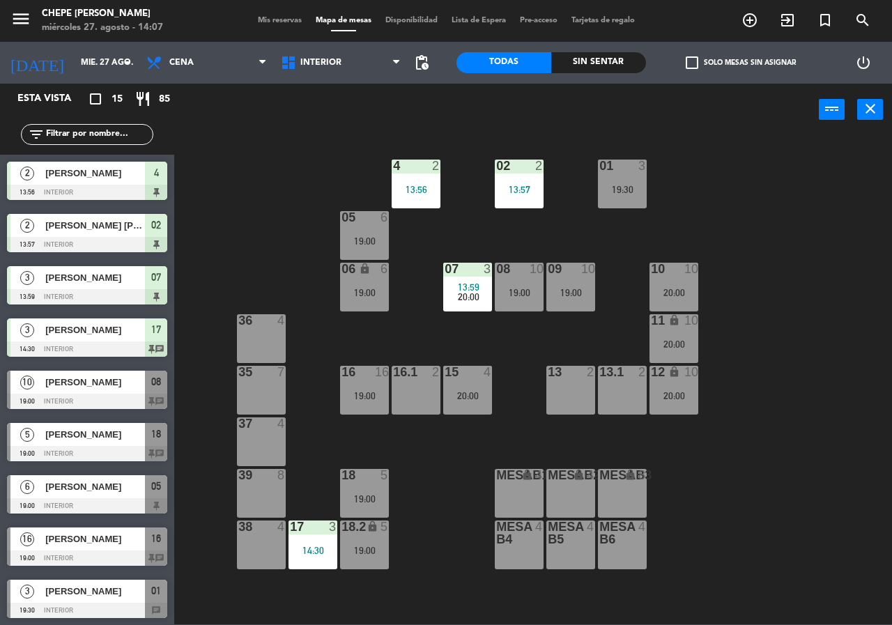
click at [363, 391] on div "19:00" at bounding box center [364, 396] width 49 height 10
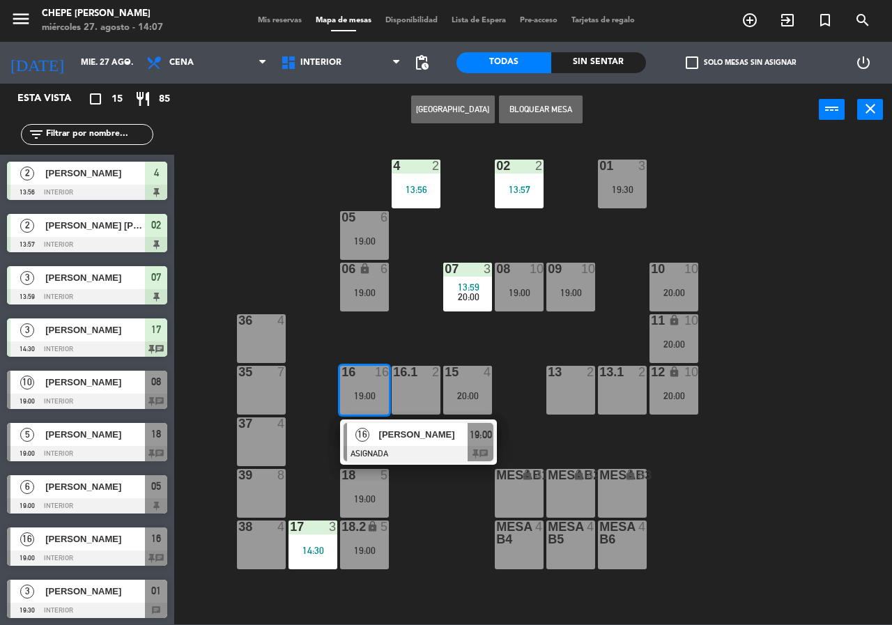
click at [434, 439] on span "[PERSON_NAME]" at bounding box center [423, 434] width 89 height 15
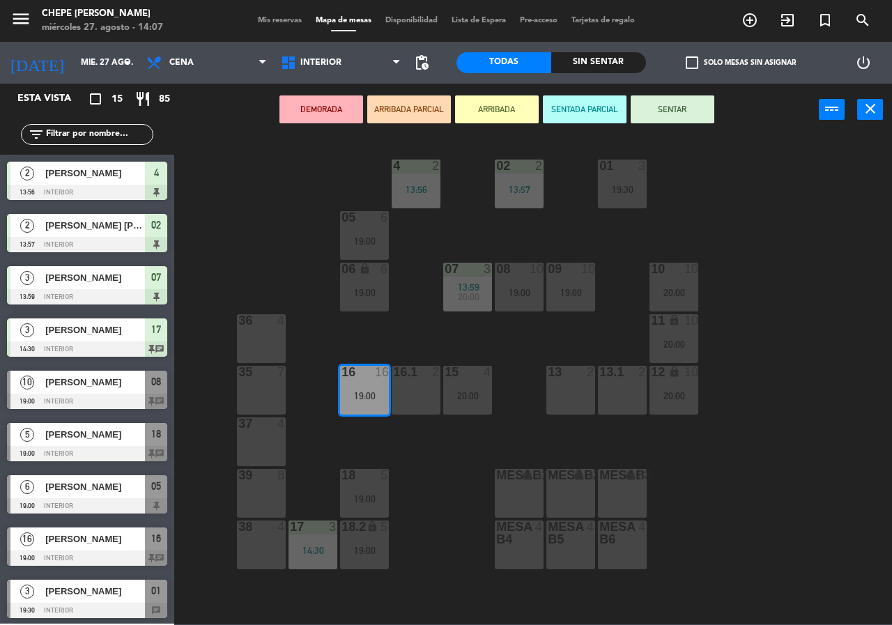
click at [418, 395] on div "16.1 2" at bounding box center [416, 390] width 49 height 49
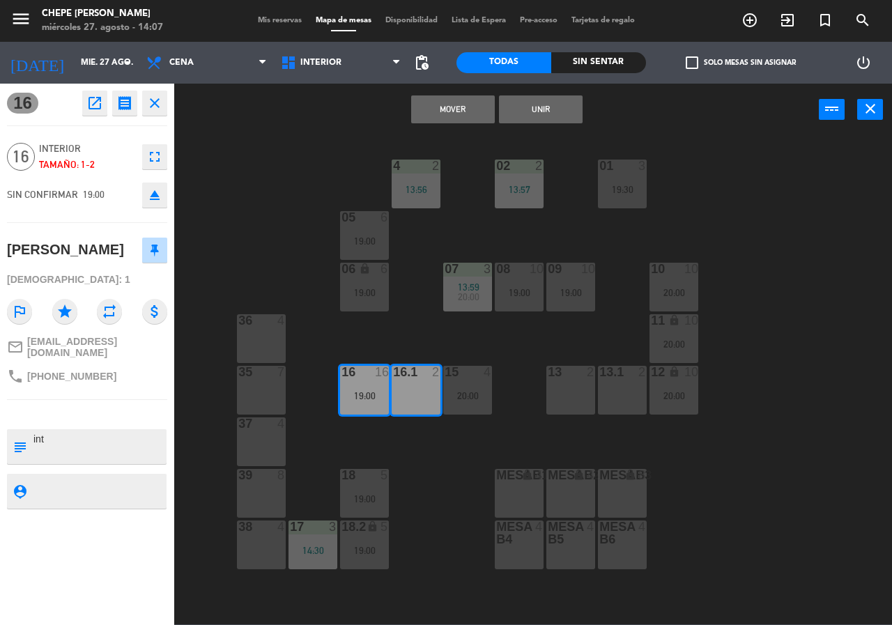
click at [558, 123] on button "Unir" at bounding box center [541, 110] width 84 height 28
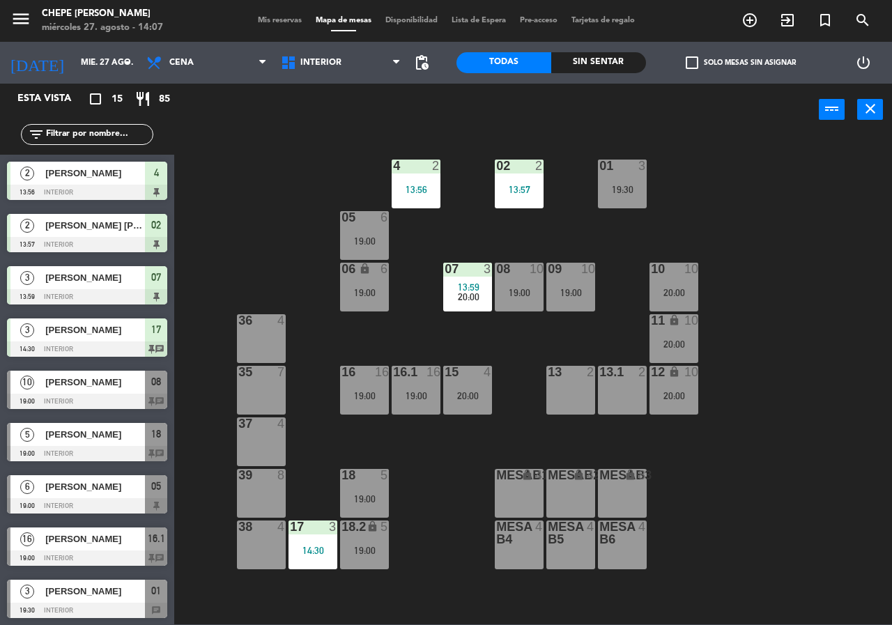
click at [465, 404] on div "15 4 20:00" at bounding box center [467, 390] width 49 height 49
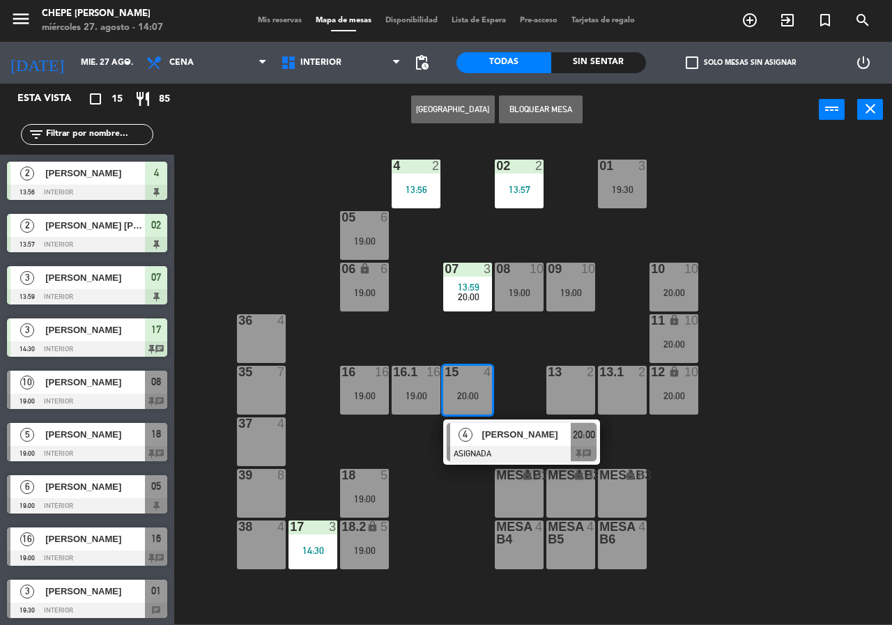
click at [805, 427] on div "02 2 13:57 4 2 13:56 01 3 19:30 05 6 19:00 06 lock 6 19:00 07 3 13:59 20:00 09 …" at bounding box center [537, 379] width 709 height 489
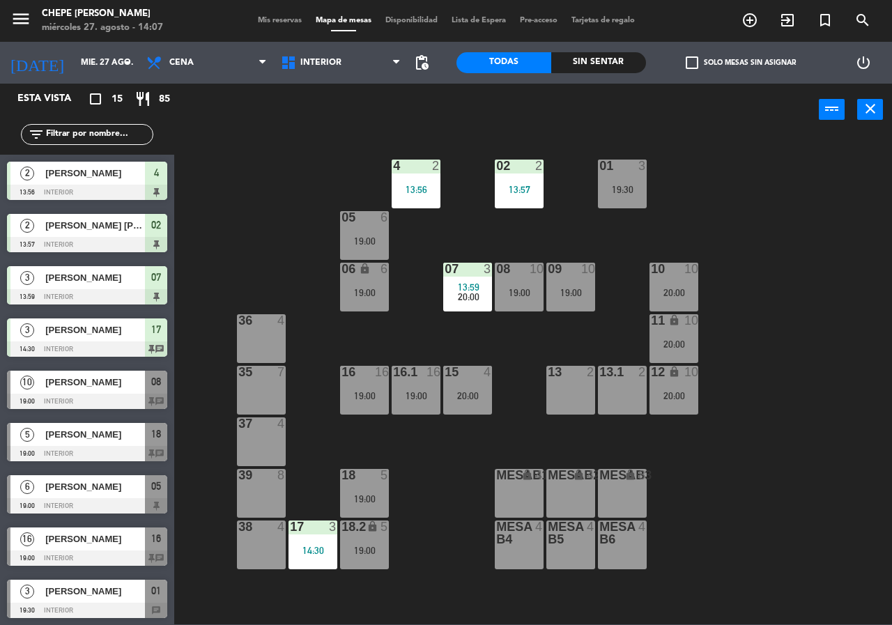
click at [469, 392] on div "20:00" at bounding box center [467, 396] width 49 height 10
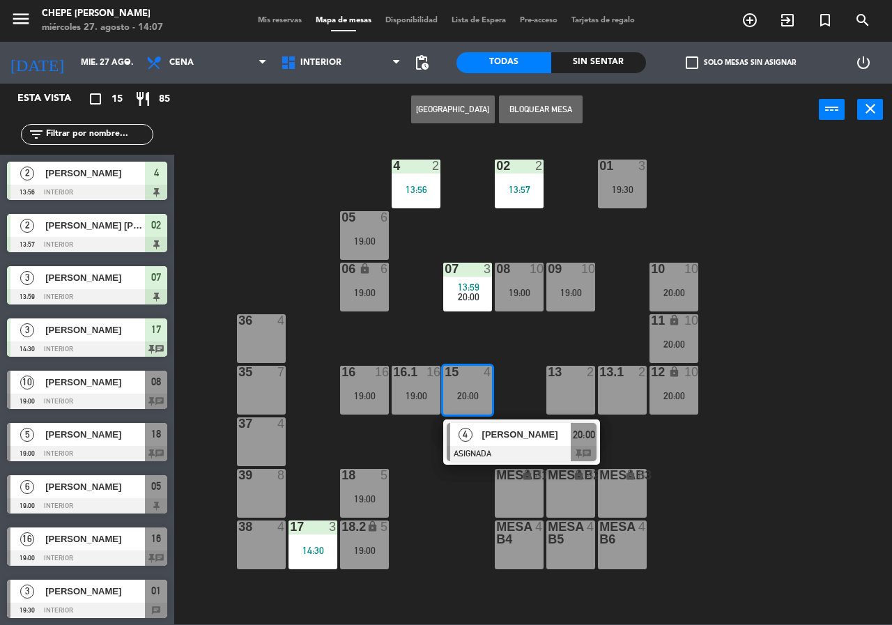
click at [317, 532] on div at bounding box center [313, 527] width 23 height 13
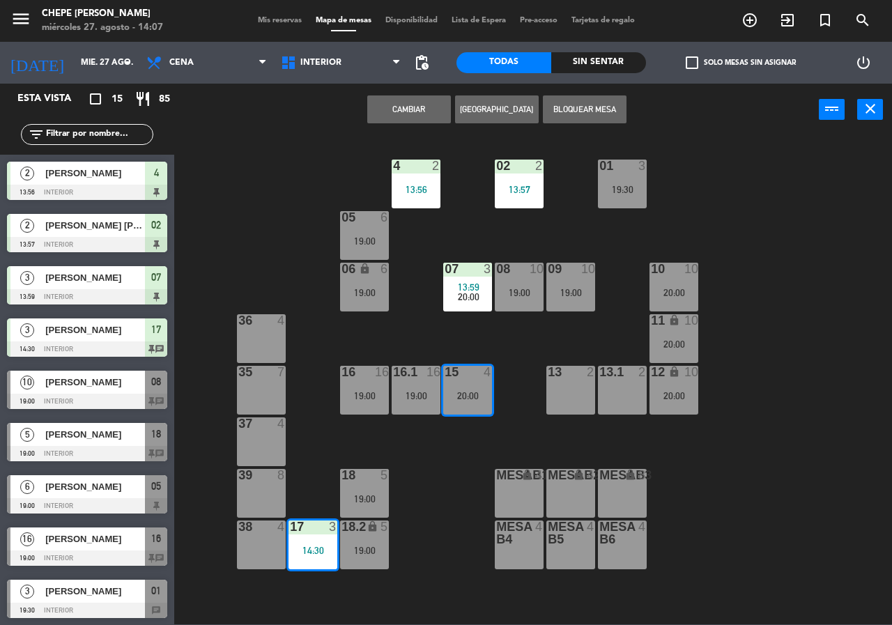
drag, startPoint x: 508, startPoint y: 465, endPoint x: 504, endPoint y: 434, distance: 30.9
click at [503, 449] on div "02 2 13:57 4 2 13:56 01 3 19:30 05 6 19:00 06 lock 6 19:00 07 3 13:59 20:00 09 …" at bounding box center [537, 379] width 709 height 489
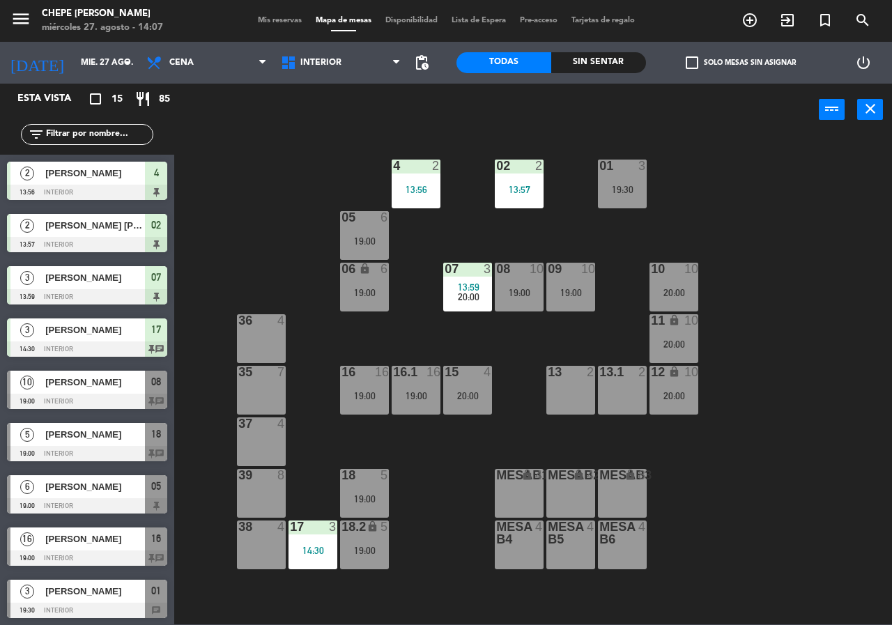
click at [467, 399] on div "20:00" at bounding box center [467, 396] width 49 height 10
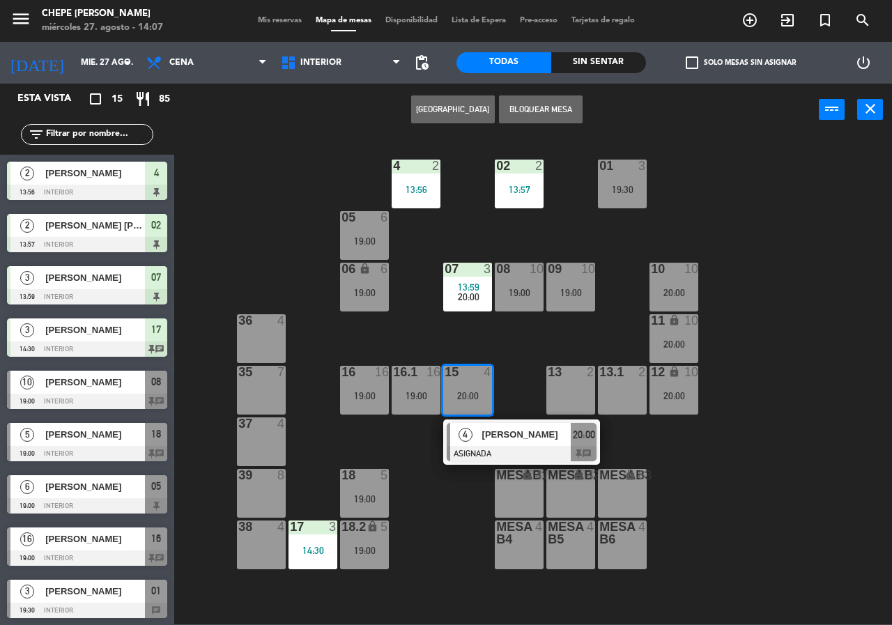
click at [510, 429] on span "[PERSON_NAME]" at bounding box center [526, 434] width 89 height 15
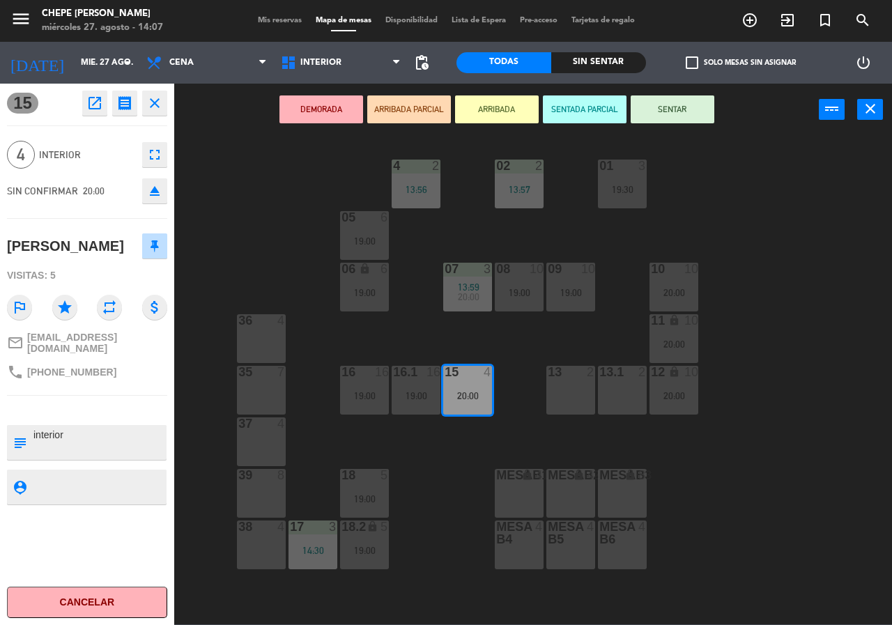
click at [302, 540] on div "17 3 14:30" at bounding box center [313, 545] width 49 height 49
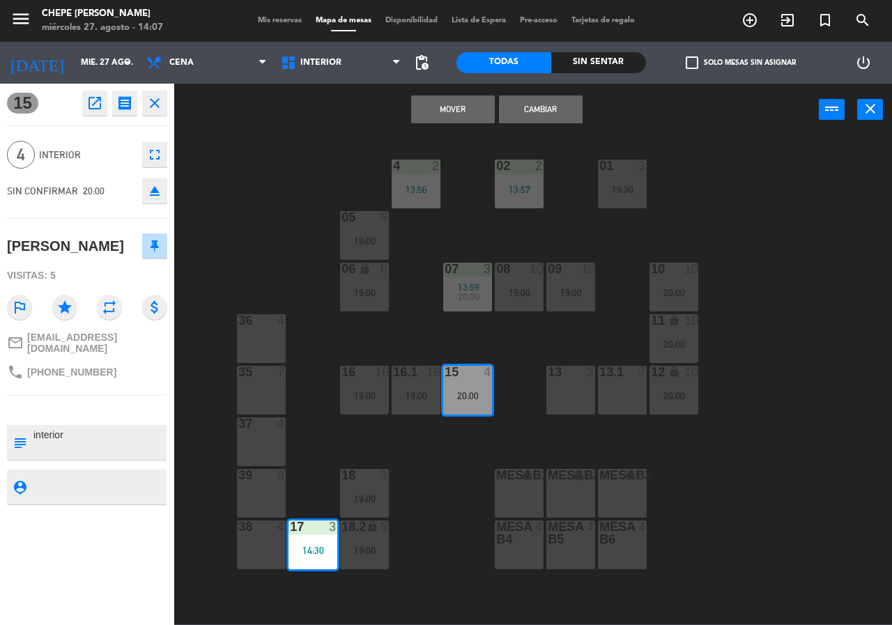
click at [447, 111] on button "Mover" at bounding box center [453, 110] width 84 height 28
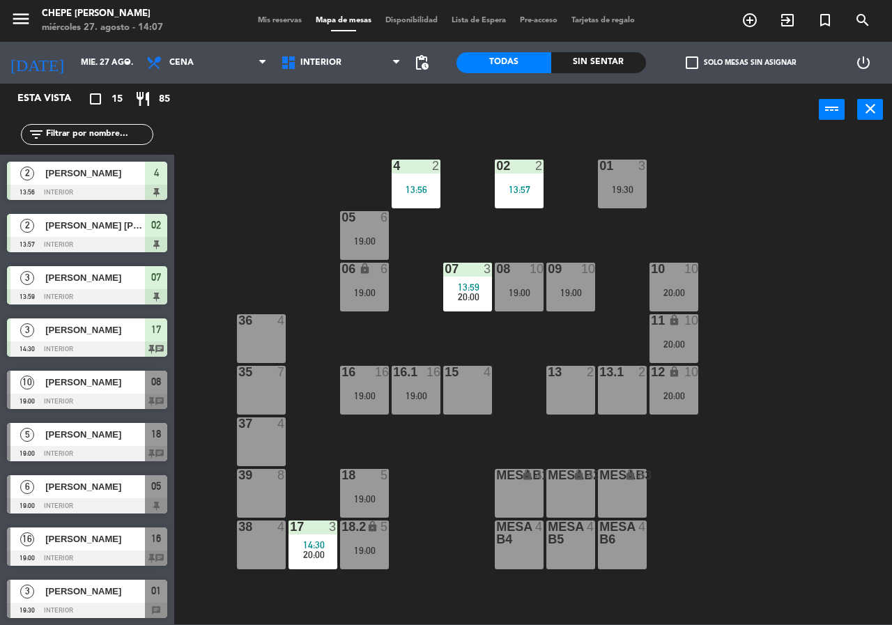
scroll to position [176, 0]
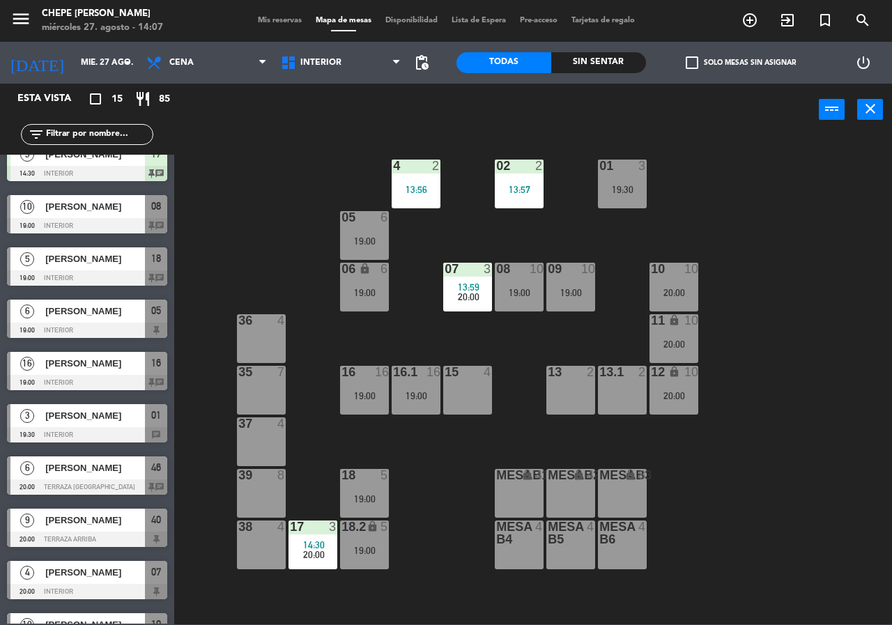
click at [468, 376] on div at bounding box center [468, 372] width 23 height 13
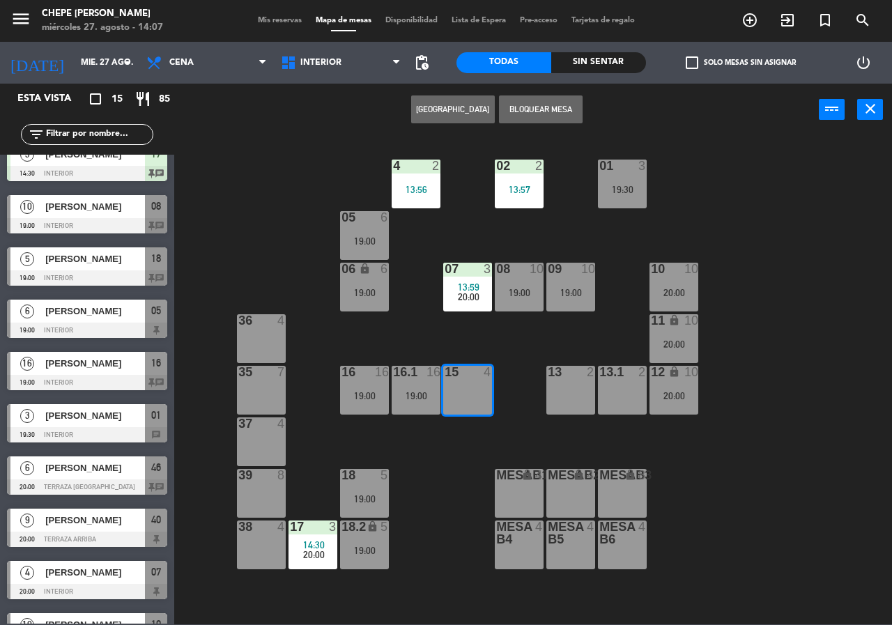
click at [540, 108] on button "Bloquear Mesa" at bounding box center [541, 110] width 84 height 28
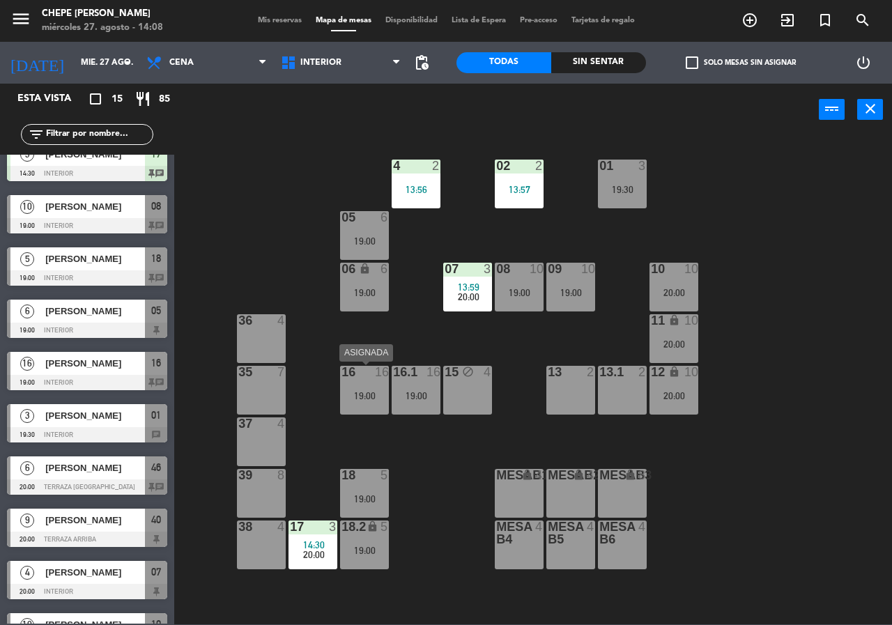
click at [372, 395] on div "19:00" at bounding box center [364, 396] width 49 height 10
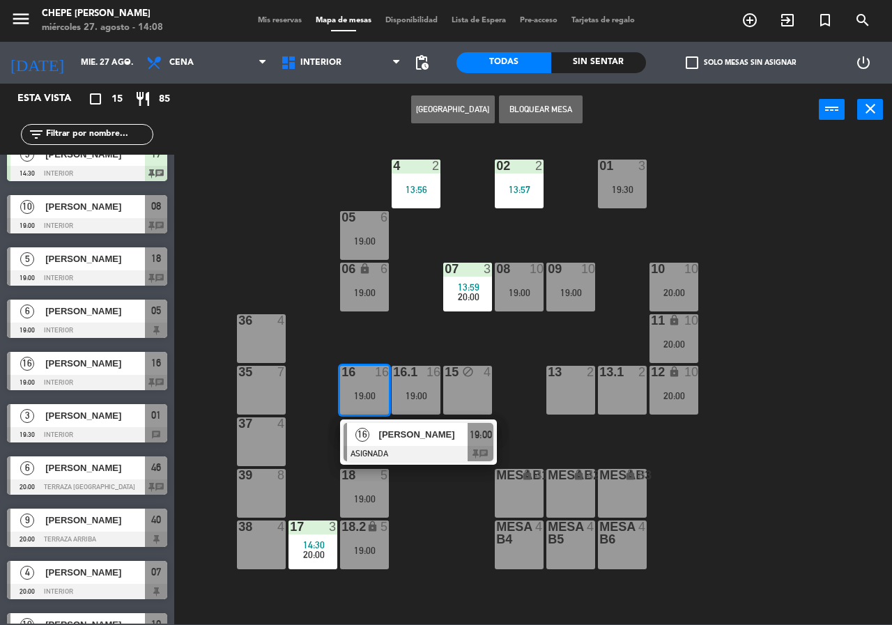
click at [406, 441] on span "[PERSON_NAME]" at bounding box center [423, 434] width 89 height 15
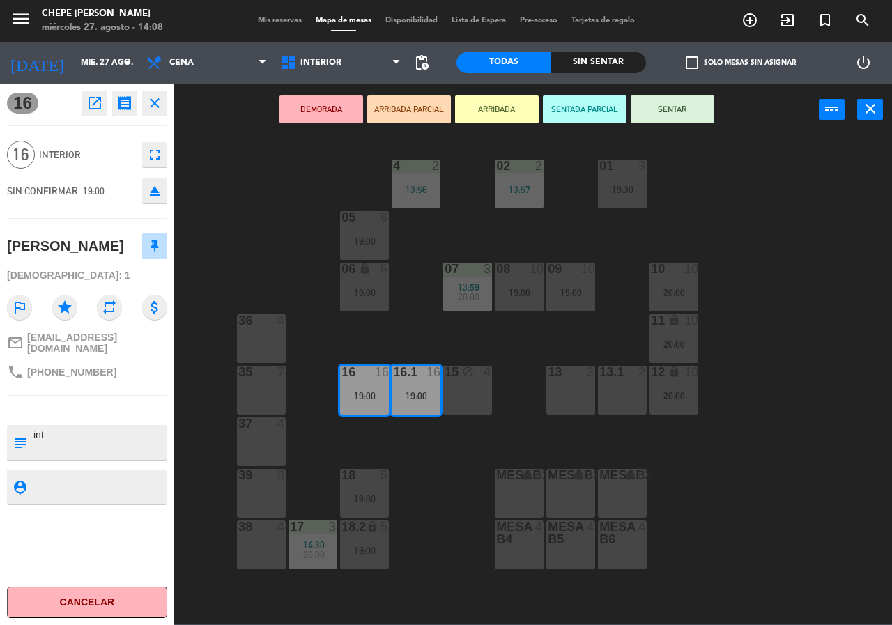
drag, startPoint x: 420, startPoint y: 450, endPoint x: 416, endPoint y: 439, distance: 12.2
click at [420, 451] on div "02 2 13:57 4 2 13:56 01 3 19:30 05 6 19:00 06 lock 6 19:00 07 3 13:59 20:00 09 …" at bounding box center [537, 379] width 709 height 489
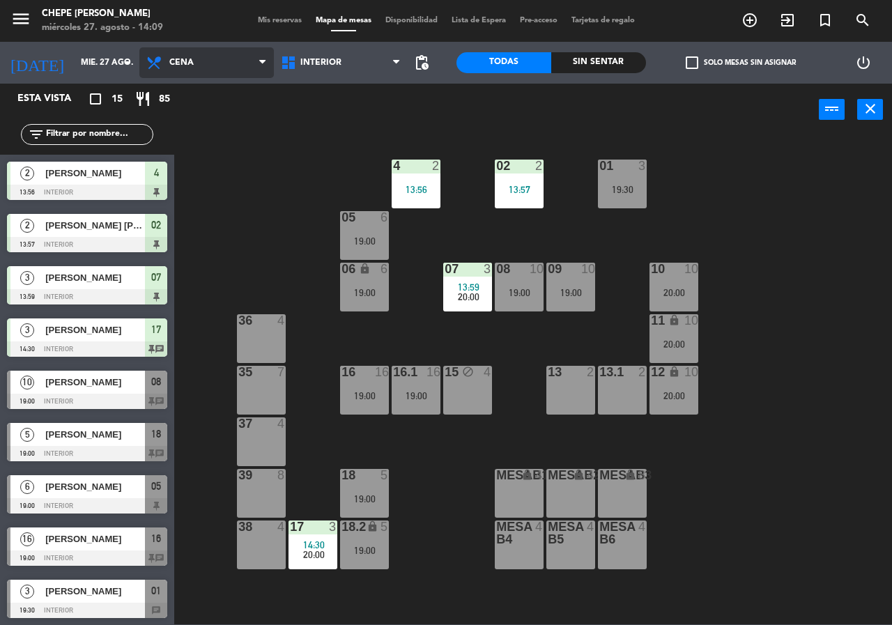
click at [254, 56] on span "Cena" at bounding box center [206, 62] width 135 height 31
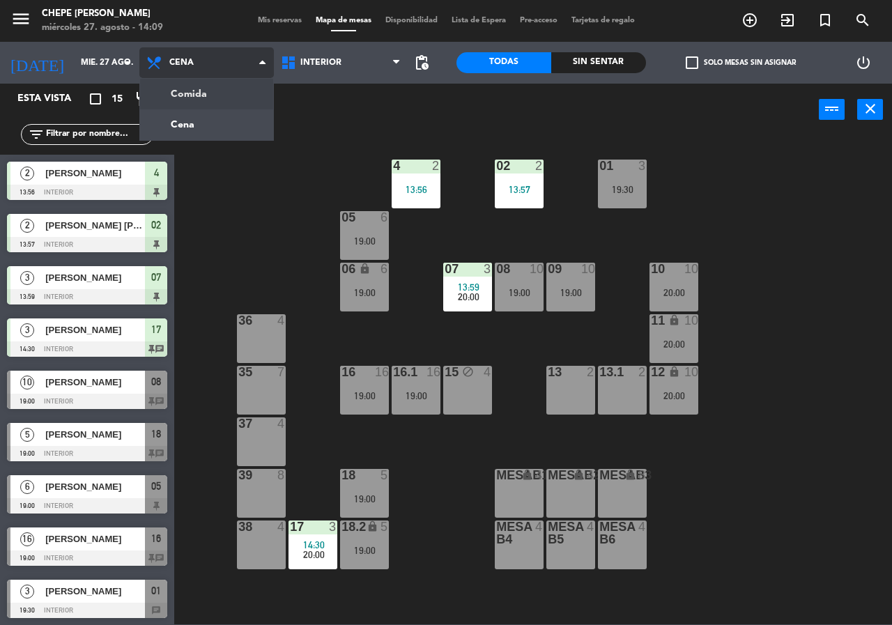
click at [253, 106] on ng-component "menu Chepe [PERSON_NAME] miércoles 27. agosto - 14:09 Mis reservas Mapa de mesa…" at bounding box center [446, 312] width 892 height 625
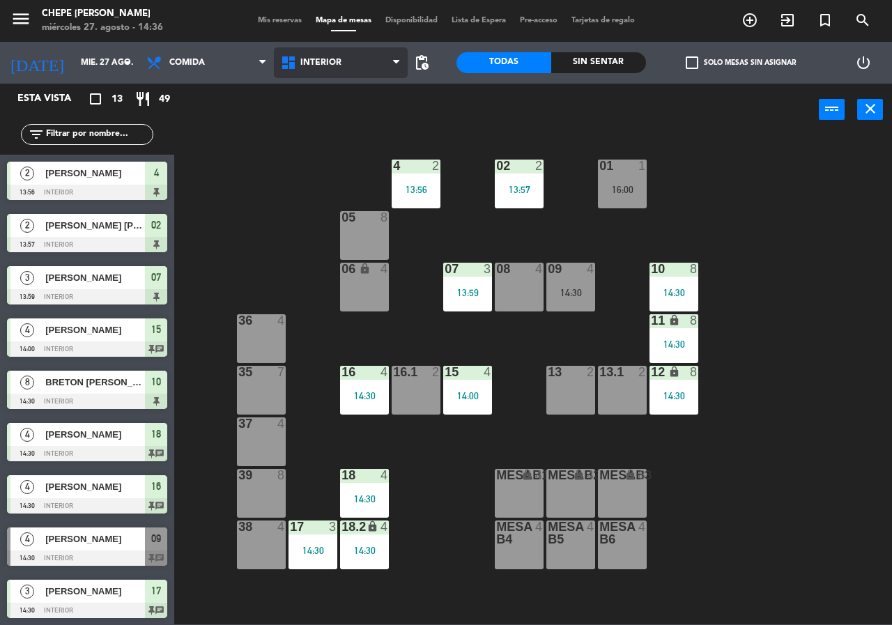
click at [326, 65] on span "Interior" at bounding box center [320, 63] width 41 height 10
click at [341, 121] on ng-component "menu Chepe [PERSON_NAME] miércoles 27. agosto - 14:36 Mis reservas Mapa de mesa…" at bounding box center [446, 312] width 892 height 625
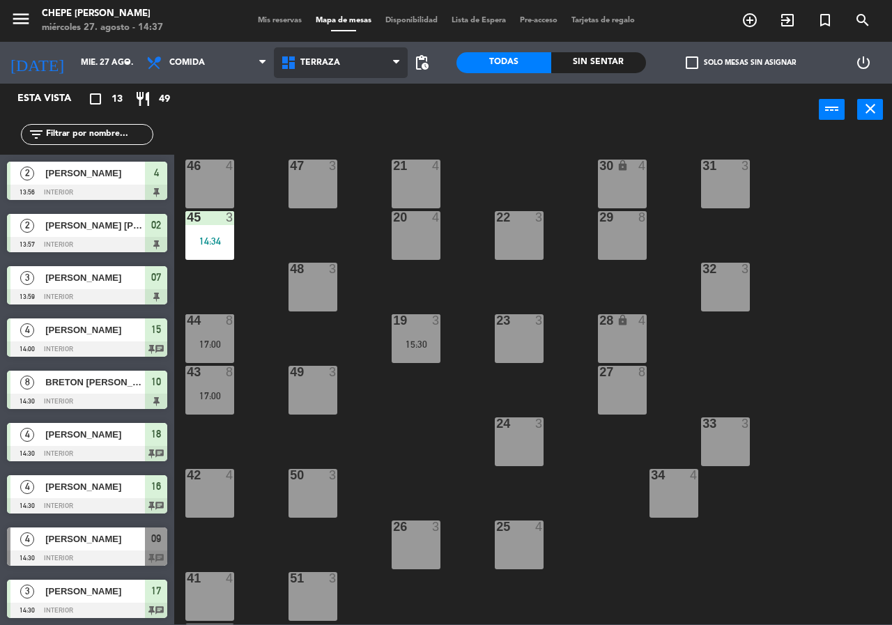
drag, startPoint x: 360, startPoint y: 71, endPoint x: 361, endPoint y: 81, distance: 9.8
click at [361, 73] on span "Terraza" at bounding box center [341, 62] width 135 height 31
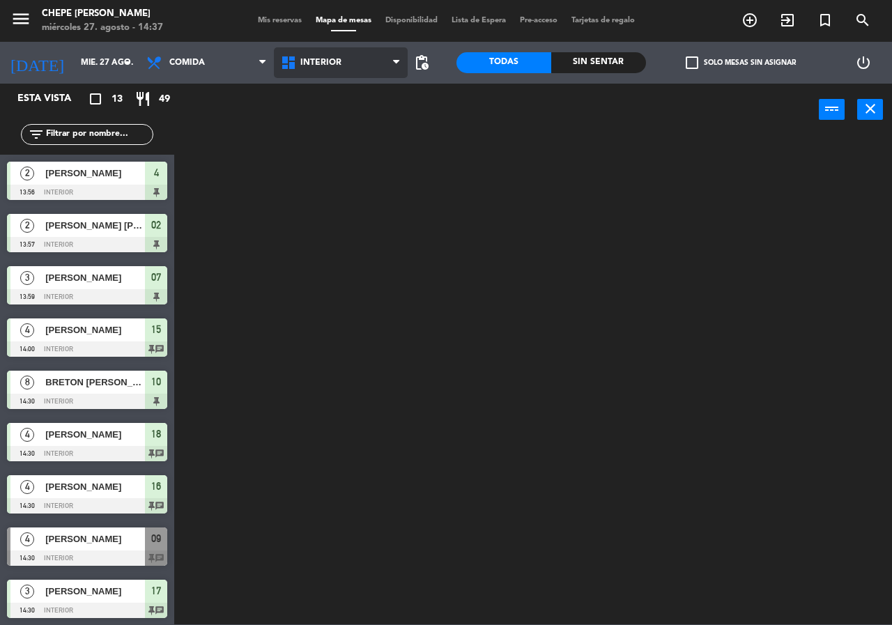
click at [362, 106] on ng-component "menu Chepe [PERSON_NAME] miércoles 27. agosto - 14:37 Mis reservas Mapa de mesa…" at bounding box center [446, 312] width 892 height 625
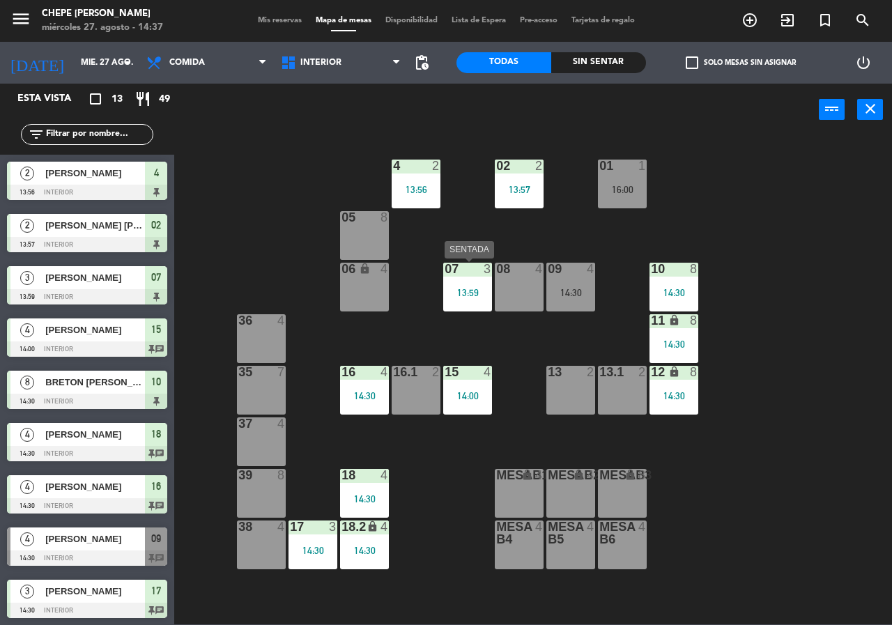
click at [450, 302] on div "07 3 13:59" at bounding box center [467, 287] width 49 height 49
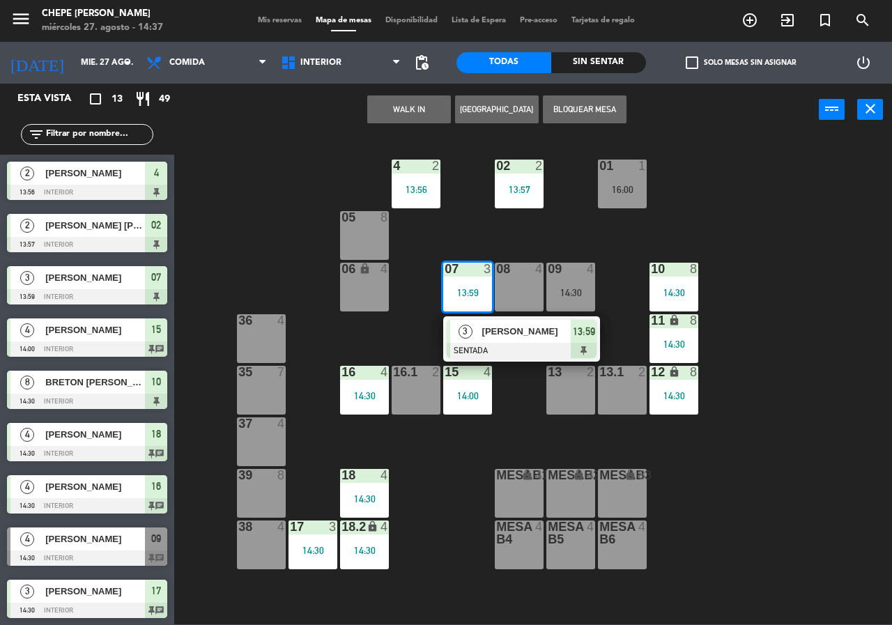
click at [518, 382] on div "02 2 13:57 4 2 13:56 01 1 16:00 05 8 06 lock 4 07 3 13:59 3 [PERSON_NAME] SENTA…" at bounding box center [537, 379] width 709 height 489
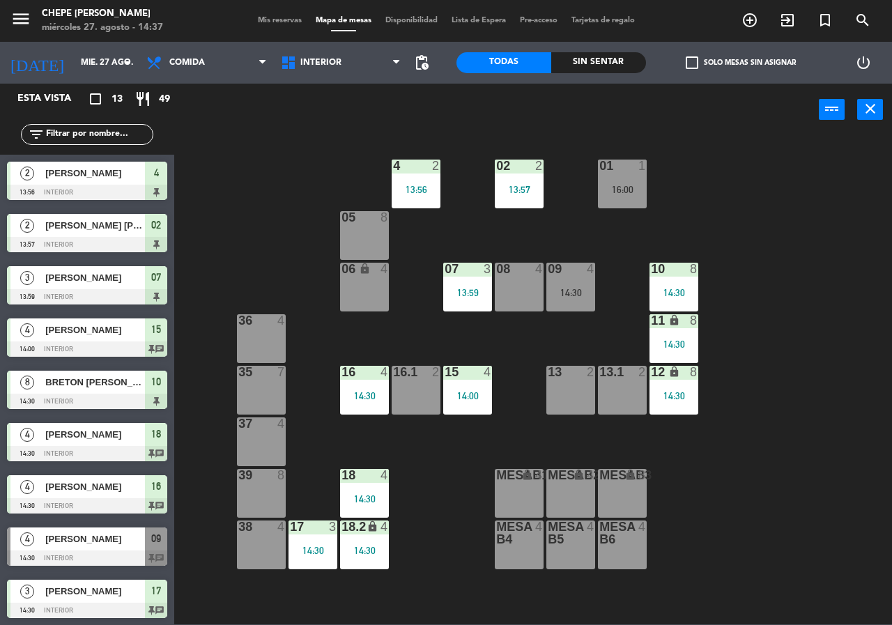
click at [476, 382] on div "15 4 14:00" at bounding box center [467, 390] width 49 height 49
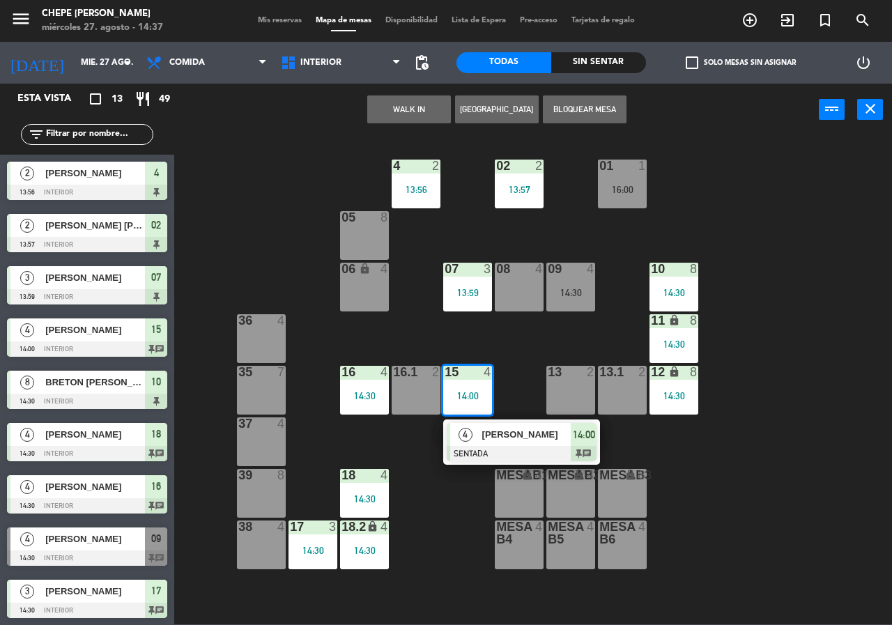
click at [513, 374] on div "02 2 13:57 4 2 13:56 01 1 16:00 05 8 06 lock 4 07 3 13:59 09 4 14:30 10 8 14:30…" at bounding box center [537, 379] width 709 height 489
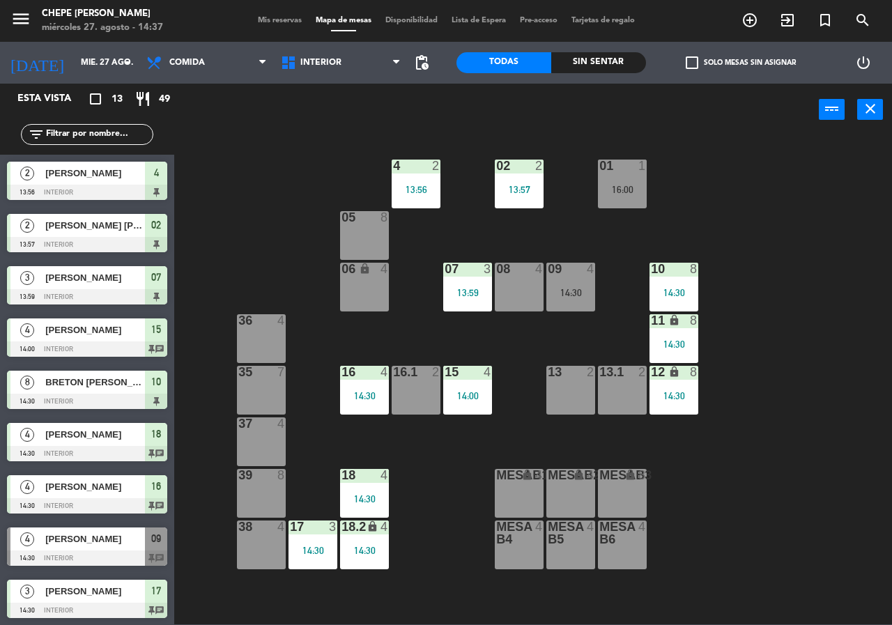
click at [518, 179] on div "02 2 13:57" at bounding box center [519, 184] width 49 height 49
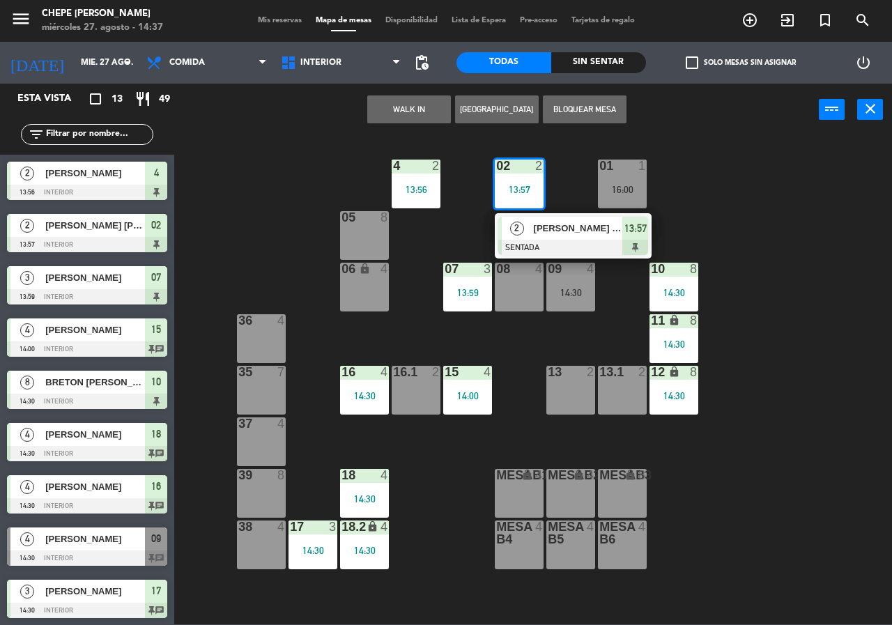
click at [521, 344] on div "02 2 13:57 2 [PERSON_NAME] [PERSON_NAME] SENTADA 13:57 4 2 13:56 01 1 16:00 05 …" at bounding box center [537, 379] width 709 height 489
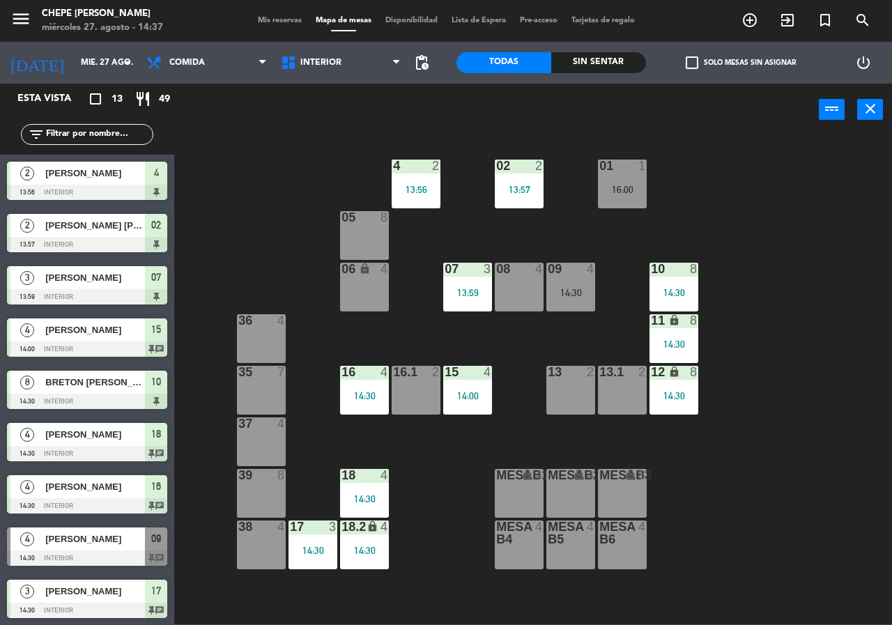
click at [416, 189] on div "13:56" at bounding box center [416, 190] width 49 height 10
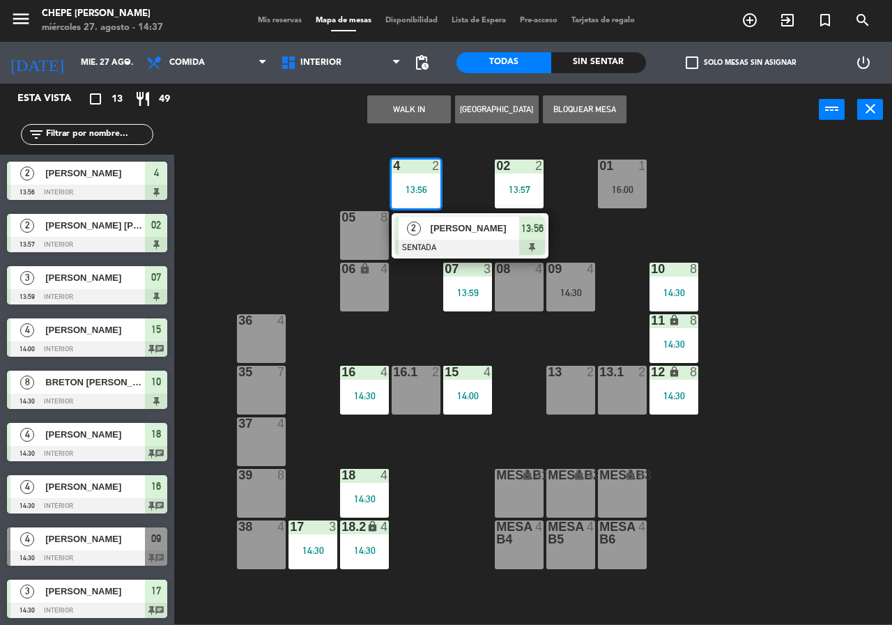
click at [478, 192] on div "02 2 13:57 4 2 13:56 2 [PERSON_NAME] SENTADA 13:56 01 1 16:00 05 8 06 lock 4 07…" at bounding box center [537, 379] width 709 height 489
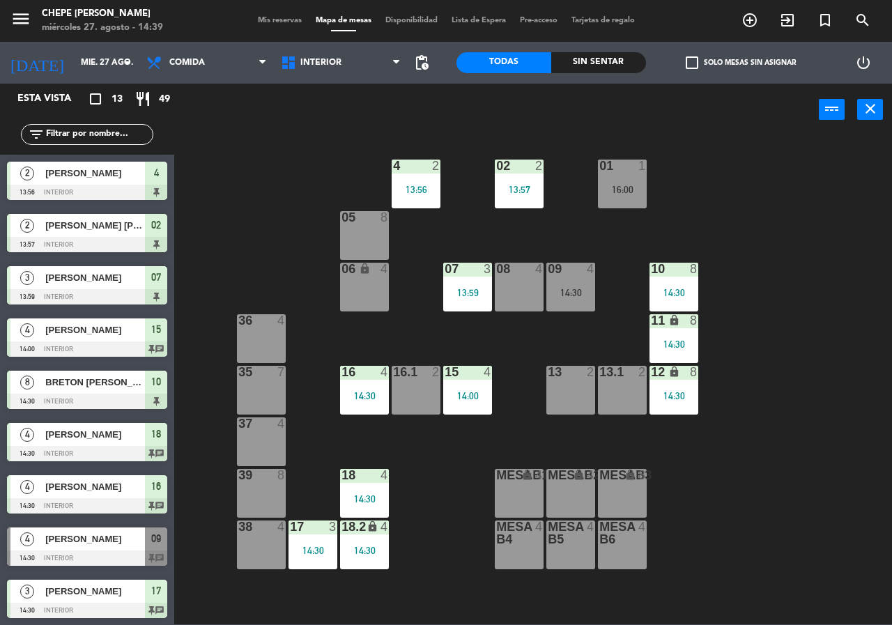
click at [817, 123] on div "power_input close" at bounding box center [496, 110] width 645 height 53
click at [639, 199] on div "01 1 16:00" at bounding box center [622, 184] width 49 height 49
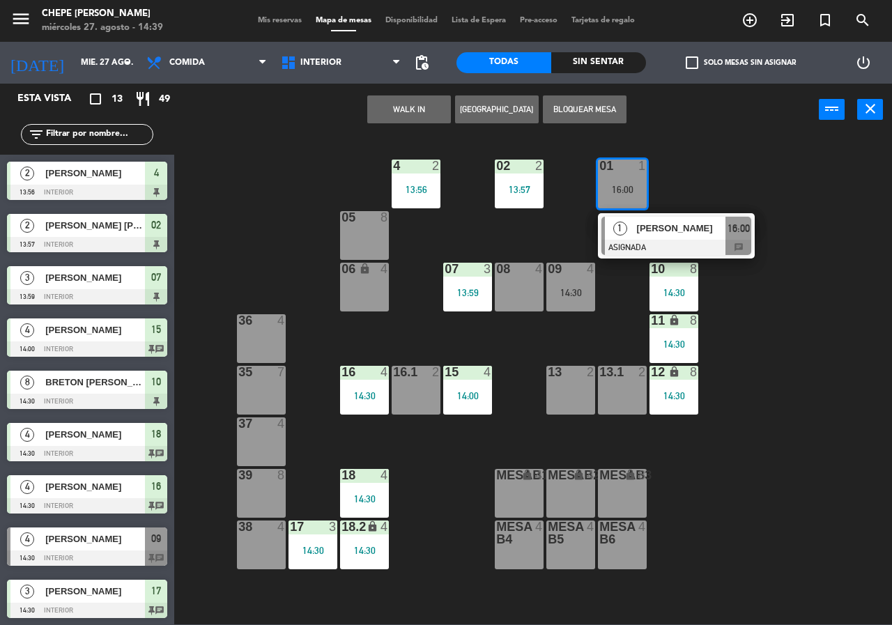
click at [729, 188] on div "02 2 13:57 4 2 13:56 01 1 16:00 1 [PERSON_NAME] ASIGNADA 16:00 chat 05 8 06 loc…" at bounding box center [537, 379] width 709 height 489
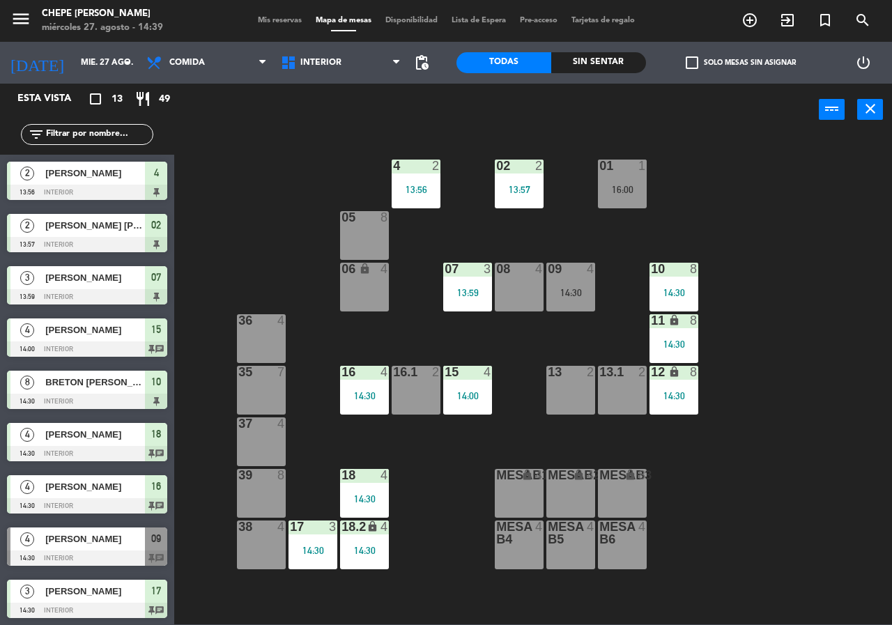
click at [625, 192] on div "16:00" at bounding box center [622, 190] width 49 height 10
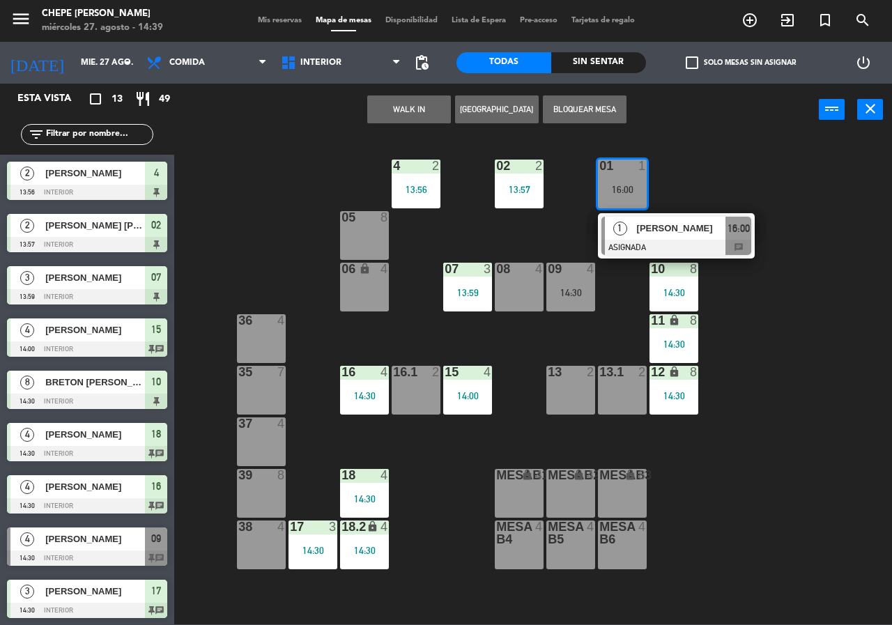
click at [640, 232] on span "[PERSON_NAME]" at bounding box center [681, 228] width 89 height 15
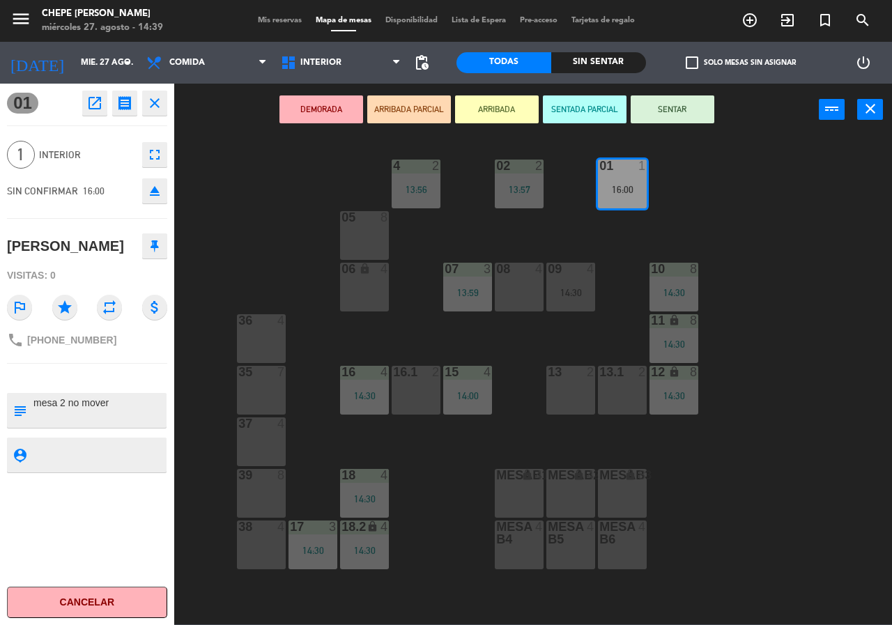
click at [784, 227] on div "02 2 13:57 4 2 13:56 01 1 16:00 05 8 06 lock 4 07 3 13:59 09 4 14:30 10 8 14:30…" at bounding box center [537, 379] width 709 height 489
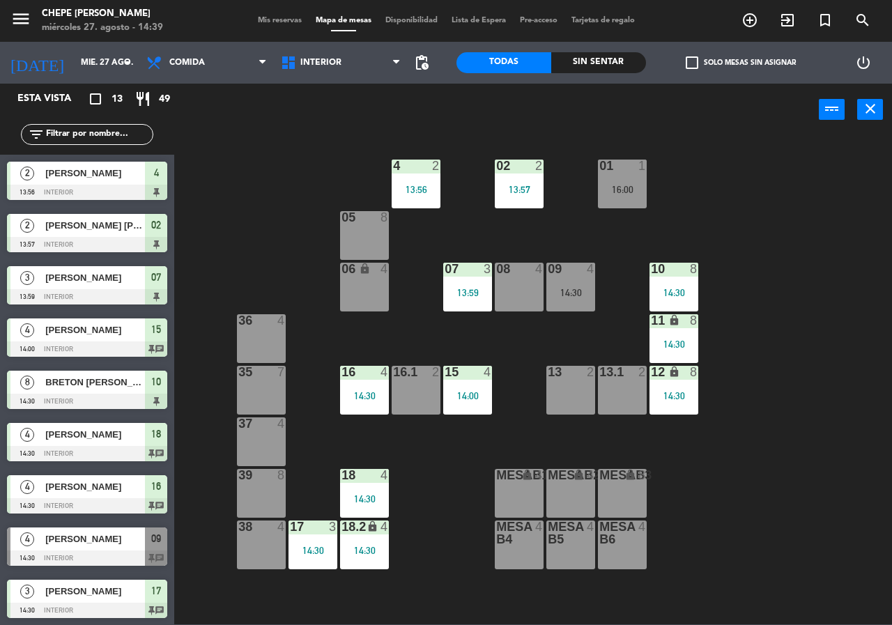
scroll to position [139, 0]
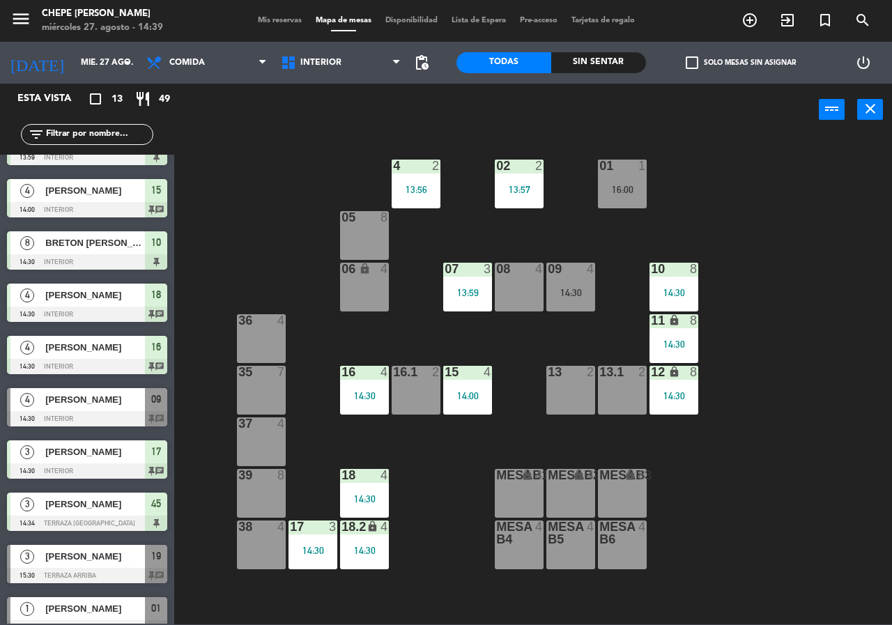
click at [613, 178] on div "01 1 16:00" at bounding box center [622, 184] width 49 height 49
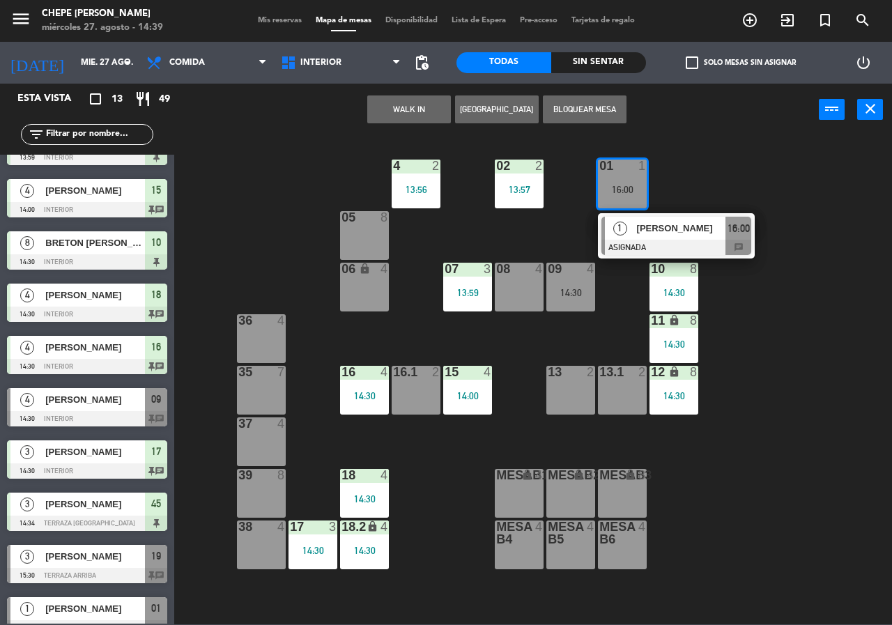
click at [649, 236] on span "[PERSON_NAME]" at bounding box center [681, 228] width 89 height 15
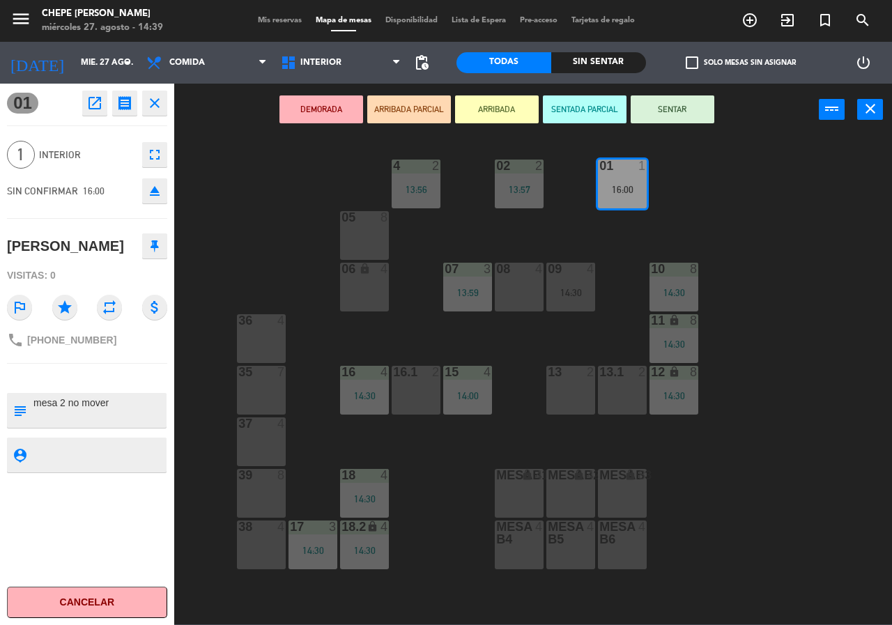
click at [674, 100] on button "SENTAR" at bounding box center [673, 110] width 84 height 28
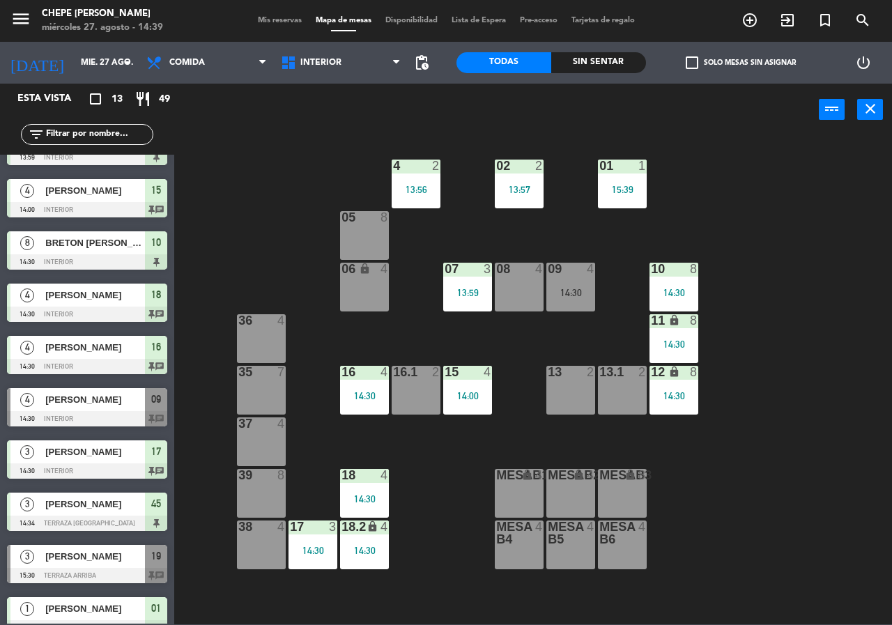
click at [639, 170] on div "1" at bounding box center [643, 166] width 8 height 13
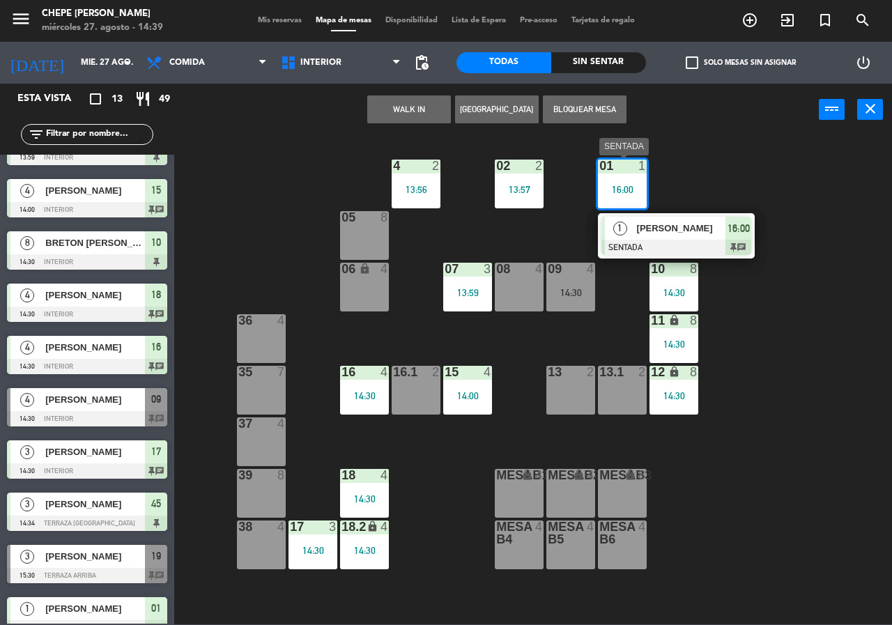
click at [653, 227] on span "[PERSON_NAME]" at bounding box center [681, 228] width 89 height 15
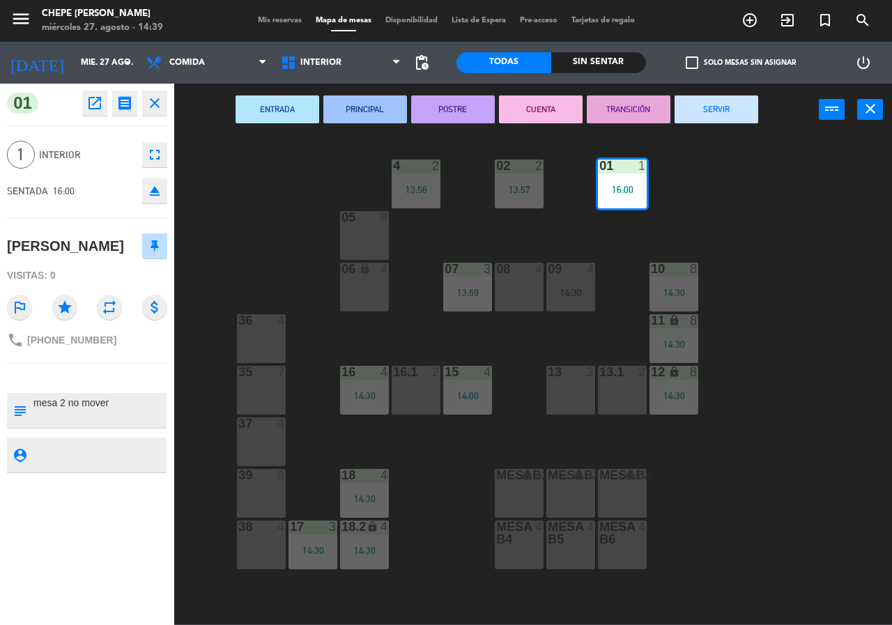
click at [149, 188] on icon "eject" at bounding box center [154, 191] width 17 height 17
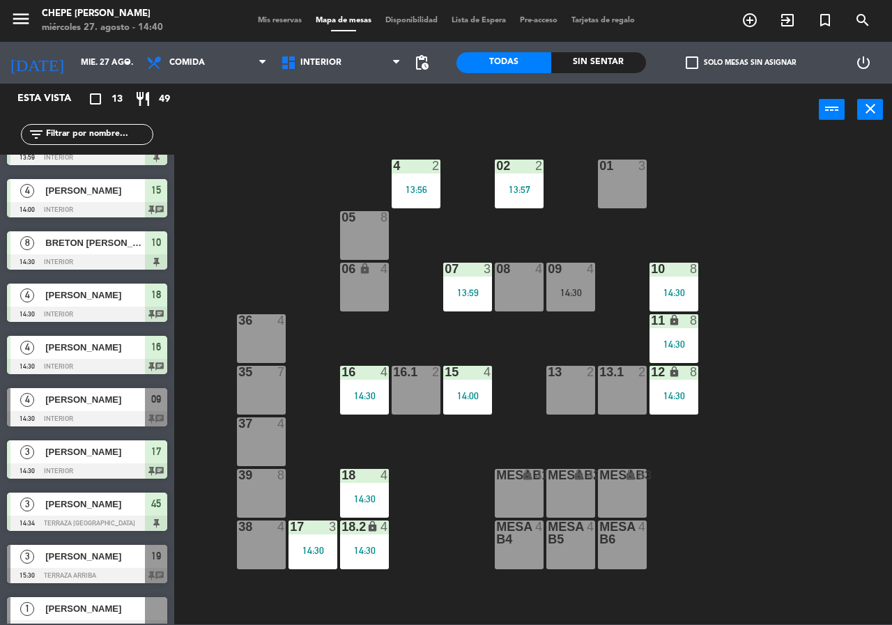
click at [114, 134] on input "text" at bounding box center [99, 134] width 108 height 15
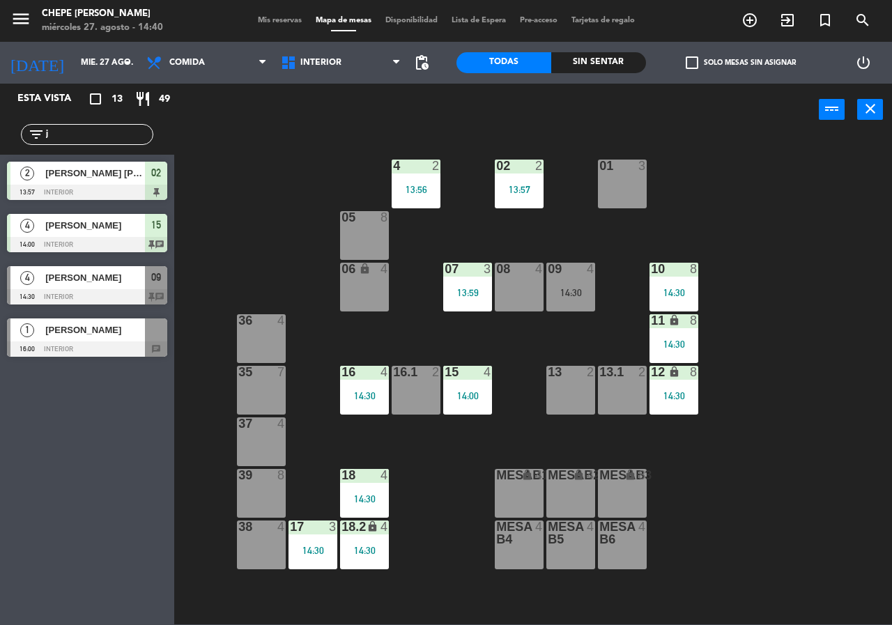
scroll to position [0, 0]
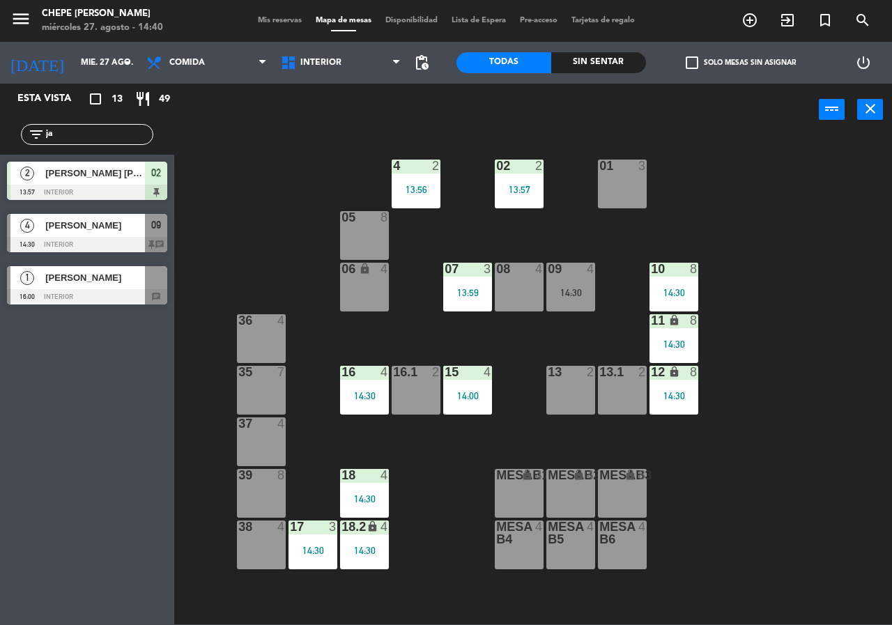
type input "ja"
click at [123, 286] on div "[PERSON_NAME]" at bounding box center [94, 277] width 101 height 23
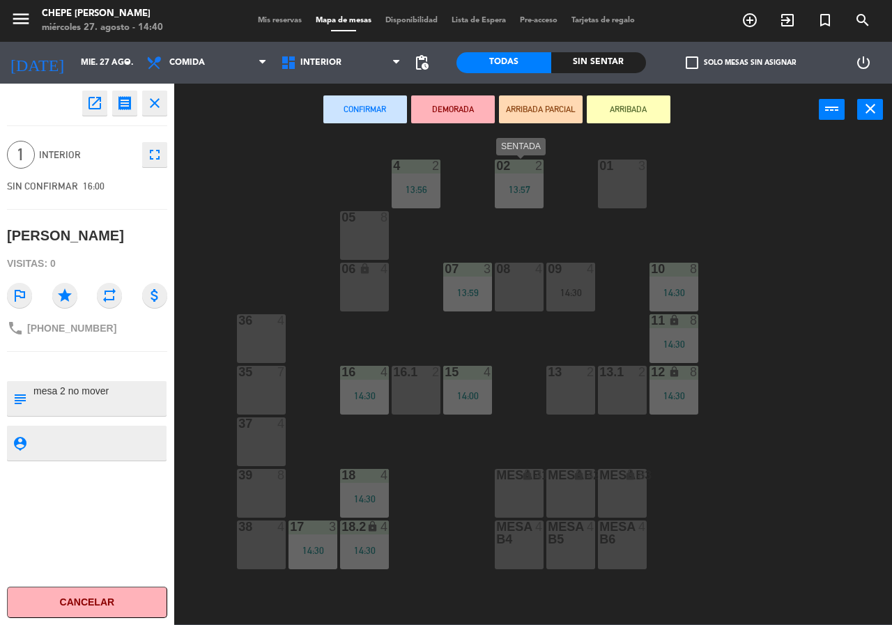
click at [540, 197] on div "02 2 13:57" at bounding box center [519, 184] width 49 height 49
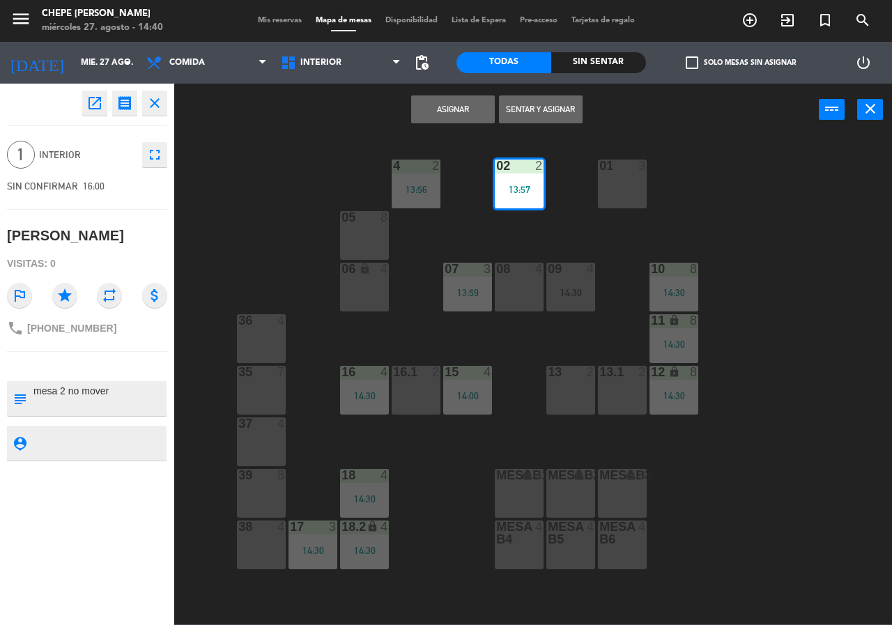
click at [477, 115] on button "Asignar" at bounding box center [453, 110] width 84 height 28
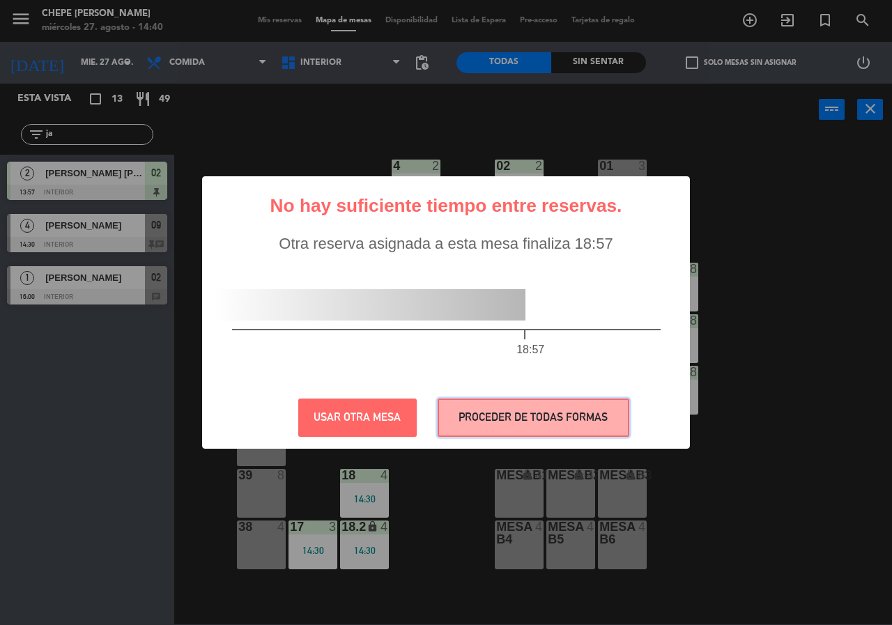
click at [488, 420] on button "PROCEDER DE TODAS FORMAS" at bounding box center [534, 418] width 192 height 38
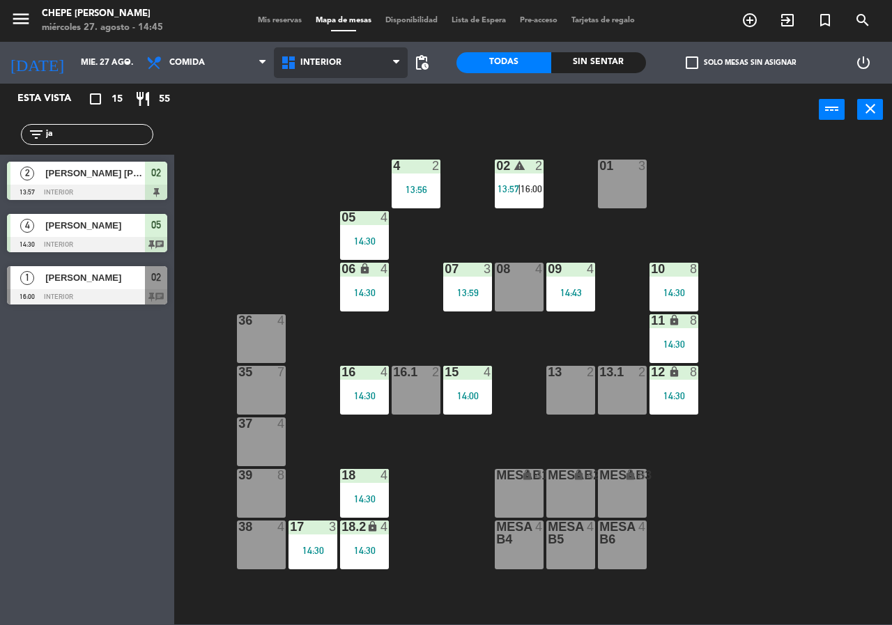
click at [326, 66] on span "Interior" at bounding box center [320, 63] width 41 height 10
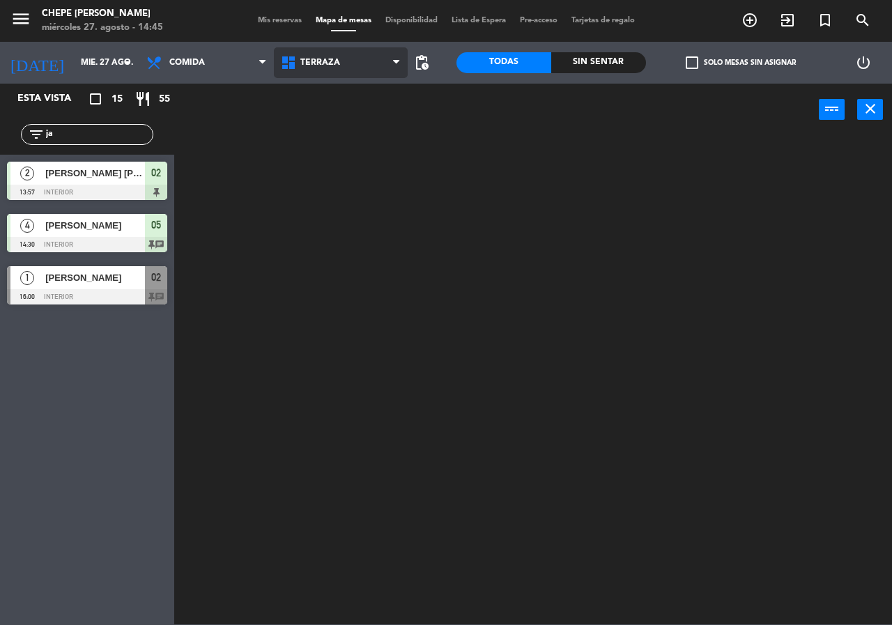
click at [337, 125] on ng-component "menu Chepe [PERSON_NAME] miércoles 27. agosto - 14:45 Mis reservas Mapa de mesa…" at bounding box center [446, 312] width 892 height 625
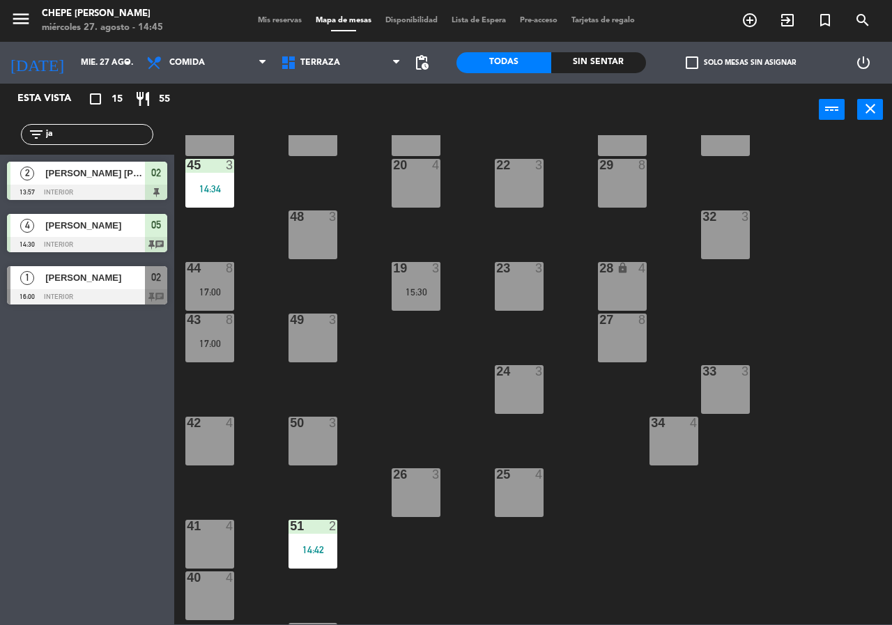
scroll to position [100, 0]
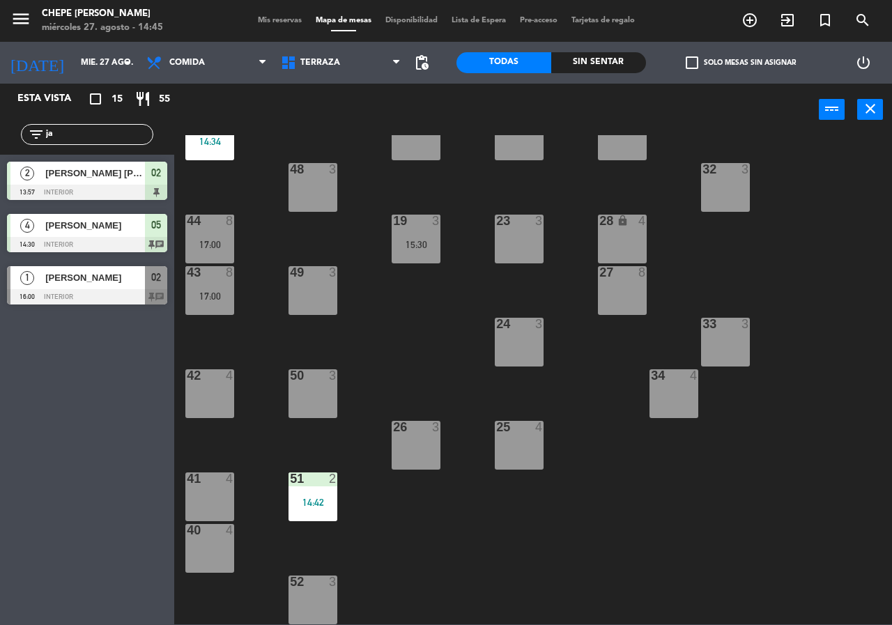
click at [529, 448] on div "25 4" at bounding box center [519, 445] width 49 height 49
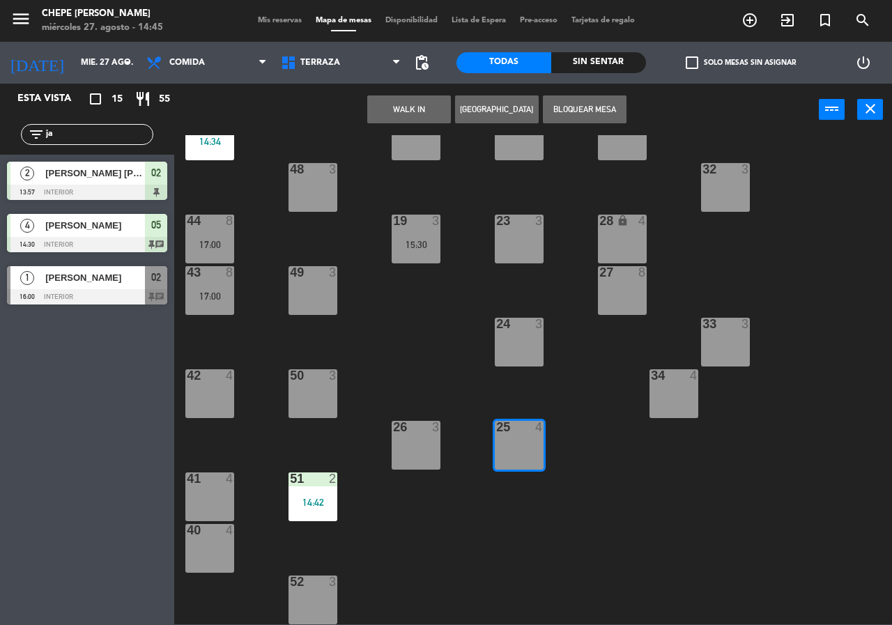
click at [510, 109] on button "[GEOGRAPHIC_DATA]" at bounding box center [497, 110] width 84 height 28
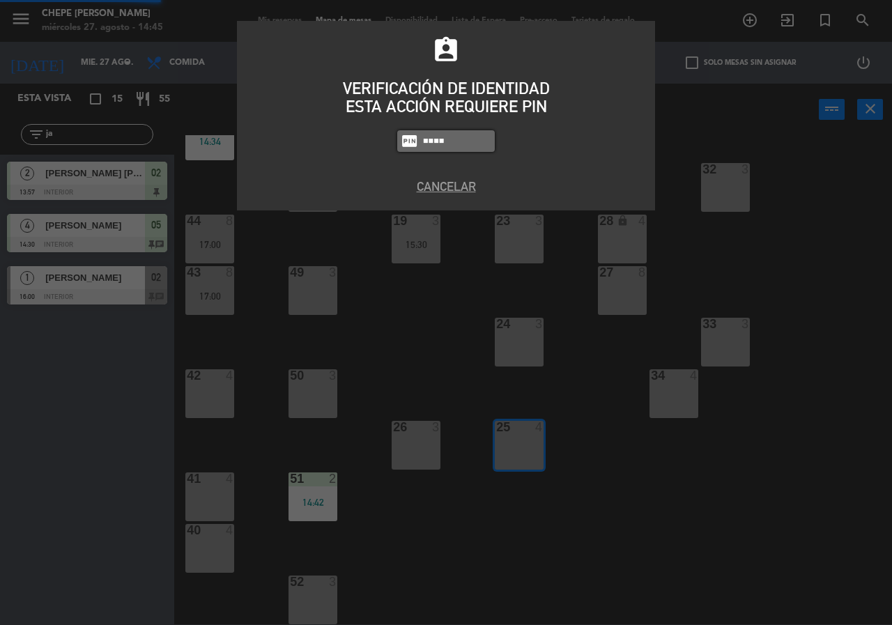
type input "0894"
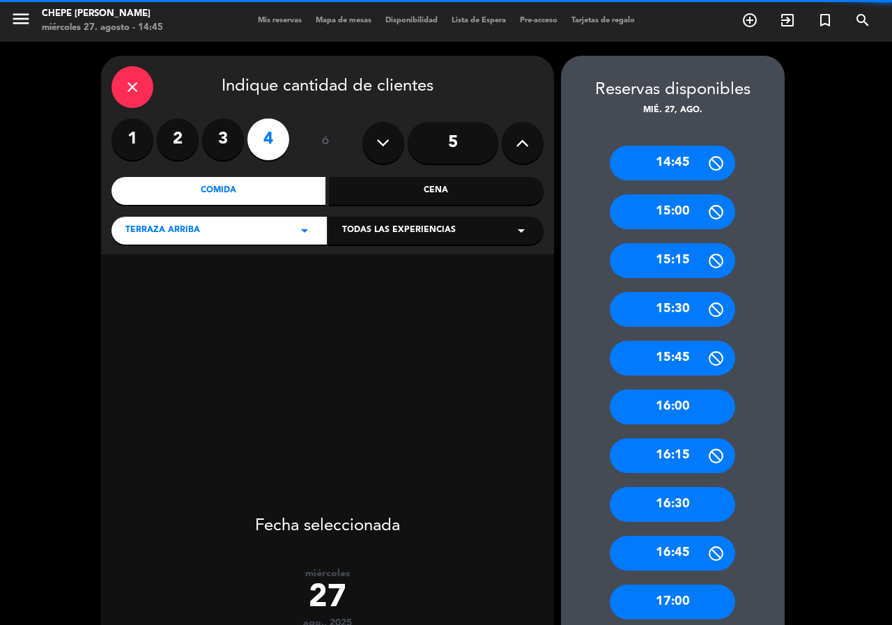
click at [255, 142] on label "4" at bounding box center [268, 140] width 42 height 42
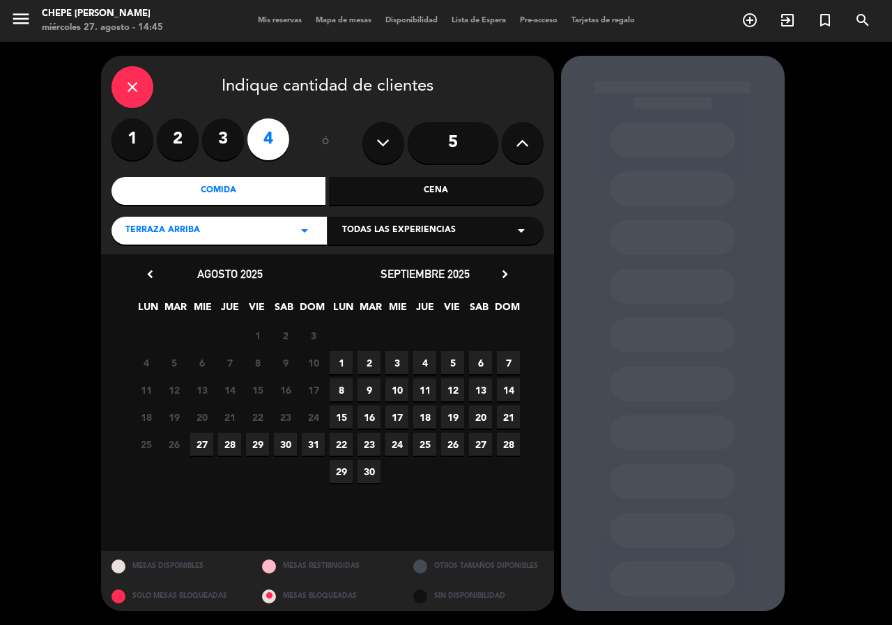
click at [199, 453] on span "27" at bounding box center [201, 444] width 23 height 23
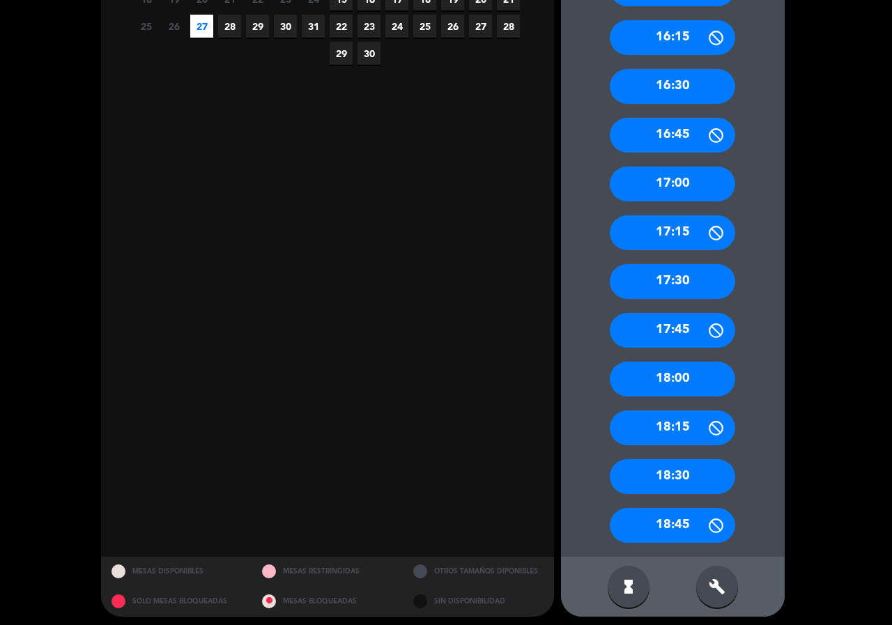
scroll to position [424, 0]
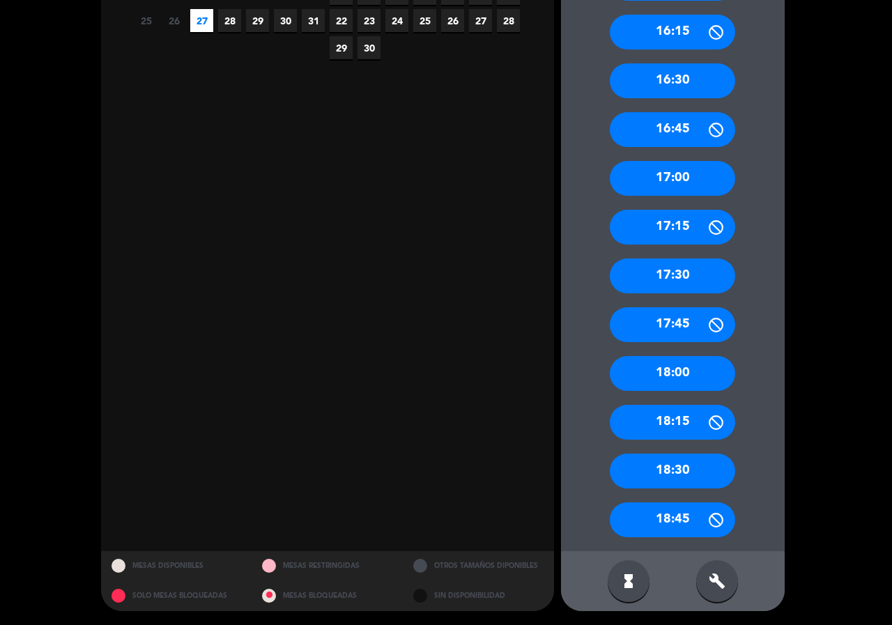
click at [726, 584] on div "build" at bounding box center [717, 582] width 42 height 42
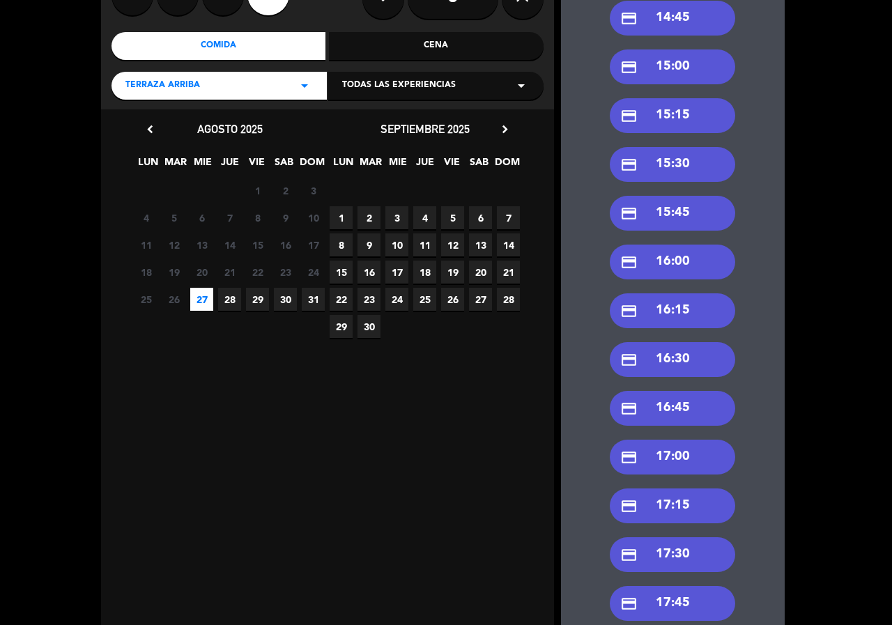
scroll to position [0, 0]
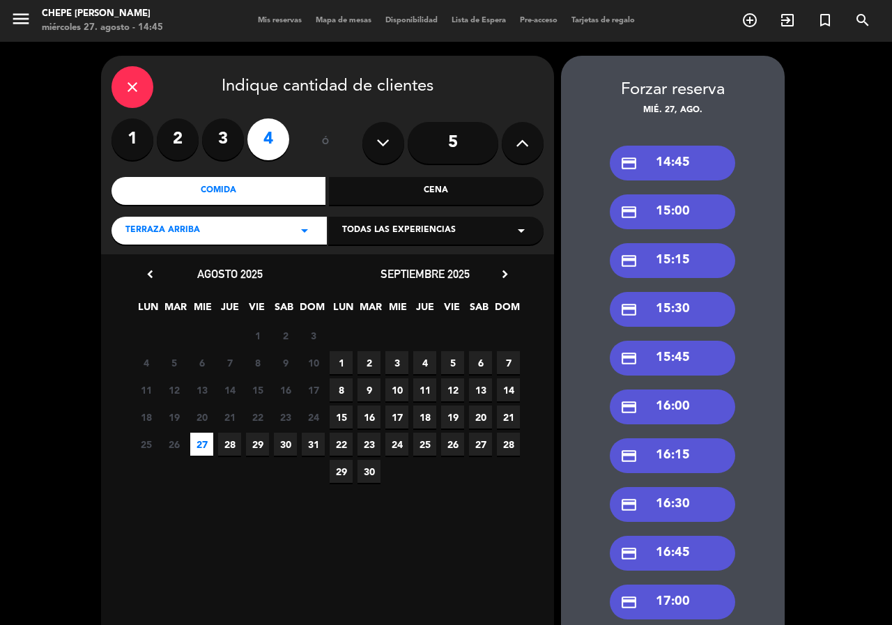
click at [693, 213] on div "credit_card 15:00" at bounding box center [672, 212] width 125 height 35
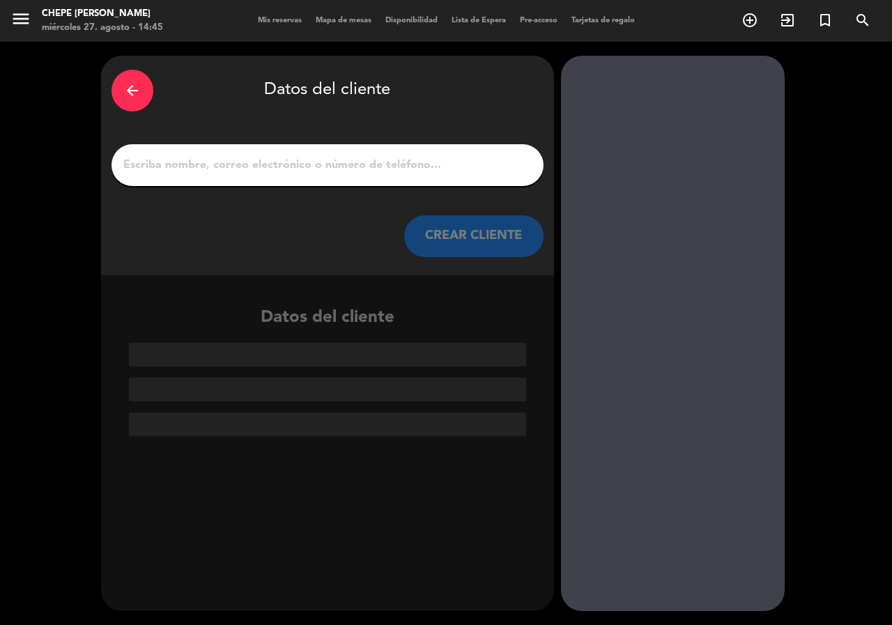
click at [207, 167] on input "1" at bounding box center [327, 165] width 411 height 20
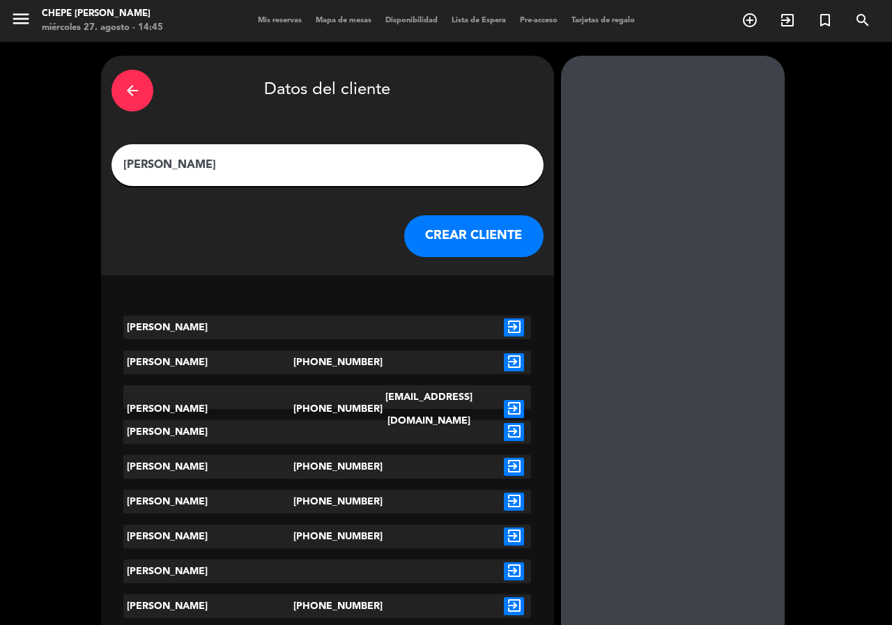
type input "[PERSON_NAME]"
click at [514, 365] on icon "exit_to_app" at bounding box center [514, 362] width 20 height 18
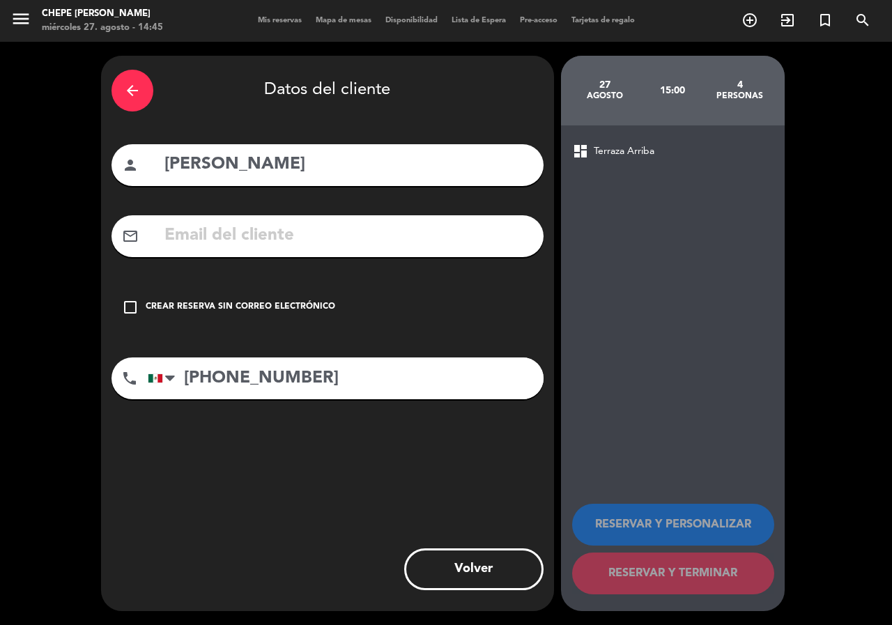
click at [252, 319] on div "check_box_outline_blank Crear reserva sin correo electrónico" at bounding box center [328, 308] width 432 height 42
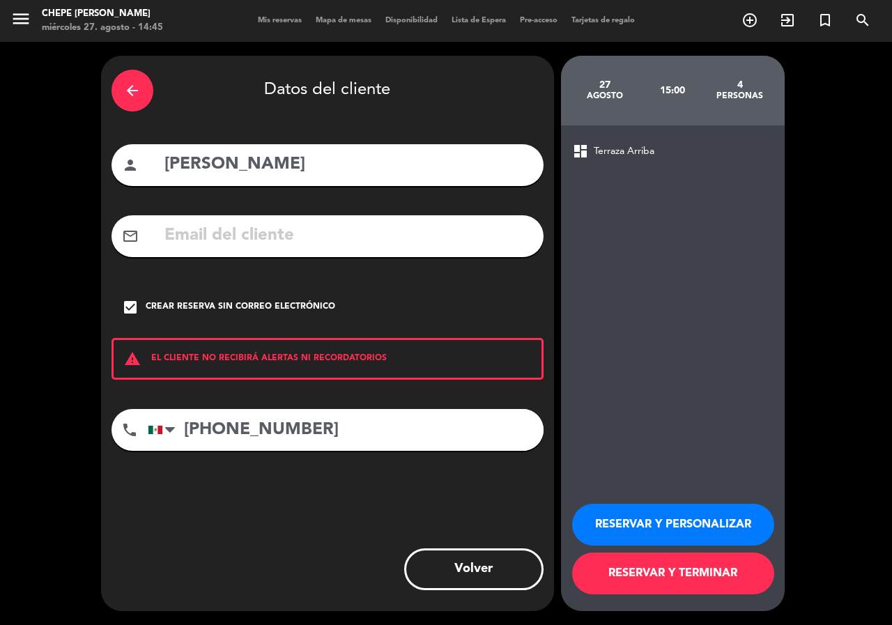
click at [623, 519] on button "RESERVAR Y PERSONALIZAR" at bounding box center [673, 525] width 202 height 42
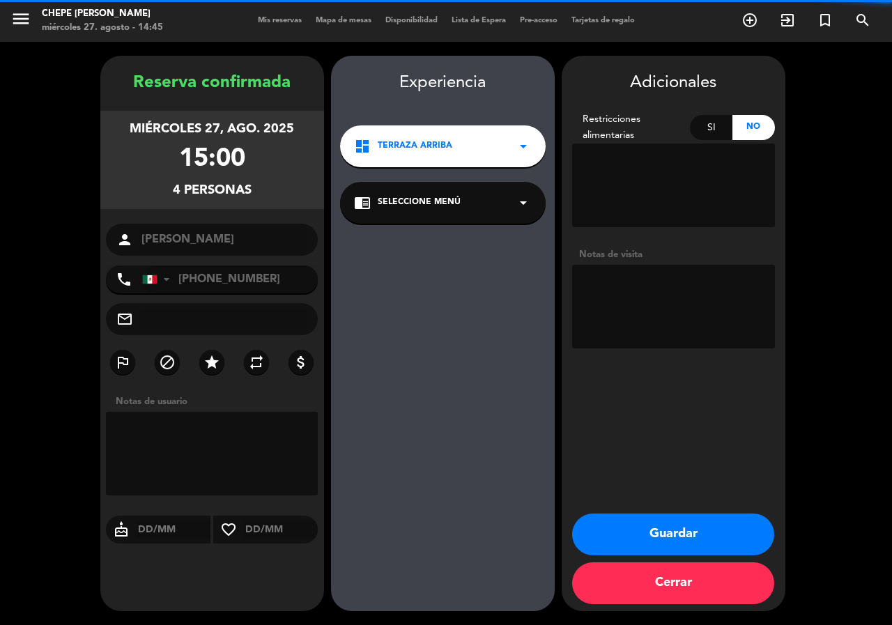
click at [652, 323] on textarea at bounding box center [673, 307] width 203 height 84
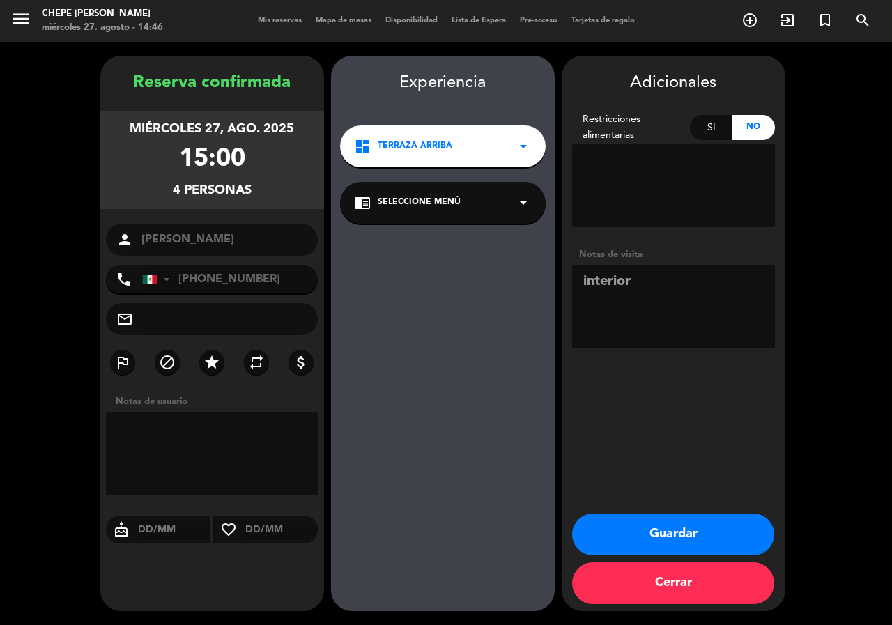
type textarea "interior"
click at [646, 524] on button "Guardar" at bounding box center [673, 535] width 202 height 42
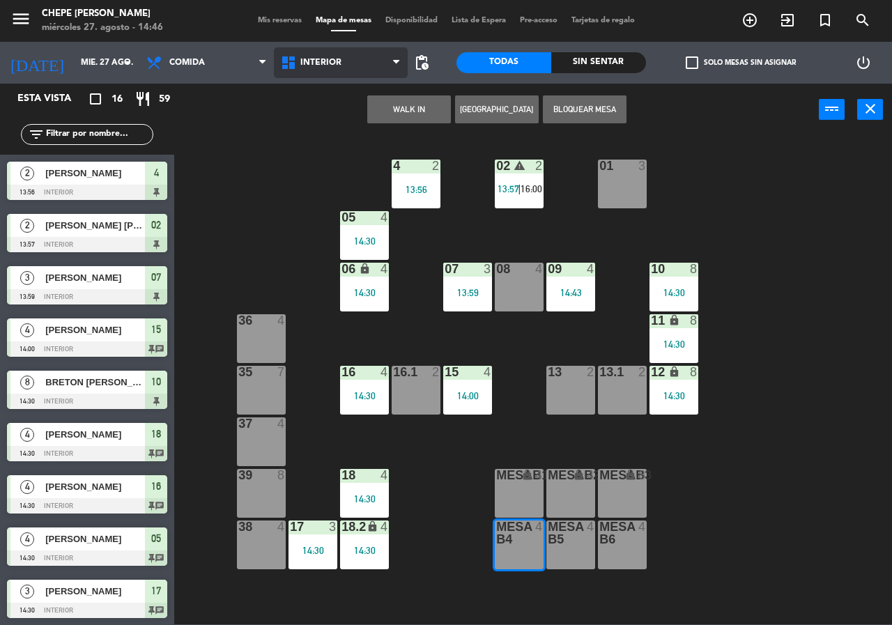
click at [326, 71] on span "Interior" at bounding box center [341, 62] width 135 height 31
click at [328, 120] on ng-component "menu Chepe [PERSON_NAME] miércoles 27. agosto - 14:46 Mis reservas Mapa de mesa…" at bounding box center [446, 312] width 892 height 625
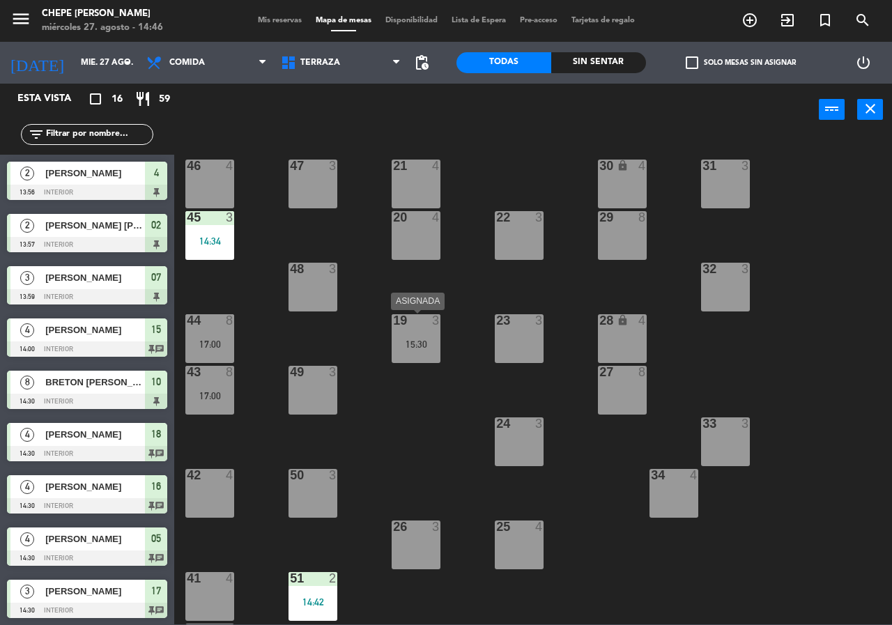
click at [411, 325] on div at bounding box center [416, 320] width 23 height 13
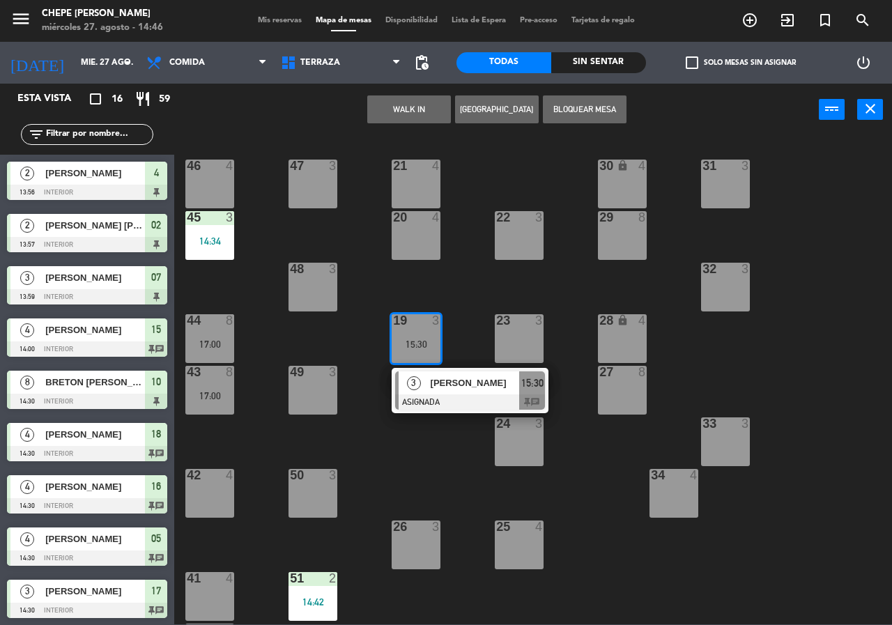
drag, startPoint x: 457, startPoint y: 474, endPoint x: 223, endPoint y: 303, distance: 289.9
click at [448, 470] on div "21 4 30 lock 4 46 4 47 3 31 3 20 4 22 3 29 8 45 3 14:34 32 3 48 3 19 3 15:30 3 …" at bounding box center [537, 379] width 709 height 489
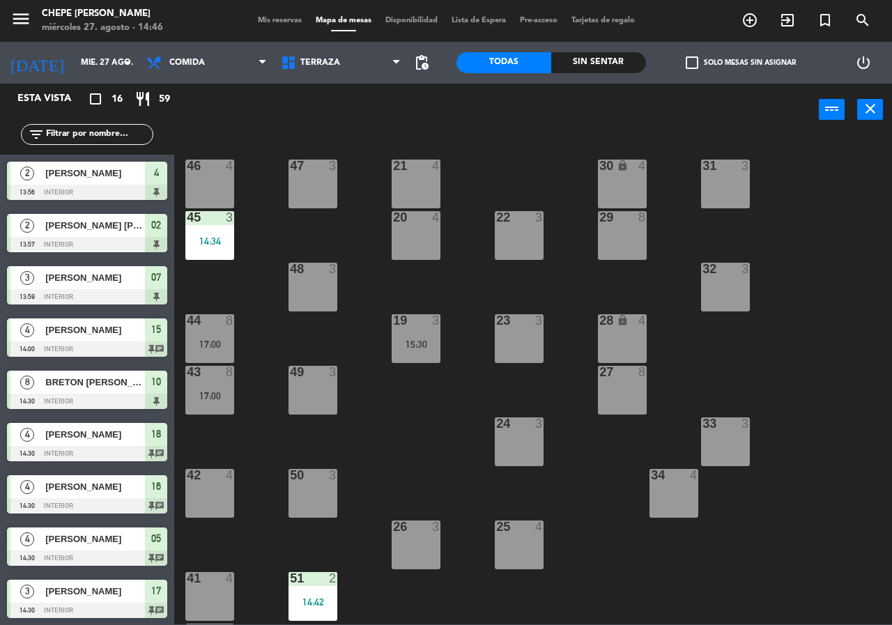
click at [105, 136] on input "text" at bounding box center [99, 134] width 108 height 15
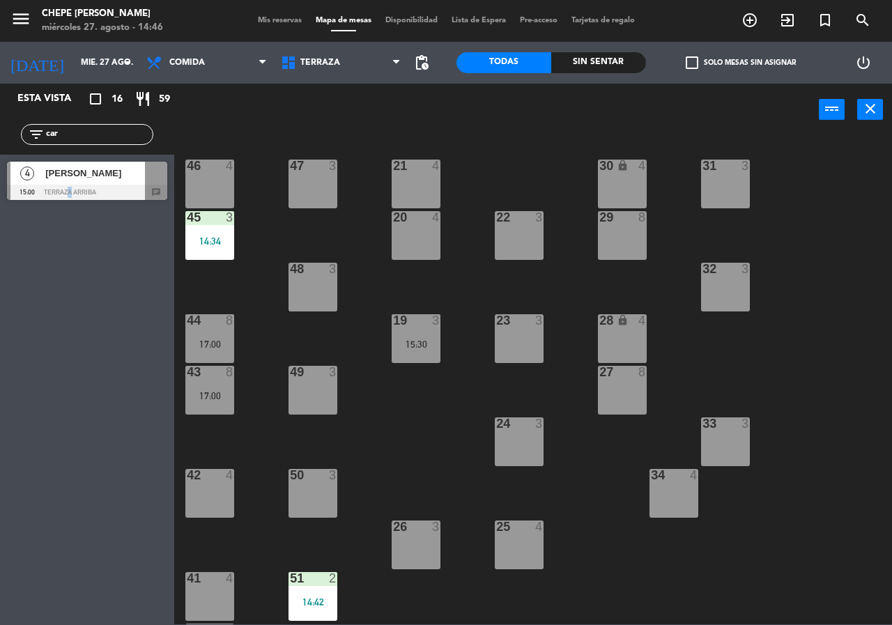
drag, startPoint x: 66, startPoint y: 284, endPoint x: 32, endPoint y: 248, distance: 49.3
click at [58, 277] on div "Esta vista crop_square 16 restaurant 59 filter_list car 4 [PERSON_NAME] 15:00 T…" at bounding box center [87, 355] width 174 height 542
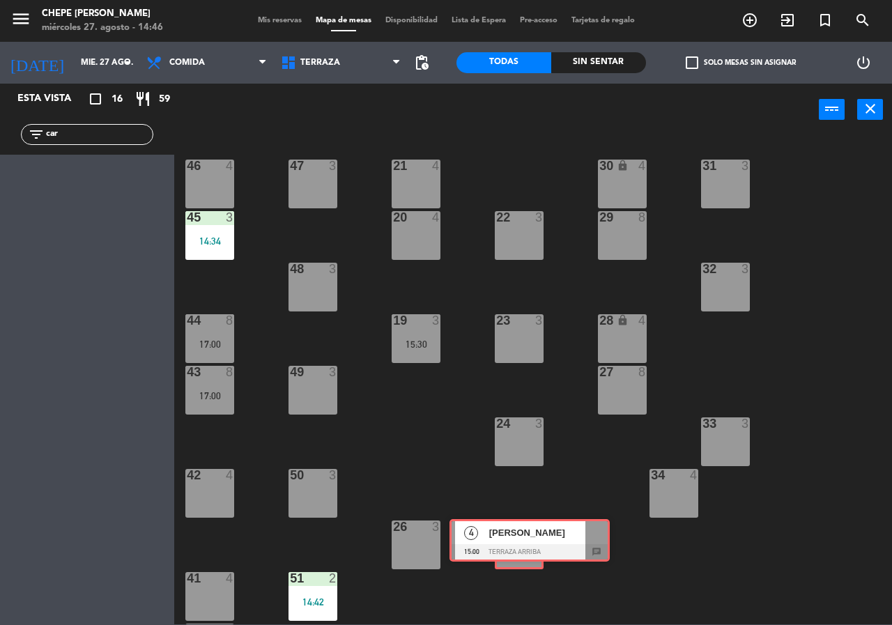
drag, startPoint x: 68, startPoint y: 178, endPoint x: 512, endPoint y: 536, distance: 570.6
click at [511, 535] on div "Esta vista crop_square 16 restaurant 59 filter_list car 4 [PERSON_NAME] 15:00 T…" at bounding box center [446, 354] width 892 height 541
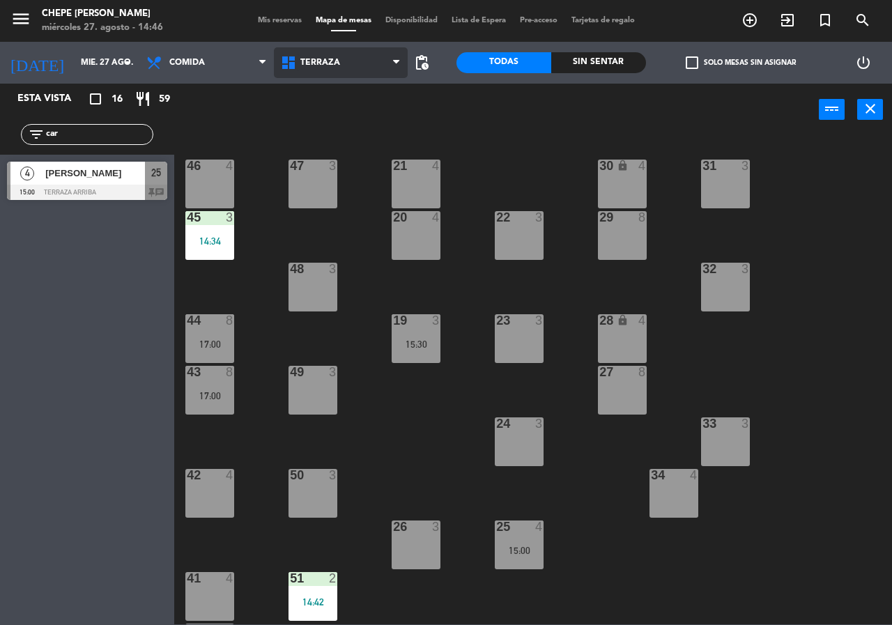
click at [300, 62] on icon at bounding box center [290, 62] width 20 height 17
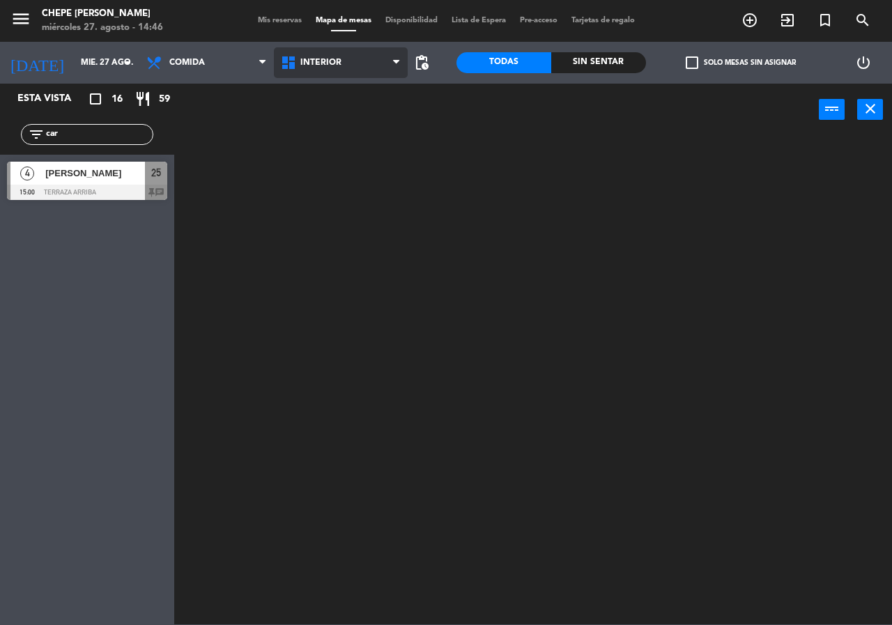
click at [330, 99] on ng-component "menu Chepe [PERSON_NAME] miércoles 27. agosto - 14:46 Mis reservas Mapa de mesa…" at bounding box center [446, 312] width 892 height 625
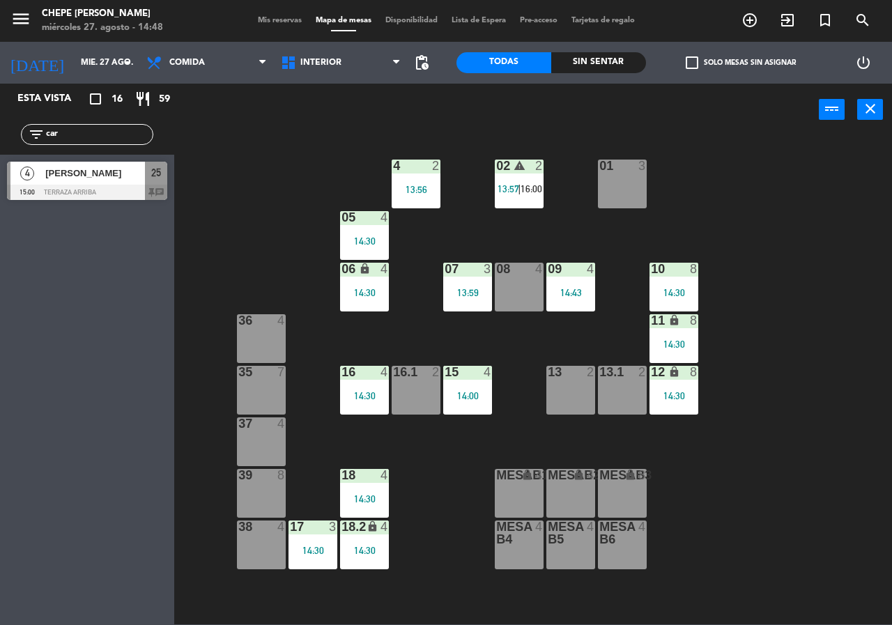
click at [90, 132] on input "car" at bounding box center [99, 134] width 108 height 15
type input "c"
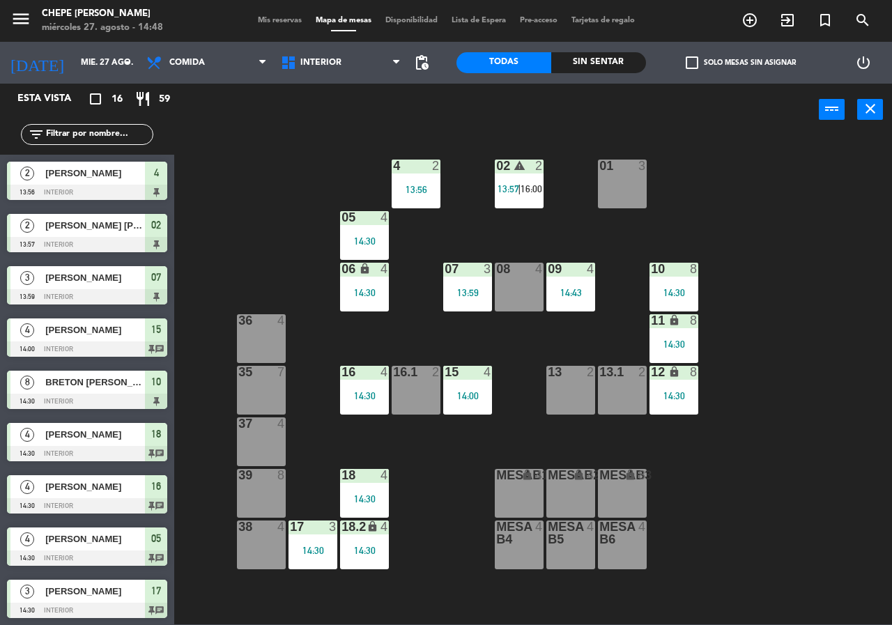
click at [609, 70] on div "Sin sentar" at bounding box center [598, 62] width 95 height 21
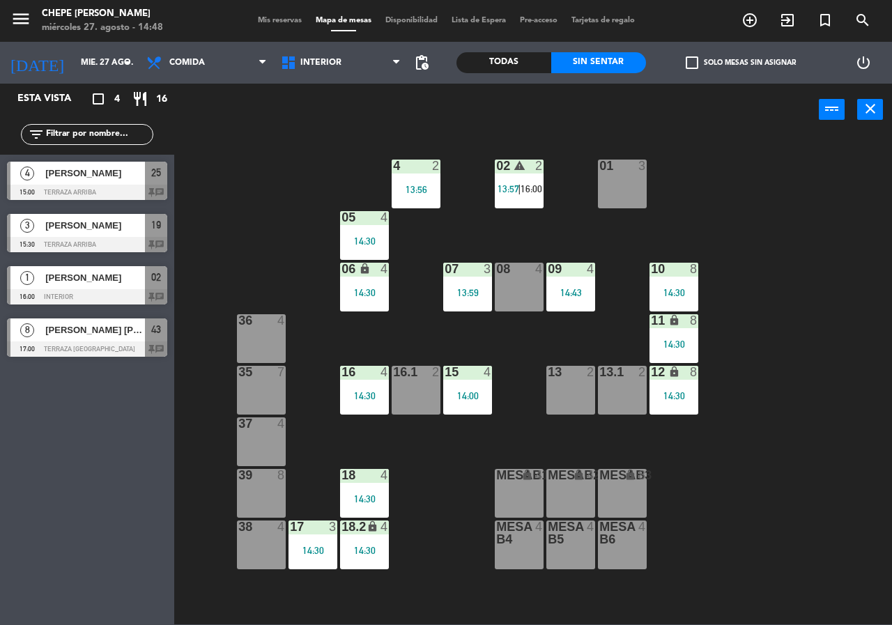
click at [75, 290] on div at bounding box center [87, 296] width 160 height 15
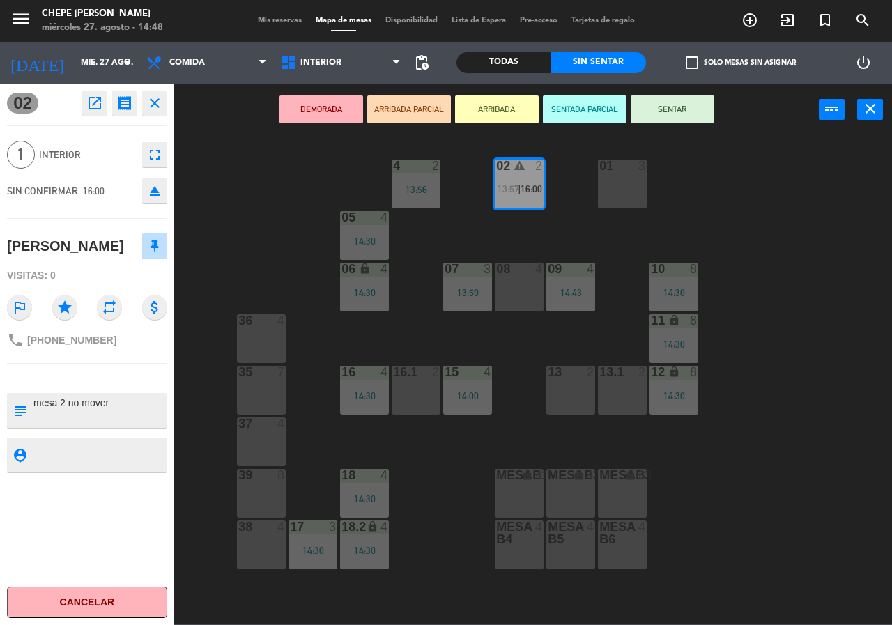
click at [740, 518] on div "02 warning 2 13:57 | 16:00 4 2 13:56 01 3 05 4 14:30 06 lock 4 14:30 07 3 13:59…" at bounding box center [537, 379] width 709 height 489
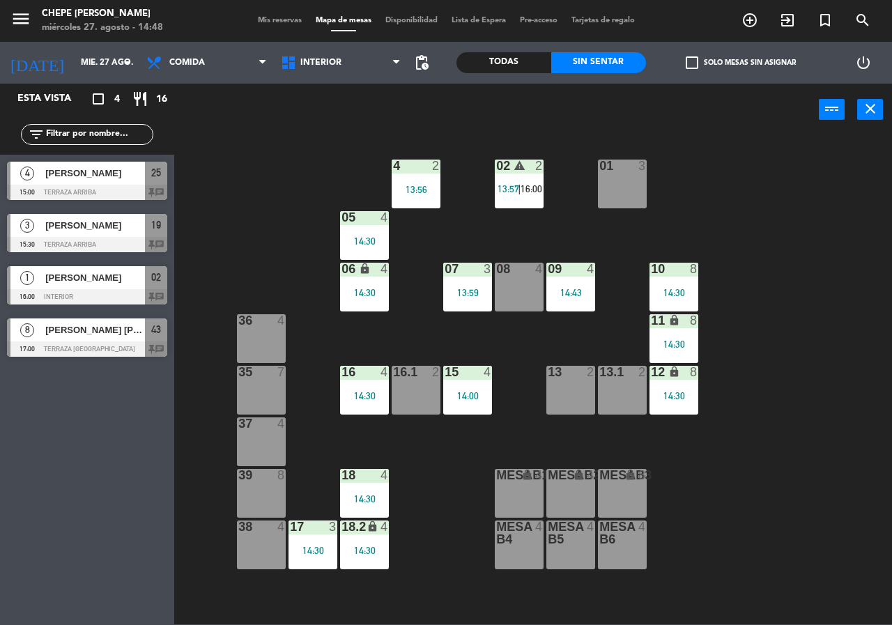
click at [508, 186] on span "13:57" at bounding box center [509, 188] width 22 height 11
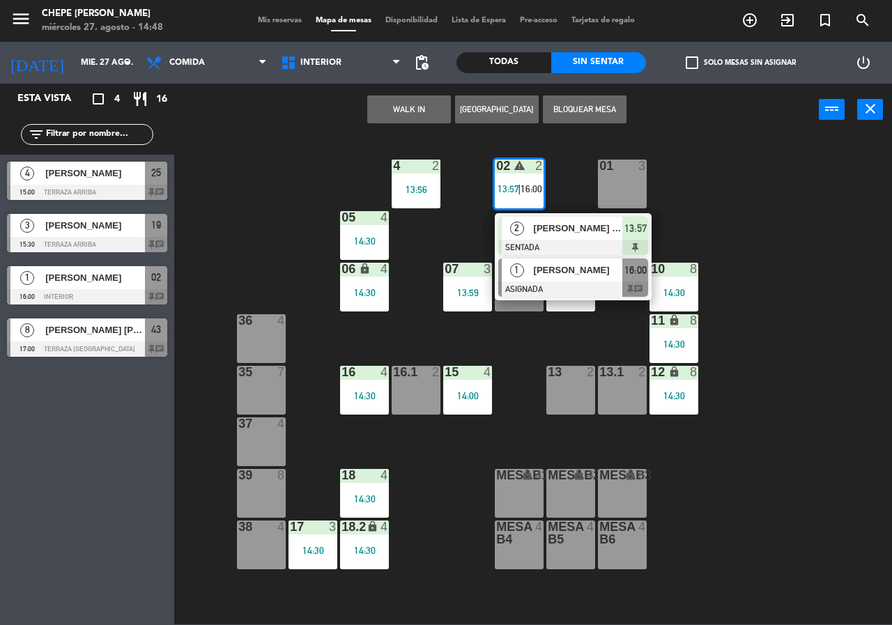
click at [534, 271] on span "[PERSON_NAME]" at bounding box center [578, 270] width 89 height 15
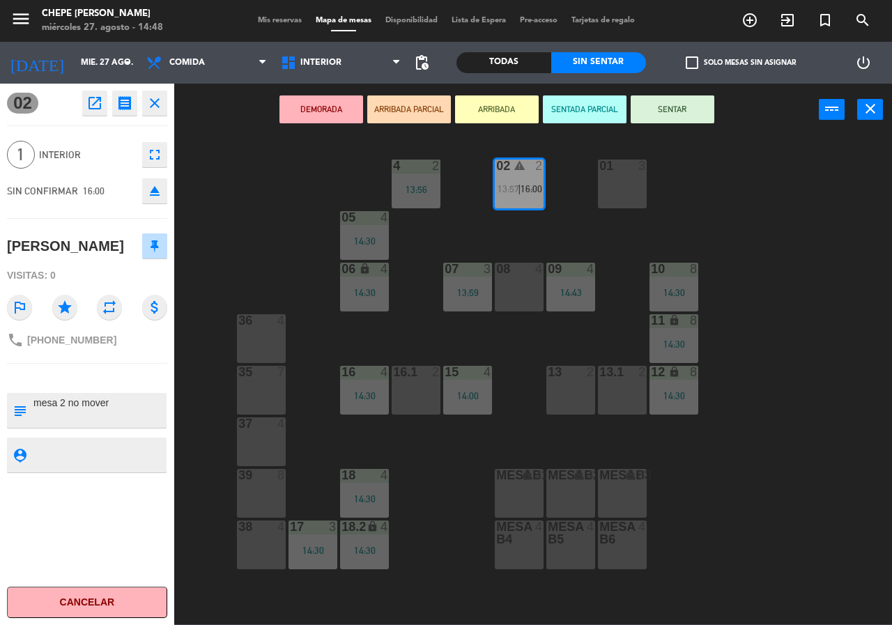
click at [619, 185] on div "01 3" at bounding box center [622, 184] width 49 height 49
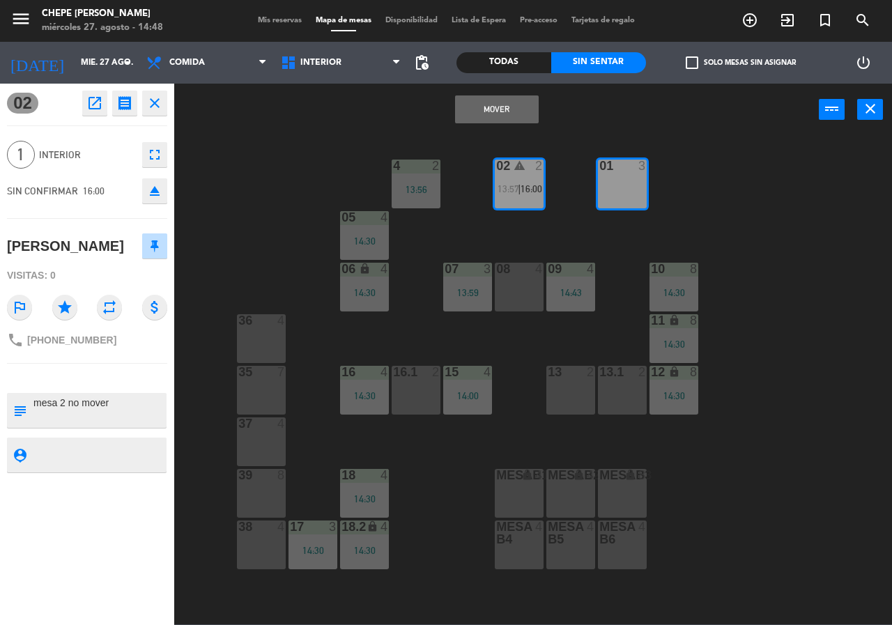
click at [480, 107] on button "Mover" at bounding box center [497, 110] width 84 height 28
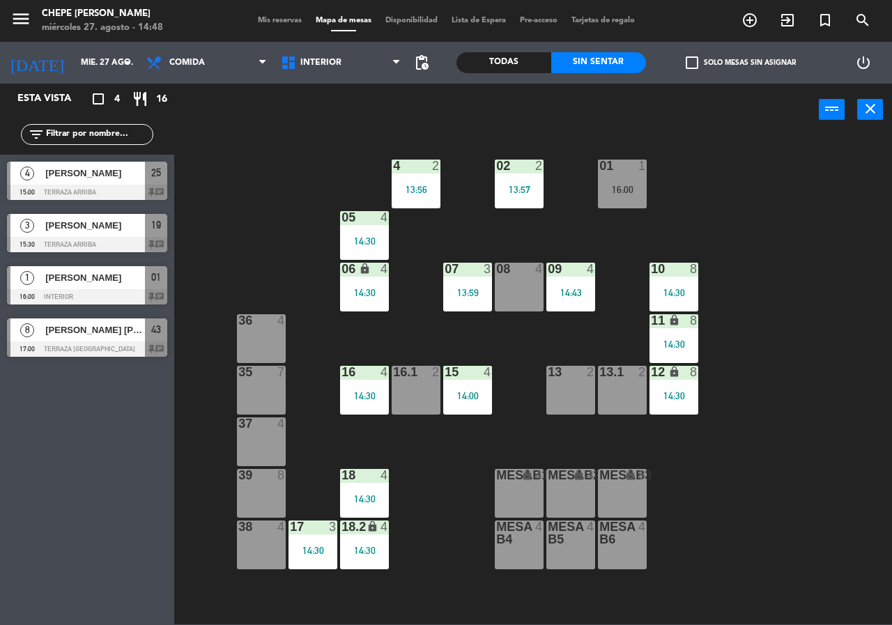
click at [102, 243] on div at bounding box center [87, 244] width 160 height 15
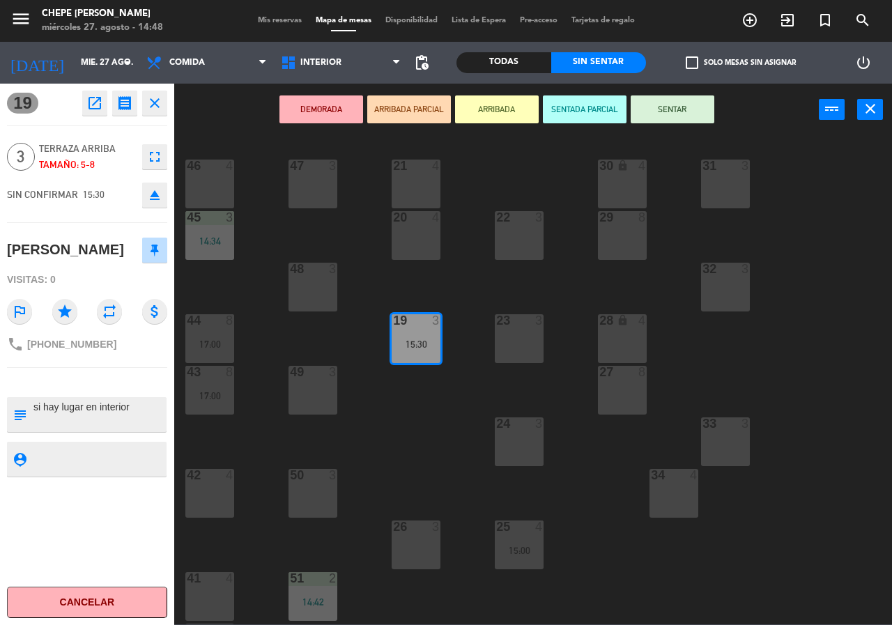
click at [383, 418] on div "21 4 30 lock 4 46 4 47 3 31 3 20 4 22 3 29 8 45 3 14:34 32 3 48 3 19 3 15:30 23…" at bounding box center [537, 379] width 709 height 489
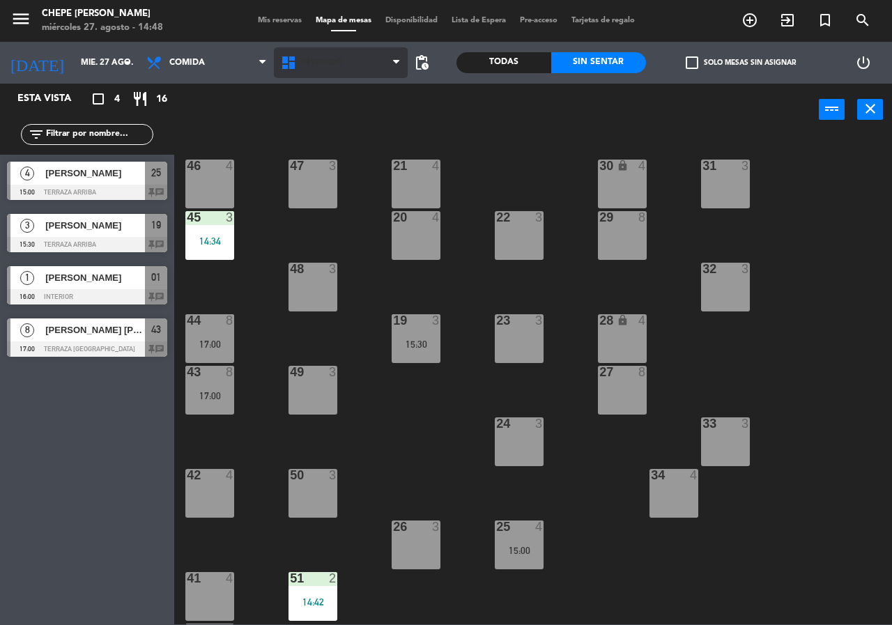
click at [299, 54] on span "Interior" at bounding box center [341, 62] width 135 height 31
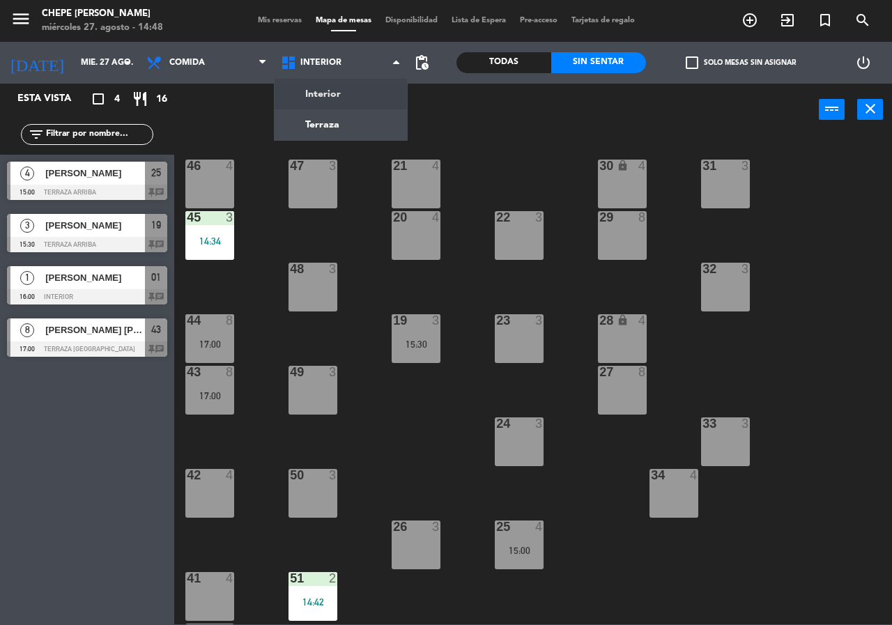
click at [491, 168] on div "21 4 30 lock 4 46 4 47 3 31 3 20 4 22 3 29 8 45 3 14:34 32 3 48 3 19 3 15:30 23…" at bounding box center [537, 379] width 709 height 489
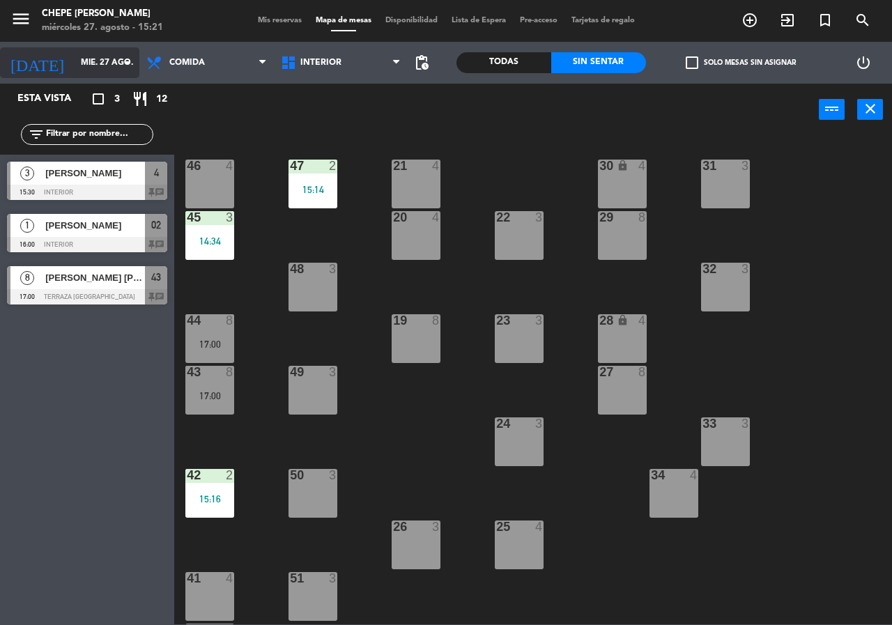
click at [75, 69] on input "mié. 27 ago." at bounding box center [129, 63] width 111 height 24
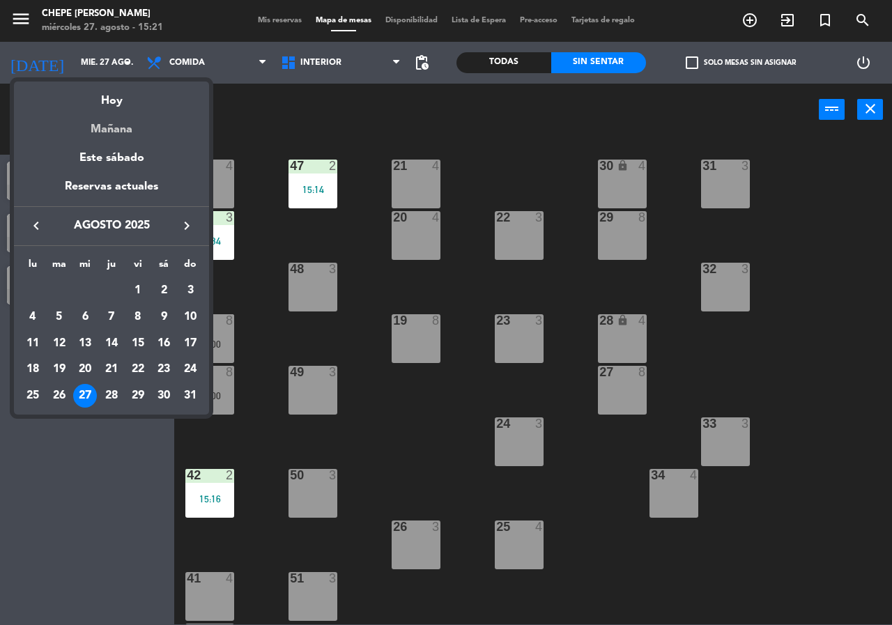
click at [112, 123] on div "Mañana" at bounding box center [111, 124] width 195 height 29
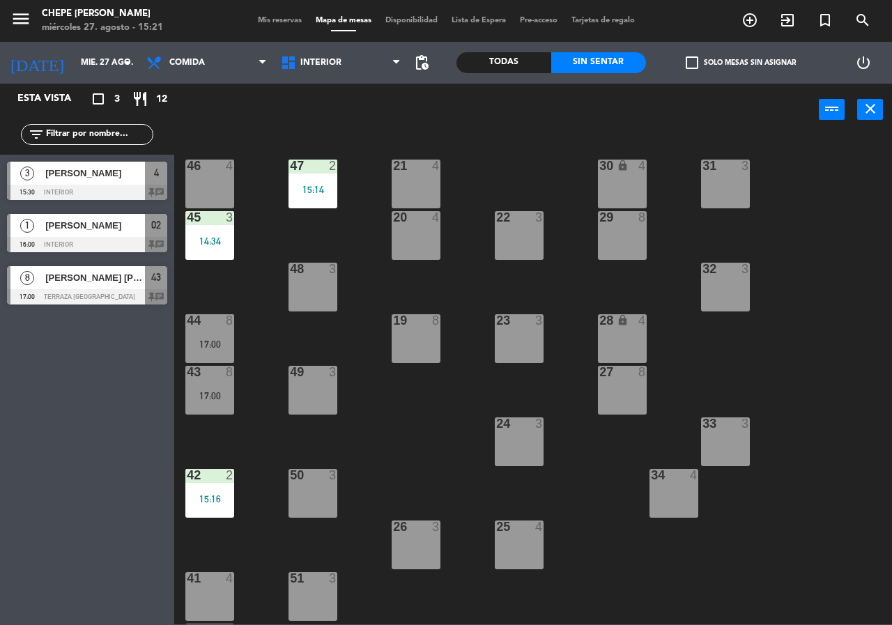
type input "jue. 28 ago."
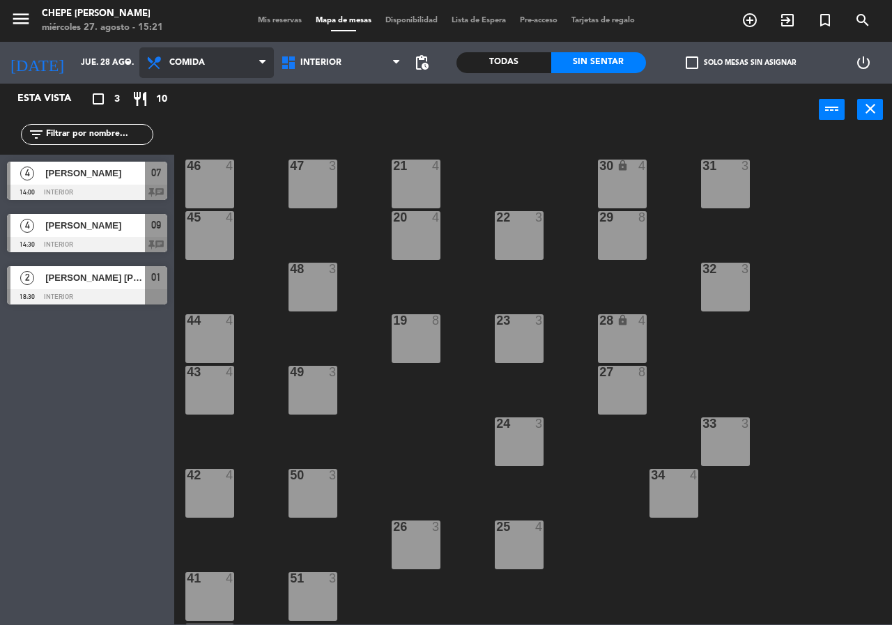
click at [249, 59] on span "Comida" at bounding box center [206, 62] width 135 height 31
click at [207, 117] on ng-component "menu Chepe [PERSON_NAME] miércoles 27. agosto - 15:21 Mis reservas Mapa de mesa…" at bounding box center [446, 312] width 892 height 625
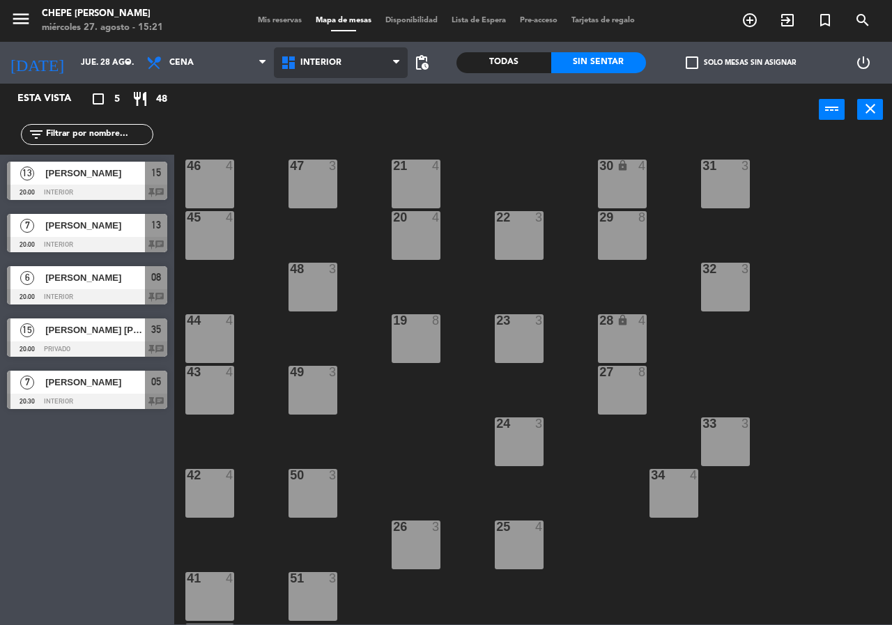
click at [363, 66] on span "Interior" at bounding box center [341, 62] width 135 height 31
click at [363, 118] on ng-component "menu Chepe [PERSON_NAME] miércoles 27. agosto - 15:21 Mis reservas Mapa de mesa…" at bounding box center [446, 312] width 892 height 625
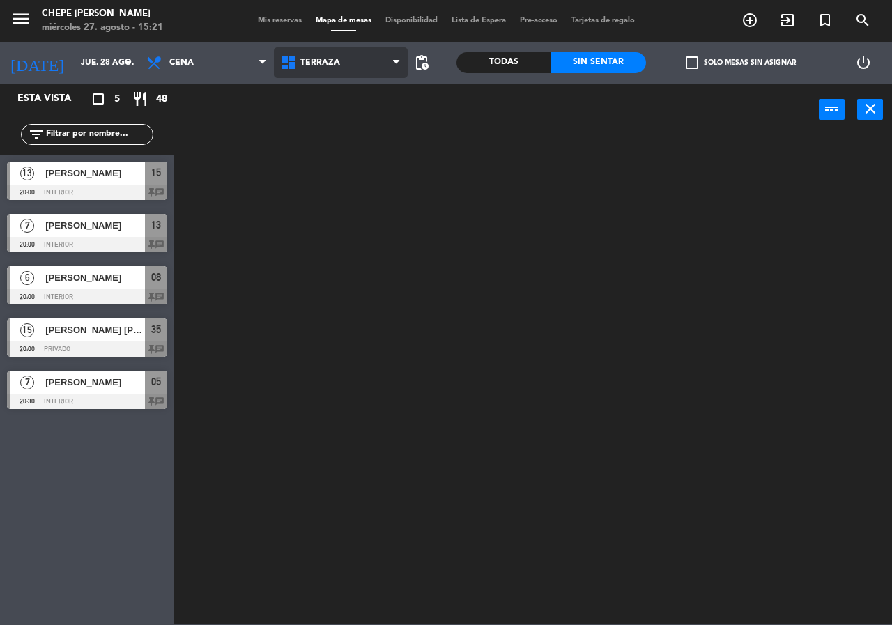
click at [352, 60] on span "Terraza" at bounding box center [341, 62] width 135 height 31
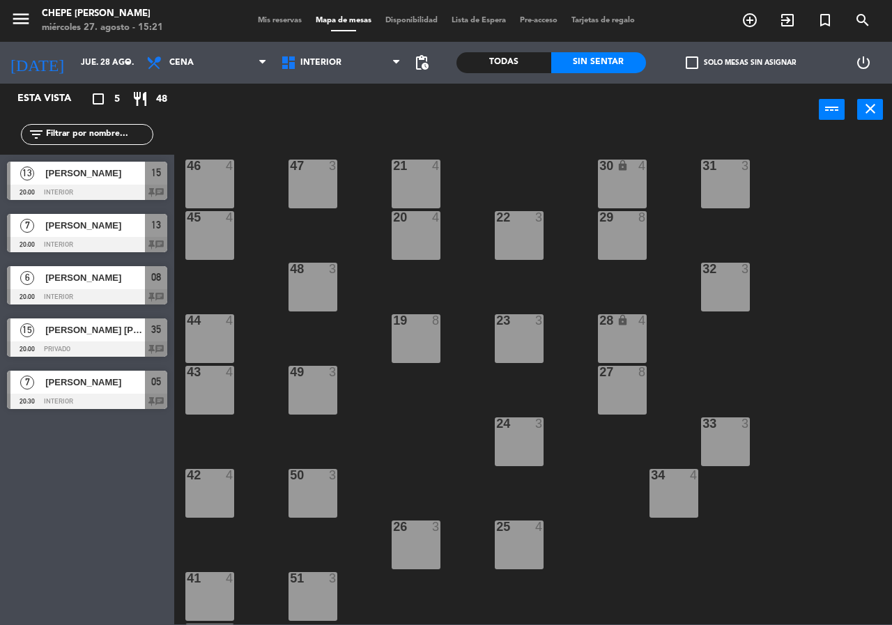
click at [356, 96] on ng-component "menu Chepe [PERSON_NAME] miércoles 27. agosto - 15:21 Mis reservas Mapa de mesa…" at bounding box center [446, 312] width 892 height 625
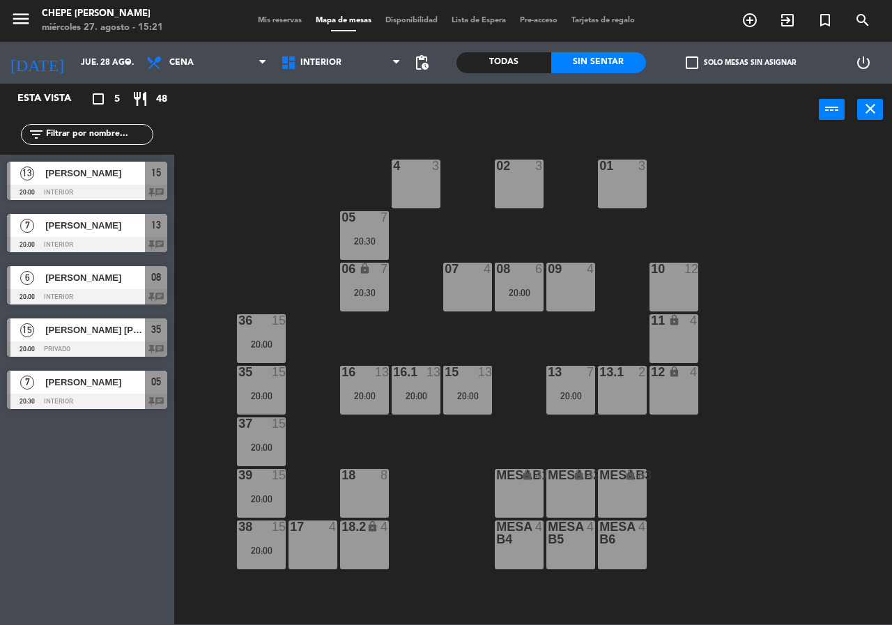
drag, startPoint x: 675, startPoint y: 272, endPoint x: 675, endPoint y: 300, distance: 27.9
click at [676, 272] on div at bounding box center [674, 269] width 23 height 13
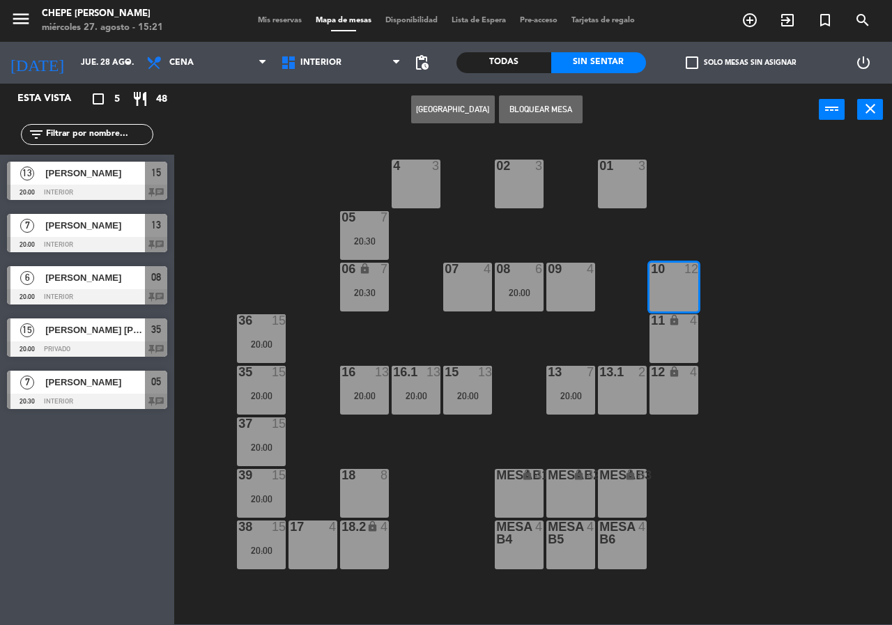
drag, startPoint x: 673, startPoint y: 336, endPoint x: 672, endPoint y: 344, distance: 7.7
click at [673, 342] on div "11 lock 4" at bounding box center [674, 338] width 49 height 49
click at [671, 390] on div "12 lock 4" at bounding box center [674, 390] width 49 height 49
click at [466, 102] on button "[GEOGRAPHIC_DATA]" at bounding box center [453, 110] width 84 height 28
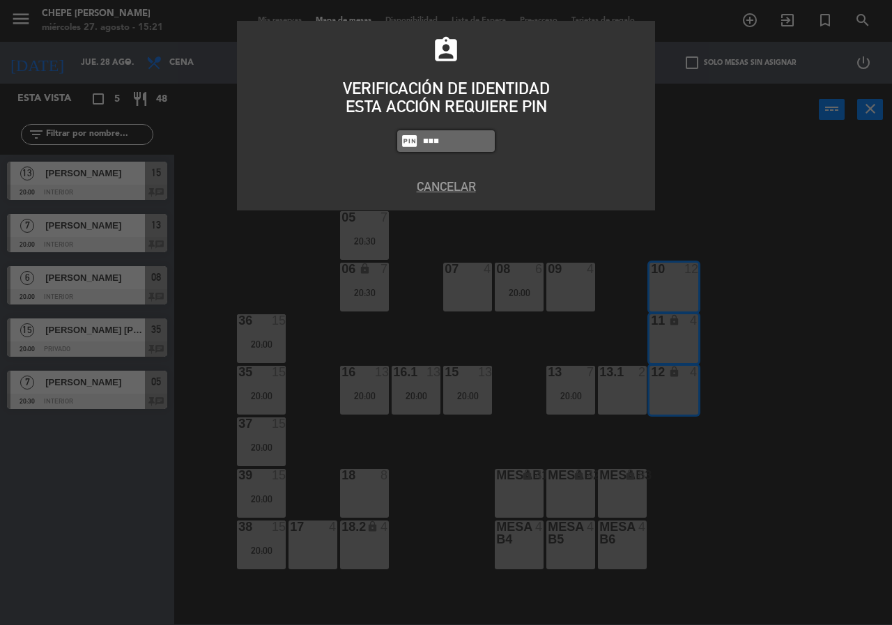
type input "83.1"
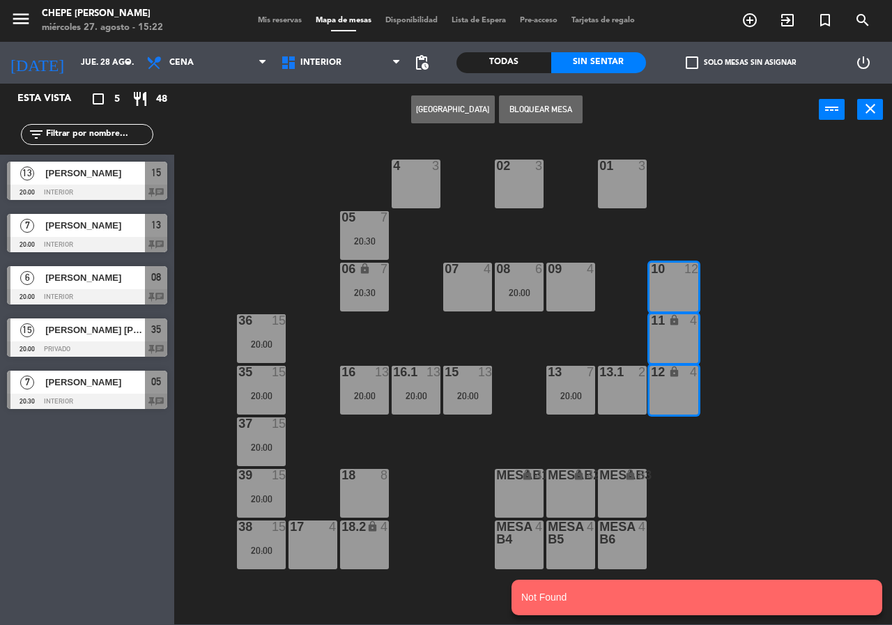
click at [456, 112] on button "[GEOGRAPHIC_DATA]" at bounding box center [453, 110] width 84 height 28
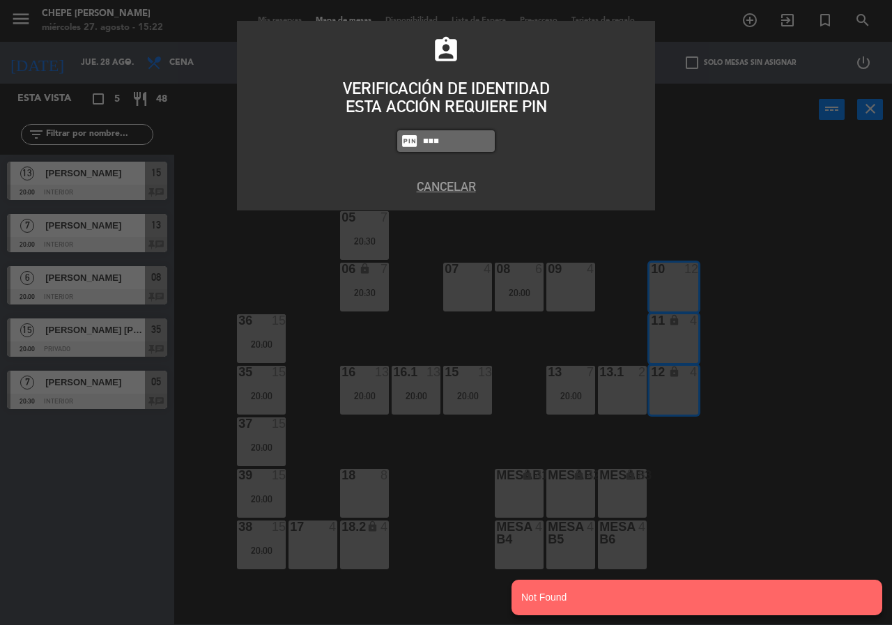
type input "8319"
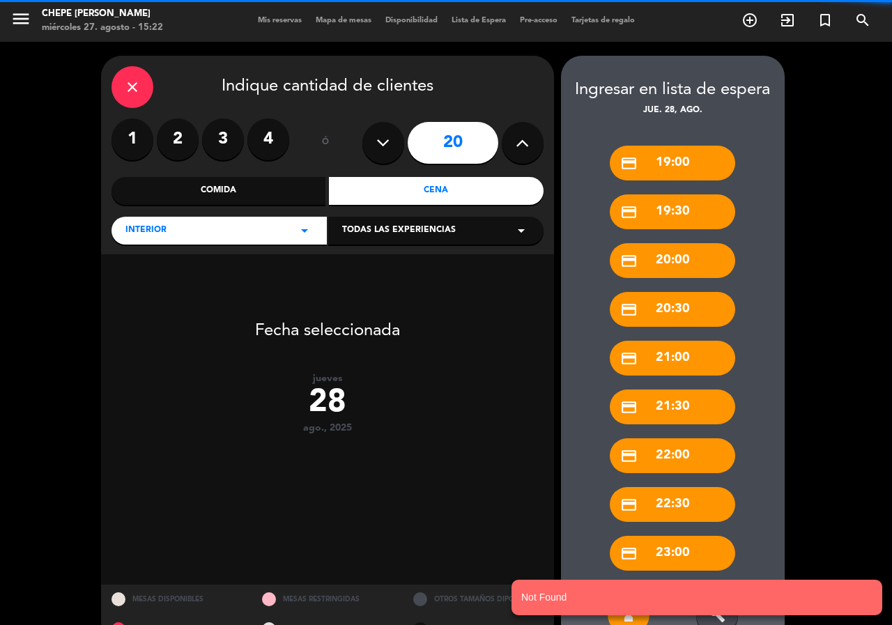
click at [387, 144] on icon at bounding box center [382, 142] width 13 height 21
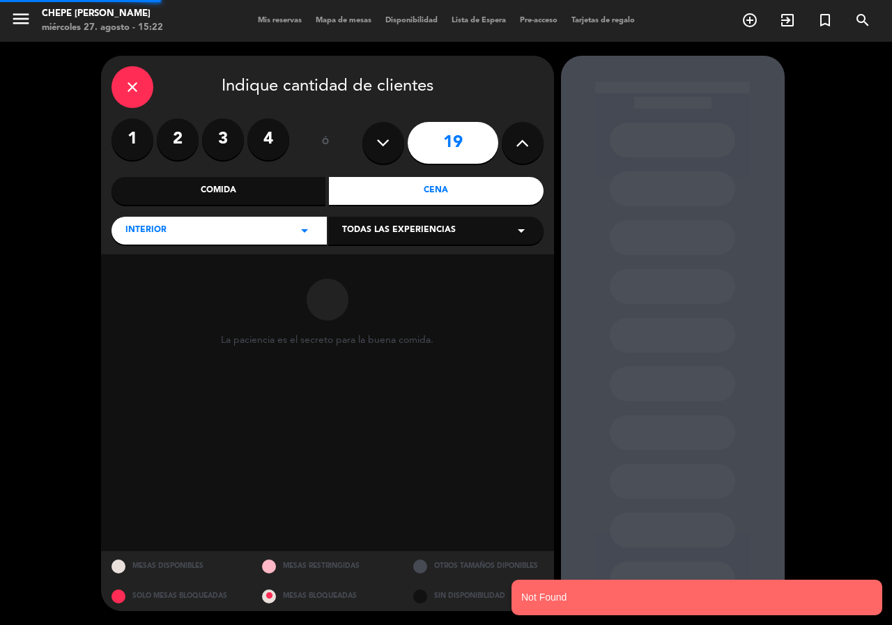
click at [387, 144] on icon at bounding box center [382, 142] width 13 height 21
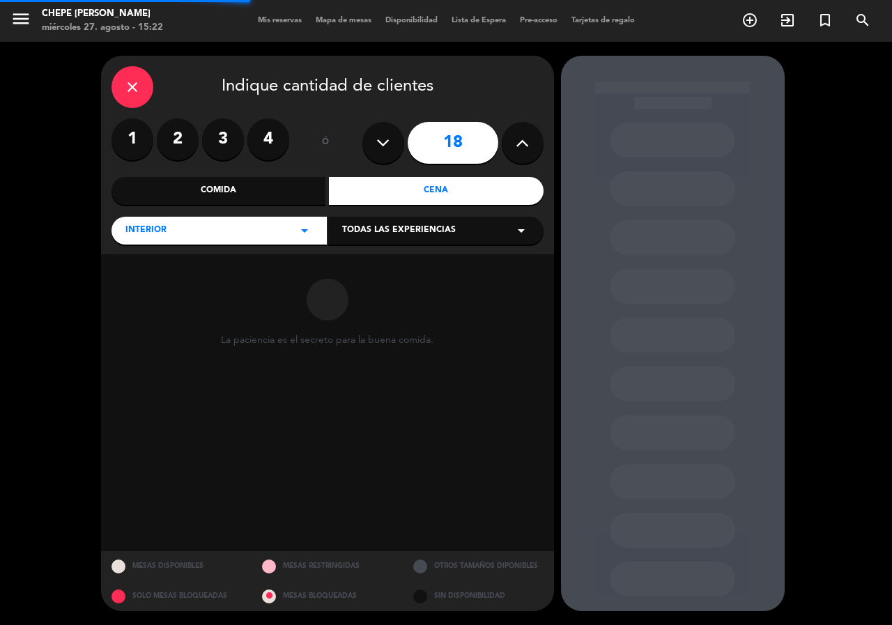
click at [387, 144] on icon at bounding box center [382, 142] width 13 height 21
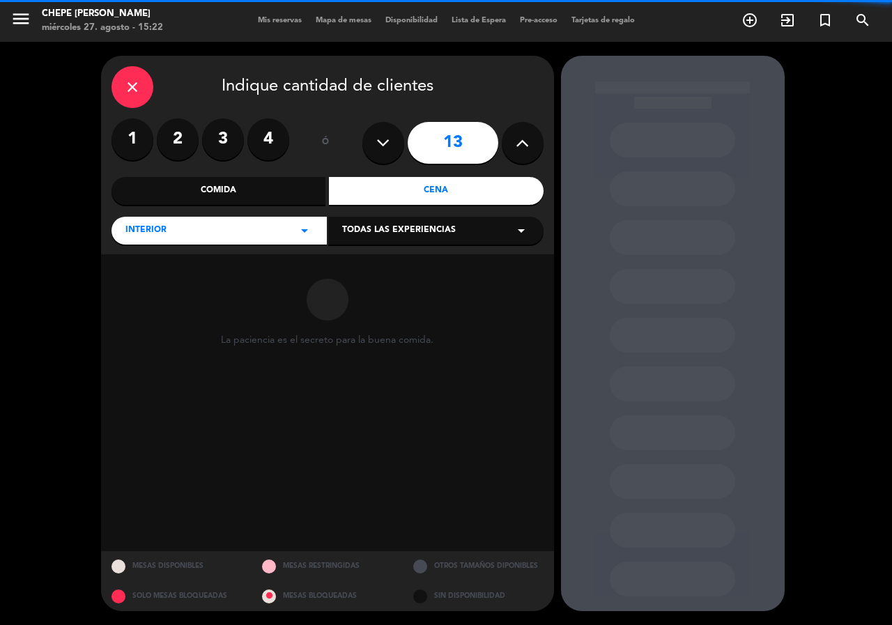
click at [387, 144] on icon at bounding box center [382, 142] width 13 height 21
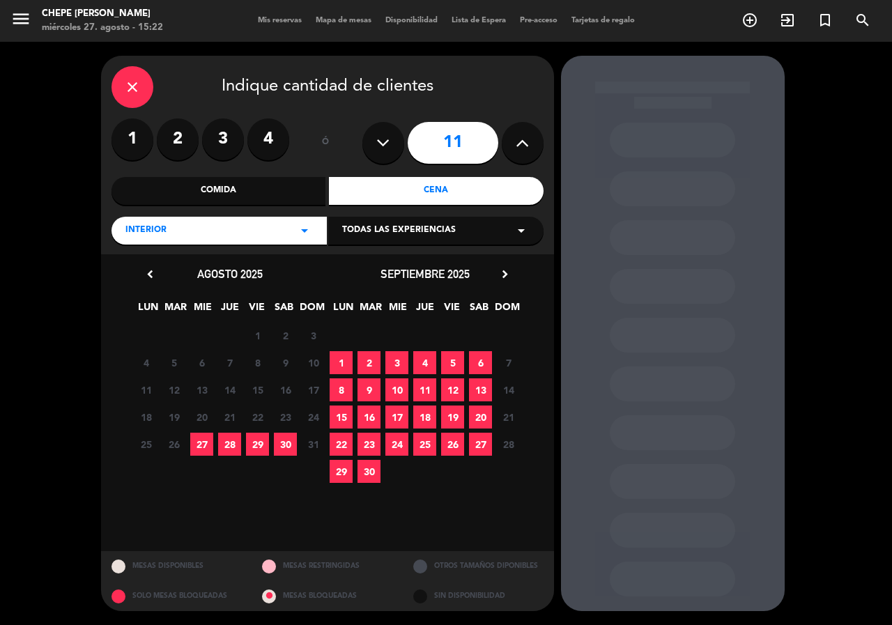
click at [387, 144] on icon at bounding box center [382, 142] width 13 height 21
type input "10"
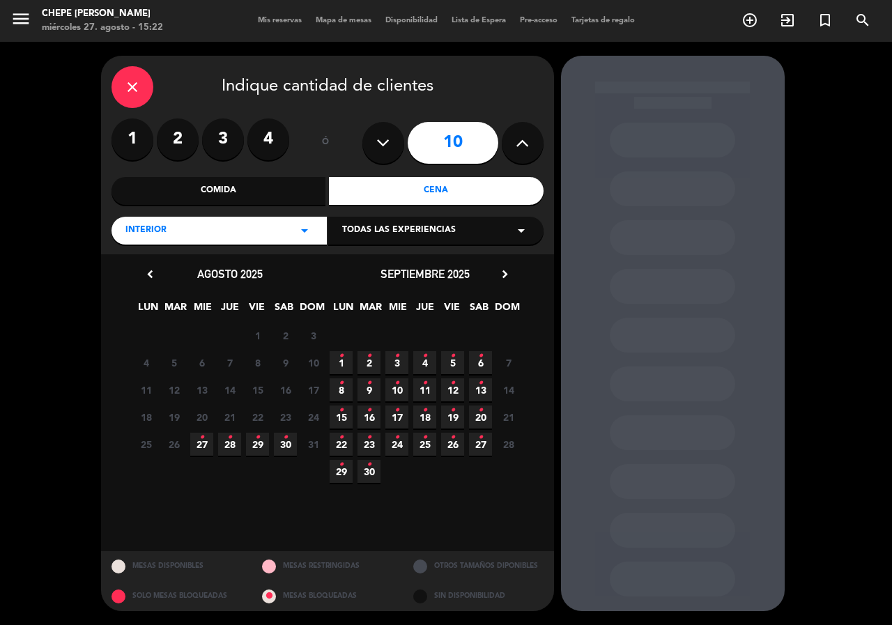
click at [229, 450] on span "28 •" at bounding box center [229, 444] width 23 height 23
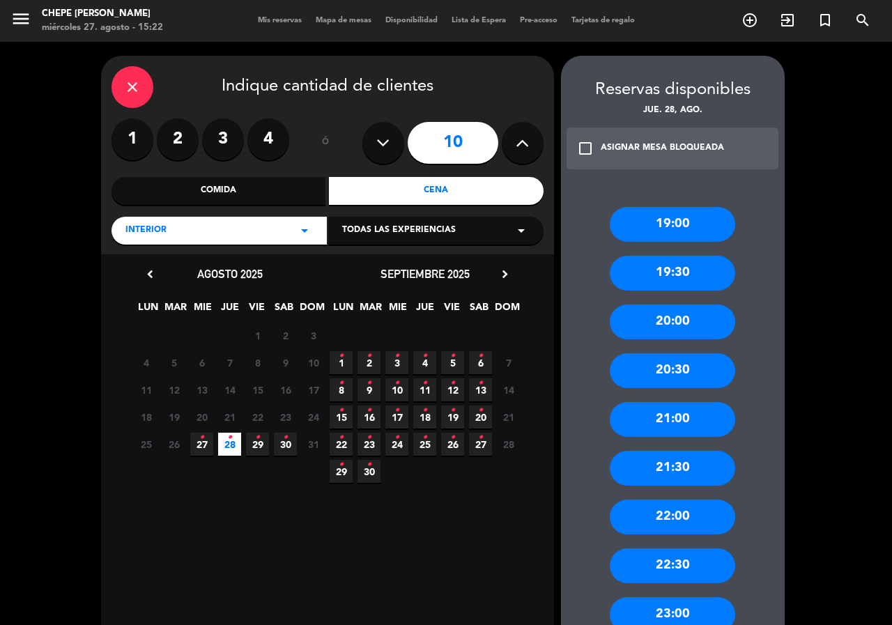
click at [717, 236] on div "19:00" at bounding box center [672, 224] width 125 height 35
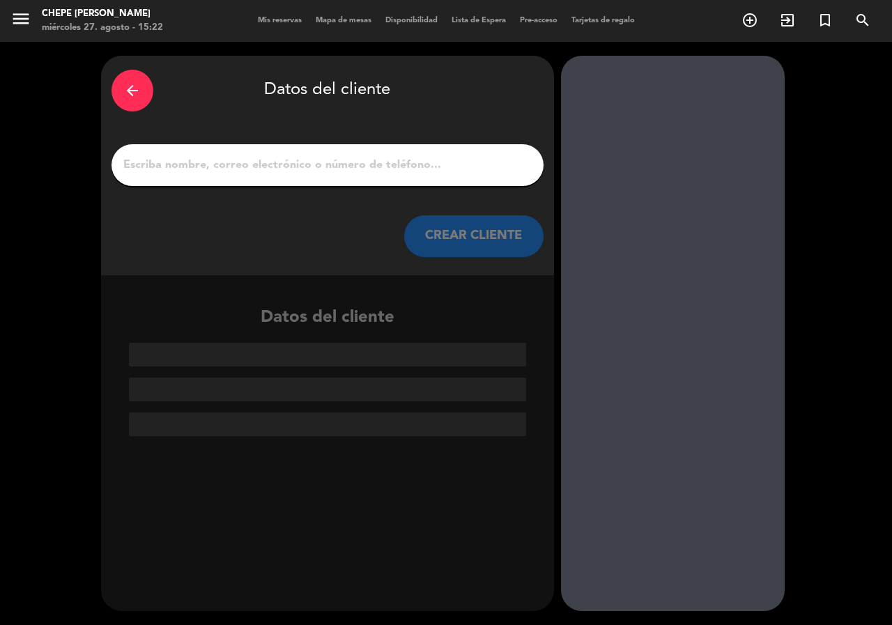
click at [483, 155] on input "1" at bounding box center [327, 165] width 411 height 20
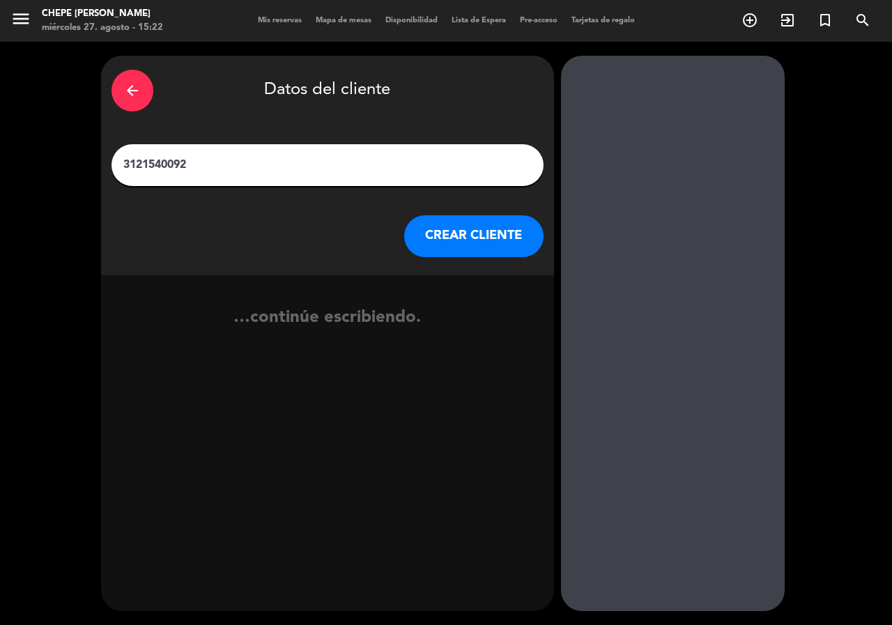
drag, startPoint x: 291, startPoint y: 165, endPoint x: 0, endPoint y: 181, distance: 291.1
click at [0, 181] on div "arrow_back Datos del cliente 3121540092 CREAR CLIENTE …continúe escribiendo." at bounding box center [446, 334] width 892 height 584
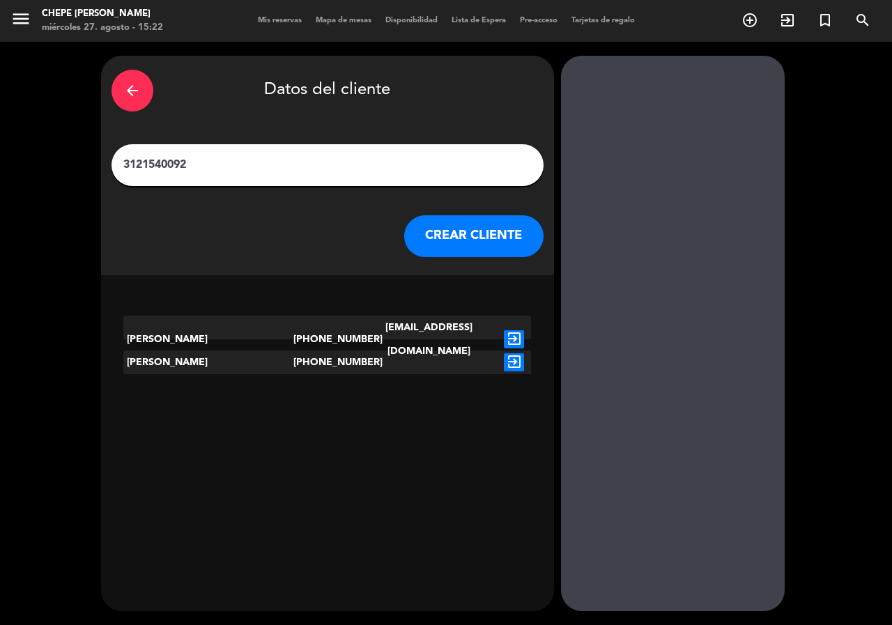
type input "3121540092"
click at [508, 330] on icon "exit_to_app" at bounding box center [514, 339] width 20 height 18
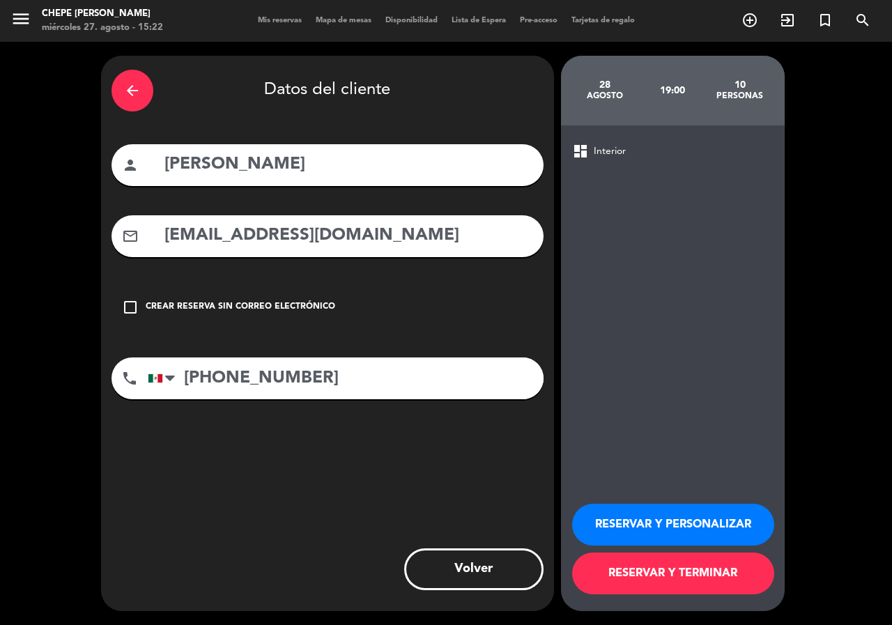
click at [642, 526] on button "RESERVAR Y PERSONALIZAR" at bounding box center [673, 525] width 202 height 42
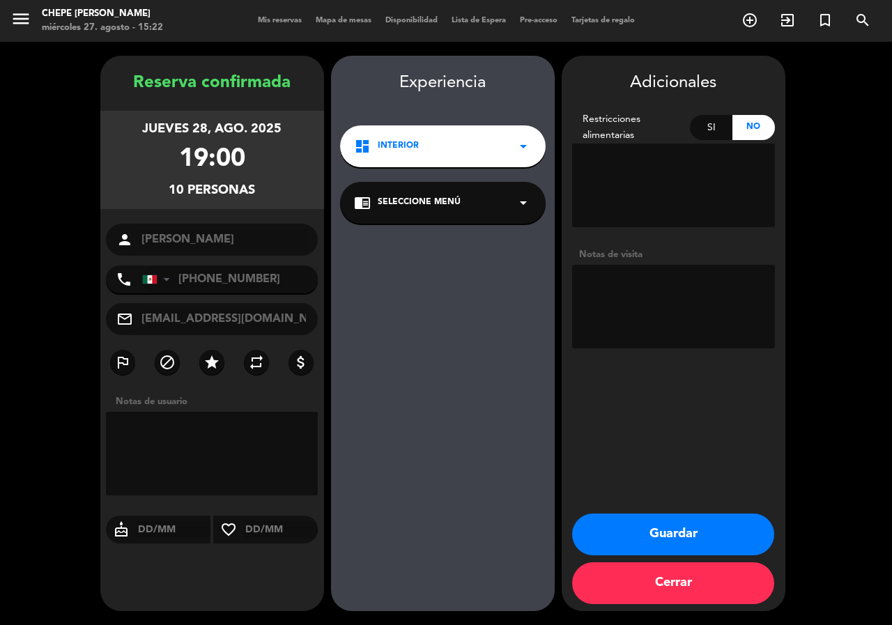
click at [650, 309] on textarea at bounding box center [673, 307] width 203 height 84
type textarea "int"
click at [712, 538] on button "Guardar" at bounding box center [673, 535] width 202 height 42
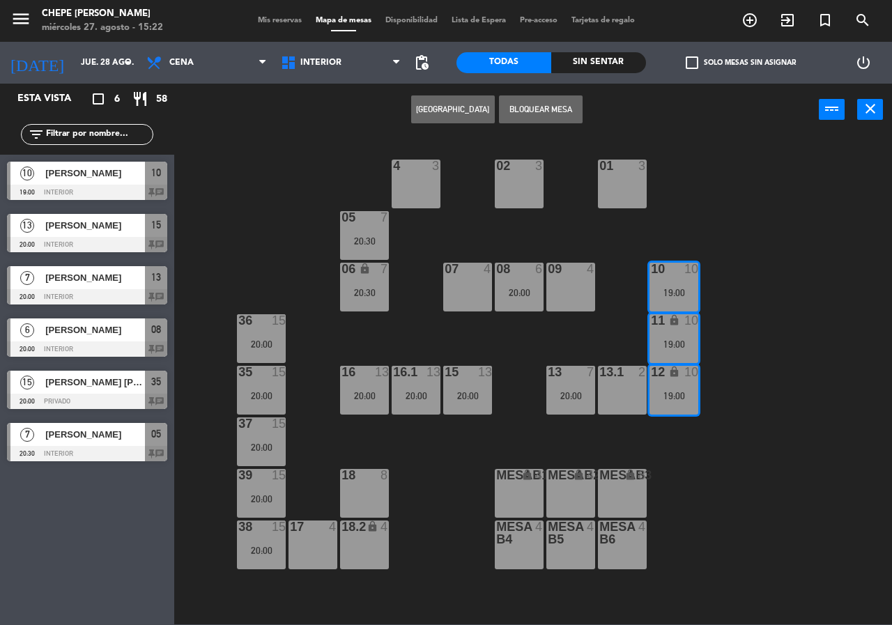
click at [717, 197] on div "02 3 4 3 01 3 05 7 20:30 06 lock 7 20:30 07 4 09 4 10 10 19:00 08 6 20:00 11 lo…" at bounding box center [537, 379] width 709 height 489
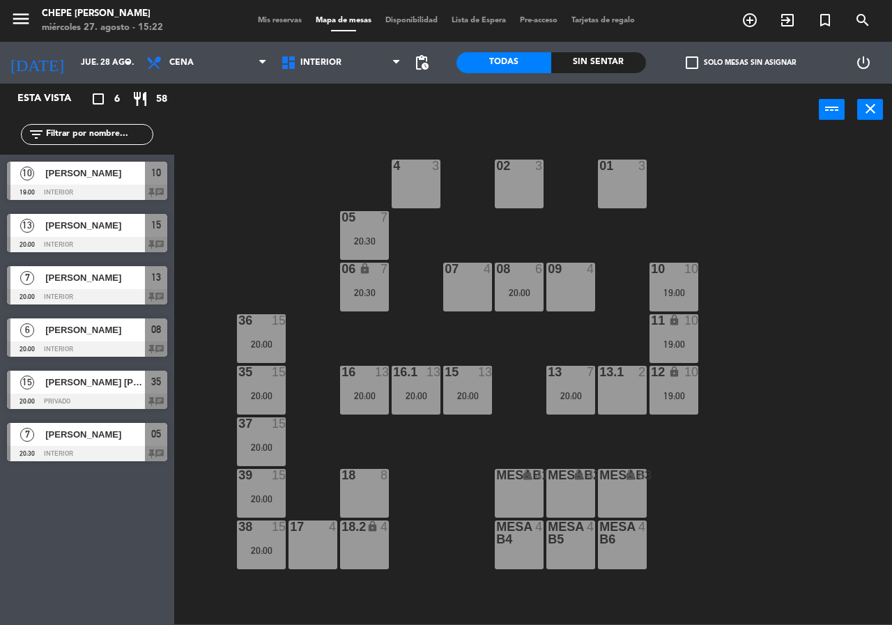
click at [239, 318] on div "36" at bounding box center [238, 320] width 1 height 13
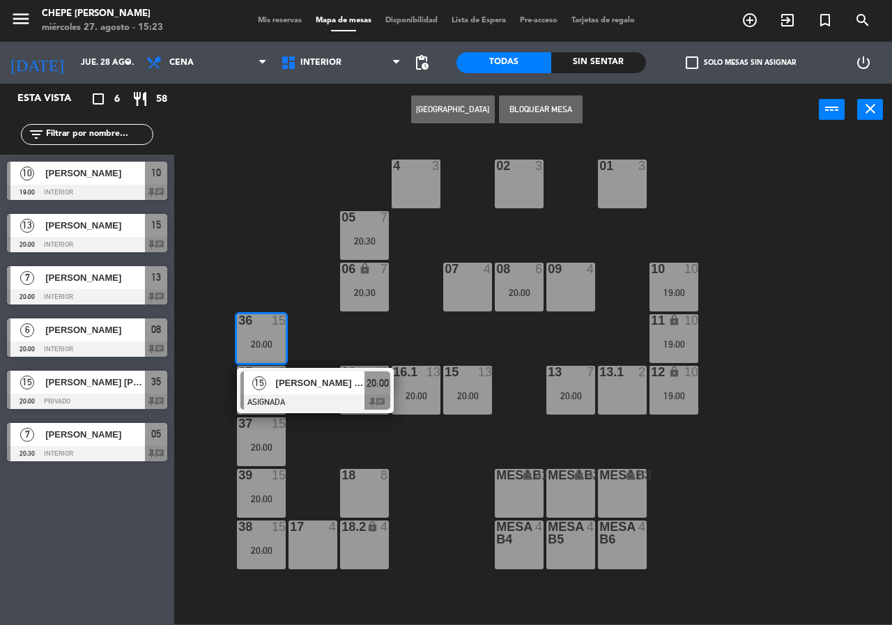
click at [303, 387] on span "[PERSON_NAME] [PERSON_NAME] Lab. Msd" at bounding box center [320, 383] width 89 height 15
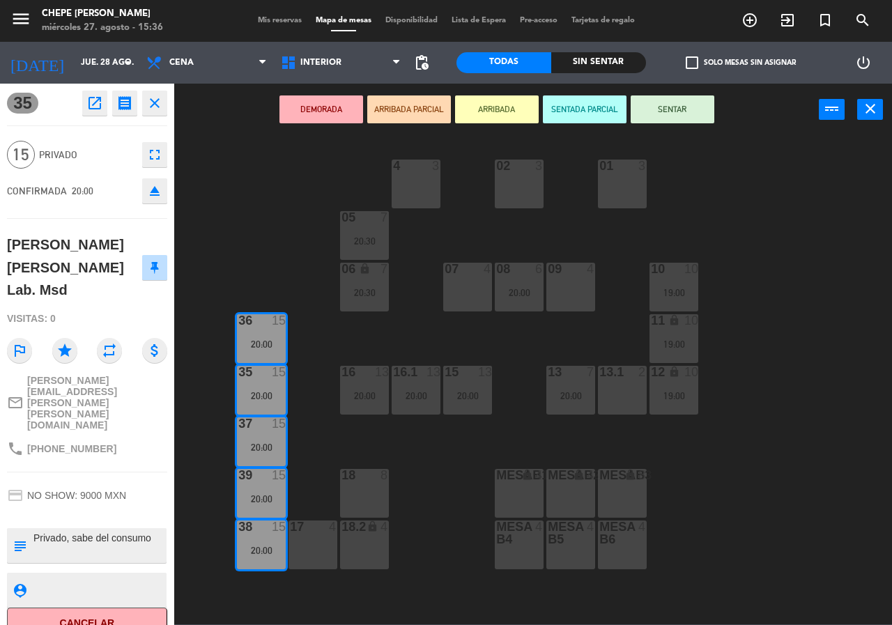
drag, startPoint x: 308, startPoint y: 251, endPoint x: 153, endPoint y: 105, distance: 213.0
click at [305, 247] on div "02 3 4 3 01 3 05 7 20:30 06 lock 7 20:30 07 4 09 4 10 10 19:00 08 6 20:00 11 lo…" at bounding box center [537, 379] width 709 height 489
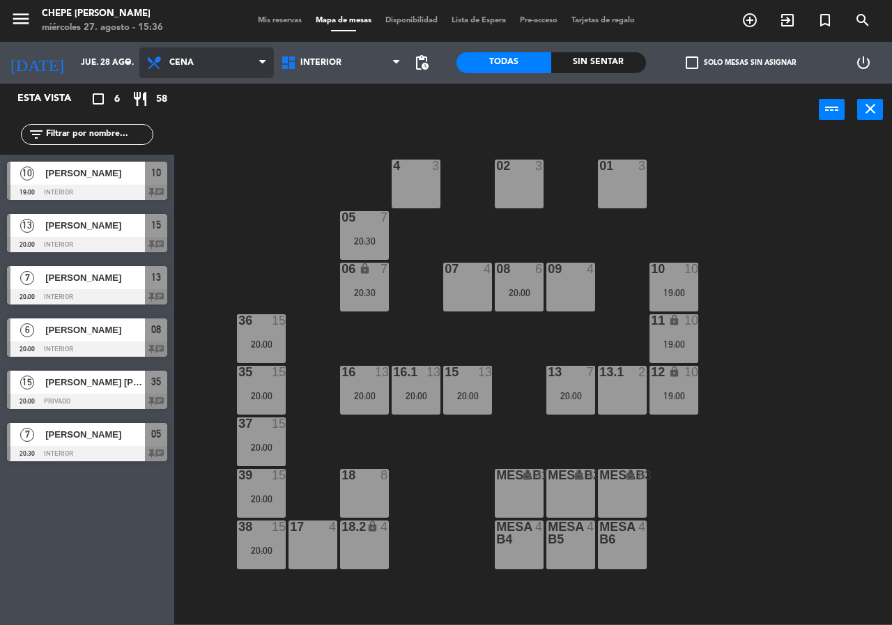
click at [232, 71] on span "Cena" at bounding box center [206, 62] width 135 height 31
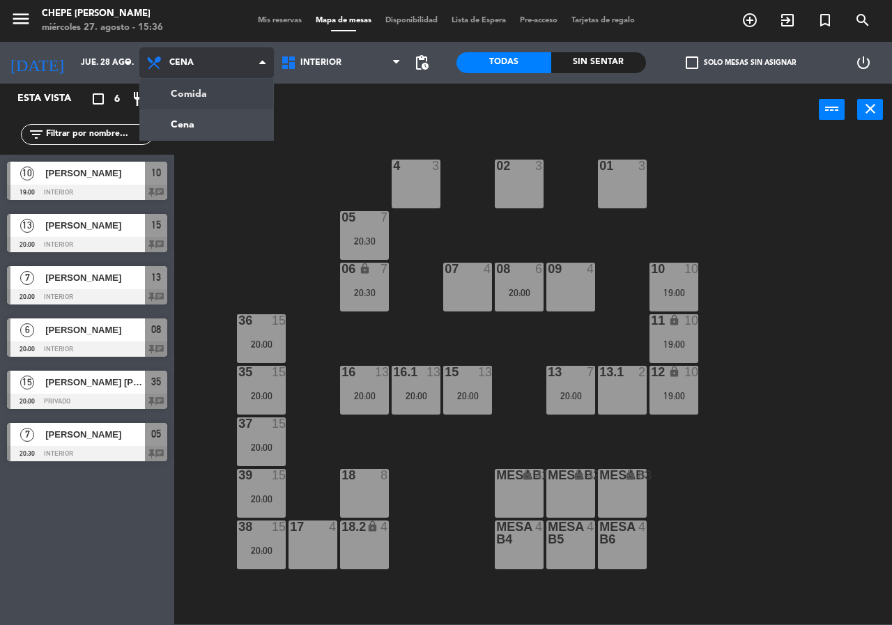
click at [215, 100] on ng-component "menu Chepe [PERSON_NAME] miércoles 27. agosto - 15:36 Mis reservas Mapa de mesa…" at bounding box center [446, 312] width 892 height 625
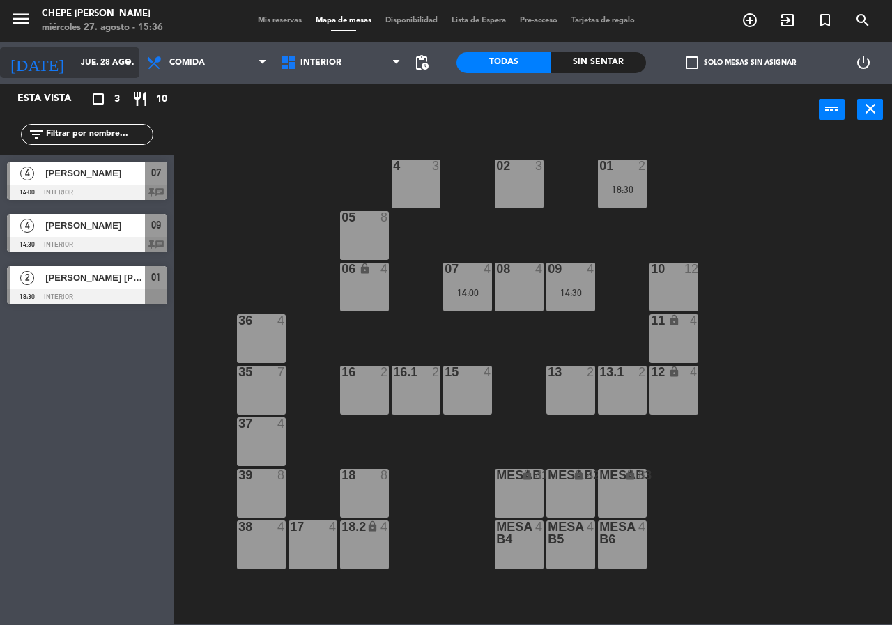
click at [98, 73] on input "jue. 28 ago." at bounding box center [129, 63] width 111 height 24
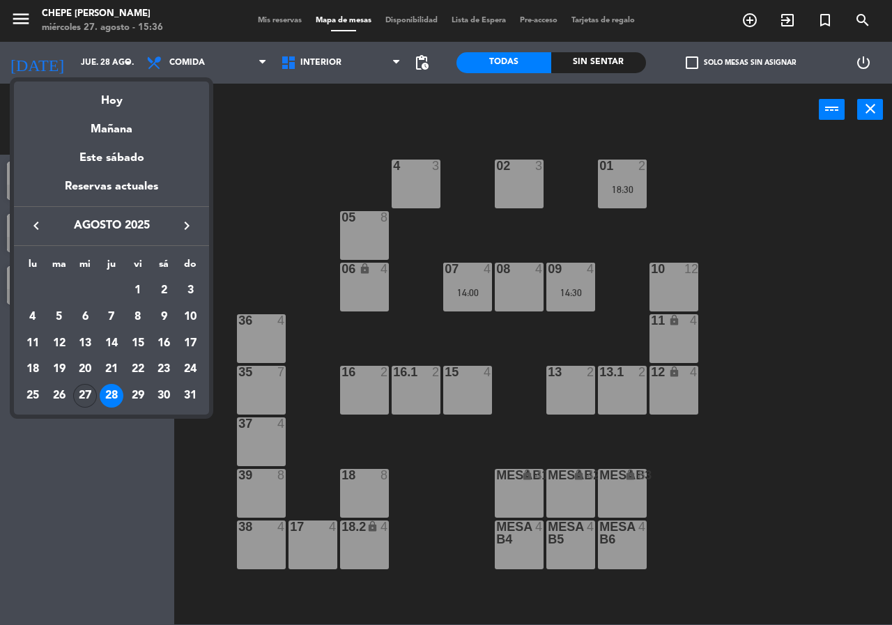
click at [84, 402] on div "27" at bounding box center [85, 396] width 24 height 24
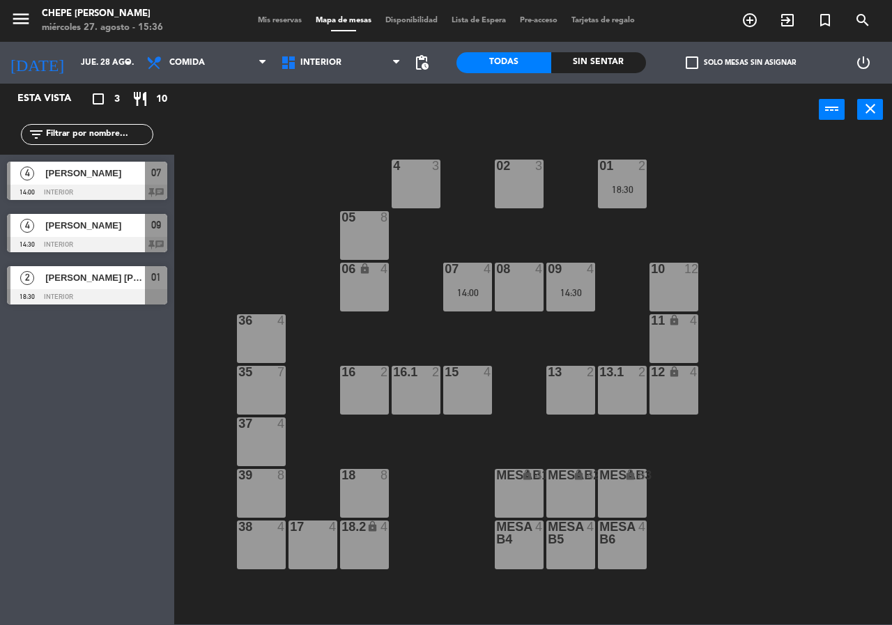
type input "mié. 27 ago."
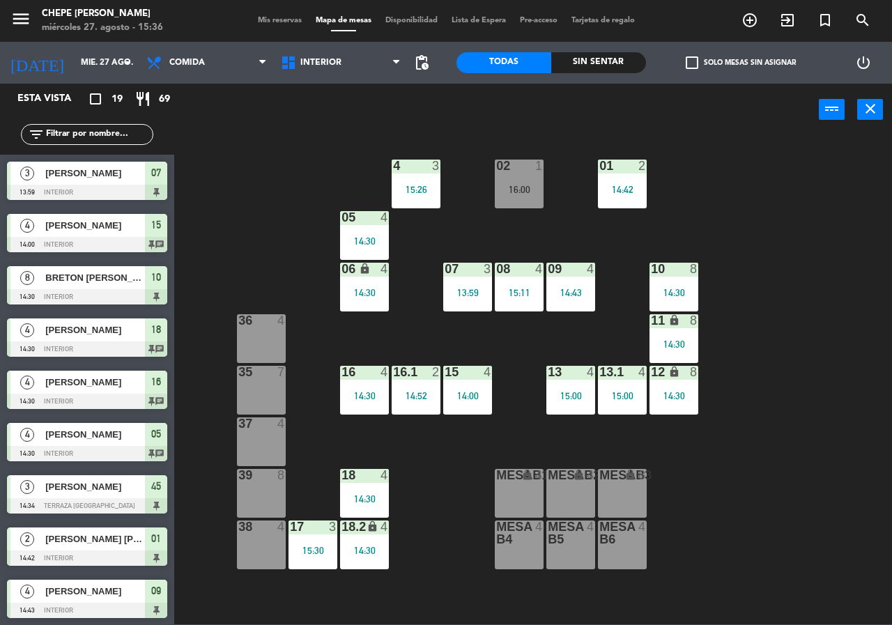
click at [382, 466] on div "02 1 16:00 4 3 15:26 01 2 14:42 05 4 14:30 06 lock 4 14:30 07 3 13:59 09 4 14:4…" at bounding box center [537, 379] width 709 height 489
click at [366, 509] on div "18 4 14:30" at bounding box center [364, 493] width 49 height 49
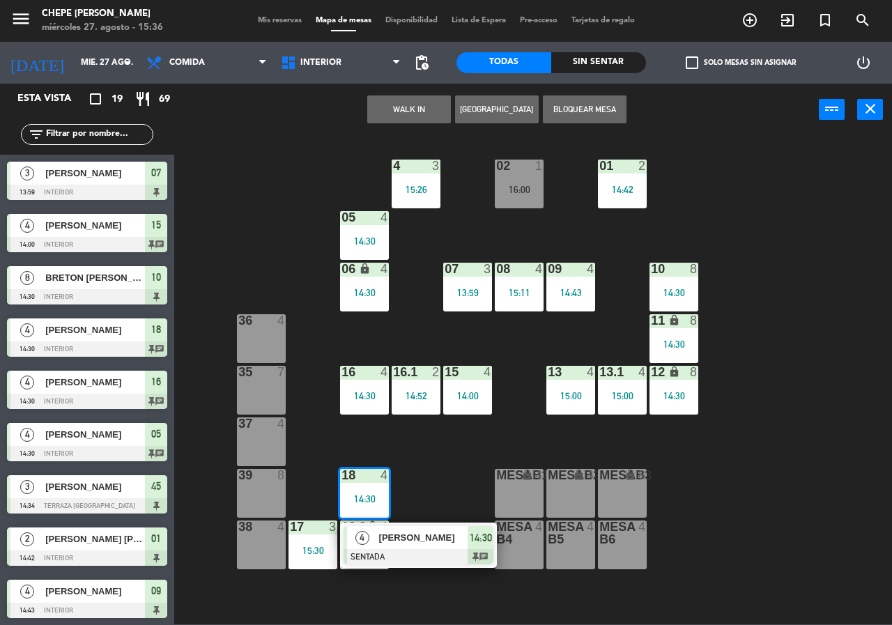
click at [420, 547] on div "[PERSON_NAME]" at bounding box center [423, 537] width 91 height 23
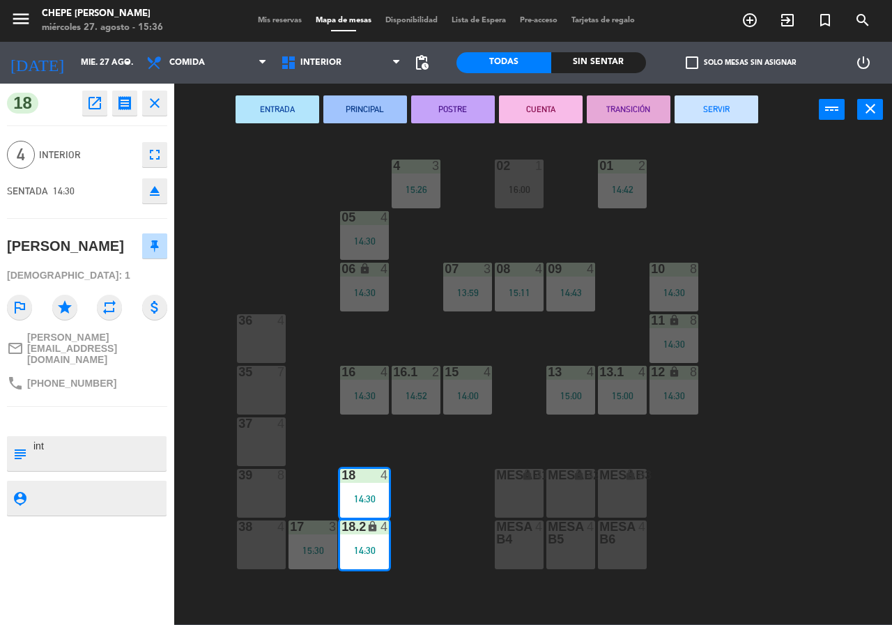
click at [738, 112] on button "SERVIR" at bounding box center [717, 110] width 84 height 28
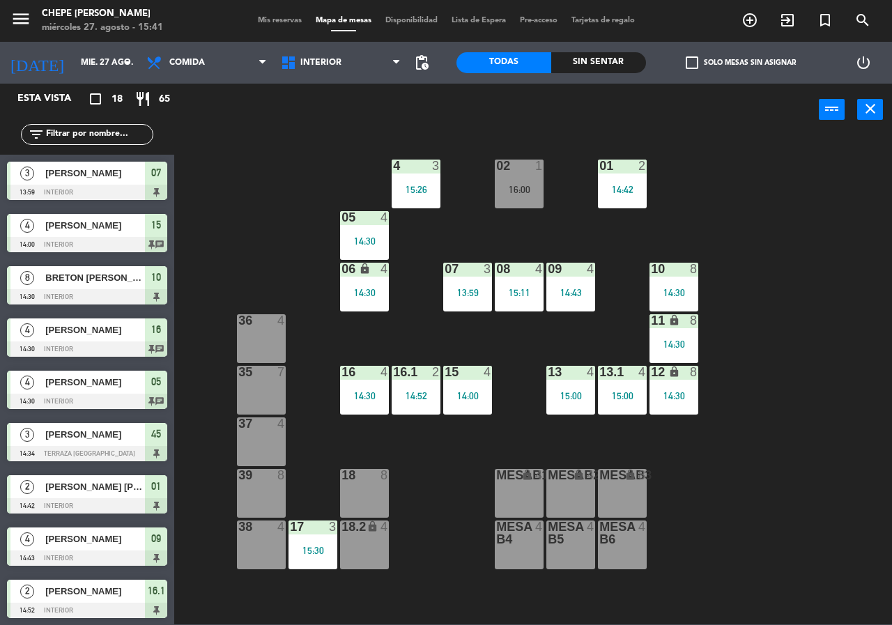
click at [129, 133] on input "text" at bounding box center [99, 134] width 108 height 15
click at [185, 135] on div "02 1 16:00 4 3 15:26 01 2 14:42 05 4 14:30 06 lock 4 14:30 07 3 13:59 09 4 14:4…" at bounding box center [537, 379] width 709 height 489
click at [607, 602] on div "02 1 16:00 4 3 15:26 01 2 14:42 05 4 14:30 06 lock 4 14:30 07 3 13:59 09 4 14:4…" at bounding box center [537, 379] width 709 height 489
click at [562, 591] on div "02 1 16:00 4 3 15:26 01 2 14:42 05 4 14:30 06 lock 4 14:30 07 3 13:59 09 4 14:4…" at bounding box center [537, 379] width 709 height 489
